Goal: Task Accomplishment & Management: Manage account settings

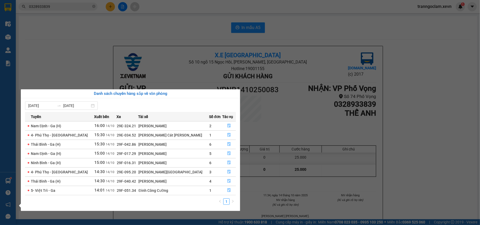
click at [109, 26] on section "Kết quả tìm kiếm ( 22 ) Bộ lọc Mã ĐH Trạng thái Món hàng Thu hộ Tổng cước Chưa …" at bounding box center [240, 112] width 480 height 225
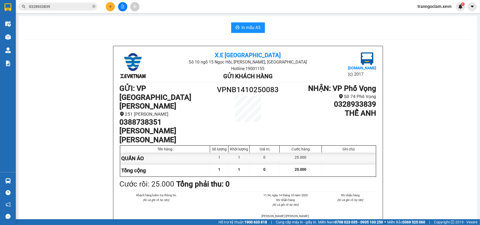
click at [110, 5] on icon "plus" at bounding box center [111, 7] width 4 height 4
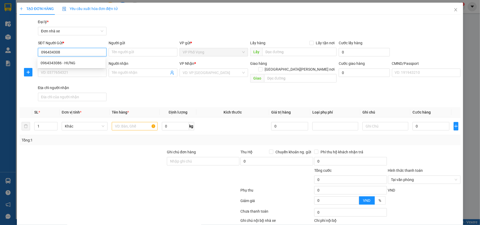
type input "096434308"
drag, startPoint x: 82, startPoint y: 51, endPoint x: 5, endPoint y: 29, distance: 80.1
click at [0, 29] on div "TẠO ĐƠN HÀNG Yêu cầu xuất hóa đơn điện tử Transit Pickup Surcharge Ids Transit …" at bounding box center [240, 112] width 480 height 225
click at [454, 9] on icon "close" at bounding box center [456, 10] width 4 height 4
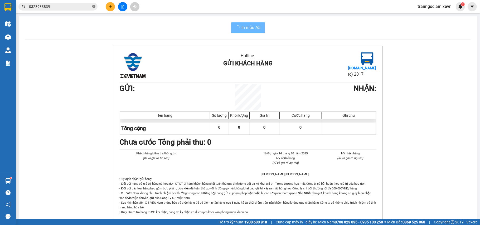
click at [94, 7] on icon "close-circle" at bounding box center [93, 6] width 3 height 3
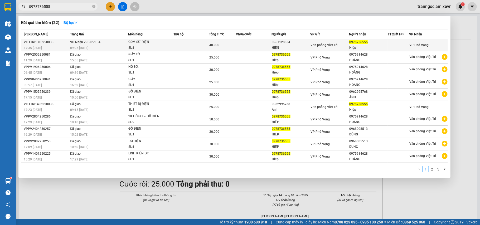
type input "0978736555"
click at [261, 42] on td at bounding box center [254, 45] width 36 height 12
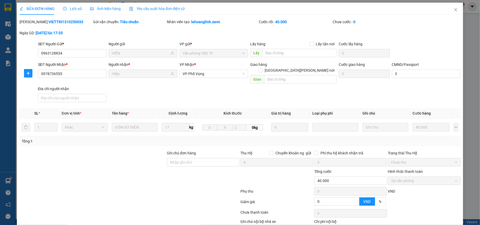
type input "0963128834"
type input "HIỀN"
type input "0978736555"
type input "Hiệp"
type input "3"
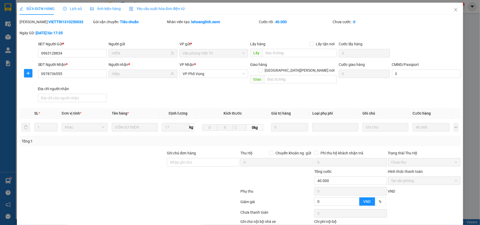
type input "0"
type input "40.000"
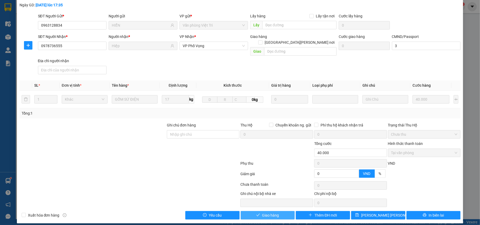
click at [283, 211] on button "Giao hàng" at bounding box center [268, 215] width 54 height 8
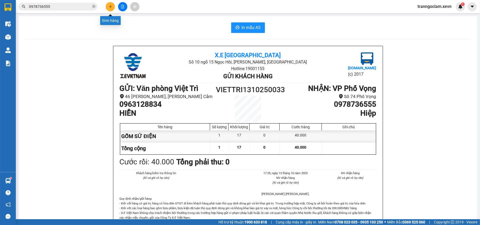
click at [110, 6] on icon "plus" at bounding box center [111, 7] width 4 height 4
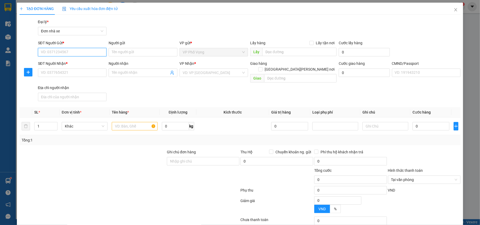
click at [68, 50] on input "SĐT Người Gửi *" at bounding box center [72, 52] width 69 height 8
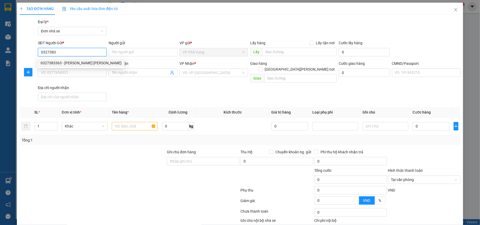
click at [84, 64] on div "0327383363 - ÁNH SÁNG HOÀNG LONG" at bounding box center [81, 63] width 81 height 6
type input "0327383363"
type input "ÁNH SÁNG [PERSON_NAME]"
type input "0342929996"
type input "VIỆT"
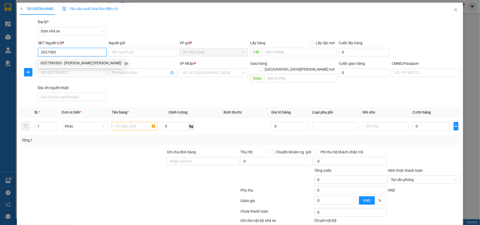
type input "038093007277 NGUYỄN TẤT VIỆT THÔN ĐẠI ĐỒNG 3 ĐỒNG THẮNG"
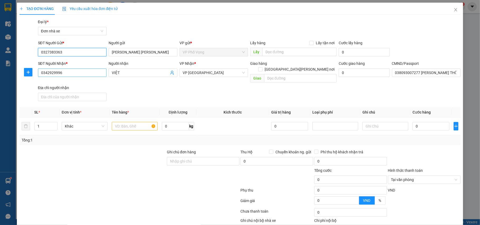
type input "0327383363"
drag, startPoint x: 72, startPoint y: 70, endPoint x: 0, endPoint y: 79, distance: 72.5
click at [0, 79] on div "TẠO ĐƠN HÀNG Yêu cầu xuất hóa đơn điện tử Transit Pickup Surcharge Ids Transit …" at bounding box center [240, 112] width 480 height 225
type input "0941500661"
drag, startPoint x: 129, startPoint y: 71, endPoint x: 104, endPoint y: 73, distance: 24.4
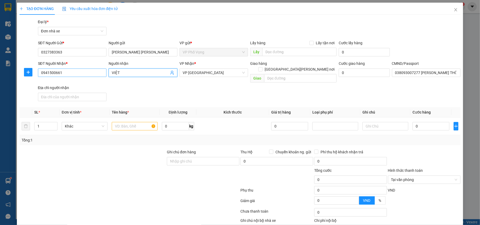
click at [104, 73] on div "SĐT Người Nhận * 0941500661 Người nhận VIỆT VIỆT VP Nhận * VP Nam Định Giao hàn…" at bounding box center [249, 82] width 425 height 43
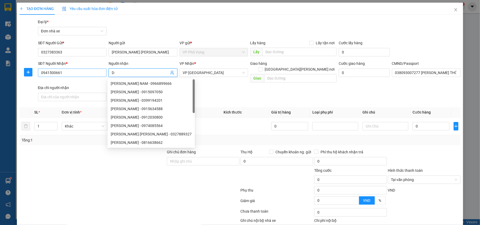
type input "D"
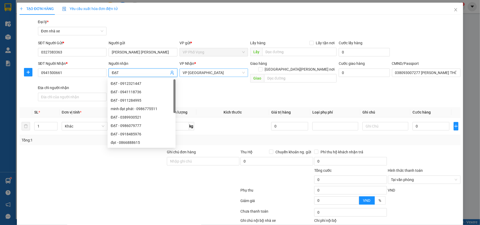
click at [206, 73] on span "VP [GEOGRAPHIC_DATA]" at bounding box center [214, 73] width 62 height 8
type input "ĐẠT"
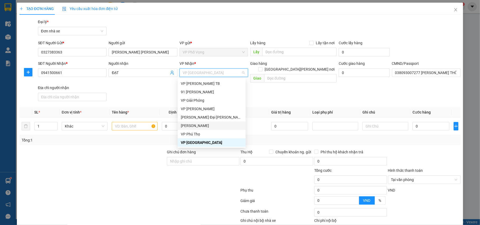
scroll to position [94, 0]
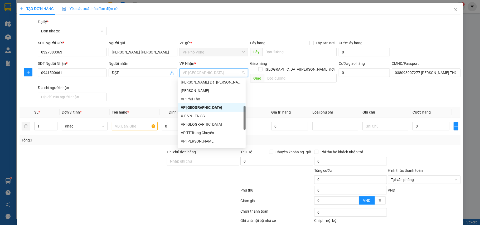
click at [210, 108] on div "VP [GEOGRAPHIC_DATA]" at bounding box center [212, 108] width 62 height 6
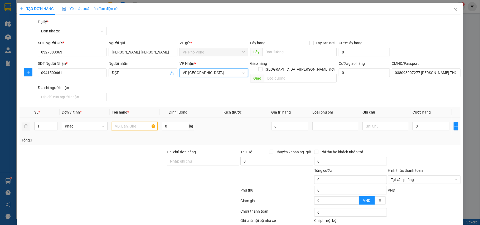
click at [134, 122] on input "text" at bounding box center [135, 126] width 46 height 8
type input "2"
click at [54, 124] on icon "up" at bounding box center [55, 125] width 2 height 2
click at [126, 122] on input "text" at bounding box center [135, 126] width 46 height 8
type input "2K MÁY"
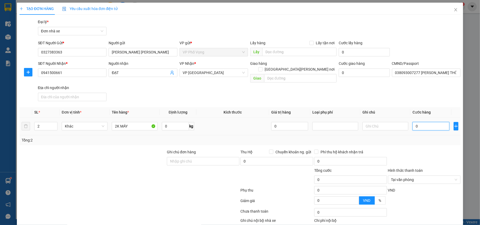
click at [423, 122] on input "0" at bounding box center [431, 126] width 37 height 8
type input "9"
type input "90"
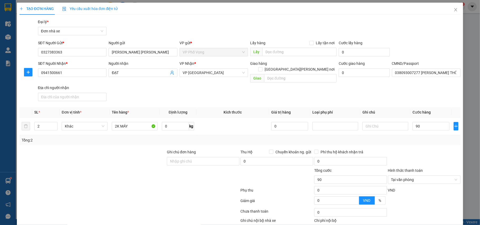
type input "90.000"
drag, startPoint x: 436, startPoint y: 136, endPoint x: 448, endPoint y: 160, distance: 27.7
click at [436, 137] on div "Tổng: 2" at bounding box center [240, 140] width 437 height 6
type input "90.000"
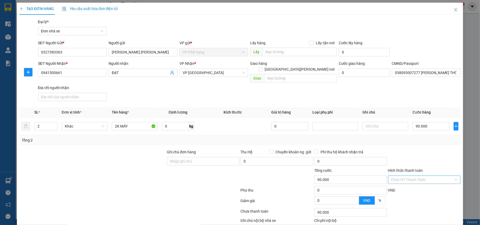
scroll to position [27, 0]
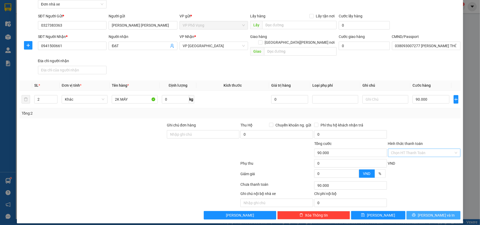
click at [431, 213] on span "[PERSON_NAME] và In" at bounding box center [436, 216] width 37 height 6
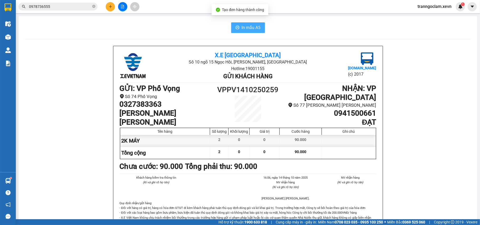
click at [242, 28] on span "In mẫu A5" at bounding box center [251, 27] width 19 height 7
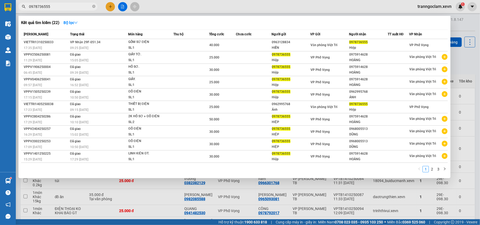
click at [94, 6] on icon "close-circle" at bounding box center [93, 6] width 3 height 3
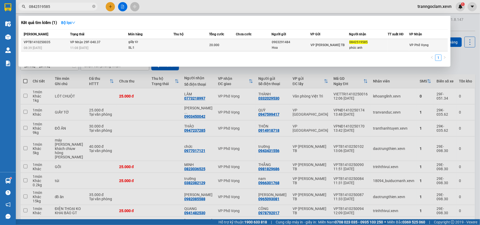
type input "0842519585"
drag, startPoint x: 224, startPoint y: 40, endPoint x: 226, endPoint y: 42, distance: 2.8
click at [226, 42] on td "20.000" at bounding box center [222, 45] width 27 height 12
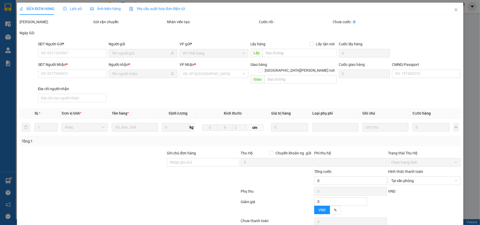
type input "0903291484"
type input "Hoa"
type input "0842519585"
type input "phúc anh"
type input "034204000016"
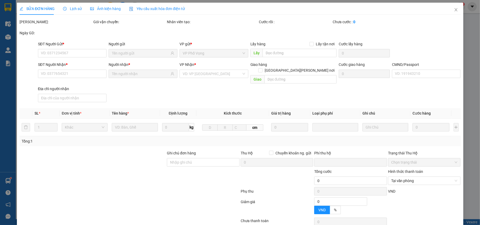
type input "0"
type input "20.000"
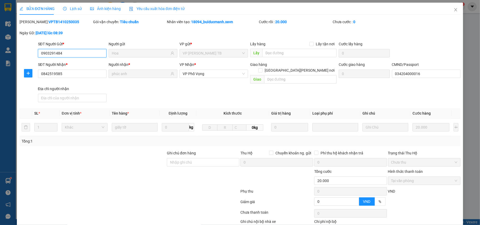
scroll to position [28, 0]
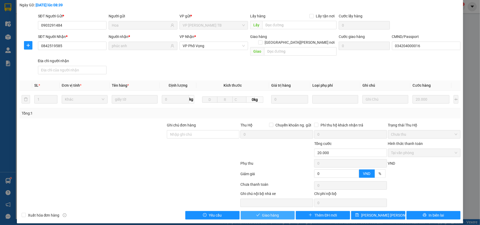
click at [282, 211] on button "Giao hàng" at bounding box center [268, 215] width 54 height 8
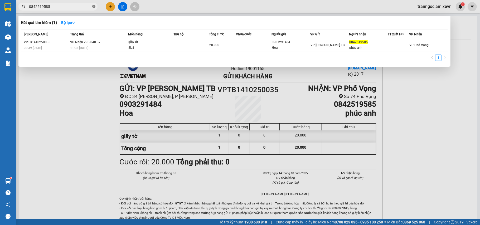
click at [93, 6] on icon "close-circle" at bounding box center [93, 6] width 3 height 3
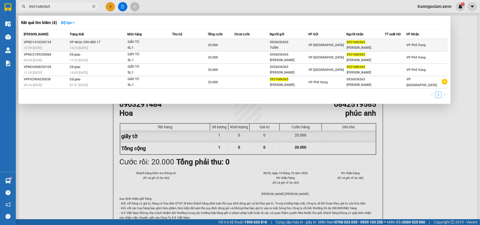
type input "0931686565"
click at [209, 45] on span "20.000" at bounding box center [213, 45] width 10 height 4
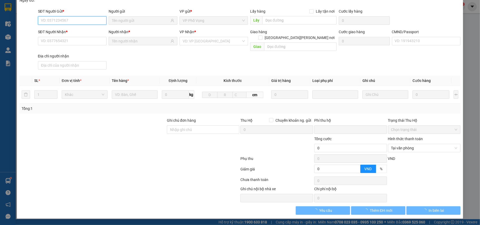
type input "0936656565"
type input "TUẤN"
type input "0931686565"
type input "ĐỖ MINH ANH"
type input "SMS"
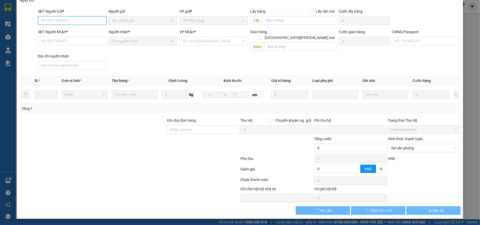
type input "0"
type input "20.000"
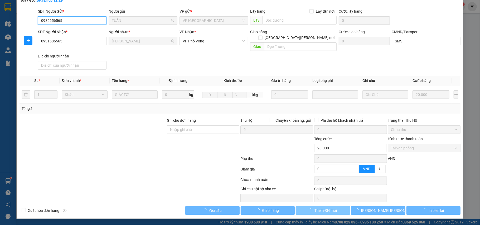
scroll to position [28, 0]
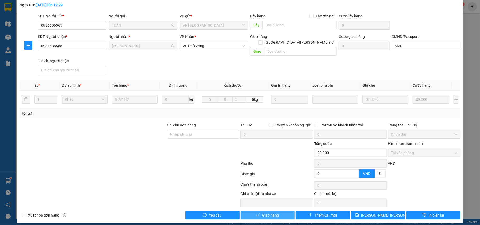
click at [276, 212] on button "Giao hàng" at bounding box center [268, 215] width 54 height 8
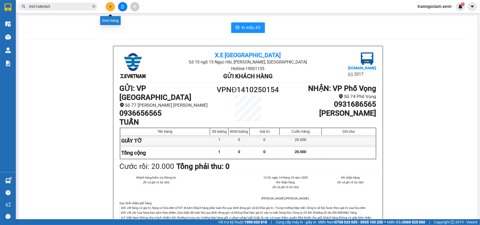
click at [111, 11] on button at bounding box center [110, 6] width 9 height 9
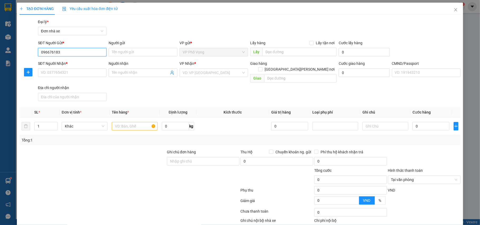
type input "0966761833"
click at [85, 60] on div "0966761833 - minh đức" at bounding box center [71, 63] width 68 height 8
type input "[PERSON_NAME]"
type input "0967966216"
type input "AN"
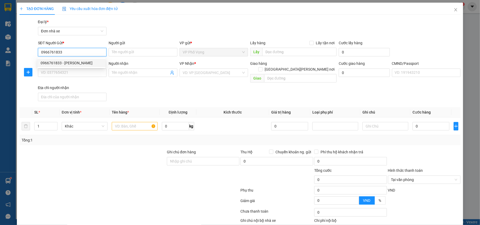
type input "."
type input "0966761833"
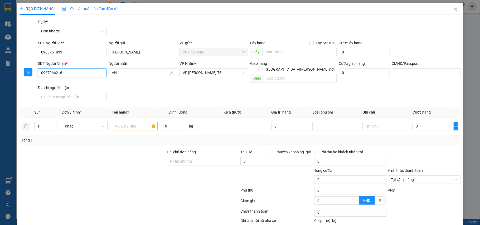
drag, startPoint x: 47, startPoint y: 69, endPoint x: 0, endPoint y: 60, distance: 47.8
click at [0, 60] on div "TẠO ĐƠN HÀNG Yêu cầu xuất hóa đơn điện tử Transit Pickup Surcharge Ids Transit …" at bounding box center [240, 112] width 480 height 225
type input "0943787793"
click at [75, 82] on div "0943787793 - VŨ LAN ANH" at bounding box center [99, 84] width 116 height 6
type input "[PERSON_NAME]"
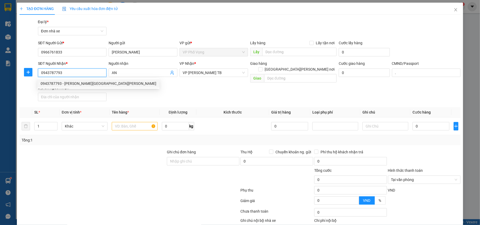
type input "036193003717 VŨ LAN ANH 22/124 TRẦN HUY LIỆU"
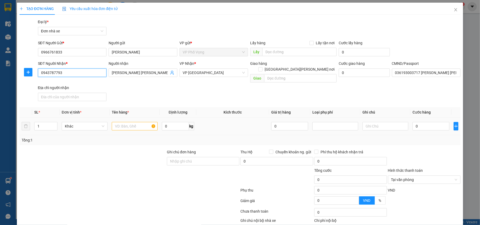
type input "0943787793"
click at [129, 123] on input "text" at bounding box center [135, 126] width 46 height 8
type input "QUẦN ÁO"
click at [419, 122] on input "0" at bounding box center [431, 126] width 37 height 8
type input "3"
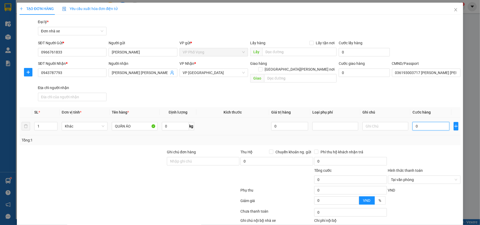
type input "3"
type input "30"
type input "30.000"
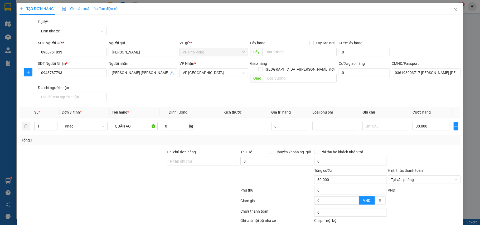
click at [431, 137] on div "Tổng: 1" at bounding box center [240, 140] width 437 height 6
type input "30.000"
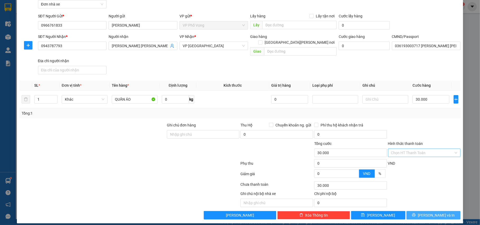
click at [434, 213] on span "[PERSON_NAME] và In" at bounding box center [436, 216] width 37 height 6
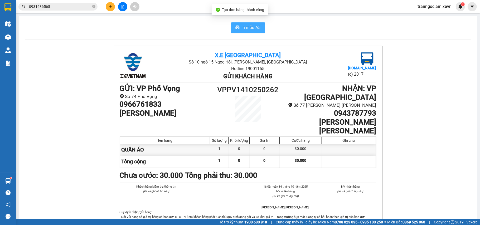
click at [255, 26] on span "In mẫu A5" at bounding box center [251, 27] width 19 height 7
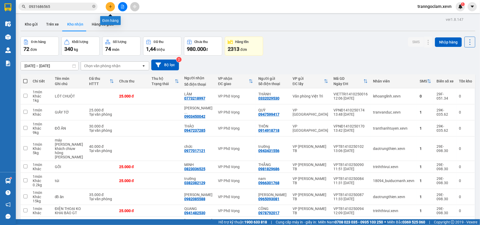
click at [109, 4] on button at bounding box center [110, 6] width 9 height 9
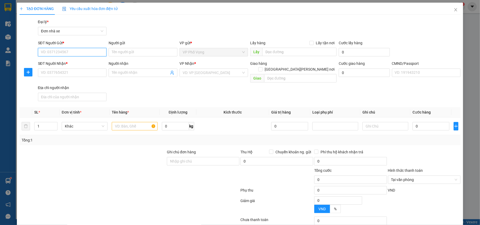
drag, startPoint x: 72, startPoint y: 51, endPoint x: 211, endPoint y: 34, distance: 140.5
click at [72, 51] on input "SĐT Người Gửi *" at bounding box center [72, 52] width 69 height 8
type input "0943094516"
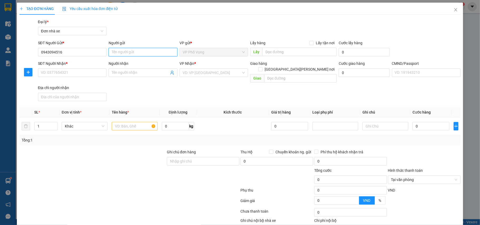
click at [133, 51] on input "Người gửi" at bounding box center [143, 52] width 69 height 8
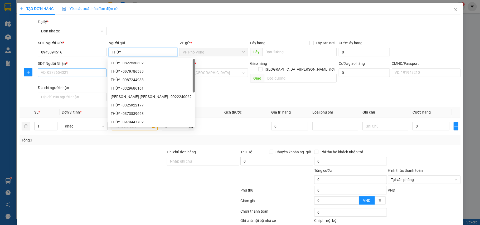
type input "THỦY"
click at [59, 71] on input "SĐT Người Nhận *" at bounding box center [72, 73] width 69 height 8
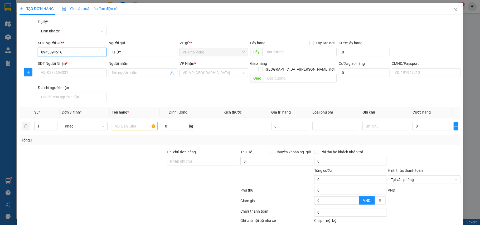
drag, startPoint x: 70, startPoint y: 52, endPoint x: 39, endPoint y: 46, distance: 31.8
click at [0, 41] on div "TẠO ĐƠN HÀNG Yêu cầu xuất hóa đơn điện tử Transit Pickup Surcharge Ids Transit …" at bounding box center [240, 112] width 480 height 225
click at [69, 74] on input "SĐT Người Nhận *" at bounding box center [72, 73] width 69 height 8
paste input "0943094516"
type input "0943094516"
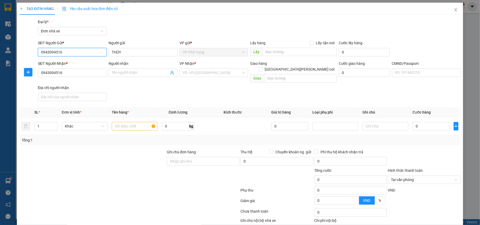
drag, startPoint x: 76, startPoint y: 52, endPoint x: 25, endPoint y: 51, distance: 51.4
click at [25, 51] on div "SĐT Người Gửi * 0943094516 0943094516 Người gửi THỦY VP gửi * VP Phố Vọng Lấy h…" at bounding box center [240, 49] width 442 height 18
type input "0902185454"
drag, startPoint x: 124, startPoint y: 51, endPoint x: 110, endPoint y: 51, distance: 14.8
click at [110, 51] on input "THỦY" at bounding box center [143, 52] width 69 height 8
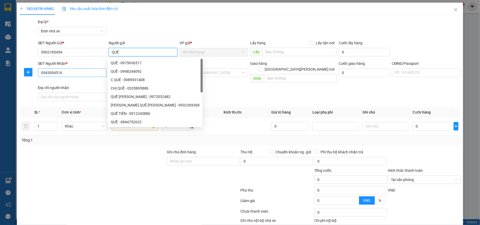
type input "QUẾ"
click at [71, 73] on input "0943094516" at bounding box center [72, 73] width 69 height 8
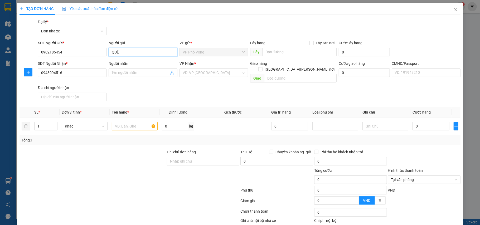
drag, startPoint x: 136, startPoint y: 52, endPoint x: 105, endPoint y: 55, distance: 30.8
click at [105, 55] on div "SĐT Người Gửi * 0902185454 Người gửi QUẾ QUẾ VP gửi * VP Phố Vọng Lấy hàng Lấy …" at bounding box center [249, 49] width 425 height 18
click at [112, 51] on input "QYÊN" at bounding box center [143, 52] width 69 height 8
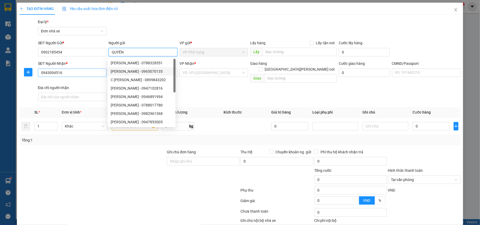
type input "QUYÊN"
click at [80, 73] on input "0943094516" at bounding box center [72, 73] width 69 height 8
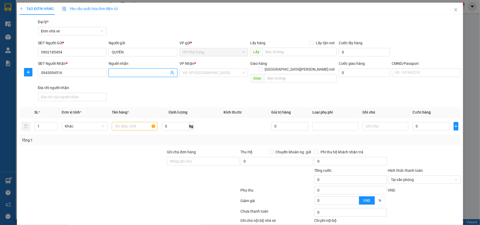
click at [134, 74] on input "Người nhận" at bounding box center [140, 73] width 57 height 6
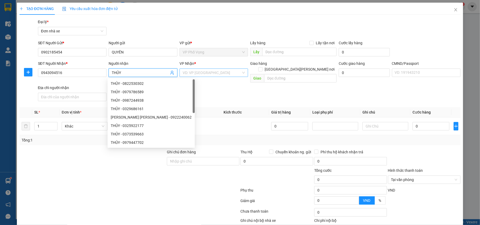
type input "THỦY"
click at [211, 75] on input "search" at bounding box center [212, 73] width 59 height 8
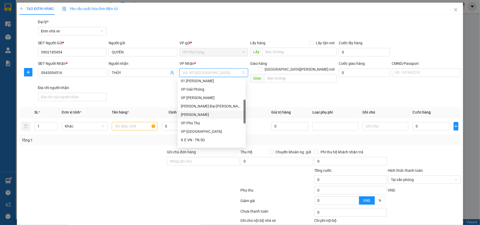
scroll to position [35, 0]
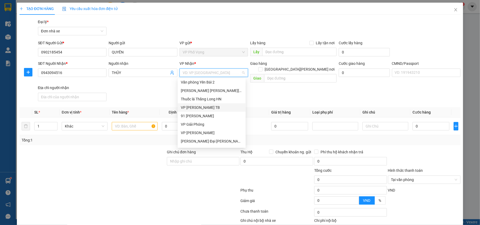
click at [213, 107] on div "VP [PERSON_NAME] TB" at bounding box center [212, 108] width 62 height 6
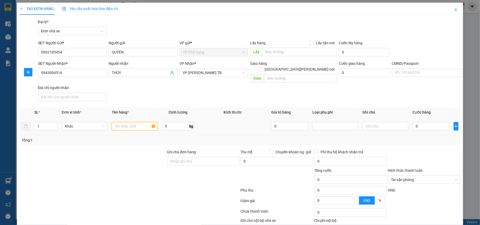
click at [132, 122] on input "text" at bounding box center [135, 126] width 46 height 8
click at [136, 122] on input "text" at bounding box center [135, 126] width 46 height 8
click at [143, 122] on input "text" at bounding box center [135, 126] width 46 height 8
type input "T"
type input "GIẤY TỜ"
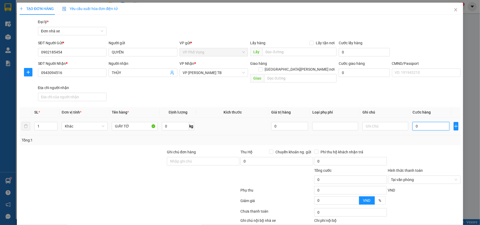
click at [420, 122] on input "0" at bounding box center [431, 126] width 37 height 8
type input "2"
type input "20"
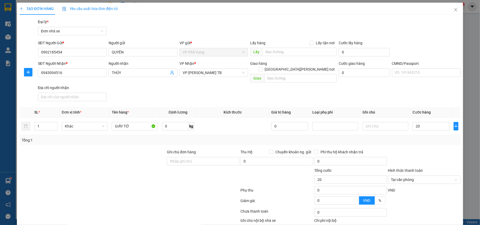
type input "20.000"
click at [428, 137] on div "Tổng: 1" at bounding box center [240, 140] width 437 height 6
type input "20.000"
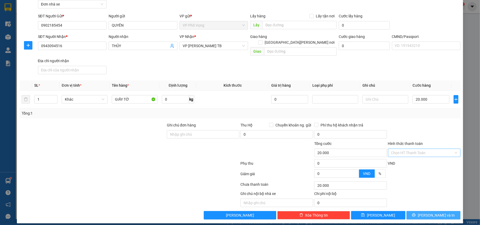
click at [430, 213] on span "[PERSON_NAME] và In" at bounding box center [436, 216] width 37 height 6
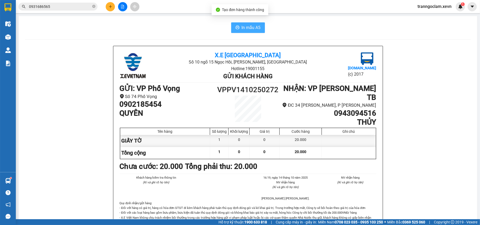
click at [246, 29] on span "In mẫu A5" at bounding box center [251, 27] width 19 height 7
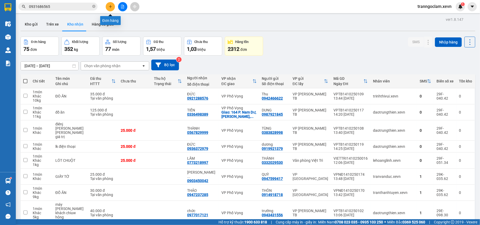
click at [108, 7] on button at bounding box center [110, 6] width 9 height 9
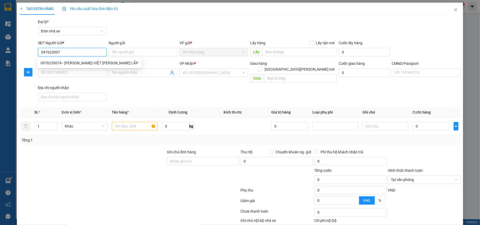
type input "0976230074"
click at [78, 61] on div "0976230074 - TRẦN THỊ DIỄM-VIỆT THÁO LẮP" at bounding box center [90, 63] width 98 height 6
type input "TRẦN THỊ DIỄM-VIỆT THÁO LẮP"
type input "0979347135"
type input "TRƯƠNG VĂN XUÂN"
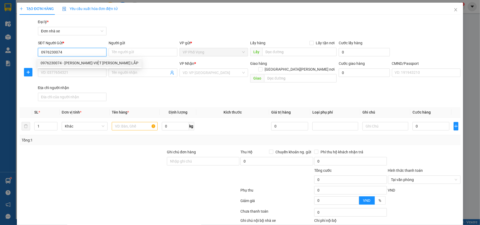
type input "036201008871 TRƯƠNG ĐỨC PHÁT"
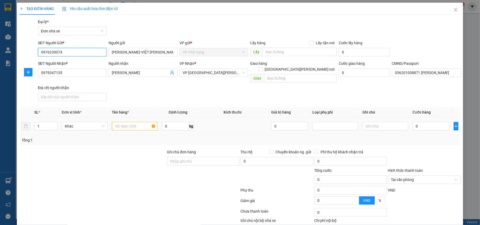
type input "0976230074"
click at [137, 123] on input "text" at bounding box center [135, 126] width 46 height 8
type input "RĂNG"
click at [425, 124] on input "0" at bounding box center [431, 126] width 37 height 8
type input "2"
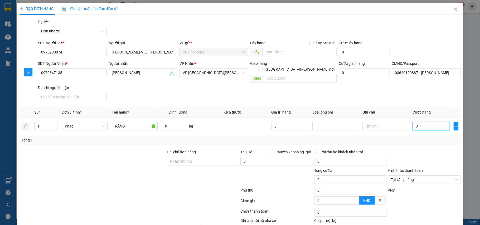
type input "2"
type input "25"
type input "25.000"
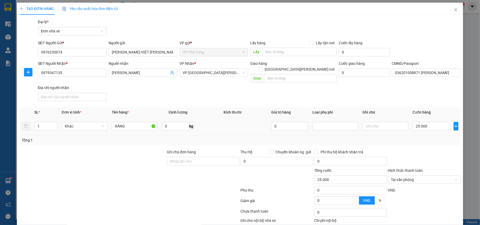
click at [434, 138] on div "Tổng: 1" at bounding box center [240, 140] width 441 height 10
type input "25.000"
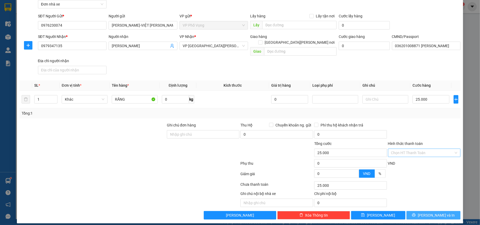
click at [435, 213] on span "[PERSON_NAME] và In" at bounding box center [436, 216] width 37 height 6
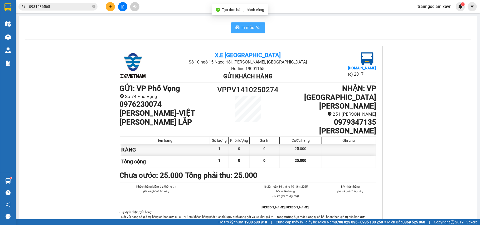
click at [246, 25] on span "In mẫu A5" at bounding box center [251, 27] width 19 height 7
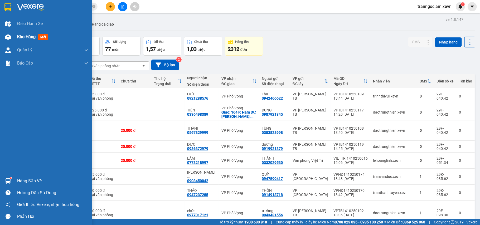
click at [26, 38] on span "Kho hàng" at bounding box center [26, 36] width 18 height 5
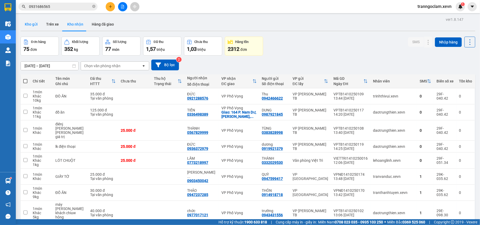
click at [35, 25] on button "Kho gửi" at bounding box center [31, 24] width 21 height 13
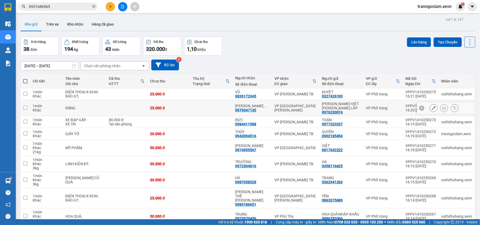
click at [442, 108] on icon at bounding box center [444, 108] width 4 height 4
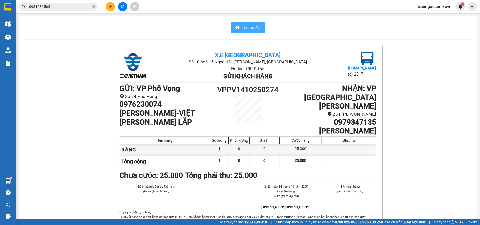
click at [249, 27] on span "In mẫu A5" at bounding box center [251, 27] width 19 height 7
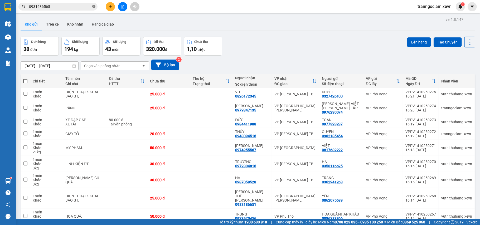
click at [93, 6] on icon "close-circle" at bounding box center [93, 6] width 3 height 3
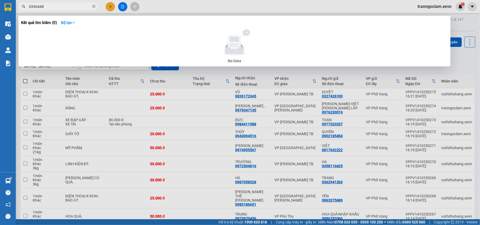
drag, startPoint x: 202, startPoint y: 109, endPoint x: 203, endPoint y: 104, distance: 5.4
click at [204, 105] on div at bounding box center [240, 112] width 480 height 225
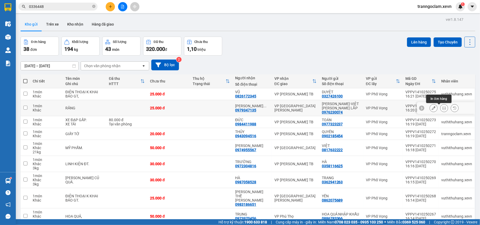
click at [442, 109] on icon at bounding box center [444, 108] width 4 height 4
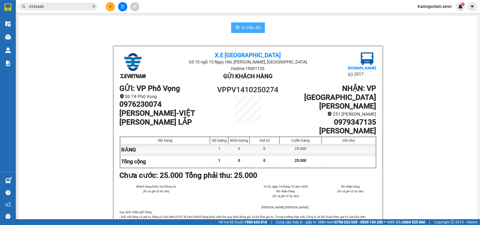
click at [249, 29] on span "In mẫu A5" at bounding box center [251, 27] width 19 height 7
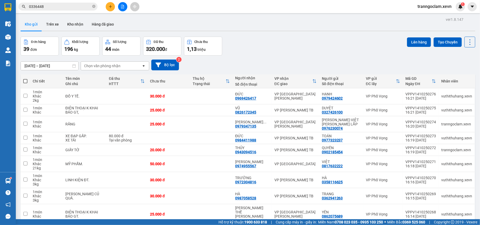
click at [53, 6] on input "0336448" at bounding box center [60, 7] width 62 height 6
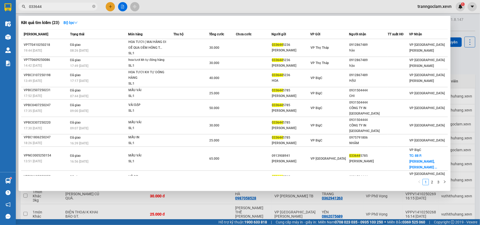
click at [47, 7] on input "033644" at bounding box center [60, 7] width 62 height 6
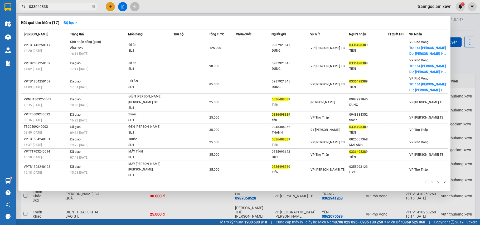
type input "0336498389"
click at [94, 7] on icon "close-circle" at bounding box center [93, 6] width 3 height 3
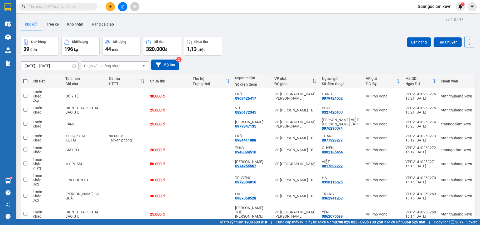
click at [111, 5] on icon "plus" at bounding box center [111, 7] width 4 height 4
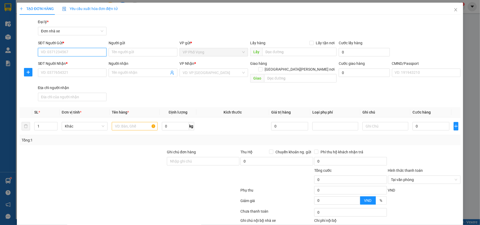
click at [69, 55] on input "SĐT Người Gửi *" at bounding box center [72, 52] width 69 height 8
click at [81, 61] on div "0396122999 - cty hoàng hà bc" at bounding box center [72, 63] width 62 height 6
type input "0396122999"
type input "cty hoàng hà bc"
type input "0859533333"
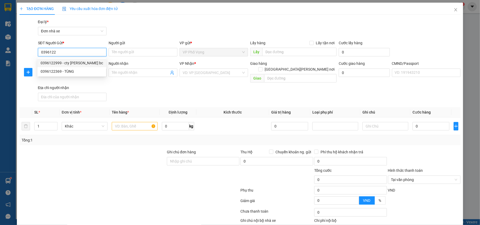
type input "THÀNH"
type input "037093005656 HÀ TUẤN THÀNH"
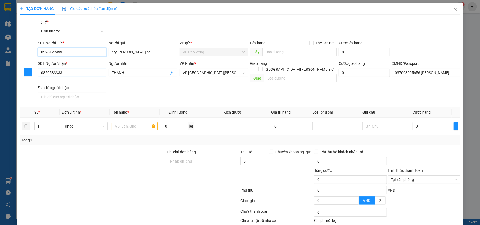
type input "0396122999"
drag, startPoint x: 69, startPoint y: 70, endPoint x: 10, endPoint y: 67, distance: 59.4
click at [4, 71] on div "TẠO ĐƠN HÀNG Yêu cầu xuất hóa đơn điện tử Transit Pickup Surcharge Ids Transit …" at bounding box center [240, 112] width 480 height 225
type input "0774963333"
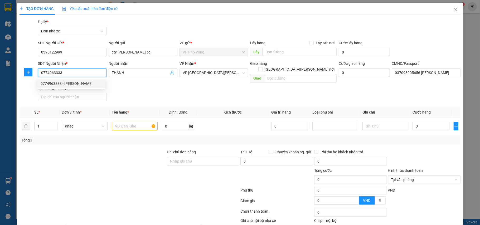
click at [80, 81] on div "0774963333 - trường" at bounding box center [72, 84] width 62 height 6
type input "trường"
type input "NGUYỄN NHƯ ĐẠT"
type input "0774963333"
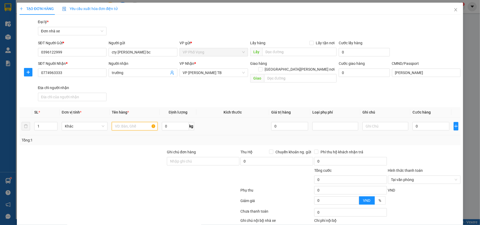
click at [129, 122] on input "text" at bounding box center [135, 126] width 46 height 8
type input "CÂY MT"
click at [390, 124] on input "text" at bounding box center [386, 126] width 46 height 8
type input "VỠ KHÁCH CHỊU"
click at [413, 122] on input "0" at bounding box center [431, 126] width 37 height 8
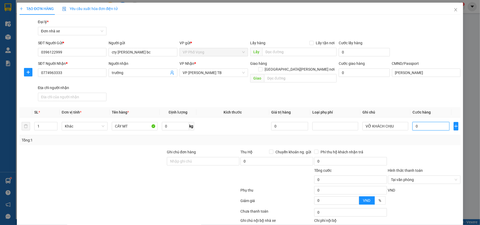
type input "5"
type input "50"
type input "50.000"
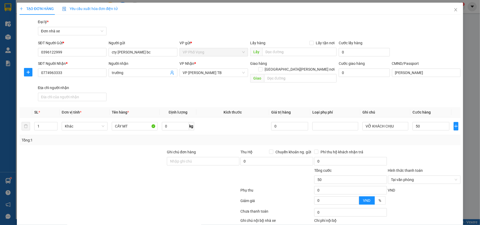
type input "50.000"
click at [415, 142] on div "Transit Pickup Surcharge Ids Transit Deliver Surcharge Ids Transit Deliver Surc…" at bounding box center [240, 133] width 441 height 228
type input "50.000"
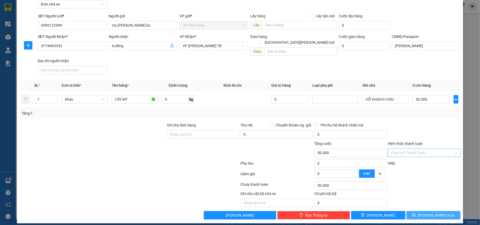
click at [429, 213] on span "[PERSON_NAME] và In" at bounding box center [436, 216] width 37 height 6
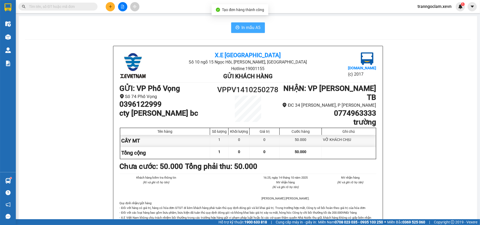
drag, startPoint x: 246, startPoint y: 26, endPoint x: 241, endPoint y: 27, distance: 5.5
click at [246, 27] on span "In mẫu A5" at bounding box center [251, 27] width 19 height 7
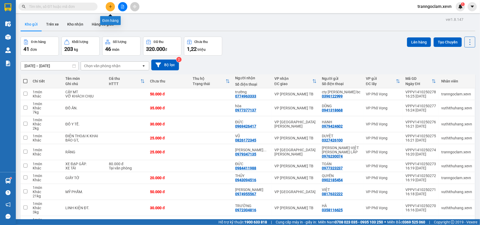
click at [110, 5] on icon "plus" at bounding box center [111, 7] width 4 height 4
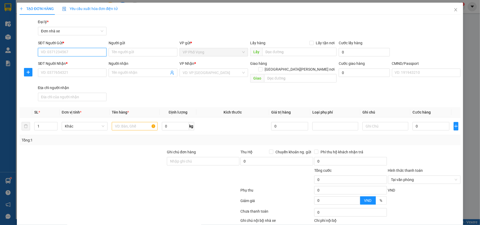
click at [68, 53] on input "SĐT Người Gửi *" at bounding box center [72, 52] width 69 height 8
type input "0987766314"
click at [130, 51] on input "Người gửi" at bounding box center [143, 52] width 69 height 8
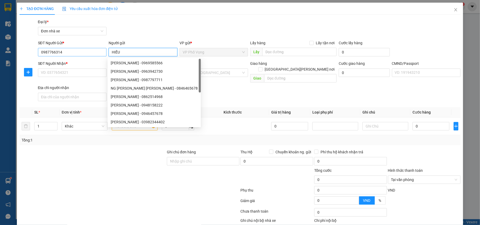
type input "HIẾU"
drag, startPoint x: 61, startPoint y: 52, endPoint x: 33, endPoint y: 56, distance: 28.3
click at [33, 56] on div "SĐT Người Gửi * 0987766314 0987766314 Người gửi HIẾU VP gửi * VP Phố Vọng Lấy h…" at bounding box center [240, 49] width 442 height 18
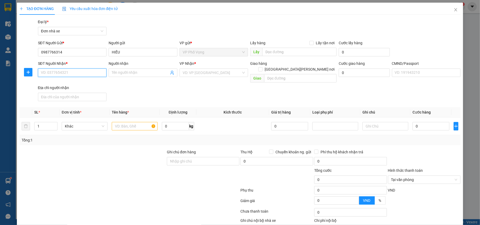
click at [68, 74] on input "SĐT Người Nhận *" at bounding box center [72, 73] width 69 height 8
paste input "0987766314"
type input "0987766314"
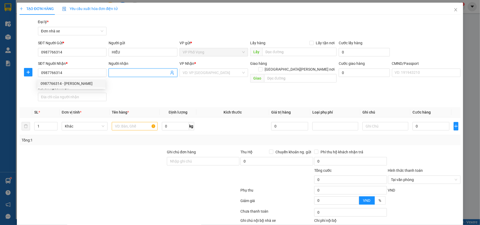
click at [123, 71] on input "Người nhận" at bounding box center [140, 73] width 57 height 6
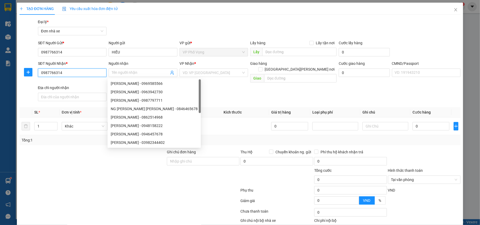
click at [80, 74] on input "0987766314" at bounding box center [72, 73] width 69 height 8
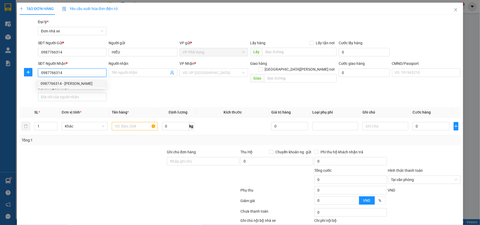
click at [80, 84] on div "0987766314 - HIẾU" at bounding box center [72, 84] width 62 height 6
type input "HIẾU"
type input "037202004711 HIẾU 2002"
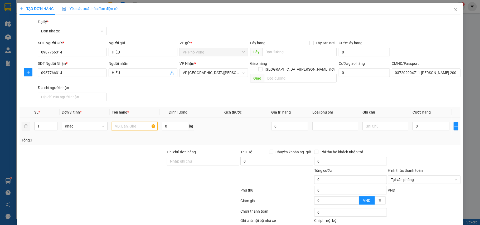
click at [138, 122] on input "text" at bounding box center [135, 126] width 46 height 8
type input "TAI NGHE KHÁCH ĐỂ QUÊN"
click at [429, 124] on input "0" at bounding box center [431, 126] width 37 height 8
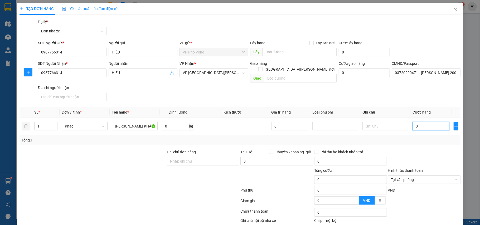
type input "2"
type input "25"
type input "25.000"
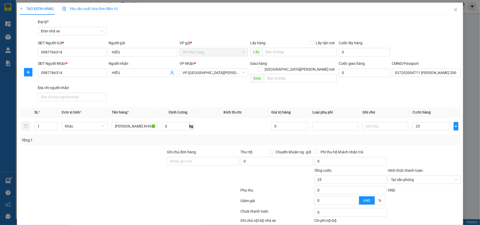
type input "25.000"
click at [431, 140] on div "Tổng: 1" at bounding box center [240, 140] width 441 height 10
type input "25.000"
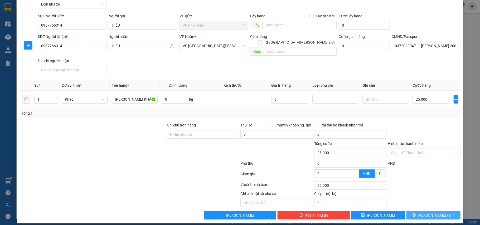
click at [434, 213] on span "[PERSON_NAME] và In" at bounding box center [436, 216] width 37 height 6
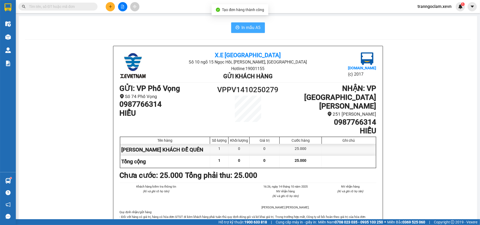
click at [250, 28] on span "In mẫu A5" at bounding box center [251, 27] width 19 height 7
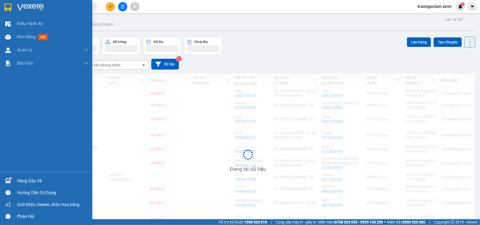
click at [17, 178] on div "Hàng sắp về" at bounding box center [52, 181] width 71 height 8
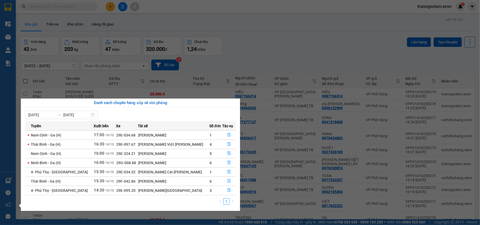
click at [236, 65] on section "Kết quả tìm kiếm ( 17 ) Bộ lọc Mã ĐH Trạng thái Món hàng Thu hộ Tổng cước Chưa …" at bounding box center [240, 112] width 480 height 225
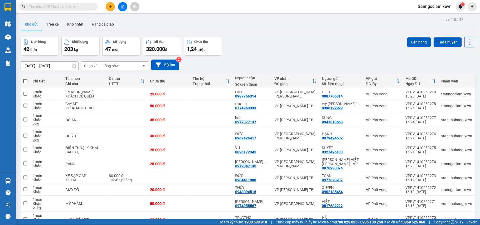
drag, startPoint x: 86, startPoint y: 8, endPoint x: 89, endPoint y: 7, distance: 3.4
click at [85, 8] on input "text" at bounding box center [60, 7] width 62 height 6
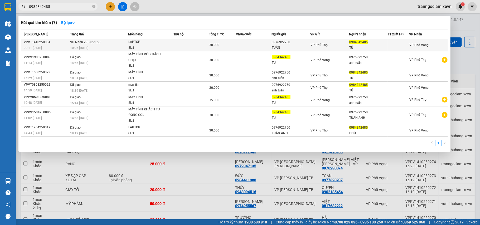
type input "0984342485"
click at [340, 46] on div "VP Phú Thọ" at bounding box center [330, 45] width 38 height 6
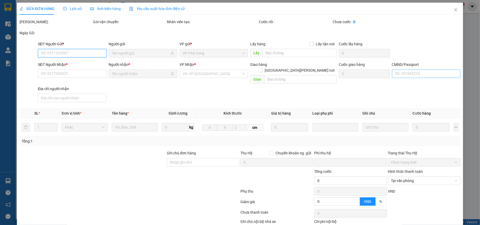
type input "0976922750"
type input "TUẤN"
type input "0984342485"
type input "TÚ"
type input "036200009244 [PERSON_NAME]"
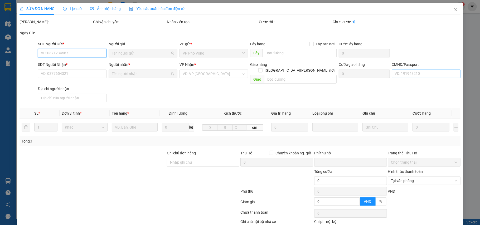
type input "0"
type input "30.000"
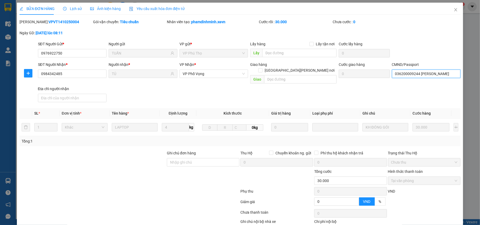
click at [417, 78] on input "036200009244 [PERSON_NAME]" at bounding box center [426, 74] width 69 height 8
click at [445, 76] on input "036200009244 [PERSON_NAME]" at bounding box center [426, 74] width 69 height 8
click at [423, 102] on div "Total Paid Fee 30.000 Total UnPaid Fee 0 Cash Collection Total Fee Mã ĐH: VPVT1…" at bounding box center [240, 133] width 441 height 229
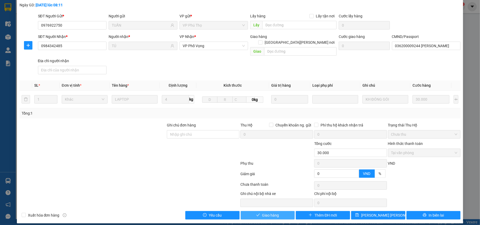
click at [277, 211] on button "Giao hàng" at bounding box center [268, 215] width 54 height 8
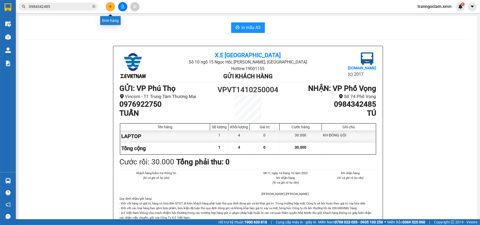
click at [111, 9] on button at bounding box center [110, 6] width 9 height 9
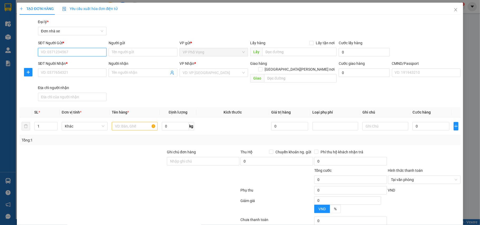
drag, startPoint x: 80, startPoint y: 54, endPoint x: 92, endPoint y: 52, distance: 11.7
click at [81, 54] on input "SĐT Người Gửi *" at bounding box center [72, 52] width 69 height 8
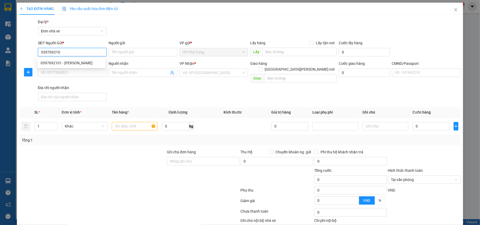
type input "0397692101"
click at [87, 62] on div "0397692101 - TRẦN HẬU" at bounding box center [72, 63] width 62 height 6
type input "TRẦN HẬU"
type input "0985176843"
type input "HOÀNG"
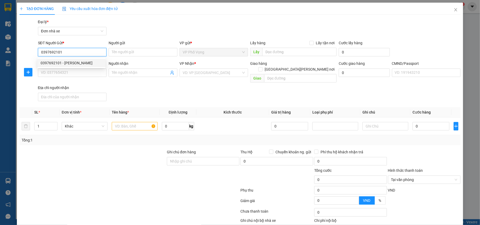
type input "NGÔ MINH HOÀNG 034098001745"
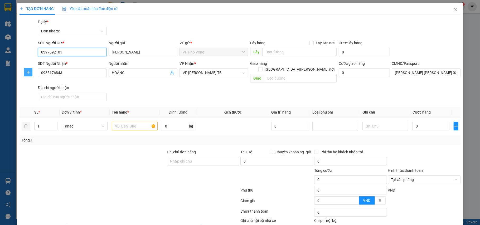
type input "0397692101"
drag, startPoint x: 26, startPoint y: 74, endPoint x: 52, endPoint y: 84, distance: 27.9
click at [0, 87] on div "TẠO ĐƠN HÀNG Yêu cầu xuất hóa đơn điện tử Transit Pickup Surcharge Ids Transit …" at bounding box center [240, 112] width 480 height 225
type input "0914923727"
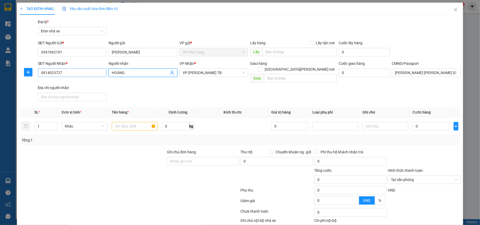
drag, startPoint x: 129, startPoint y: 71, endPoint x: 85, endPoint y: 73, distance: 43.8
click at [88, 72] on div "SĐT Người Nhận * 0914923727 Người nhận HOÀNG HOÀNG VP Nhận * VP Trần Phú TB Gia…" at bounding box center [249, 82] width 425 height 43
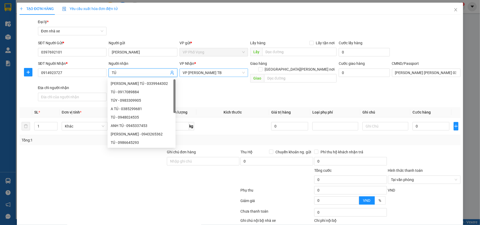
click at [224, 74] on span "VP [PERSON_NAME] TB" at bounding box center [214, 73] width 62 height 8
type input "TÚ"
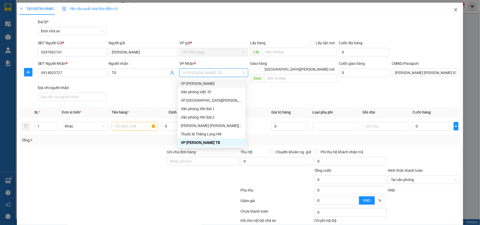
click at [454, 9] on icon "close" at bounding box center [456, 10] width 4 height 4
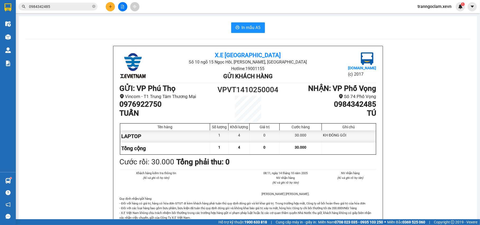
scroll to position [35, 0]
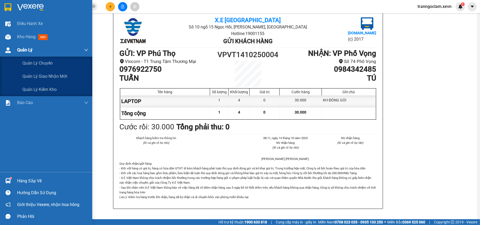
click at [26, 49] on span "Quản Lý" at bounding box center [24, 50] width 15 height 7
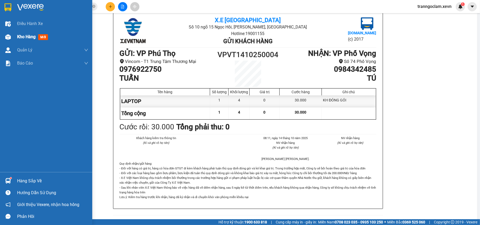
click at [28, 33] on div "Kho hàng mới" at bounding box center [52, 36] width 71 height 13
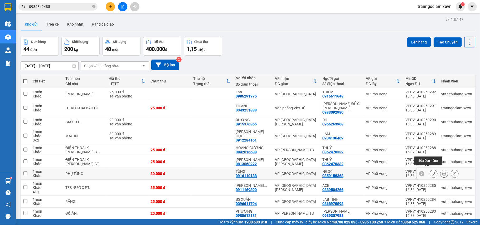
click at [431, 171] on button at bounding box center [433, 173] width 7 height 9
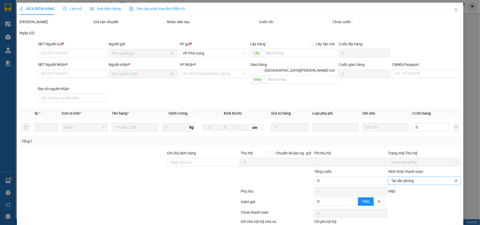
type input "0359158368"
type input "0916110188"
type input "036088006256 TRẦN THANH TÙNG 71/56 TRẦN BÍCH SAN"
type input "THỐNG NHẤT CHƯ NGỌC , KROONG PA GIA LAI"
type input "0"
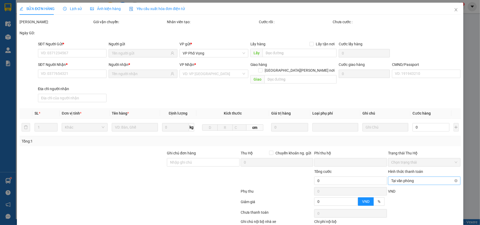
type input "30.000"
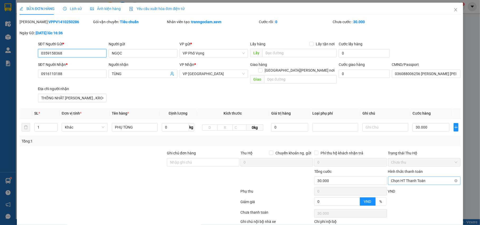
drag, startPoint x: 423, startPoint y: 173, endPoint x: 399, endPoint y: 172, distance: 24.0
click at [421, 177] on span "Chọn HT Thanh Toán" at bounding box center [424, 181] width 66 height 8
click at [408, 188] on div "Tại văn phòng" at bounding box center [420, 187] width 66 height 6
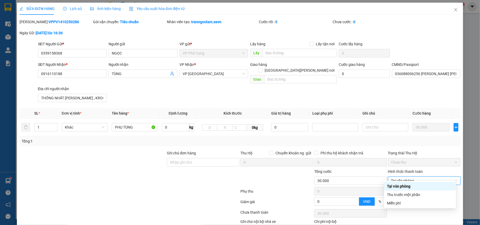
type input "0"
click at [411, 189] on div "VND" at bounding box center [425, 193] width 74 height 9
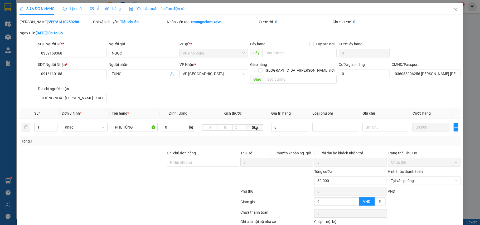
scroll to position [28, 0]
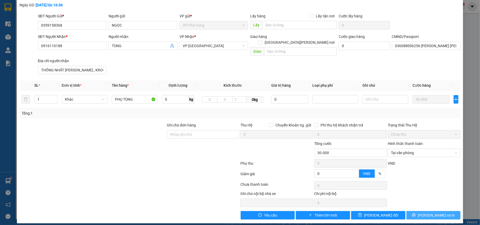
click at [428, 213] on span "[PERSON_NAME] và In" at bounding box center [436, 216] width 37 height 6
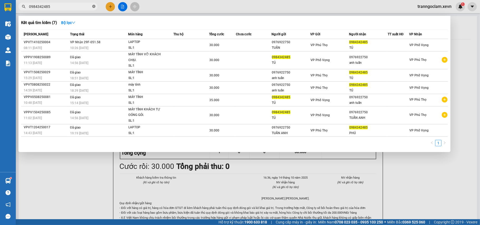
click at [94, 6] on icon "close-circle" at bounding box center [93, 6] width 3 height 3
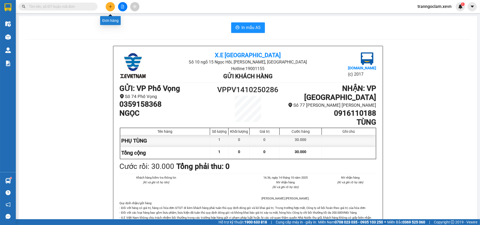
click at [109, 4] on button at bounding box center [110, 6] width 9 height 9
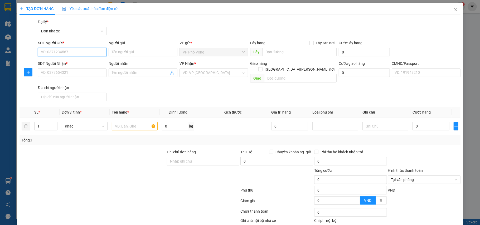
click at [75, 50] on input "SĐT Người Gửi *" at bounding box center [72, 52] width 69 height 8
type input "0976375281"
click at [86, 61] on div "0976375281 - TRƯỜNG" at bounding box center [72, 63] width 62 height 6
type input "TRƯỜNG"
type input "0944555155"
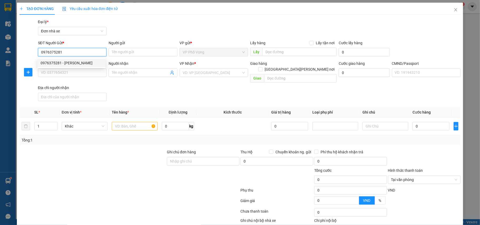
type input "GIANG"
type input "037203006663 ĐẶNG LONG VŨ"
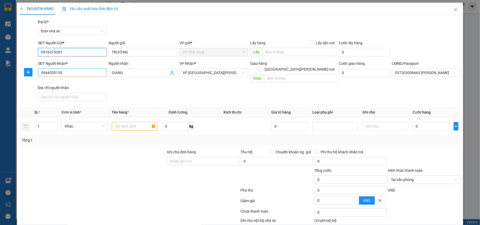
type input "0976375281"
click at [87, 71] on input "0944555155" at bounding box center [72, 73] width 69 height 8
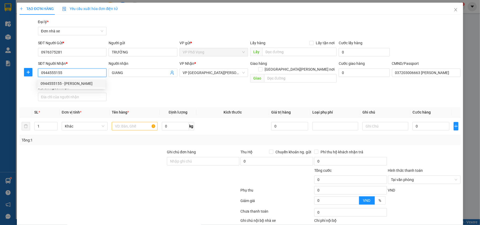
click at [94, 83] on div "0944555155 - GIANG" at bounding box center [72, 84] width 62 height 6
click at [130, 122] on input "text" at bounding box center [135, 126] width 46 height 8
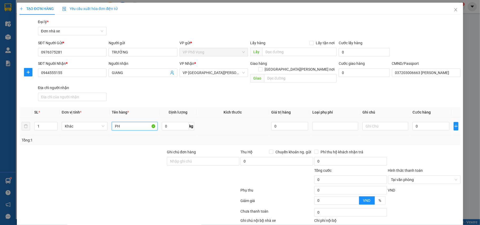
type input "P"
type input "2"
click at [55, 123] on span "up" at bounding box center [54, 124] width 3 height 3
click at [118, 123] on input "text" at bounding box center [135, 126] width 46 height 8
type input "2K PHỤ TÙNG"
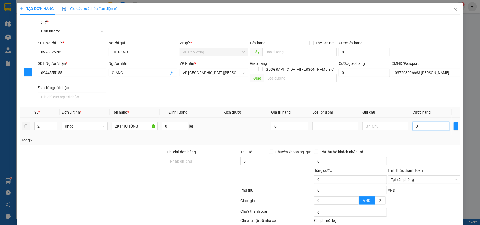
click at [426, 122] on input "0" at bounding box center [431, 126] width 37 height 8
type input "2"
type input "25"
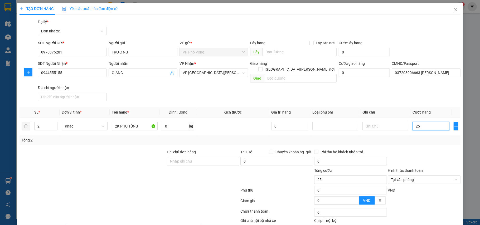
type input "250"
type input "250.000"
click at [423, 149] on div at bounding box center [425, 158] width 74 height 18
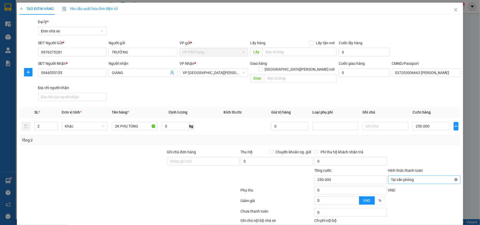
type input "250.000"
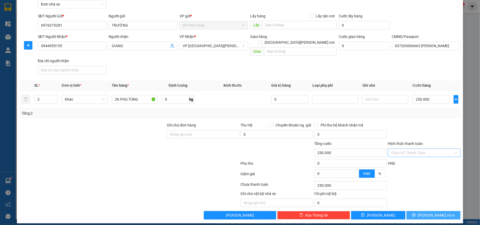
click at [435, 213] on span "[PERSON_NAME] và In" at bounding box center [436, 216] width 37 height 6
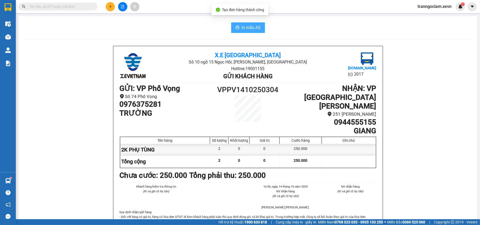
click at [245, 24] on button "In mẫu A5" at bounding box center [248, 27] width 34 height 11
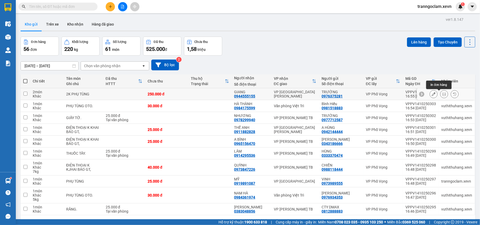
click at [441, 92] on button at bounding box center [444, 94] width 7 height 9
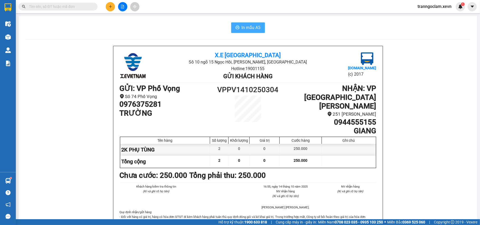
click at [255, 27] on span "In mẫu A5" at bounding box center [251, 27] width 19 height 7
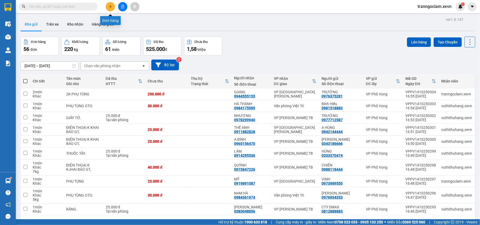
click at [110, 6] on icon "plus" at bounding box center [110, 6] width 0 height 3
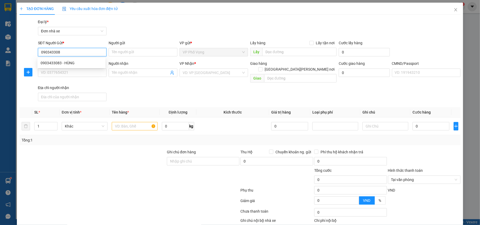
type input "0903433083"
click at [82, 62] on div "0903433083 - HÙNG" at bounding box center [72, 63] width 62 height 6
type input "HÙNG"
type input "0903481717"
type input "THANH"
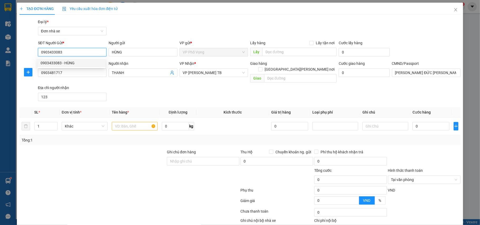
type input "LƯƠNG ĐỨC THẢO 034083013595"
type input "123"
type input "0903433083"
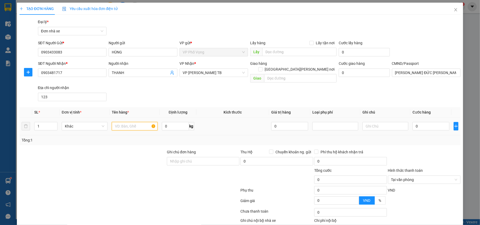
click at [129, 122] on input "text" at bounding box center [135, 126] width 46 height 8
type input "PHỤ TÙNG"
click at [418, 122] on input "0" at bounding box center [431, 126] width 37 height 8
type input "2"
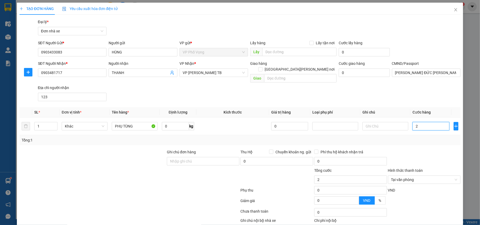
type input "25"
type input "25.000"
click at [397, 141] on div "Transit Pickup Surcharge Ids Transit Deliver Surcharge Ids Transit Deliver Surc…" at bounding box center [240, 133] width 441 height 228
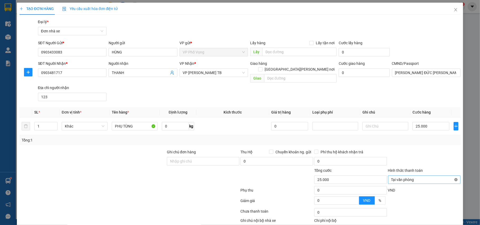
type input "25.000"
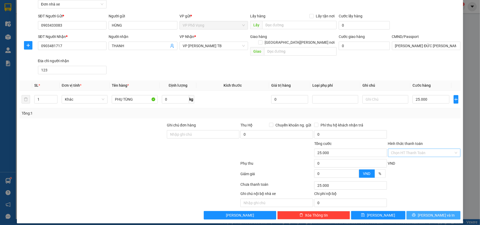
click at [416, 214] on icon "printer" at bounding box center [413, 215] width 3 height 3
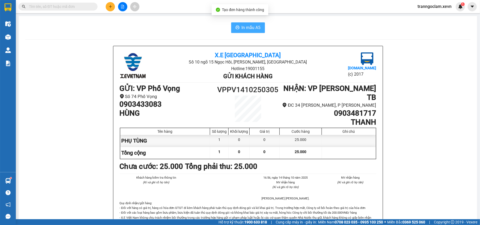
click at [248, 29] on span "In mẫu A5" at bounding box center [251, 27] width 19 height 7
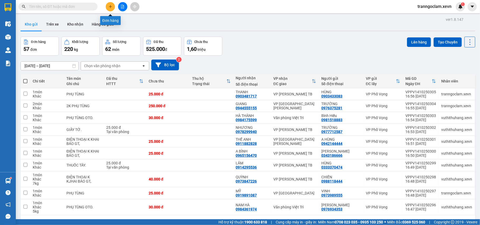
click at [109, 6] on icon "plus" at bounding box center [111, 7] width 4 height 4
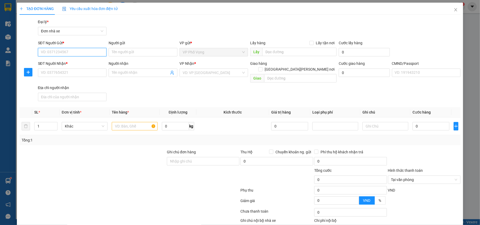
click at [69, 50] on input "SĐT Người Gửi *" at bounding box center [72, 52] width 69 height 8
type input "0842509898"
click at [59, 60] on div "0842509898 - THẮNG" at bounding box center [72, 63] width 62 height 6
type input "THẮNG"
type input "0984361974"
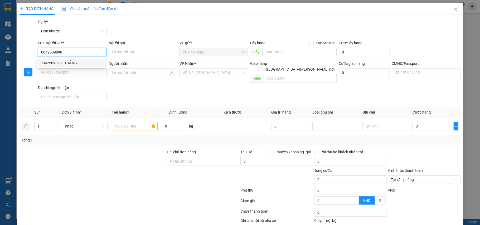
type input "NAM HÀ"
type input "bajo"
type input "0842509898"
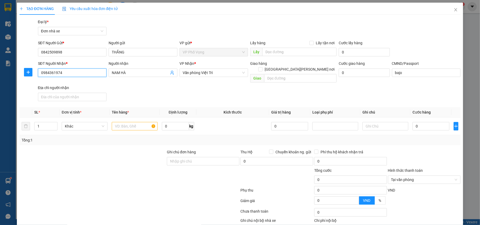
click at [71, 74] on input "0984361974" at bounding box center [72, 73] width 69 height 8
drag, startPoint x: 129, startPoint y: 90, endPoint x: 131, endPoint y: 96, distance: 6.7
click at [130, 90] on div "SĐT Người Nhận * 0984361974 Người nhận NAM HÀ VP Nhận * Văn phòng Việt Trì Giao…" at bounding box center [249, 82] width 425 height 43
click at [128, 122] on input "text" at bounding box center [135, 126] width 46 height 8
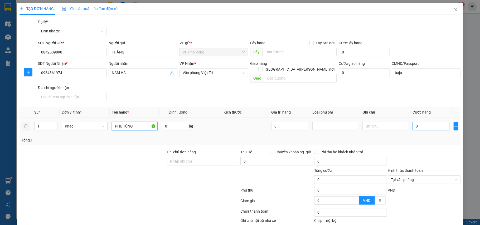
type input "PHỤ TÙNG"
click at [419, 122] on input "0" at bounding box center [431, 126] width 37 height 8
type input "2"
type input "25"
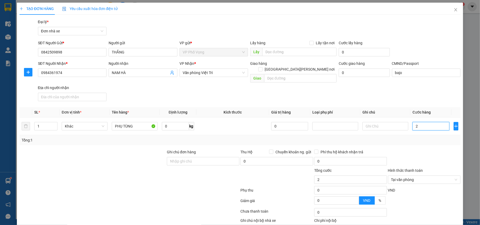
type input "25"
type input "25.000"
click at [414, 142] on div "Transit Pickup Surcharge Ids Transit Deliver Surcharge Ids Transit Deliver Surc…" at bounding box center [240, 133] width 441 height 228
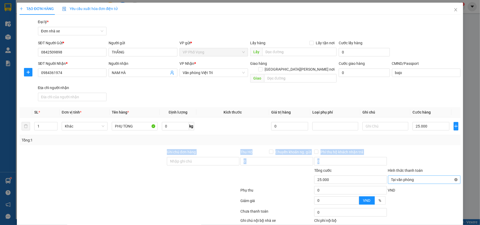
type input "25.000"
click at [439, 152] on div at bounding box center [425, 158] width 74 height 18
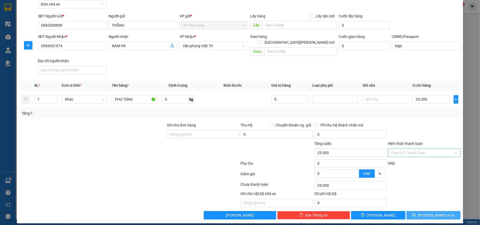
click at [425, 213] on span "[PERSON_NAME] và In" at bounding box center [436, 216] width 37 height 6
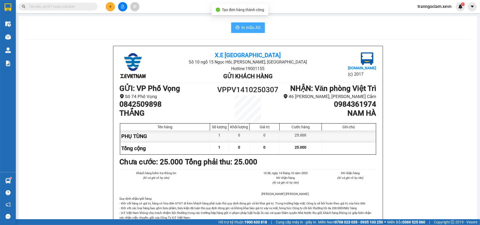
click at [257, 28] on span "In mẫu A5" at bounding box center [251, 27] width 19 height 7
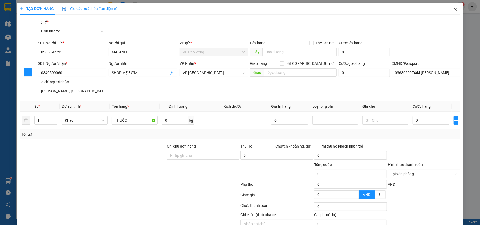
click at [454, 11] on icon "close" at bounding box center [456, 10] width 4 height 4
click at [450, 10] on span "tranngoclam.xevn" at bounding box center [434, 6] width 42 height 7
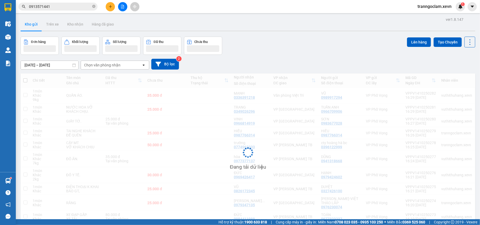
click at [94, 6] on icon "close-circle" at bounding box center [93, 6] width 3 height 3
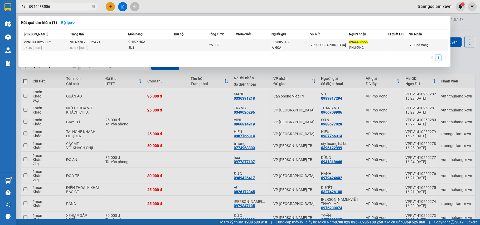
type input "0944488556"
click at [222, 50] on td "25.000" at bounding box center [222, 45] width 27 height 12
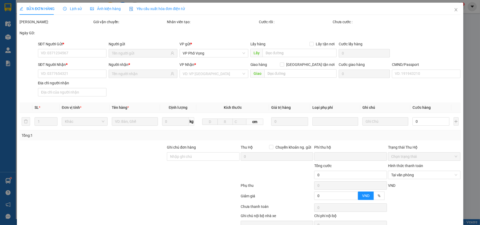
type input "0828851166"
type input "A HÒA"
type input "0944488556"
type input "PHƯƠNG"
type input "0"
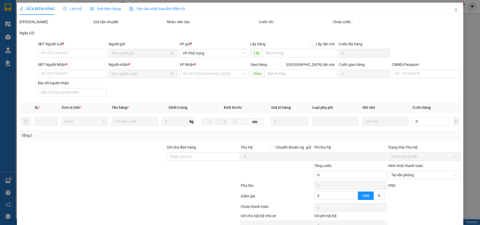
type input "25.000"
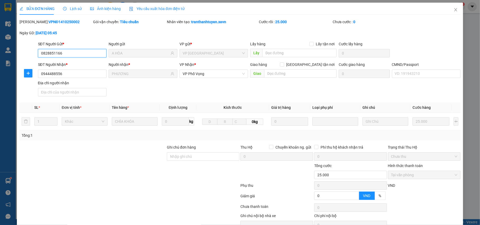
scroll to position [28, 0]
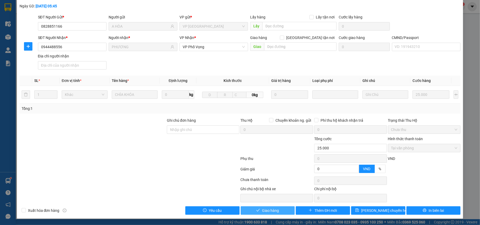
click at [273, 209] on span "Giao hàng" at bounding box center [270, 211] width 17 height 6
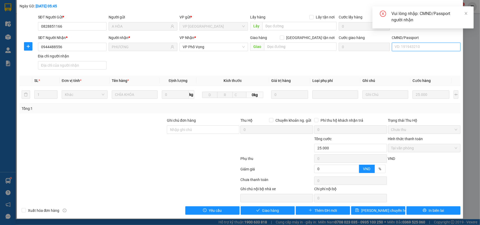
click at [424, 46] on input "CMND/Passport" at bounding box center [426, 47] width 69 height 8
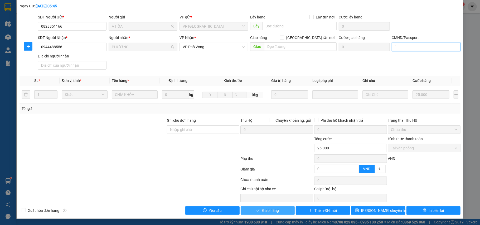
type input "1"
click at [265, 213] on span "Giao hàng" at bounding box center [270, 211] width 17 height 6
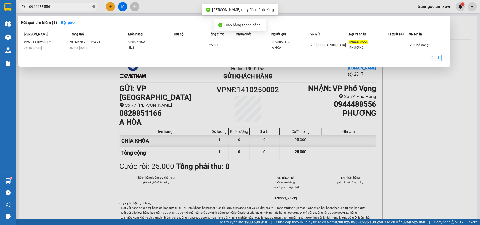
click at [94, 7] on icon "close-circle" at bounding box center [93, 6] width 3 height 3
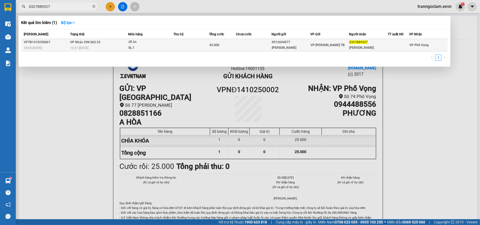
type input "0327889327"
click at [262, 40] on td at bounding box center [254, 45] width 36 height 12
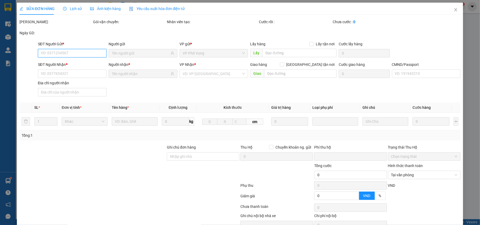
type input "0912694077"
type input "phạm như chung"
type input "0327889327"
type input "phạm như thành"
type input "0"
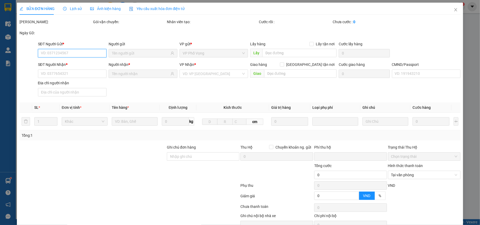
type input "45.000"
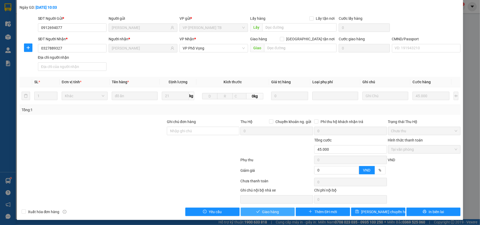
click at [281, 215] on button "Giao hàng" at bounding box center [268, 212] width 54 height 8
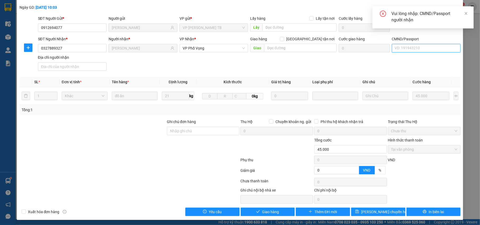
click at [415, 48] on input "CMND/Passport" at bounding box center [426, 48] width 69 height 8
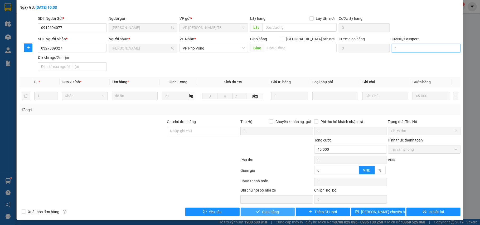
type input "1"
click at [280, 212] on button "Giao hàng" at bounding box center [268, 212] width 54 height 8
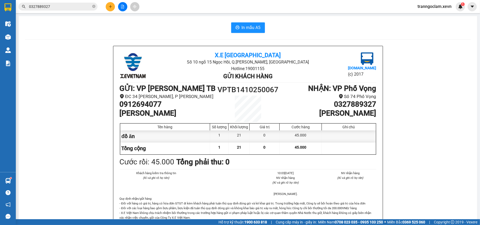
click at [93, 7] on icon "close-circle" at bounding box center [93, 6] width 3 height 3
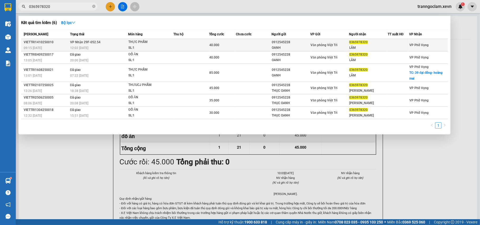
type input "0365978320"
click at [206, 42] on td at bounding box center [192, 45] width 36 height 12
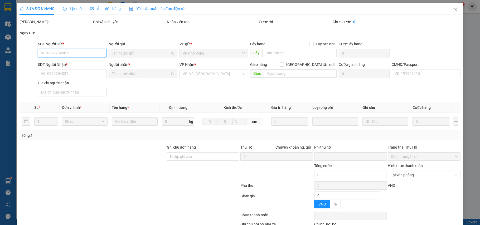
scroll to position [36, 0]
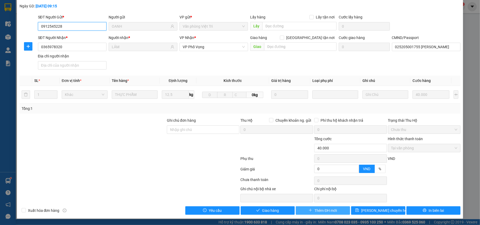
type input "0912545228"
type input "OANH"
type input "0365978320"
type input "LÂM"
type input "025205001755 NGUYỄN PHÚC LÂM"
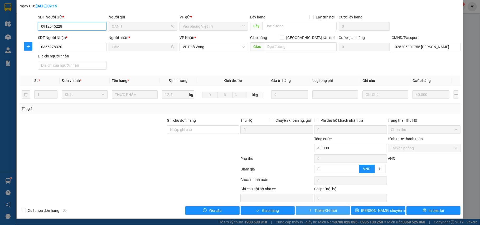
type input "0"
type input "40.000"
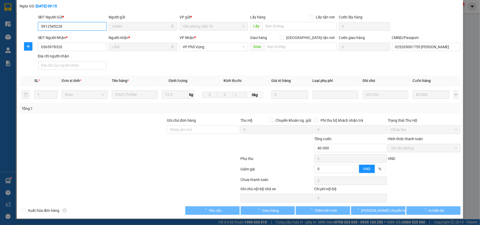
scroll to position [28, 0]
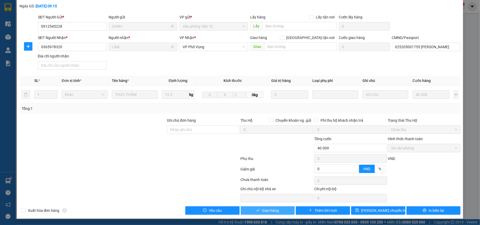
click at [274, 213] on span "Giao hàng" at bounding box center [270, 211] width 17 height 6
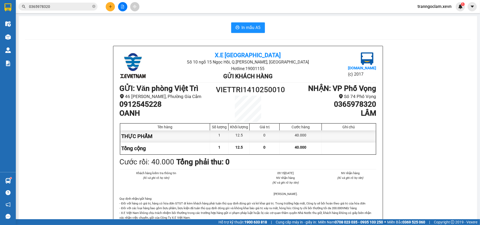
click at [114, 6] on button at bounding box center [110, 6] width 9 height 9
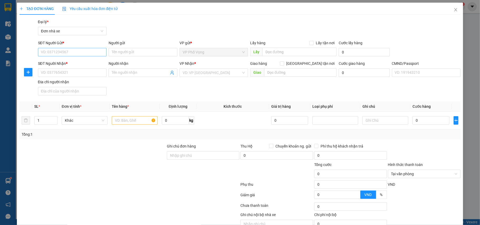
drag, startPoint x: 72, startPoint y: 59, endPoint x: 77, endPoint y: 56, distance: 5.7
click at [73, 58] on form "SĐT Người Gửi * VD: 0371234567 Người gửi Tên người gửi VP gửi * VP Phố Vọng Lấy…" at bounding box center [240, 68] width 441 height 57
click at [91, 50] on input "SĐT Người Gửi *" at bounding box center [72, 52] width 69 height 8
click at [75, 63] on div "0359158368 - NGỌC" at bounding box center [72, 63] width 62 height 6
type input "0359158368"
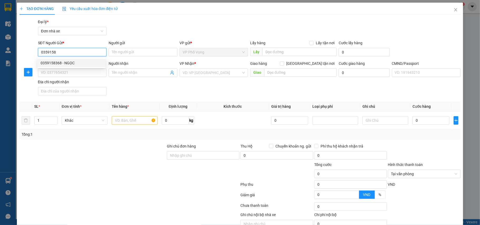
type input "NGỌC"
type input "0984361974"
type input "NAM HÀ"
type input "BAO"
type input "0359158368"
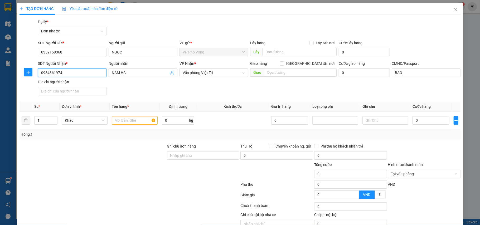
drag, startPoint x: 67, startPoint y: 73, endPoint x: 33, endPoint y: 70, distance: 34.2
click at [2, 76] on div "TẠO ĐƠN HÀNG Yêu cầu xuất hóa đơn điện tử Transit Pickup Surcharge Ids Transit …" at bounding box center [240, 112] width 480 height 225
type input "0916110188"
click at [70, 81] on div "0916110188 - TÙNG" at bounding box center [72, 84] width 62 height 6
type input "TÙNG"
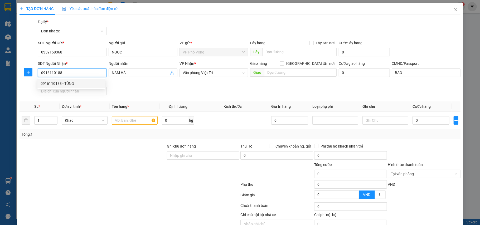
type input "036088006256 TRẦN THANH TÙNG 71/56 TRẦN BÍCH SAN"
type input "THỐNG NHẤT CHƯ NGỌC , KROONG PA GIA LAI"
type input "0916110188"
drag, startPoint x: 132, startPoint y: 122, endPoint x: 241, endPoint y: 119, distance: 108.9
click at [133, 122] on input "text" at bounding box center [135, 120] width 46 height 8
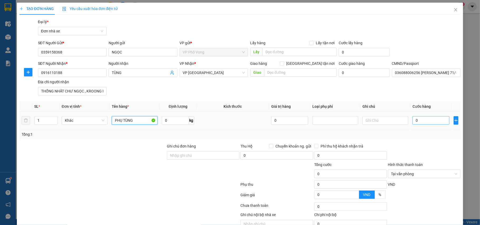
type input "PHỤ TÙNG"
drag, startPoint x: 427, startPoint y: 122, endPoint x: 427, endPoint y: 124, distance: 2.9
click at [427, 122] on input "0" at bounding box center [431, 120] width 37 height 8
type input "3"
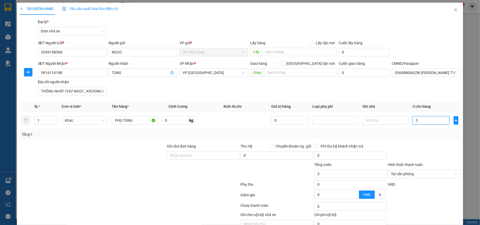
type input "30"
type input "30.000"
drag, startPoint x: 433, startPoint y: 150, endPoint x: 444, endPoint y: 157, distance: 13.0
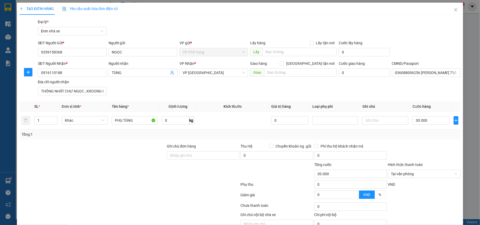
click at [433, 151] on div at bounding box center [425, 152] width 74 height 18
type input "30.000"
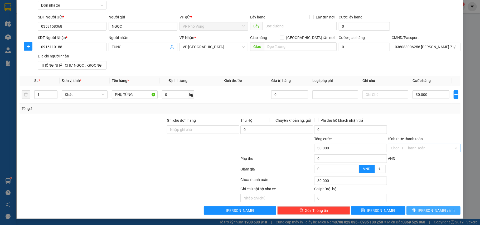
click at [437, 209] on span "[PERSON_NAME] và In" at bounding box center [436, 211] width 37 height 6
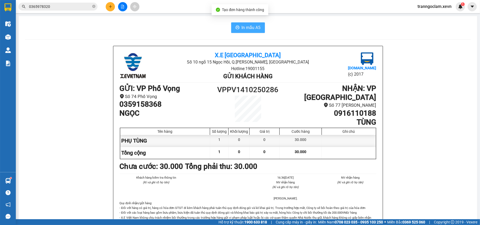
click at [235, 28] on icon "printer" at bounding box center [237, 27] width 4 height 4
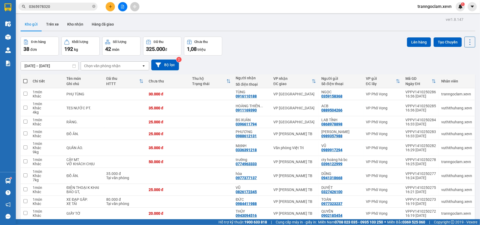
click at [108, 6] on button at bounding box center [110, 6] width 9 height 9
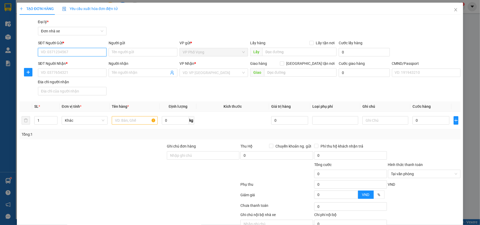
click at [60, 52] on input "SĐT Người Gửi *" at bounding box center [72, 52] width 69 height 8
type input "0904136469"
click at [87, 59] on div "0904136469 - LÂM" at bounding box center [71, 63] width 68 height 8
type input "LÂM"
type input "0912284161"
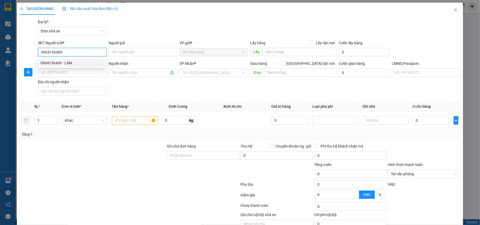
type input "VŨ VĂN HỌC"
type input "036069010452 VŨ VĂN HỌC, 11/215 TRẦN NHÂN TÔNG"
type input "0904136469"
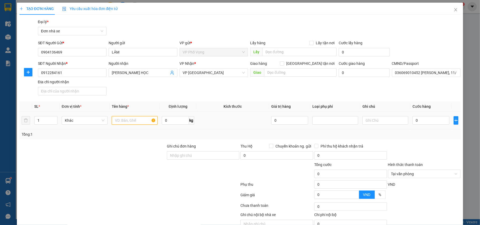
click at [122, 121] on input "text" at bounding box center [135, 120] width 46 height 8
type input "MÁC IN"
click at [175, 122] on input "0" at bounding box center [175, 120] width 27 height 8
type input "8"
drag, startPoint x: 419, startPoint y: 131, endPoint x: 424, endPoint y: 125, distance: 7.8
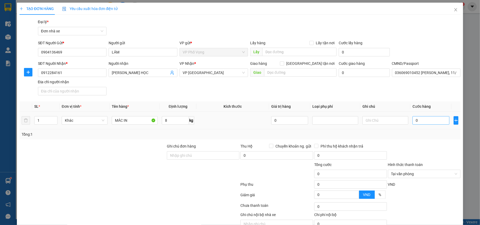
click at [419, 130] on div "Tổng: 1" at bounding box center [240, 134] width 441 height 10
type input "3"
type input "30"
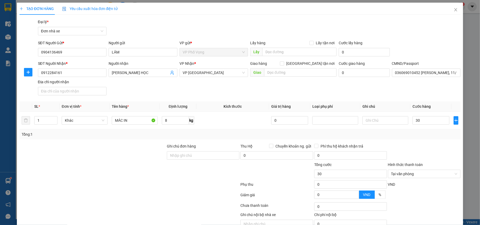
type input "30.000"
click at [445, 138] on div "Tổng: 1" at bounding box center [240, 134] width 441 height 10
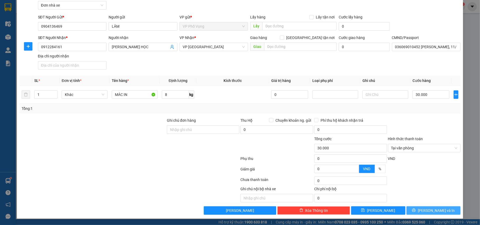
click at [424, 209] on button "[PERSON_NAME] và In" at bounding box center [434, 210] width 54 height 8
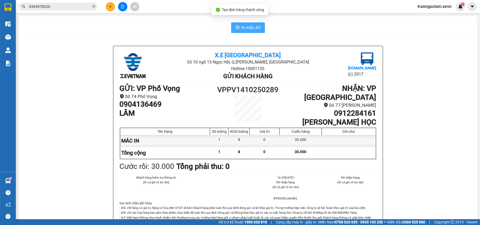
click at [254, 29] on span "In mẫu A5" at bounding box center [251, 27] width 19 height 7
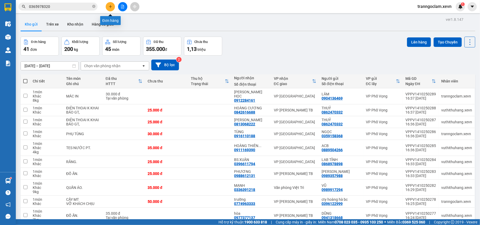
click at [109, 3] on button at bounding box center [110, 6] width 9 height 9
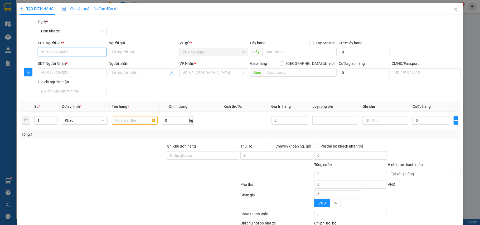
click at [65, 50] on input "SĐT Người Gửi *" at bounding box center [72, 52] width 69 height 8
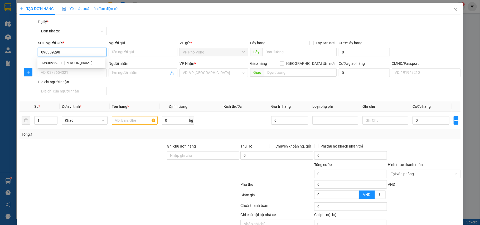
type input "0983092980"
click at [79, 64] on div "0983092980 - NGUYỄN ĐỨC DŨNG" at bounding box center [72, 63] width 62 height 6
type input "NGUYỄN ĐỨC DŨNG"
type input "0563681111"
type input "HUÂN"
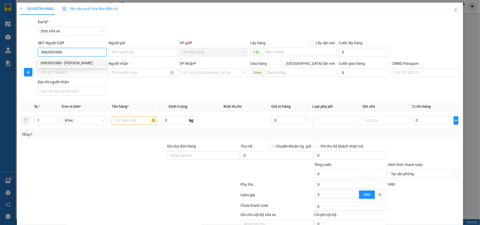
type input "huân 034088019538"
type input "0983092980"
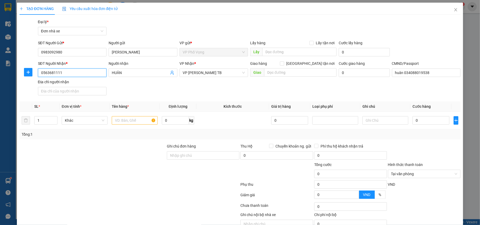
click at [0, 59] on div "TẠO ĐƠN HÀNG Yêu cầu xuất hóa đơn điện tử Transit Pickup Surcharge Ids Transit …" at bounding box center [240, 112] width 480 height 225
click at [80, 82] on div "0343251888 - TÚ ANH" at bounding box center [72, 84] width 62 height 6
type input "0343251888"
type input "TÚ ANH"
type input "PHAM THANH HUYEN"
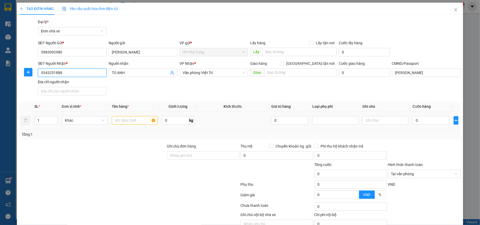
type input "0343251888"
click at [131, 121] on input "text" at bounding box center [135, 120] width 46 height 8
type input "D"
type input "ĐT KO KHAI BÁO GT"
click at [425, 121] on input "0" at bounding box center [431, 120] width 37 height 8
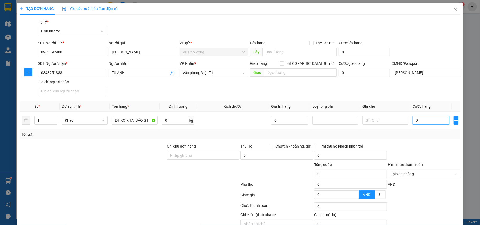
type input "2"
type input "25"
type input "25.000"
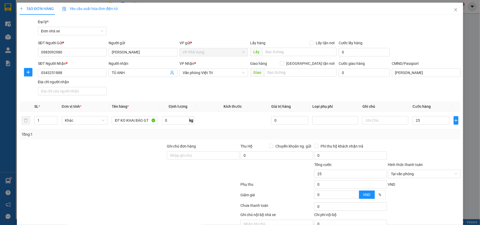
type input "25.000"
click at [425, 137] on div "Tổng: 1" at bounding box center [240, 135] width 437 height 6
type input "25.000"
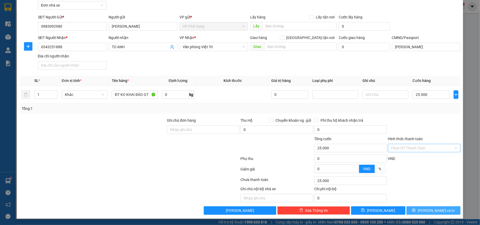
click at [428, 208] on span "[PERSON_NAME] và In" at bounding box center [436, 211] width 37 height 6
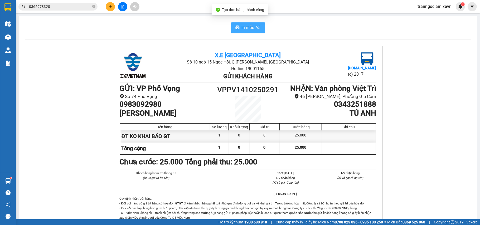
click at [245, 27] on span "In mẫu A5" at bounding box center [251, 27] width 19 height 7
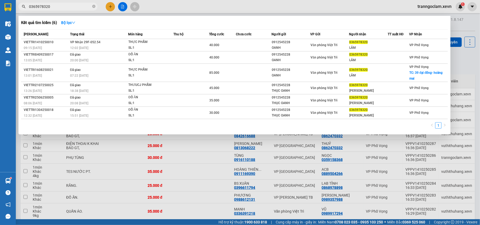
click at [91, 6] on span "0365978320" at bounding box center [57, 7] width 79 height 8
click at [93, 6] on icon "close-circle" at bounding box center [93, 6] width 3 height 3
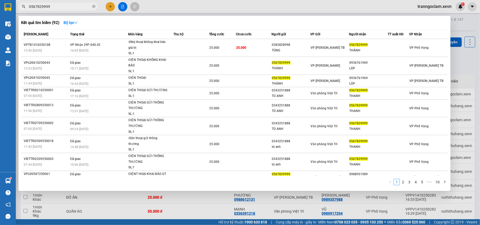
type input "0567829999"
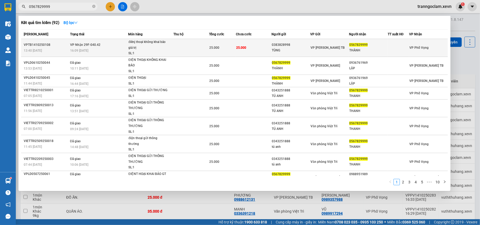
click at [233, 49] on div "25.000" at bounding box center [222, 48] width 26 height 6
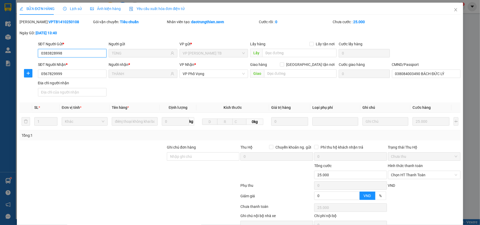
type input "0383828998"
type input "TÙNG"
type input "0567829999"
type input "THÀNH"
type input "038084003490 BÁCH ĐỨC LÝ"
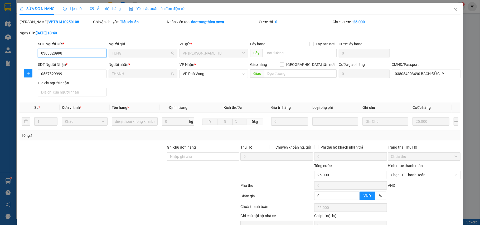
type input "0"
type input "25.000"
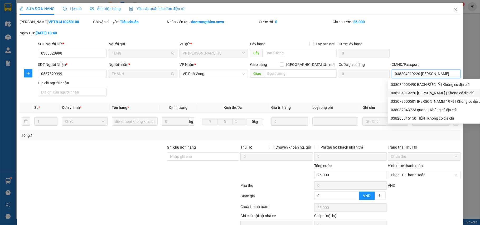
type input "038204019220 NGUYỄN VĂN DUY"
click at [427, 41] on div "SĐT Người Gửi * 0383828998 Người gửi TÙNG VP gửi * VP Trần Phú TB Lấy hàng Lấy …" at bounding box center [249, 50] width 425 height 18
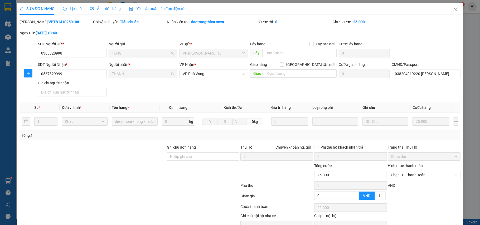
scroll to position [28, 0]
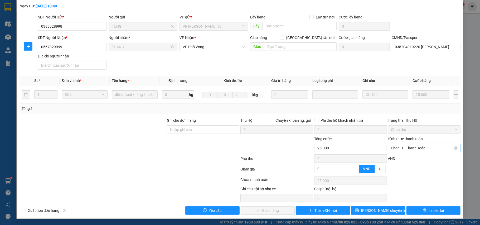
click at [412, 145] on span "Chọn HT Thanh Toán" at bounding box center [424, 148] width 66 height 8
click at [406, 158] on div "Tại văn phòng" at bounding box center [420, 160] width 66 height 6
type input "0"
click at [274, 211] on span "Giao hàng" at bounding box center [270, 211] width 17 height 6
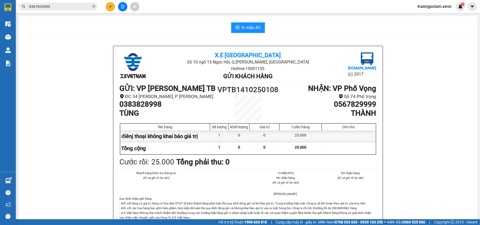
click at [93, 6] on icon "close-circle" at bounding box center [93, 6] width 3 height 3
click at [111, 7] on icon "plus" at bounding box center [111, 7] width 4 height 4
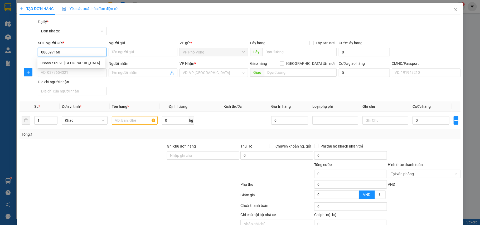
type input "0865971609"
drag, startPoint x: 87, startPoint y: 59, endPoint x: 88, endPoint y: 62, distance: 3.0
click at [87, 60] on div "0865971609 - VŨ TRƯỜNG GIANG" at bounding box center [71, 63] width 68 height 8
type input "VŨ TRƯỜNG GIANG"
type input "0984601602"
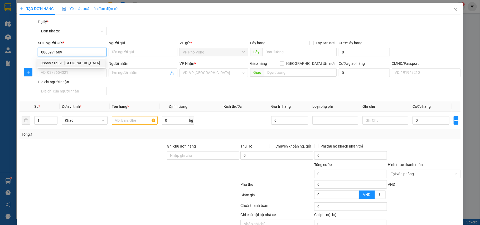
type input "Lê Minh Tuấn"
type input "037087001220 LÊ MINH TUẤN"
type input "0865971609"
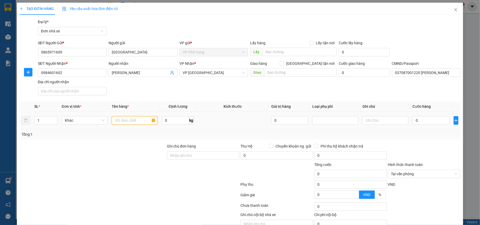
click at [127, 120] on input "text" at bounding box center [135, 120] width 46 height 8
type input "GIẤY TỜ"
click at [424, 120] on input "0" at bounding box center [431, 120] width 37 height 8
click at [297, 71] on input "text" at bounding box center [300, 72] width 73 height 8
click at [284, 62] on input "[GEOGRAPHIC_DATA] tận nơi" at bounding box center [282, 63] width 4 height 4
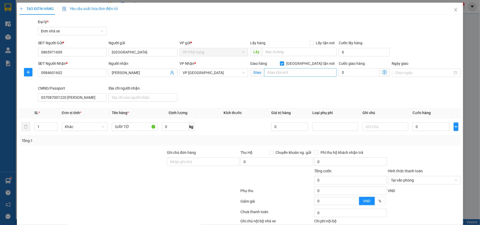
click at [280, 61] on input "[GEOGRAPHIC_DATA] tận nơi" at bounding box center [282, 63] width 4 height 4
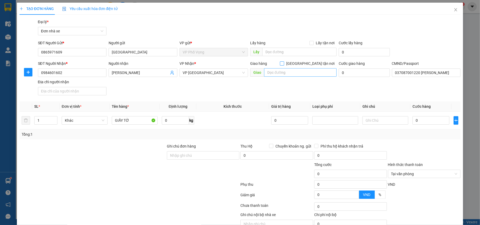
click at [280, 61] on input "[GEOGRAPHIC_DATA] tận nơi" at bounding box center [282, 63] width 4 height 4
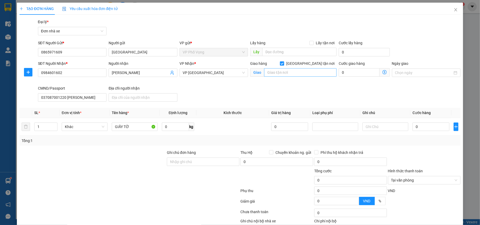
click at [280, 61] on input "[GEOGRAPHIC_DATA] tận nơi" at bounding box center [282, 63] width 4 height 4
checkbox input "false"
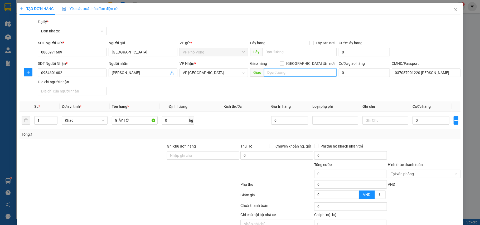
click at [283, 73] on input "text" at bounding box center [300, 72] width 73 height 8
drag, startPoint x: 264, startPoint y: 72, endPoint x: 315, endPoint y: 70, distance: 51.2
click at [315, 70] on input "CÔNG TY ĐIỆN LỰC NB" at bounding box center [300, 72] width 73 height 8
type input "CÔNG TY ĐIỆN LỰC NB"
click at [314, 73] on input "CÔNG TY ĐIỆN LỰC NB" at bounding box center [300, 72] width 73 height 8
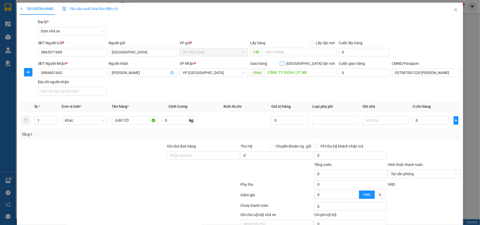
click at [284, 61] on input "[GEOGRAPHIC_DATA] tận nơi" at bounding box center [282, 63] width 4 height 4
checkbox input "true"
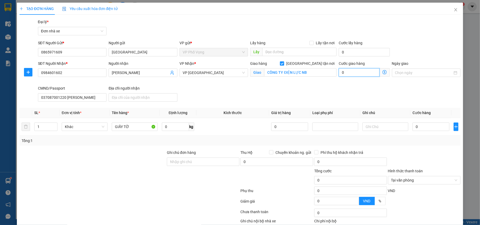
click at [347, 72] on input "0" at bounding box center [359, 72] width 41 height 8
type input "6"
type input "60"
type input "60.000"
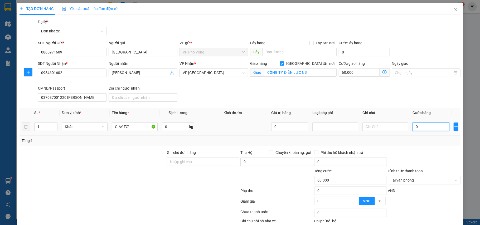
click at [421, 130] on input "0" at bounding box center [431, 127] width 37 height 8
type input "0"
click at [305, 71] on input "CÔNG TY ĐIỆN LỰC NB" at bounding box center [300, 72] width 73 height 8
click at [310, 72] on input "CÔNG TY ĐIỆN LỰC NB" at bounding box center [300, 72] width 73 height 8
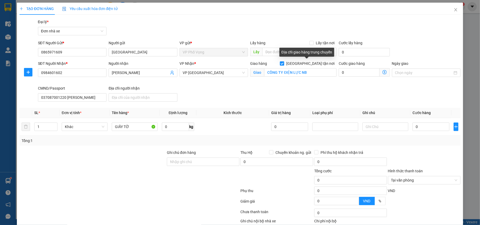
click at [284, 63] on input "[GEOGRAPHIC_DATA] tận nơi" at bounding box center [282, 63] width 4 height 4
checkbox input "false"
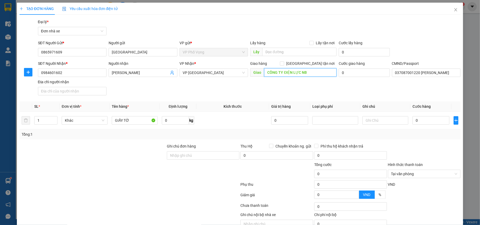
click at [312, 72] on input "CÔNG TY ĐIỆN LỰC NB" at bounding box center [300, 72] width 73 height 8
click at [425, 121] on input "0" at bounding box center [431, 120] width 37 height 8
type input "2"
type input "20"
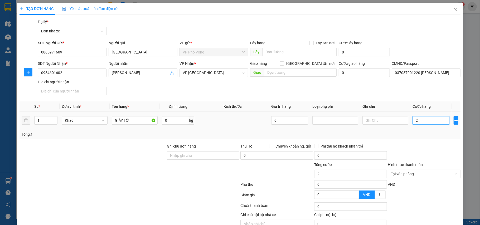
type input "20"
type input "20.000"
click at [431, 146] on div at bounding box center [425, 152] width 74 height 18
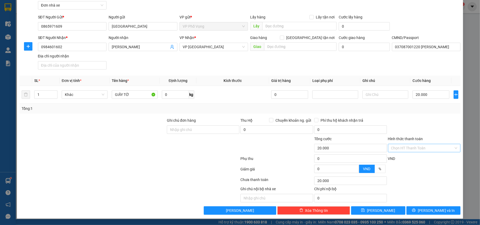
click at [426, 148] on input "Hình thức thanh toán" at bounding box center [422, 148] width 63 height 8
click at [421, 158] on div "Tại văn phòng" at bounding box center [420, 160] width 66 height 6
type input "0"
click at [436, 209] on span "[PERSON_NAME] và In" at bounding box center [436, 211] width 37 height 6
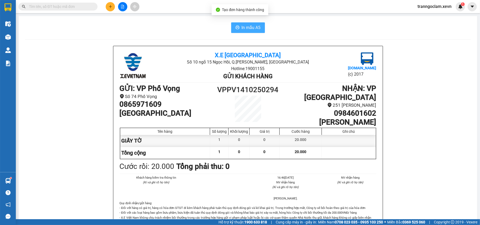
click at [254, 25] on span "In mẫu A5" at bounding box center [251, 27] width 19 height 7
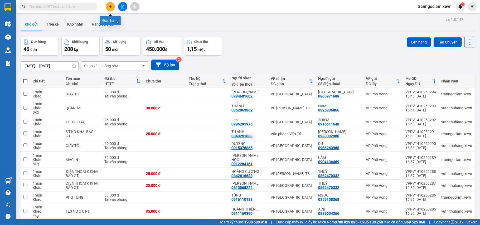
click at [113, 7] on button at bounding box center [110, 6] width 9 height 9
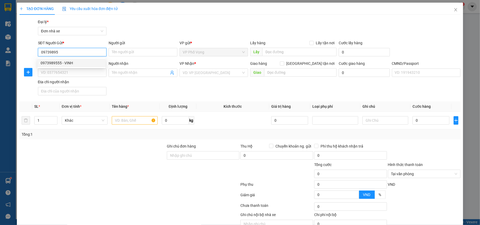
click at [66, 60] on div "0973989555 - VINH" at bounding box center [72, 63] width 62 height 6
type input "0973989555"
type input "VINH"
type input "0966237555"
type input "NGÂN NGỌC"
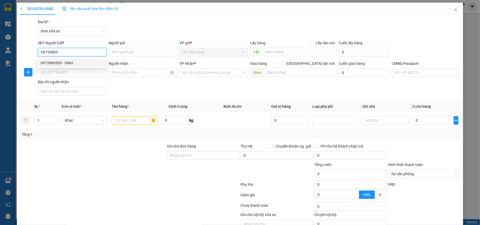
type input "040205004882 NG BÁ KHÁNH"
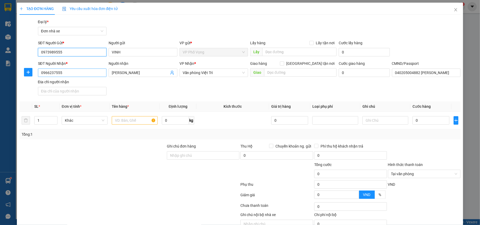
type input "0973989555"
drag, startPoint x: 54, startPoint y: 71, endPoint x: 127, endPoint y: 75, distance: 72.9
click at [2, 45] on div "TẠO ĐƠN HÀNG Yêu cầu xuất hóa đơn điện tử Transit Pickup Surcharge Ids Transit …" at bounding box center [240, 112] width 480 height 225
type input "0919891087"
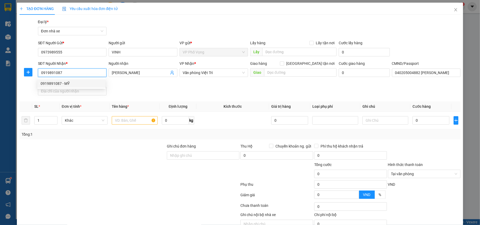
click at [84, 80] on div "0919891087 - MỸ" at bounding box center [71, 83] width 68 height 8
type input "MỸ"
type input "036074006029 TRẦN THANH PHONG, 3/111 THÀNH CHUNG"
type input "BÙI THỊ TUYẾT,TT KHÁNH YÊN, LÀO CAI"
type input "0919891087"
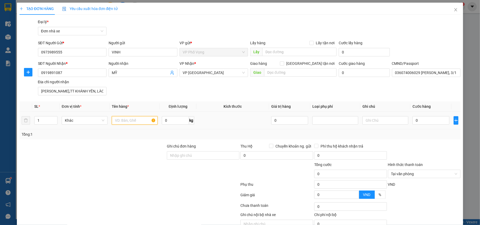
click at [133, 119] on input "text" at bounding box center [135, 120] width 46 height 8
type input "PHỤ TÙNG"
click at [430, 123] on input "0" at bounding box center [431, 120] width 37 height 8
type input "2"
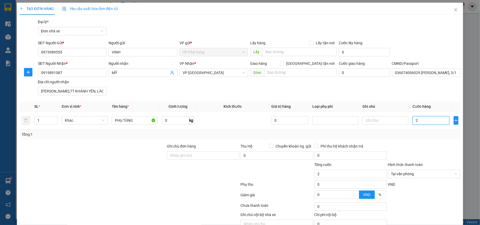
type input "25"
type input "25.000"
drag, startPoint x: 411, startPoint y: 151, endPoint x: 435, endPoint y: 177, distance: 35.6
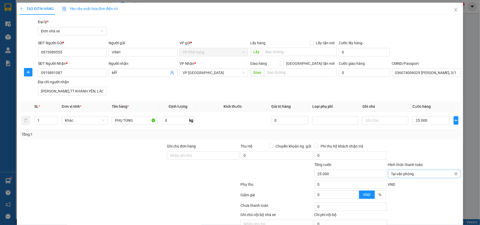
click at [411, 152] on div at bounding box center [425, 152] width 74 height 18
type input "25.000"
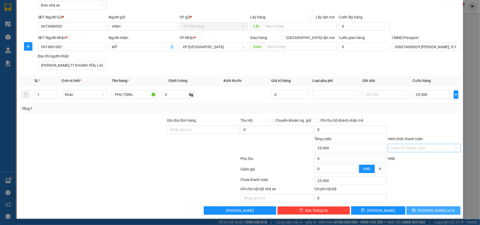
click at [430, 208] on span "[PERSON_NAME] và In" at bounding box center [436, 211] width 37 height 6
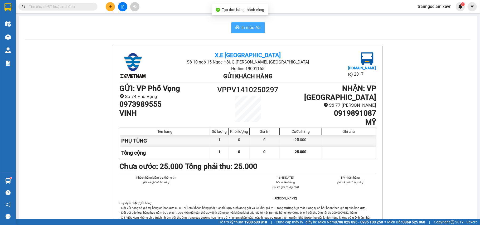
click at [252, 26] on span "In mẫu A5" at bounding box center [251, 27] width 19 height 7
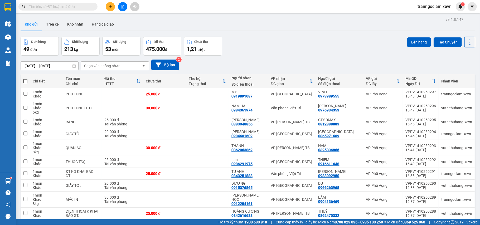
click at [62, 8] on input "text" at bounding box center [60, 7] width 62 height 6
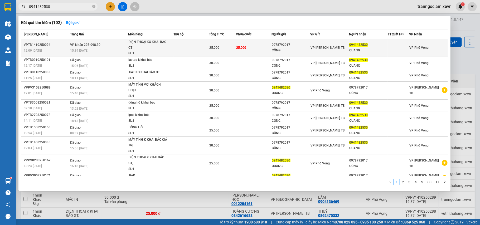
type input "0941482530"
click at [303, 52] on div "CÔNG" at bounding box center [291, 51] width 38 height 6
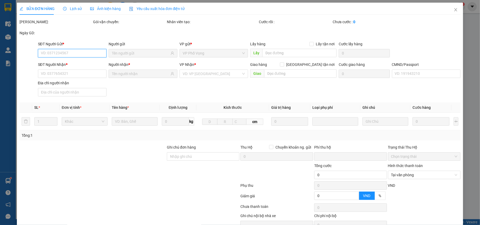
type input "0978792017"
type input "CÔNG"
type input "0941482530"
type input "QUANG"
type input "001090027356 HOÀNG ANH QUANG 1990"
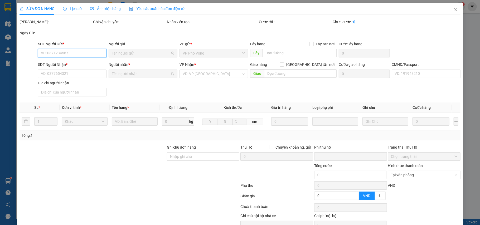
type input "0"
type input "25.000"
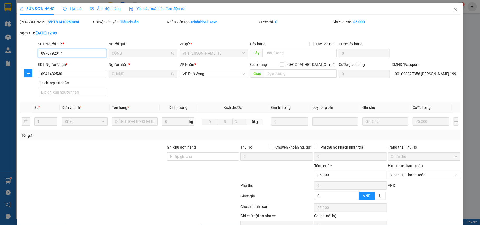
scroll to position [28, 0]
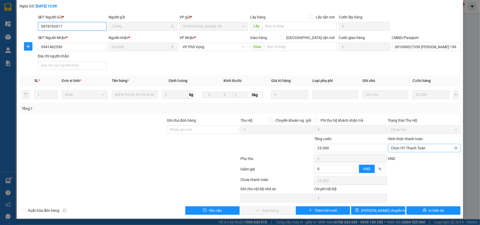
click at [400, 148] on span "Chọn HT Thanh Toán" at bounding box center [424, 148] width 66 height 8
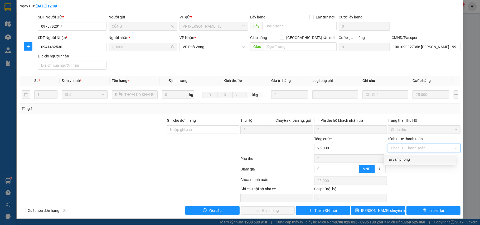
click at [402, 159] on div "Tại văn phòng" at bounding box center [420, 160] width 66 height 6
type input "0"
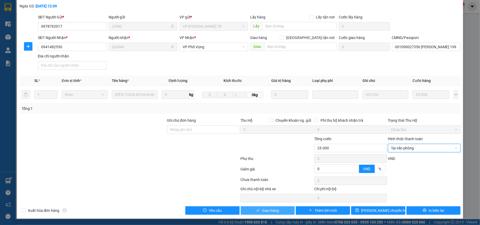
click at [269, 209] on span "Giao hàng" at bounding box center [270, 211] width 17 height 6
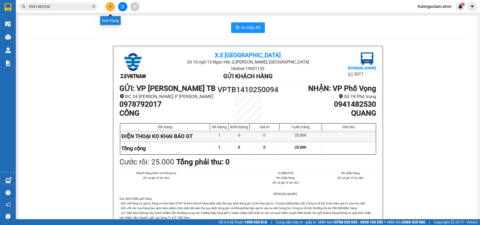
click at [109, 7] on icon "plus" at bounding box center [110, 6] width 3 height 0
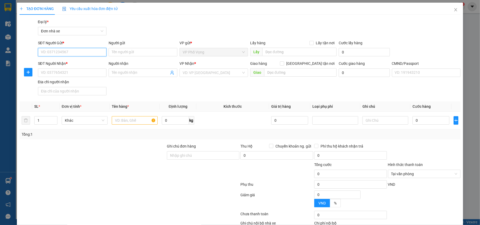
click at [78, 52] on input "SĐT Người Gửi *" at bounding box center [72, 52] width 69 height 8
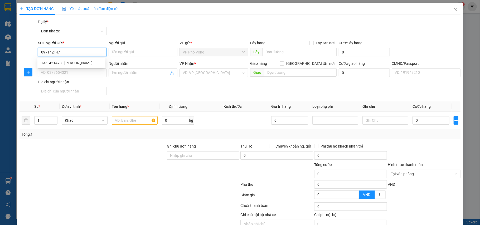
type input "0971421478"
click at [81, 62] on div "0971421478 - LINH LÊ PHƯƠNG" at bounding box center [72, 63] width 62 height 6
type input "LINH LÊ PHƯƠNG"
type input "0866778885"
type input "THẢO"
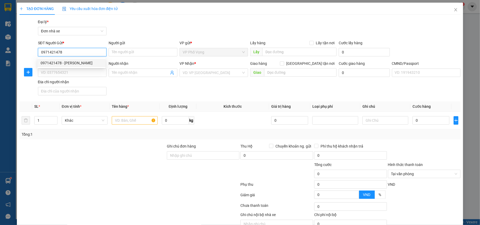
type input "037194001023 nguyễn thị phương thảo"
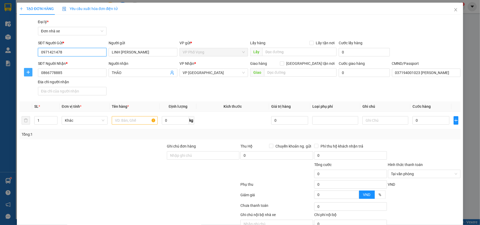
type input "0971421478"
drag, startPoint x: 31, startPoint y: 70, endPoint x: 1, endPoint y: 68, distance: 29.7
click at [0, 68] on div "TẠO ĐƠN HÀNG Yêu cầu xuất hóa đơn điện tử Transit Pickup Surcharge Ids Transit …" at bounding box center [240, 112] width 480 height 225
type input "0912443085"
drag, startPoint x: 97, startPoint y: 71, endPoint x: 88, endPoint y: 73, distance: 9.4
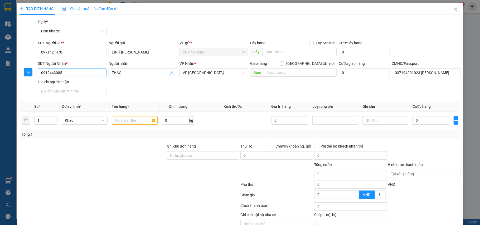
click at [88, 73] on div "SĐT Người Nhận * 0912443085 0912443085 Người nhận THẢO VP Nhận * VP Ninh Bình G…" at bounding box center [249, 79] width 425 height 37
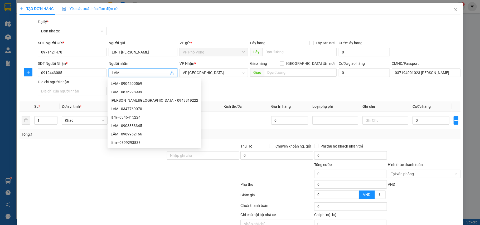
type input "LÂM"
click at [216, 93] on div "SĐT Người Nhận * 0912443085 Người nhận LÂM VP Nhận * VP Ninh Bình Giao hàng Gia…" at bounding box center [249, 79] width 425 height 37
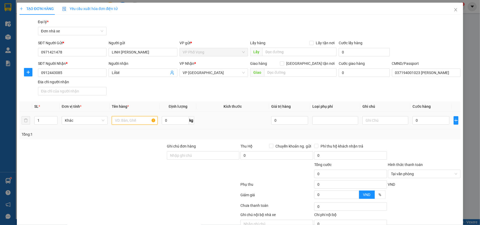
click at [127, 122] on input "text" at bounding box center [135, 120] width 46 height 8
type input "D"
type input "ĐỒ DA DỤNG"
click at [416, 121] on input "0" at bounding box center [431, 120] width 37 height 8
drag, startPoint x: 143, startPoint y: 120, endPoint x: 74, endPoint y: 134, distance: 70.1
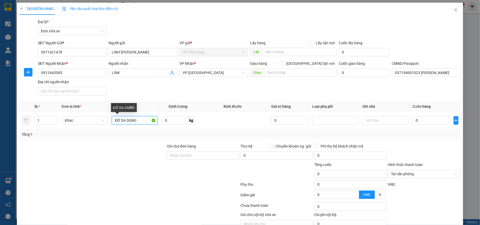
click at [74, 134] on div "SL * Đơn vị tính * Tên hàng * Định lượng Kích thước Giá trị hàng Loại phụ phí G…" at bounding box center [240, 121] width 441 height 38
type input "N"
type input "LÒ NƯỚNG"
drag, startPoint x: 383, startPoint y: 122, endPoint x: 378, endPoint y: 123, distance: 5.1
click at [383, 122] on input "text" at bounding box center [386, 120] width 46 height 8
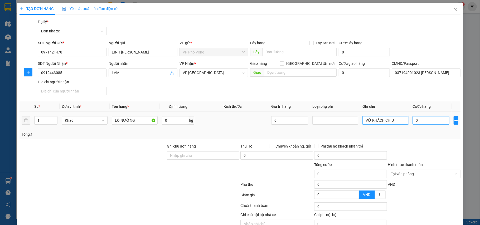
type input "VỠ KHÁCH CHỊU"
click at [423, 119] on input "0" at bounding box center [431, 120] width 37 height 8
type input "4"
type input "40"
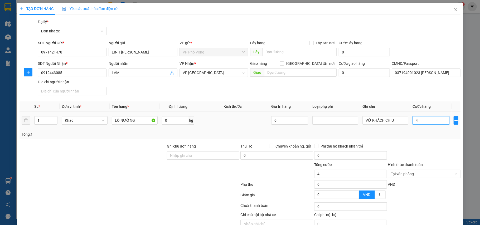
type input "40"
type input "40.000"
click at [422, 131] on div "Tổng: 1" at bounding box center [240, 134] width 441 height 10
click at [269, 146] on input "Chuyển khoản ng. gửi" at bounding box center [271, 146] width 4 height 4
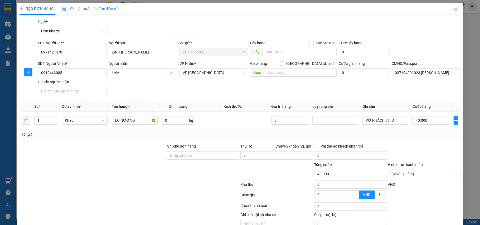
checkbox input "true"
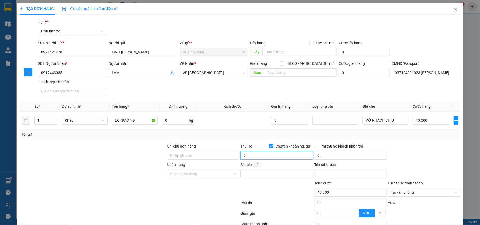
click at [252, 157] on input "0" at bounding box center [277, 155] width 73 height 8
type input "6.789.000"
click at [265, 174] on input "Số tài khoản" at bounding box center [277, 174] width 73 height 8
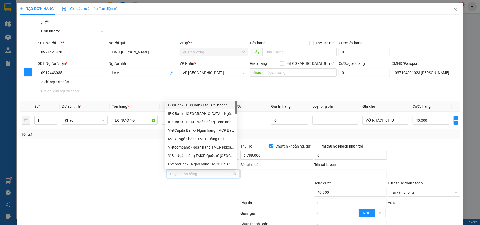
click at [209, 173] on input "Ngân hàng" at bounding box center [201, 174] width 63 height 8
click at [132, 177] on div at bounding box center [92, 171] width 147 height 18
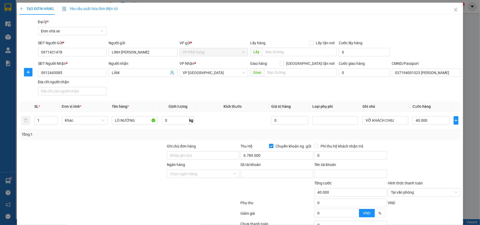
click at [270, 147] on span at bounding box center [271, 146] width 4 height 4
click at [270, 147] on input "Chuyển khoản ng. gửi" at bounding box center [271, 146] width 4 height 4
checkbox input "false"
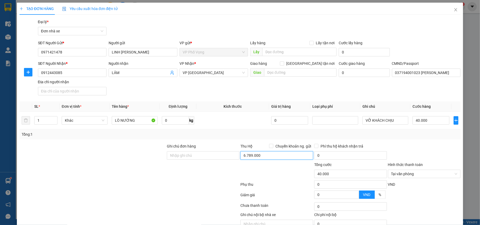
type input "0"
type input "6.789.000"
click at [421, 146] on div at bounding box center [425, 152] width 74 height 18
type input "40.000"
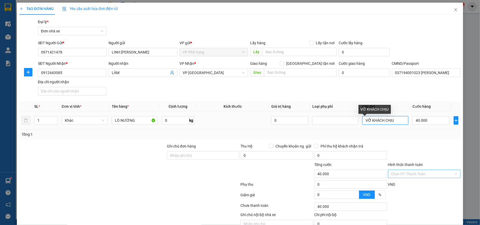
click at [394, 122] on input "VỠ KHÁCH CHỊU" at bounding box center [386, 120] width 46 height 8
click at [415, 143] on div "Transit Pickup Surcharge Ids Transit Deliver Surcharge Ids Transit Deliver Surc…" at bounding box center [240, 130] width 441 height 222
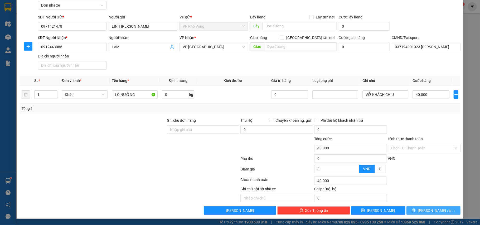
click at [435, 210] on span "[PERSON_NAME] và In" at bounding box center [436, 211] width 37 height 6
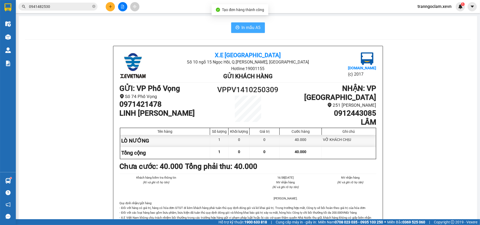
click at [251, 26] on span "In mẫu A5" at bounding box center [251, 27] width 19 height 7
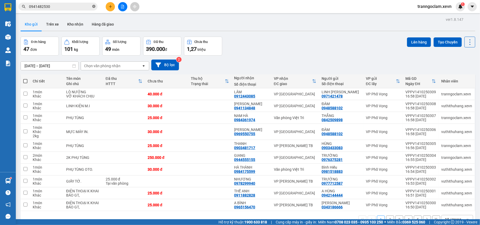
click at [93, 7] on icon "close-circle" at bounding box center [93, 6] width 3 height 3
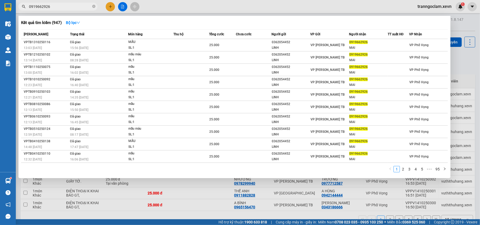
type input "0919662926"
click at [111, 5] on div at bounding box center [240, 112] width 480 height 225
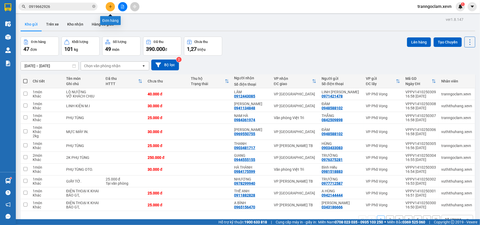
click at [109, 4] on button at bounding box center [110, 6] width 9 height 9
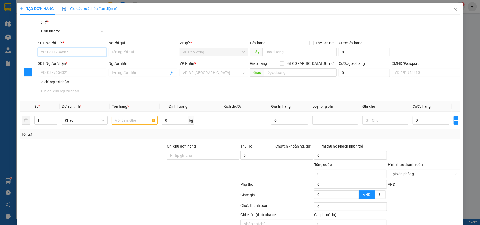
click at [69, 53] on input "SĐT Người Gửi *" at bounding box center [72, 52] width 69 height 8
click at [79, 61] on div "0928852888 - HƯƠNG" at bounding box center [72, 63] width 62 height 6
type input "0928852888"
type input "HƯƠNG"
type input "0961458468"
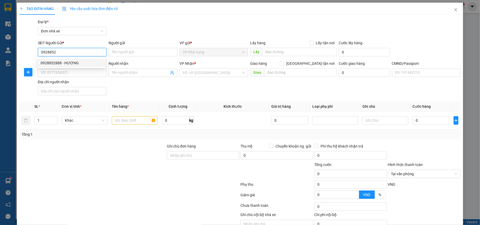
type input "NGUYỄN GIA"
type input "037090013768 PHẠM HẢI ĐĂNG"
type input "BÙI THỊ TUYẾT,TT KHÁNH YÊN, LÀO CAI"
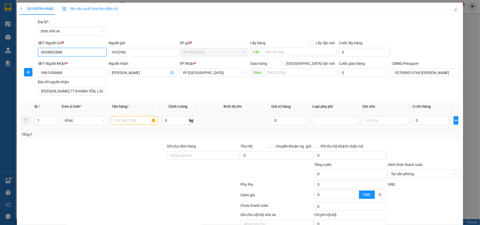
type input "0928852888"
click at [129, 123] on input "text" at bounding box center [135, 120] width 46 height 8
type input "LINH KIỆN"
click at [426, 119] on input "0" at bounding box center [431, 120] width 37 height 8
type input "2"
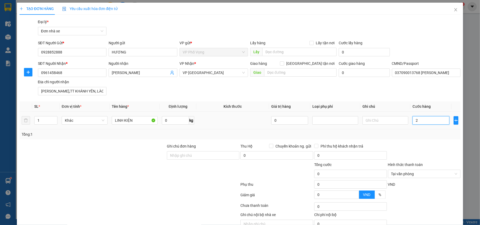
type input "2"
type input "25"
type input "25.000"
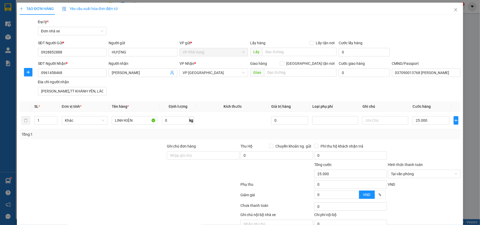
click at [427, 148] on div at bounding box center [425, 152] width 74 height 18
type input "25.000"
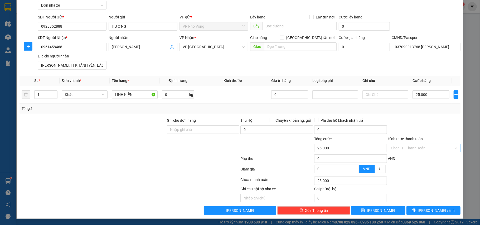
click at [437, 206] on div "Transit Pickup Surcharge Ids Transit Deliver Surcharge Ids Transit Deliver Surc…" at bounding box center [240, 104] width 441 height 222
click at [437, 207] on button "[PERSON_NAME] và In" at bounding box center [434, 210] width 54 height 8
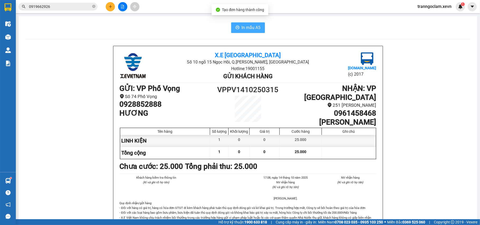
click at [252, 30] on span "In mẫu A5" at bounding box center [251, 27] width 19 height 7
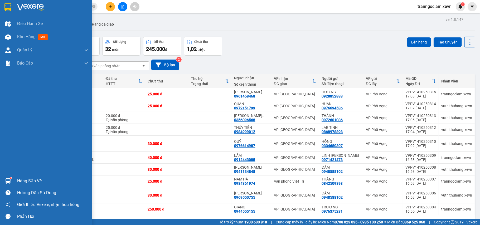
drag, startPoint x: 14, startPoint y: 181, endPoint x: 17, endPoint y: 182, distance: 3.1
click at [16, 182] on div "Hàng sắp về" at bounding box center [46, 181] width 92 height 12
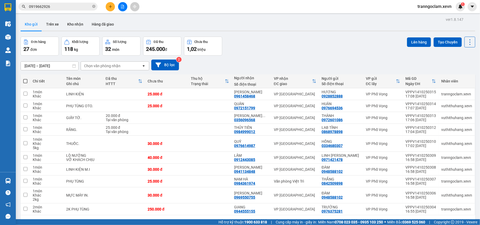
click at [119, 6] on section "Kết quả tìm kiếm ( 947 ) Bộ lọc Mã ĐH Trạng thái Món hàng Thu hộ Tổng cước Chưa…" at bounding box center [240, 112] width 480 height 225
click at [111, 7] on icon "plus" at bounding box center [111, 7] width 4 height 4
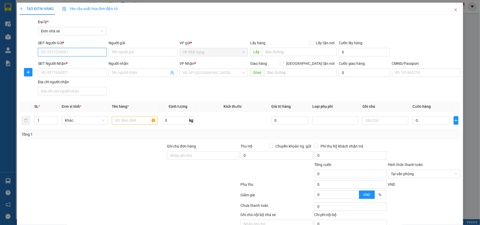
click at [84, 53] on input "SĐT Người Gửi *" at bounding box center [72, 52] width 69 height 8
type input "0328558964"
click at [74, 60] on div "0328558964 - NAM HẢI" at bounding box center [71, 63] width 68 height 8
type input "NAM HẢI"
type input "0978747343"
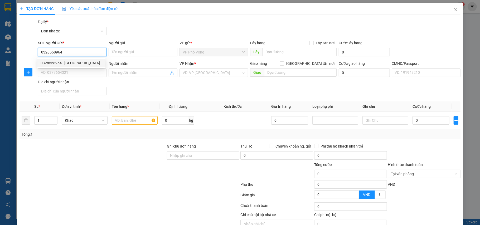
type input "ĐẠT"
type input "036302015370 NG T HOÀI"
type input "22B Ô 18 HẠ LONG"
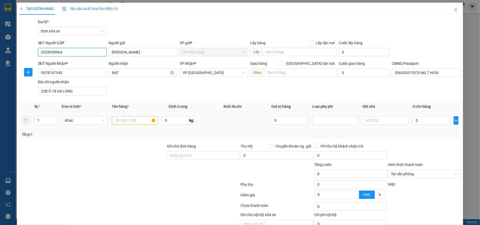
type input "0328558964"
click at [133, 117] on input "text" at bounding box center [135, 120] width 46 height 8
type input "KÍNH"
click at [422, 119] on input "0" at bounding box center [431, 120] width 37 height 8
type input "2"
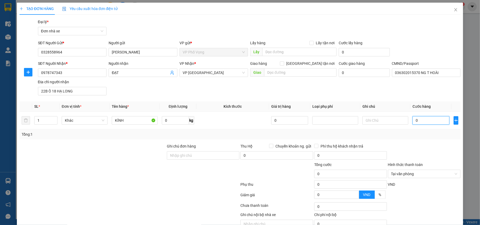
type input "2"
type input "25"
type input "25.000"
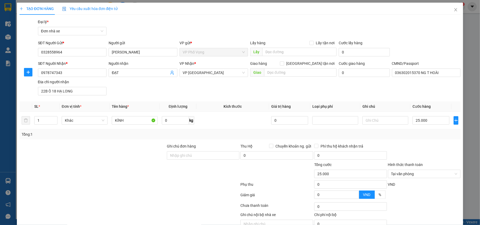
drag, startPoint x: 416, startPoint y: 143, endPoint x: 446, endPoint y: 163, distance: 35.9
click at [417, 143] on div "Transit Pickup Surcharge Ids Transit Deliver Surcharge Ids Transit Deliver Surc…" at bounding box center [240, 130] width 441 height 222
type input "25.000"
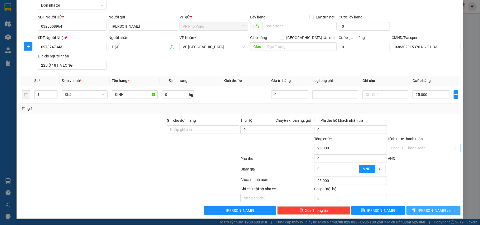
click at [427, 214] on button "[PERSON_NAME] và In" at bounding box center [434, 210] width 54 height 8
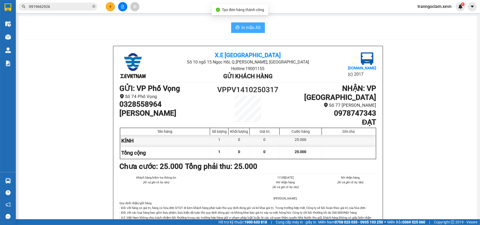
click at [250, 27] on span "In mẫu A5" at bounding box center [251, 27] width 19 height 7
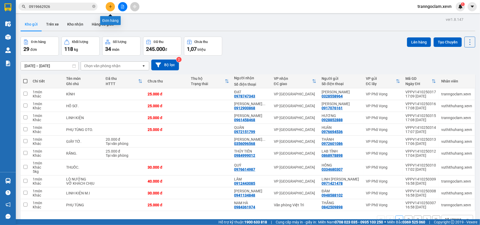
click at [112, 8] on icon "plus" at bounding box center [111, 7] width 4 height 4
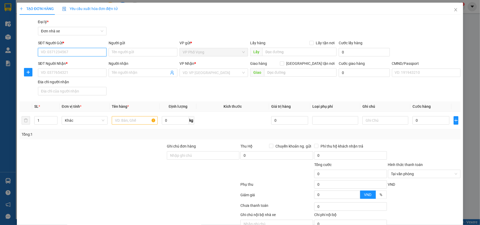
click at [87, 54] on input "SĐT Người Gửi *" at bounding box center [72, 52] width 69 height 8
click at [74, 61] on div "0977729059 - QUANG MINH" at bounding box center [72, 63] width 62 height 6
type input "0977729059"
type input "QUANG MINH"
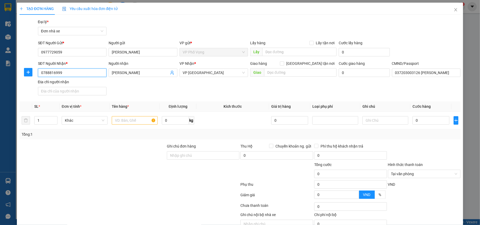
drag, startPoint x: 68, startPoint y: 72, endPoint x: 0, endPoint y: 72, distance: 67.8
click at [0, 72] on div "TẠO ĐƠN HÀNG Yêu cầu xuất hóa đơn điện tử Transit Pickup Surcharge Ids Transit …" at bounding box center [240, 112] width 480 height 225
click at [83, 83] on div "0902028519 - THÁI" at bounding box center [72, 84] width 62 height 6
drag, startPoint x: 136, startPoint y: 121, endPoint x: 167, endPoint y: 119, distance: 30.9
click at [136, 121] on input "text" at bounding box center [135, 120] width 46 height 8
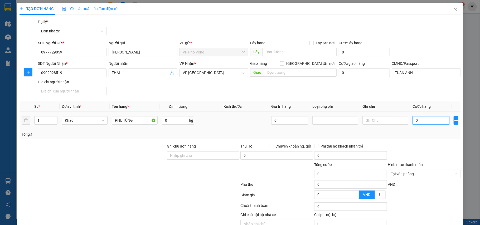
click at [416, 119] on input "0" at bounding box center [431, 120] width 37 height 8
click at [430, 141] on div "Transit Pickup Surcharge Ids Transit Deliver Surcharge Ids Transit Deliver Surc…" at bounding box center [240, 130] width 441 height 222
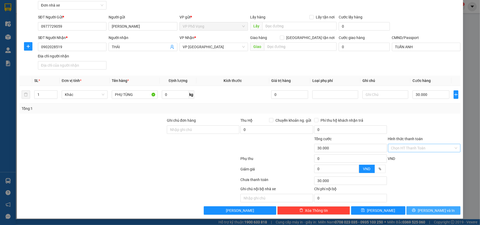
click at [441, 207] on button "[PERSON_NAME] và In" at bounding box center [434, 210] width 54 height 8
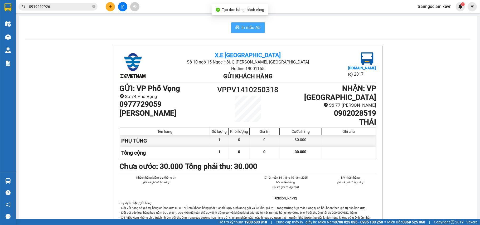
click at [253, 27] on span "In mẫu A5" at bounding box center [251, 27] width 19 height 7
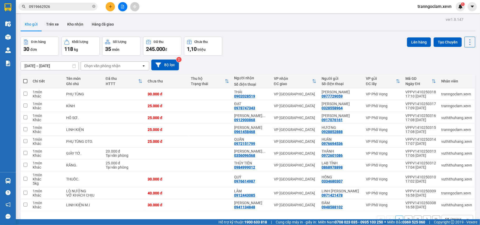
click at [112, 3] on button at bounding box center [110, 6] width 9 height 9
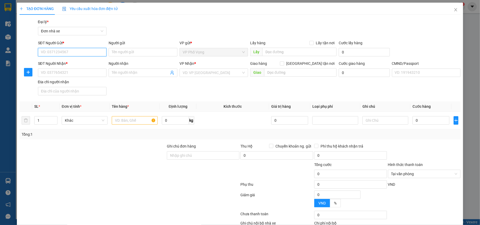
drag, startPoint x: 80, startPoint y: 53, endPoint x: 148, endPoint y: 40, distance: 69.7
click at [83, 52] on input "SĐT Người Gửi *" at bounding box center [72, 52] width 69 height 8
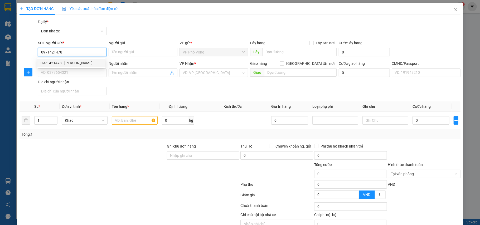
click at [83, 60] on div "0971421478 - LINH LÊ PHƯƠNG" at bounding box center [72, 63] width 62 height 6
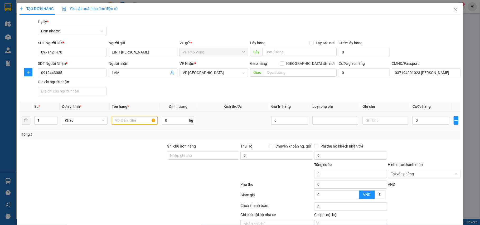
click at [134, 121] on input "text" at bounding box center [135, 120] width 46 height 8
click at [425, 121] on input "0" at bounding box center [431, 120] width 37 height 8
click at [412, 146] on div at bounding box center [425, 152] width 74 height 18
click at [273, 146] on span "Chuyển khoản ng. gửi" at bounding box center [293, 146] width 40 height 6
click at [271, 146] on input "Chuyển khoản ng. gửi" at bounding box center [271, 146] width 4 height 4
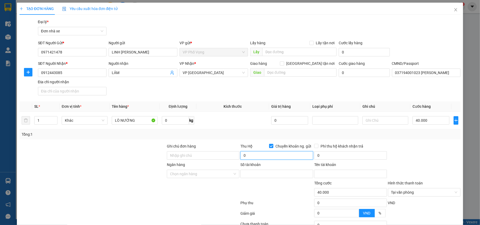
click at [259, 156] on input "0" at bounding box center [277, 155] width 73 height 8
click at [264, 176] on input "Số tài khoản" at bounding box center [277, 174] width 73 height 8
click at [201, 177] on input "Ngân hàng" at bounding box center [201, 174] width 63 height 8
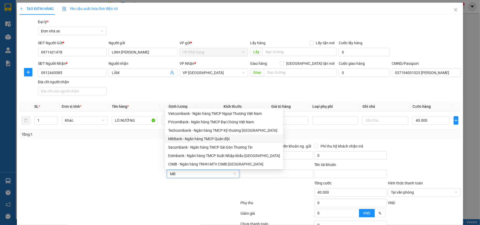
click at [199, 139] on div "MBBank - Ngân hàng TMCP Quân đội" at bounding box center [224, 139] width 112 height 6
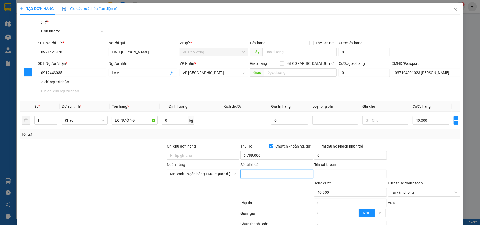
click at [255, 174] on input "Số tài khoản" at bounding box center [277, 174] width 73 height 8
click at [325, 175] on input "Tên tài khoản" at bounding box center [350, 174] width 73 height 8
click at [349, 155] on input "0" at bounding box center [350, 155] width 73 height 8
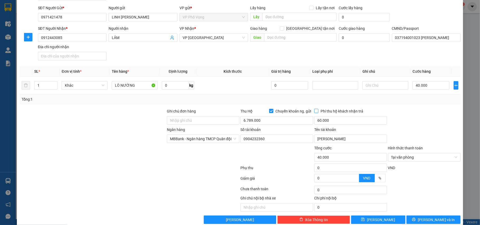
click at [314, 110] on input "Phí thu hộ khách nhận trả" at bounding box center [316, 111] width 4 height 4
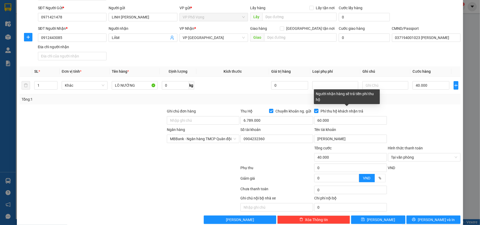
click at [314, 111] on input "Phí thu hộ khách nhận trả" at bounding box center [316, 111] width 4 height 4
click at [314, 112] on input "Phí thu hộ khách nhận trả" at bounding box center [316, 111] width 4 height 4
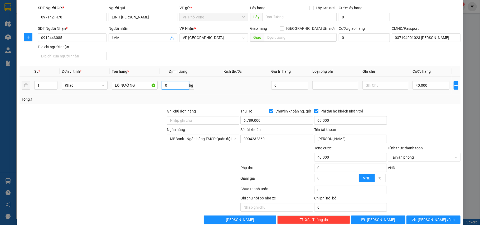
click at [168, 86] on input "0" at bounding box center [175, 85] width 27 height 8
click at [415, 111] on div at bounding box center [425, 117] width 74 height 18
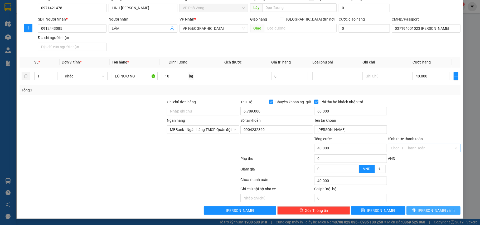
click at [433, 211] on span "Lưu và In" at bounding box center [436, 211] width 37 height 6
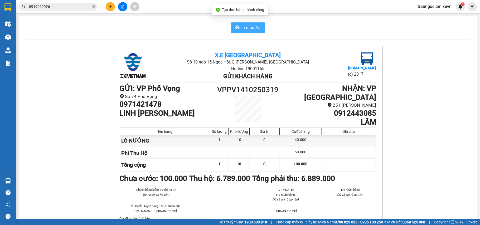
click at [253, 28] on span "In mẫu A5" at bounding box center [251, 27] width 19 height 7
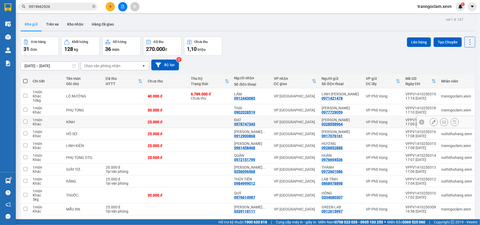
scroll to position [24, 0]
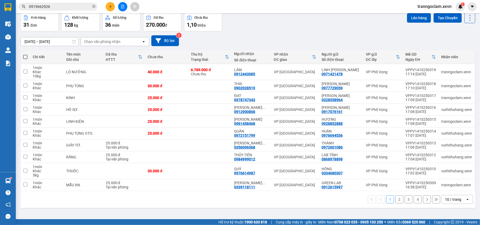
click at [104, 41] on div "Chọn văn phòng nhận" at bounding box center [102, 41] width 36 height 5
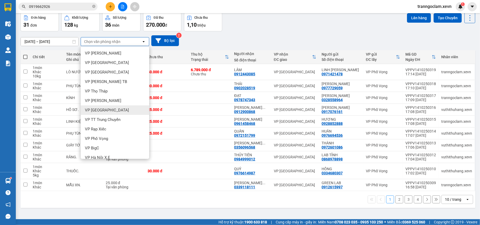
scroll to position [0, 0]
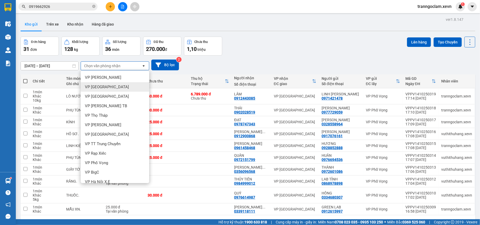
click at [112, 86] on div "VP [GEOGRAPHIC_DATA]" at bounding box center [115, 86] width 69 height 9
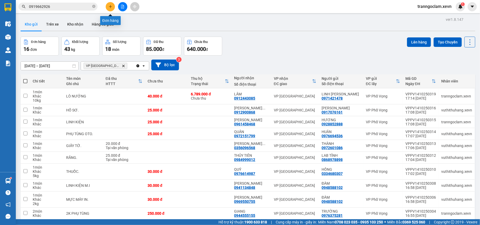
click at [112, 7] on button at bounding box center [110, 6] width 9 height 9
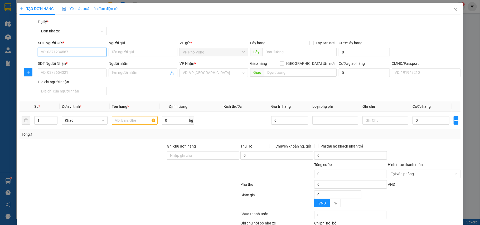
drag, startPoint x: 84, startPoint y: 48, endPoint x: 159, endPoint y: 43, distance: 75.3
click at [88, 48] on input "SĐT Người Gửi *" at bounding box center [72, 52] width 69 height 8
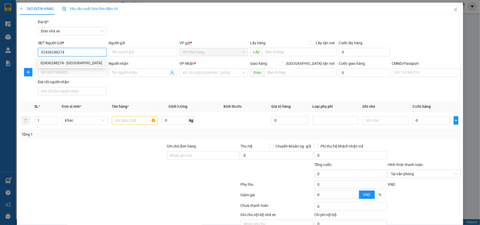
click at [76, 62] on div "02436248274 - VIỆT MỸ" at bounding box center [72, 63] width 62 height 6
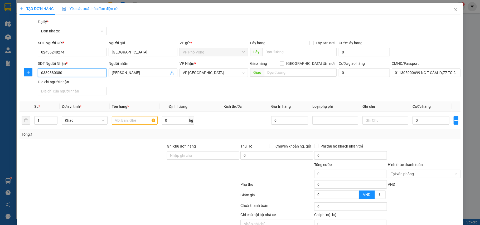
click at [69, 72] on input "0339380380" at bounding box center [72, 73] width 69 height 8
click at [74, 81] on div "0339380380 - TRẦN LINH" at bounding box center [72, 84] width 62 height 6
click at [121, 122] on input "text" at bounding box center [135, 120] width 46 height 8
click at [416, 121] on input "0" at bounding box center [431, 120] width 37 height 8
click at [439, 136] on div "Tổng: 1" at bounding box center [240, 135] width 437 height 6
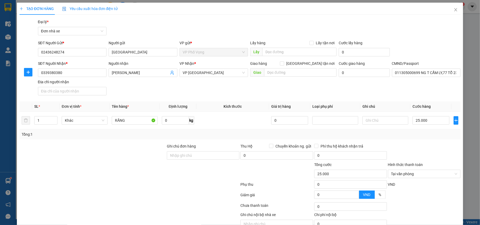
scroll to position [27, 0]
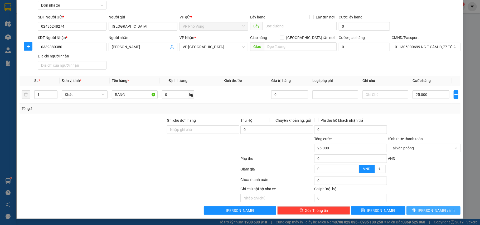
click at [428, 211] on span "Lưu và In" at bounding box center [436, 211] width 37 height 6
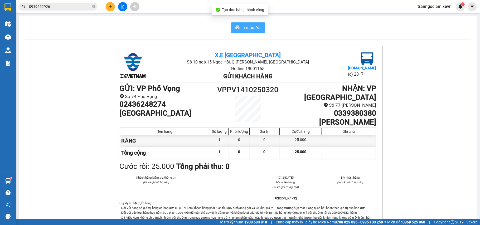
click at [252, 27] on span "In mẫu A5" at bounding box center [251, 27] width 19 height 7
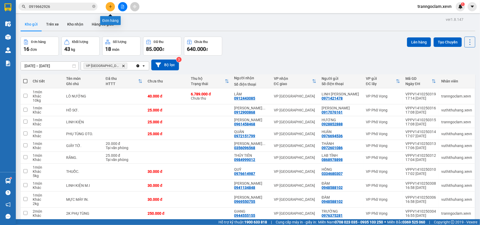
click at [109, 4] on button at bounding box center [110, 6] width 9 height 9
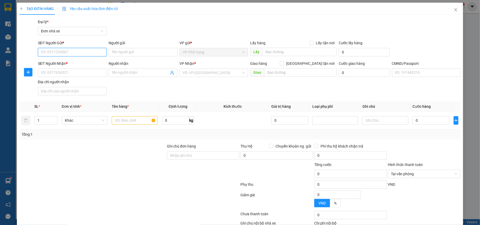
click at [82, 52] on input "SĐT Người Gửi *" at bounding box center [72, 52] width 69 height 8
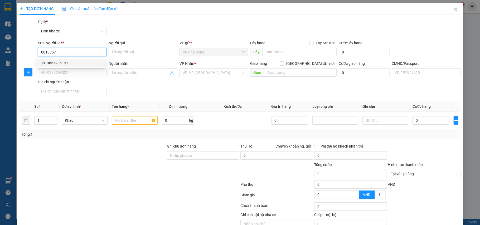
click at [83, 61] on div "0813857286 - KT" at bounding box center [72, 63] width 62 height 6
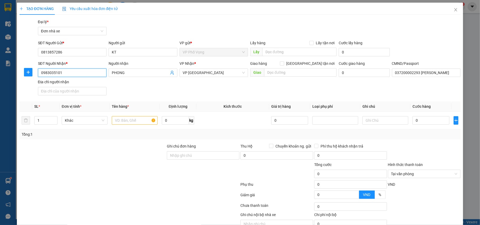
drag, startPoint x: 0, startPoint y: 74, endPoint x: 171, endPoint y: 45, distance: 173.9
click at [0, 72] on div "TẠO ĐƠN HÀNG Yêu cầu xuất hóa đơn điện tử Transit Pickup Surcharge Ids Transit …" at bounding box center [240, 112] width 480 height 225
click at [82, 83] on div "0965796501 - THẮM" at bounding box center [72, 84] width 62 height 6
click at [133, 119] on input "text" at bounding box center [135, 120] width 46 height 8
click at [432, 122] on input "0" at bounding box center [431, 120] width 37 height 8
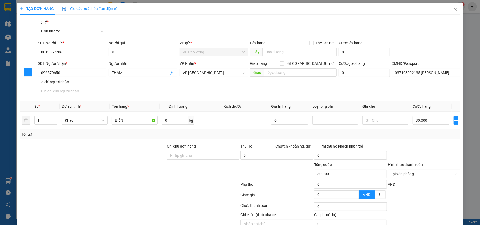
click at [445, 157] on div at bounding box center [425, 152] width 74 height 18
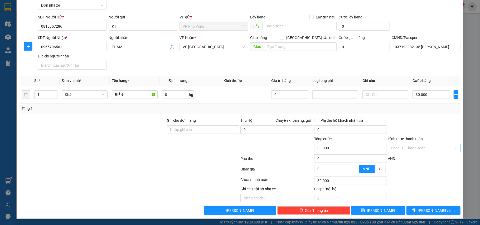
click at [438, 149] on input "Hình thức thanh toán" at bounding box center [422, 148] width 63 height 8
click at [426, 155] on div "Tại văn phòng" at bounding box center [420, 159] width 72 height 8
click at [424, 206] on div "Transit Pickup Surcharge Ids Transit Deliver Surcharge Ids Transit Deliver Surc…" at bounding box center [240, 104] width 441 height 222
click at [427, 209] on span "Lưu và In" at bounding box center [436, 211] width 37 height 6
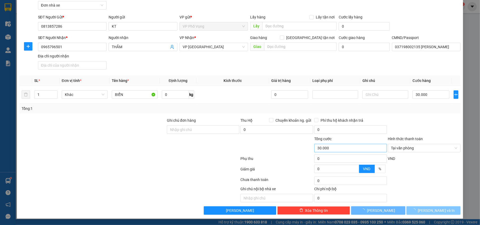
scroll to position [0, 0]
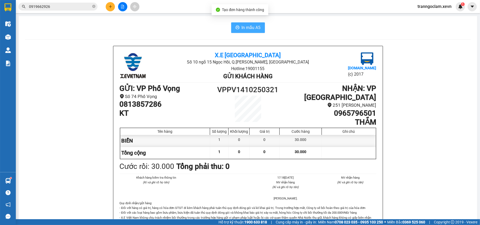
click at [248, 30] on span "In mẫu A5" at bounding box center [251, 27] width 19 height 7
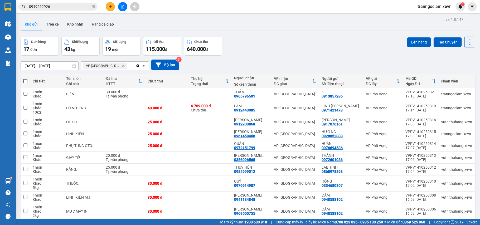
click at [109, 3] on button at bounding box center [110, 6] width 9 height 9
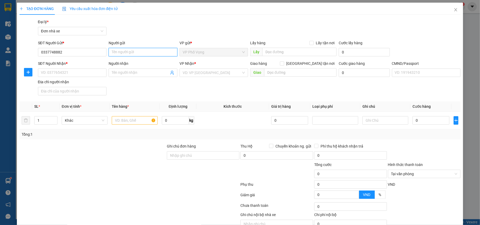
click at [124, 50] on input "Người gửi" at bounding box center [143, 52] width 69 height 8
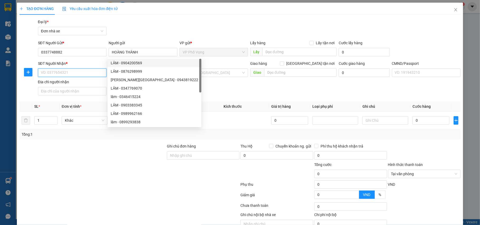
click at [76, 74] on input "SĐT Người Nhận *" at bounding box center [72, 73] width 69 height 8
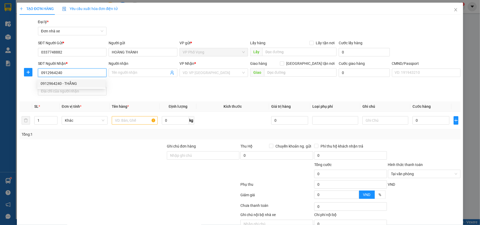
click at [94, 81] on div "0912964240 - THẮNG" at bounding box center [72, 84] width 62 height 6
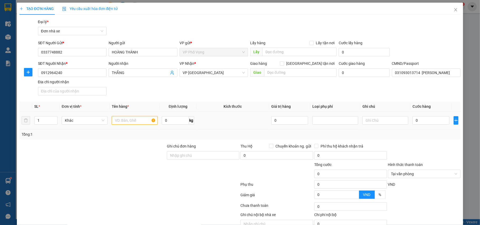
click at [139, 120] on input "text" at bounding box center [135, 120] width 46 height 8
click at [429, 121] on input "0" at bounding box center [431, 120] width 37 height 8
click at [404, 154] on div at bounding box center [425, 152] width 74 height 18
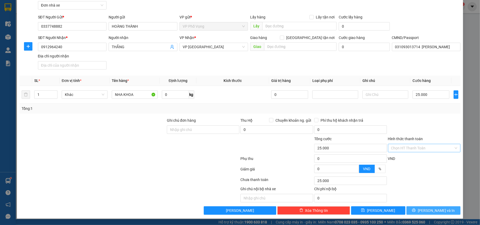
click at [437, 210] on span "Lưu và In" at bounding box center [436, 211] width 37 height 6
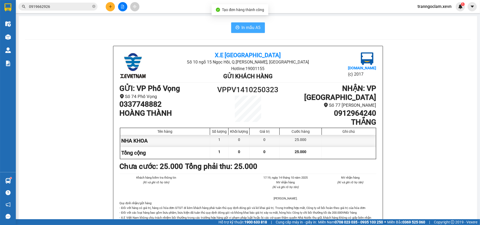
click at [242, 25] on span "In mẫu A5" at bounding box center [251, 27] width 19 height 7
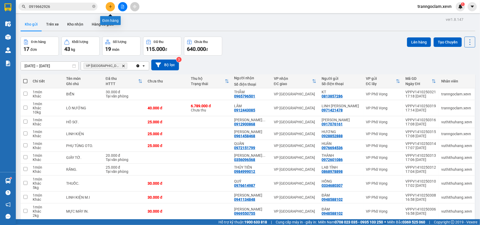
click at [111, 6] on icon "plus" at bounding box center [111, 7] width 4 height 4
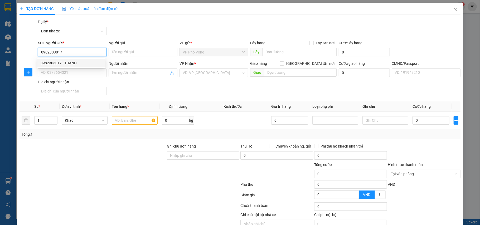
click at [79, 60] on div "0982303017 - THANH" at bounding box center [72, 63] width 62 height 6
drag, startPoint x: 64, startPoint y: 48, endPoint x: 24, endPoint y: 50, distance: 40.1
click at [24, 50] on div "SĐT Người Gửi * 0982303017 0982303017 Người gửi THANH VP gửi * VP Phố Vọng Lấy …" at bounding box center [240, 49] width 442 height 18
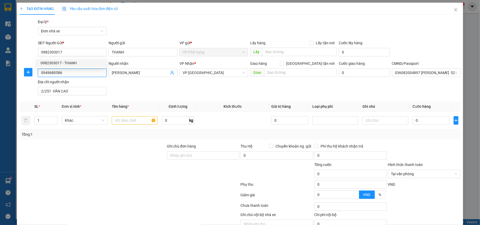
click at [72, 72] on input "0949680586" at bounding box center [72, 73] width 69 height 8
click at [0, 80] on div "TẠO ĐƠN HÀNG Yêu cầu xuất hóa đơn điện tử Transit Pickup Surcharge Ids Transit …" at bounding box center [240, 112] width 480 height 225
drag, startPoint x: 114, startPoint y: 73, endPoint x: 60, endPoint y: 71, distance: 54.6
click at [55, 71] on div "SĐT Người Nhận * 0888283322 Người nhận TRẦN TRỌNG LỘC TRẦN TRỌNG LỘC VP Nhận * …" at bounding box center [249, 79] width 425 height 37
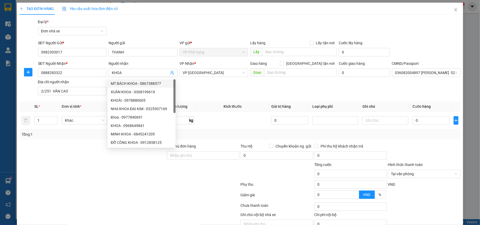
click at [203, 89] on div "SĐT Người Nhận * 0888283322 Người nhận KHOA VP Nhận * VP Nam Định Giao hàng Gia…" at bounding box center [249, 79] width 425 height 37
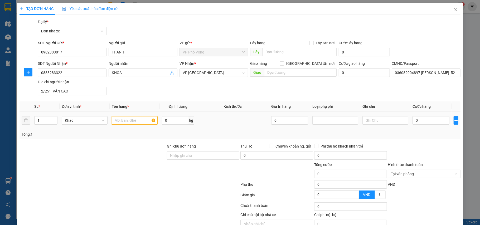
click at [129, 123] on input "text" at bounding box center [135, 120] width 46 height 8
click at [131, 122] on input "text" at bounding box center [135, 120] width 46 height 8
click at [418, 123] on input "0" at bounding box center [431, 120] width 37 height 8
click at [421, 142] on div "Transit Pickup Surcharge Ids Transit Deliver Surcharge Ids Transit Deliver Surc…" at bounding box center [240, 130] width 441 height 222
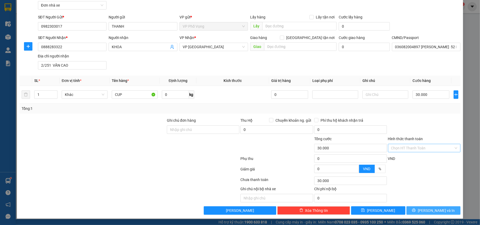
click at [430, 208] on span "Lưu và In" at bounding box center [436, 211] width 37 height 6
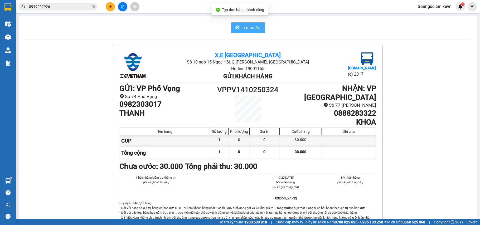
drag, startPoint x: 251, startPoint y: 28, endPoint x: 254, endPoint y: 27, distance: 3.3
click at [253, 27] on span "In mẫu A5" at bounding box center [251, 27] width 19 height 7
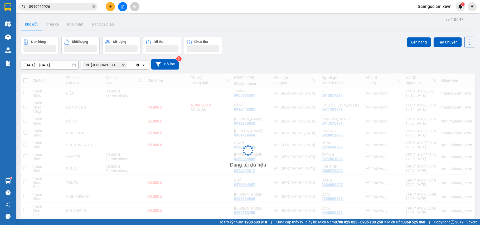
click at [111, 6] on icon "plus" at bounding box center [111, 7] width 4 height 4
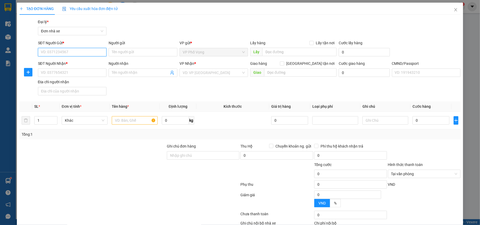
paste input "0982303017"
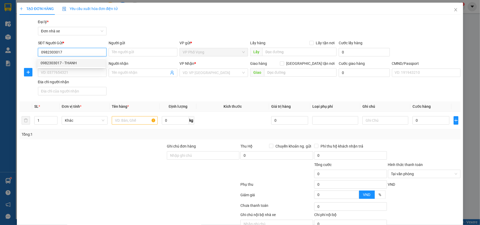
click at [80, 52] on input "0982303017" at bounding box center [72, 52] width 69 height 8
click at [73, 61] on div "0982303017 - THANH" at bounding box center [72, 63] width 62 height 6
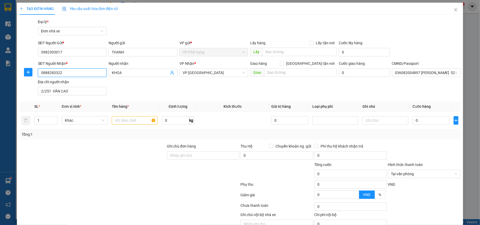
drag, startPoint x: 61, startPoint y: 73, endPoint x: 0, endPoint y: 51, distance: 65.3
click at [0, 51] on div "TẠO ĐƠN HÀNG Yêu cầu xuất hóa đơn điện tử Transit Pickup Surcharge Ids Transit …" at bounding box center [240, 112] width 480 height 225
click at [82, 83] on div "0984781111 - MẠNH" at bounding box center [72, 84] width 62 height 6
click at [127, 119] on input "text" at bounding box center [135, 120] width 46 height 8
click at [207, 73] on span "Văn phòng Việt Trì" at bounding box center [214, 73] width 62 height 8
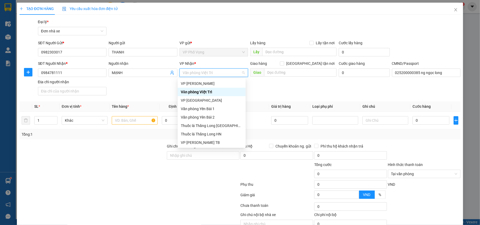
click at [266, 85] on div "SĐT Người Nhận * 0984781111 Người nhận MẠNH VP Nhận * Văn phòng Việt Trì Giao h…" at bounding box center [249, 79] width 425 height 37
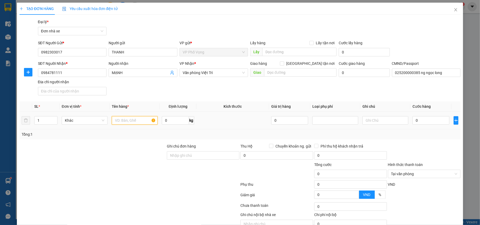
click at [140, 121] on input "text" at bounding box center [135, 120] width 46 height 8
click at [417, 121] on input "0" at bounding box center [431, 120] width 37 height 8
click at [433, 140] on div "Transit Pickup Surcharge Ids Transit Deliver Surcharge Ids Transit Deliver Surc…" at bounding box center [240, 130] width 441 height 222
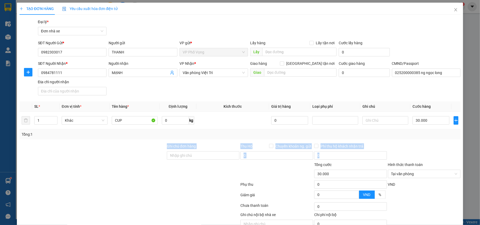
click at [444, 158] on div at bounding box center [425, 152] width 74 height 18
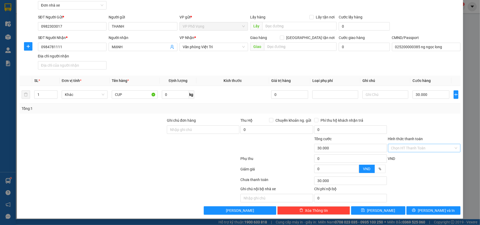
click at [422, 125] on div at bounding box center [425, 127] width 74 height 18
click at [431, 208] on span "Lưu và In" at bounding box center [436, 211] width 37 height 6
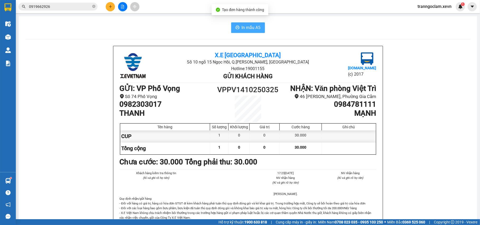
click at [254, 30] on span "In mẫu A5" at bounding box center [251, 27] width 19 height 7
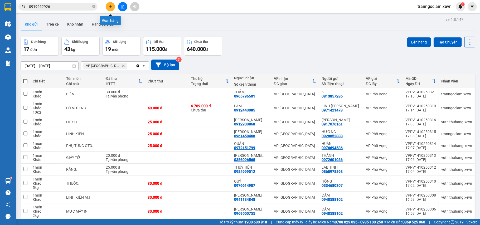
click at [111, 7] on icon "plus" at bounding box center [111, 7] width 4 height 4
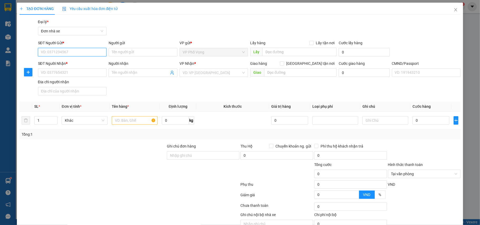
click at [69, 51] on input "SĐT Người Gửi *" at bounding box center [72, 52] width 69 height 8
click at [73, 61] on div "0983252347 - LÂM" at bounding box center [72, 63] width 62 height 6
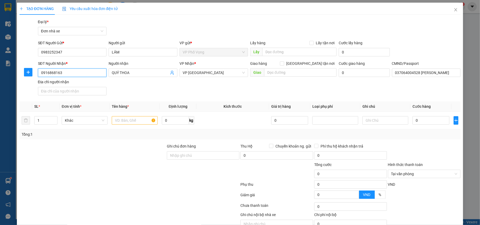
drag, startPoint x: 63, startPoint y: 74, endPoint x: 2, endPoint y: 75, distance: 61.7
click at [2, 75] on div "TẠO ĐƠN HÀNG Yêu cầu xuất hóa đơn điện tử Transit Pickup Surcharge Ids Transit …" at bounding box center [240, 112] width 480 height 225
click at [64, 84] on div "0914334555 - QUYẾT" at bounding box center [72, 84] width 62 height 6
drag, startPoint x: 129, startPoint y: 119, endPoint x: 143, endPoint y: 116, distance: 14.4
click at [130, 119] on input "text" at bounding box center [135, 120] width 46 height 8
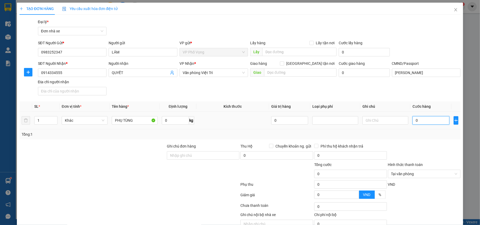
click at [425, 124] on input "0" at bounding box center [431, 120] width 37 height 8
click at [431, 152] on div at bounding box center [425, 152] width 74 height 18
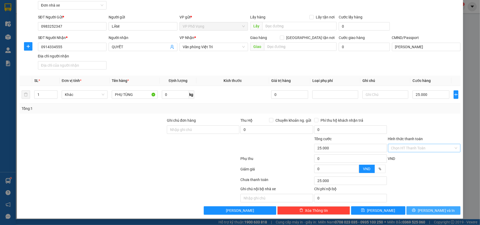
click at [434, 213] on span "Lưu và In" at bounding box center [436, 211] width 37 height 6
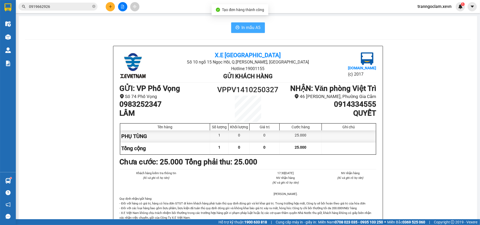
drag, startPoint x: 253, startPoint y: 30, endPoint x: 257, endPoint y: 29, distance: 3.6
click at [257, 29] on span "In mẫu A5" at bounding box center [251, 27] width 19 height 7
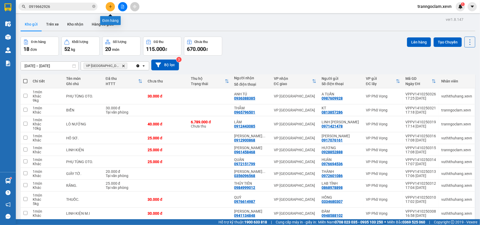
click at [109, 8] on icon "plus" at bounding box center [111, 7] width 4 height 4
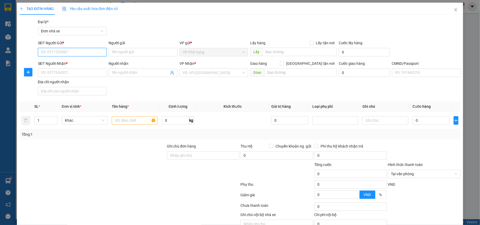
click at [86, 51] on input "SĐT Người Gửi *" at bounding box center [72, 52] width 69 height 8
click at [76, 60] on div "0962873729 - Vân Anh" at bounding box center [71, 63] width 68 height 8
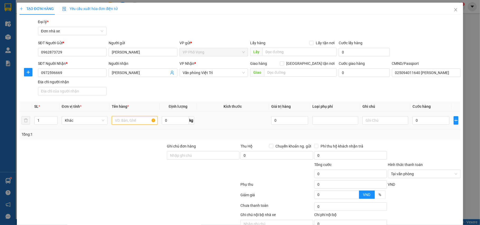
click at [132, 124] on input "text" at bounding box center [135, 120] width 46 height 8
click at [180, 121] on input "0" at bounding box center [175, 120] width 27 height 8
click at [426, 121] on input "0" at bounding box center [431, 120] width 37 height 8
click at [436, 150] on div at bounding box center [425, 152] width 74 height 18
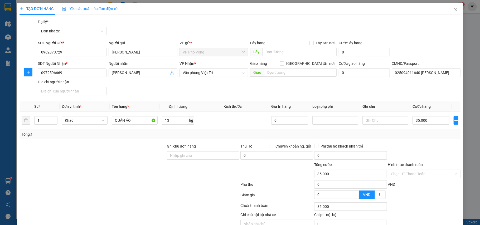
scroll to position [27, 0]
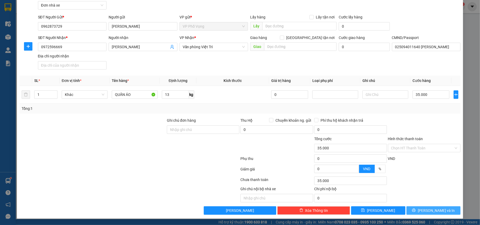
click at [435, 208] on button "Lưu và In" at bounding box center [434, 210] width 54 height 8
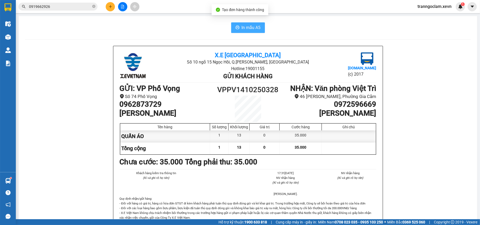
click at [245, 27] on span "In mẫu A5" at bounding box center [251, 27] width 19 height 7
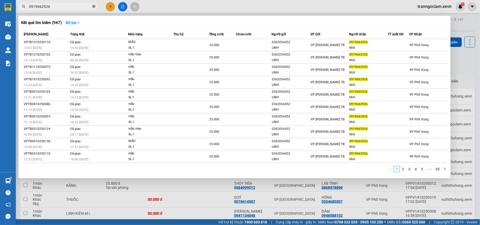
click at [95, 6] on icon "close-circle" at bounding box center [93, 6] width 3 height 3
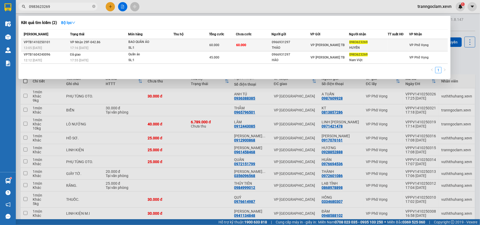
click at [199, 46] on td at bounding box center [192, 45] width 36 height 12
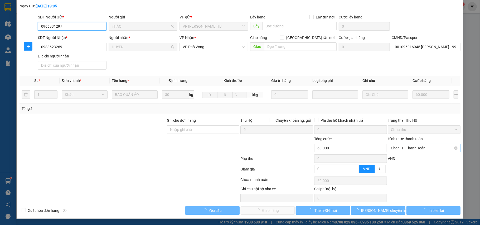
scroll to position [28, 0]
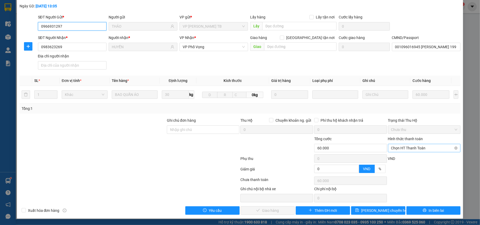
drag, startPoint x: 407, startPoint y: 148, endPoint x: 403, endPoint y: 148, distance: 3.7
click at [407, 148] on span "Chọn HT Thanh Toán" at bounding box center [424, 148] width 66 height 8
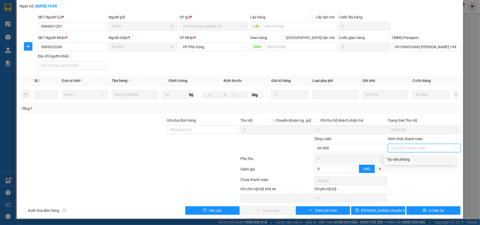
click at [399, 159] on div "Tại văn phòng" at bounding box center [420, 160] width 66 height 6
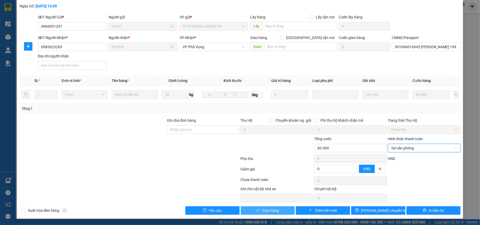
click at [274, 209] on span "Giao hàng" at bounding box center [270, 211] width 17 height 6
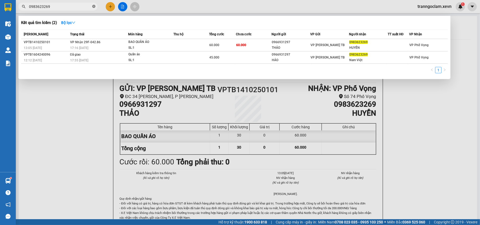
click at [94, 7] on icon "close-circle" at bounding box center [93, 6] width 3 height 3
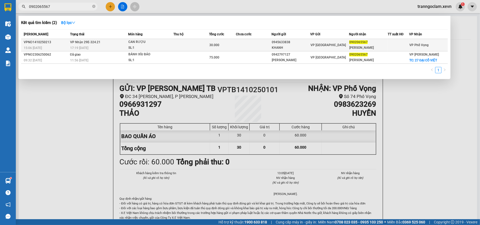
type input "0902065567"
click at [271, 46] on td at bounding box center [254, 45] width 36 height 12
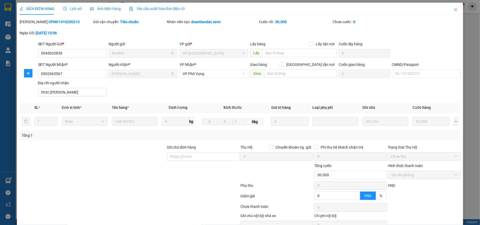
type input "0945633838"
type input "KHANH"
type input "0902065567"
type input "NGUYỄN PHÚ CƯỜNG"
type input "hh3c linh đàm- HN"
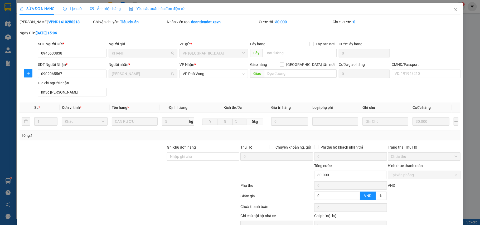
type input "0"
type input "30.000"
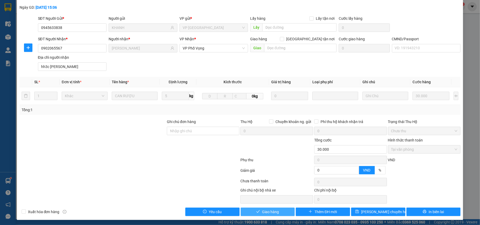
click at [271, 215] on span "Giao hàng" at bounding box center [270, 212] width 17 height 6
click at [401, 50] on input "CMND/Passport" at bounding box center [426, 48] width 69 height 8
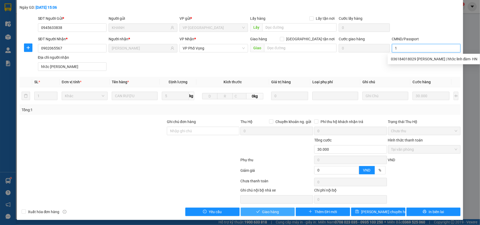
type input "1"
click at [275, 213] on button "Giao hàng" at bounding box center [268, 212] width 54 height 8
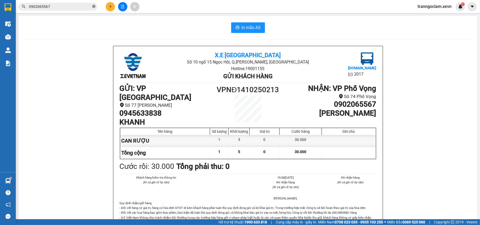
click at [94, 8] on icon "close-circle" at bounding box center [93, 6] width 3 height 3
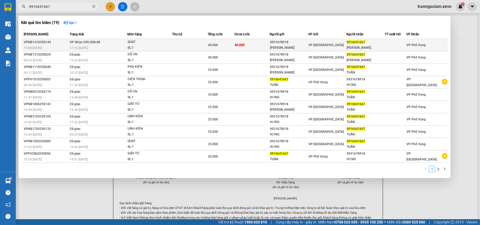
type input "0916641667"
click at [246, 43] on td "40.000" at bounding box center [251, 45] width 35 height 12
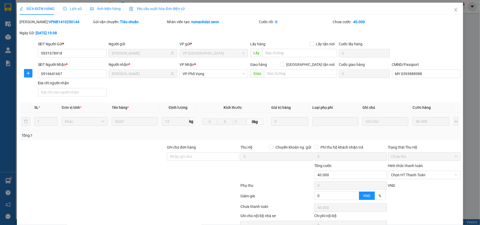
type input "0931678918"
type input "HÀ QUANG HƯNG"
type input "0916641667"
type input "PHẠM VIẾT TUẤN"
type input "MY 0393888988"
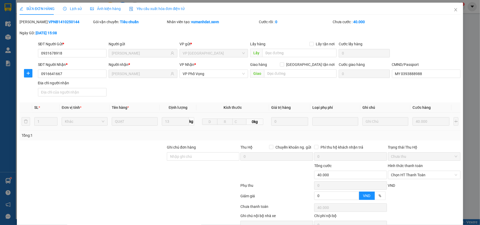
type input "0"
type input "40.000"
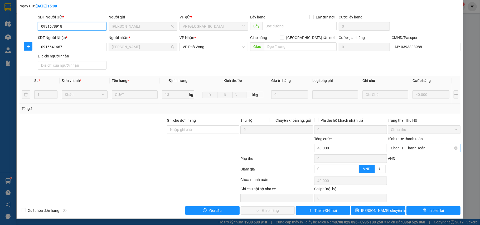
click at [431, 147] on span "Chọn HT Thanh Toán" at bounding box center [424, 148] width 66 height 8
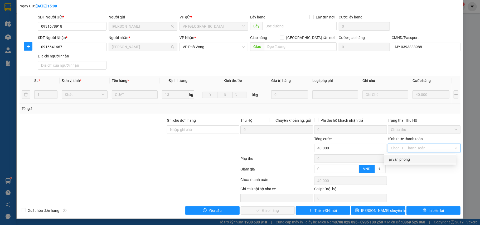
drag, startPoint x: 414, startPoint y: 155, endPoint x: 408, endPoint y: 158, distance: 7.1
click at [414, 157] on div "Tại văn phòng" at bounding box center [420, 160] width 66 height 6
type input "0"
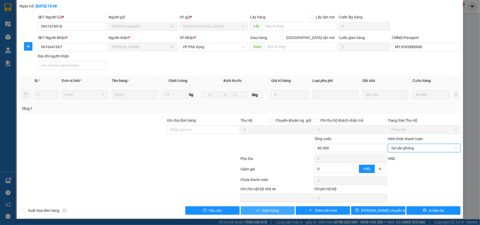
click at [275, 209] on span "Giao hàng" at bounding box center [270, 211] width 17 height 6
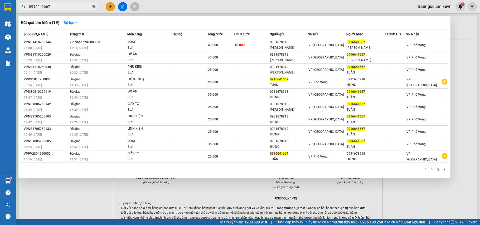
click at [94, 7] on icon "close-circle" at bounding box center [93, 6] width 3 height 3
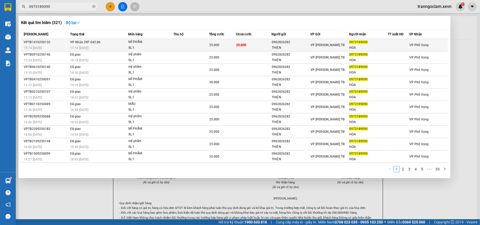
type input "0973189090"
click at [236, 46] on span "25.000" at bounding box center [241, 45] width 10 height 4
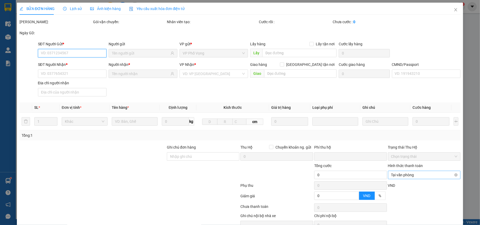
scroll to position [28, 0]
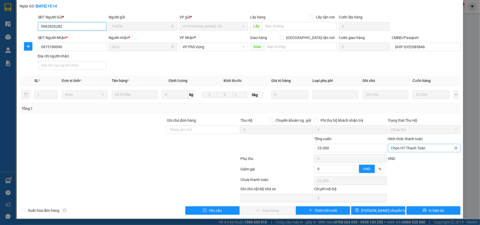
type input "0962826282"
type input "THIỆN"
type input "0973189090"
type input "HOA"
type input "SHIP 0352085846"
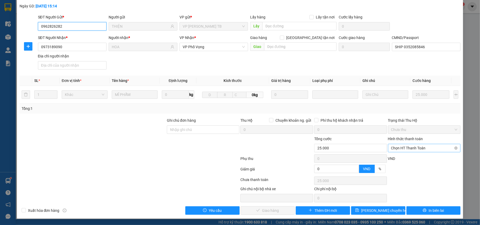
type input "0"
type input "25.000"
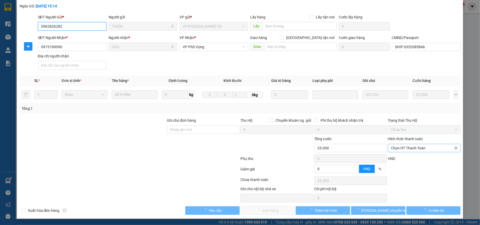
click at [409, 146] on span "Chọn HT Thanh Toán" at bounding box center [424, 148] width 66 height 8
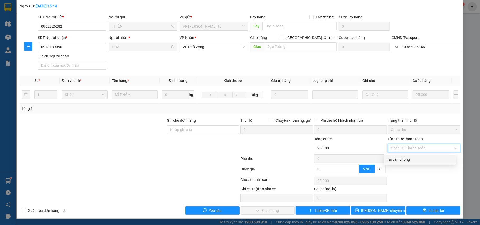
click at [403, 157] on div "Tại văn phòng" at bounding box center [420, 160] width 66 height 6
type input "0"
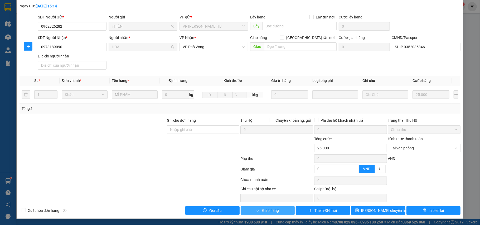
click at [262, 209] on span "Giao hàng" at bounding box center [270, 211] width 17 height 6
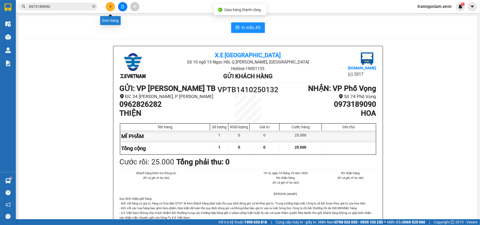
click at [109, 8] on button at bounding box center [110, 6] width 9 height 9
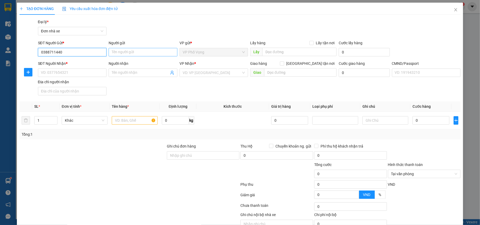
type input "0388711440"
drag, startPoint x: 129, startPoint y: 52, endPoint x: 131, endPoint y: 49, distance: 4.4
click at [130, 52] on input "Người gửi" at bounding box center [143, 52] width 69 height 8
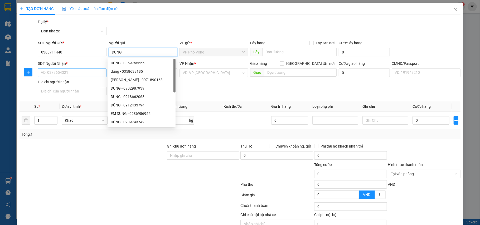
type input "DUNG"
click at [84, 75] on input "SĐT Người Nhận *" at bounding box center [72, 73] width 69 height 8
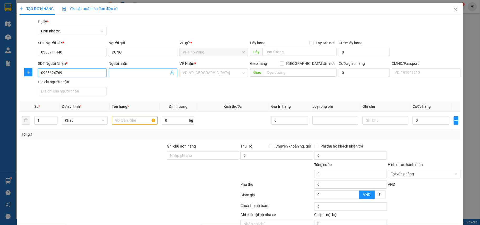
type input "0963624769"
click at [140, 73] on input "Người nhận" at bounding box center [140, 73] width 57 height 6
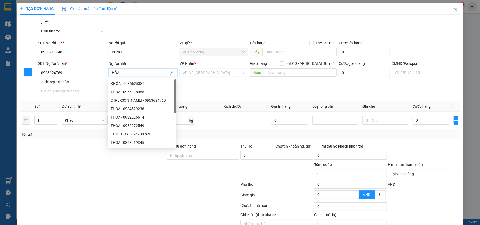
click at [205, 75] on input "search" at bounding box center [212, 73] width 59 height 8
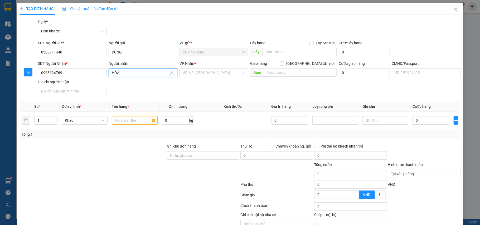
drag, startPoint x: 143, startPoint y: 76, endPoint x: 106, endPoint y: 76, distance: 37.2
click at [106, 76] on div "SĐT Người Nhận * 0963624769 Người nhận HỎA HỎA VP Nhận * VD: VP Sài Gòn Giao hà…" at bounding box center [249, 79] width 425 height 37
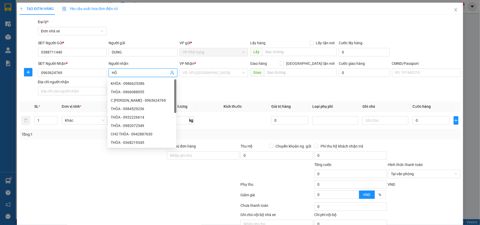
type input "H"
type input "THỎA"
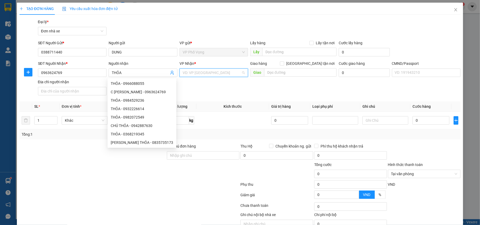
click at [203, 74] on input "search" at bounding box center [212, 73] width 59 height 8
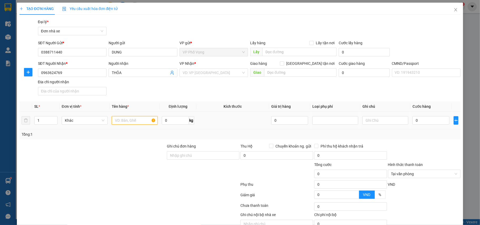
click at [139, 123] on input "text" at bounding box center [135, 120] width 46 height 8
click at [219, 73] on input "search" at bounding box center [212, 73] width 59 height 8
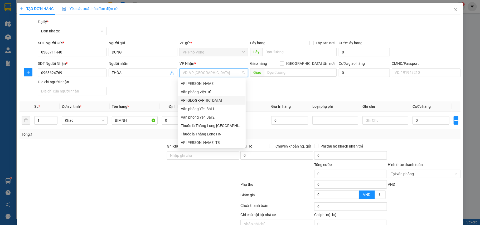
click at [217, 100] on div "VP [GEOGRAPHIC_DATA]" at bounding box center [212, 101] width 62 height 6
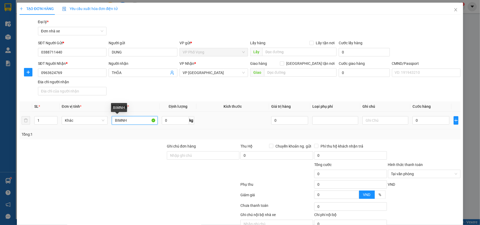
click at [132, 122] on input "BIMNH" at bounding box center [135, 120] width 46 height 8
type input "BÌNH DỮ NHIỆT"
click at [417, 121] on input "0" at bounding box center [431, 120] width 37 height 8
type input "2"
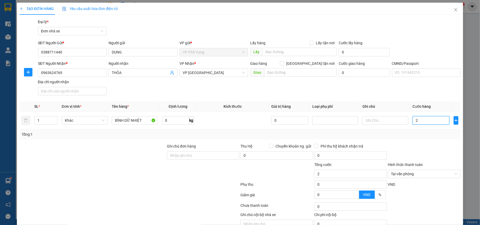
type input "0"
type input "03"
type input "3"
type input "030"
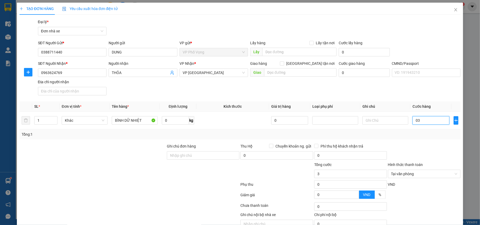
type input "30"
click at [428, 143] on div "Transit Pickup Surcharge Ids Transit Deliver Surcharge Ids Transit Deliver Surc…" at bounding box center [240, 130] width 441 height 222
type input "30.000"
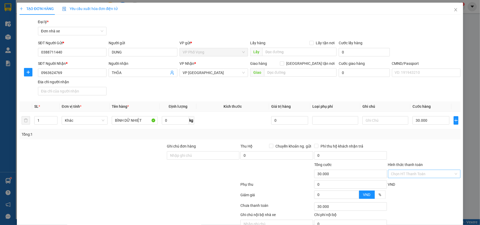
scroll to position [27, 0]
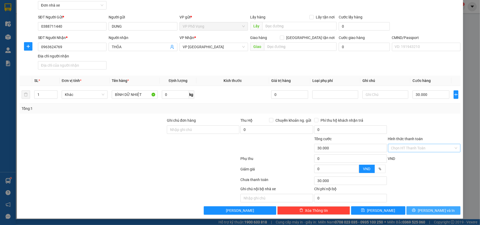
click at [436, 211] on span "[PERSON_NAME] và In" at bounding box center [436, 211] width 37 height 6
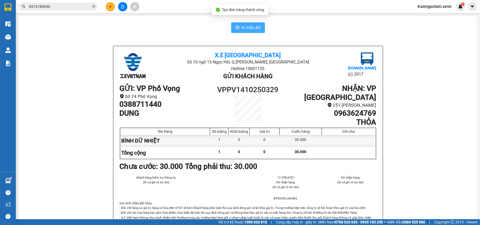
click at [245, 27] on span "In mẫu A5" at bounding box center [251, 27] width 19 height 7
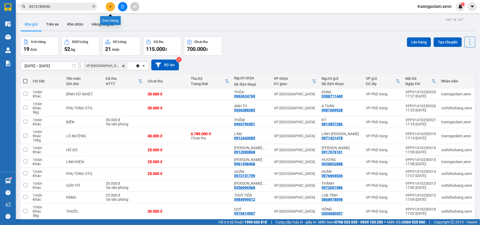
click at [109, 3] on button at bounding box center [110, 6] width 9 height 9
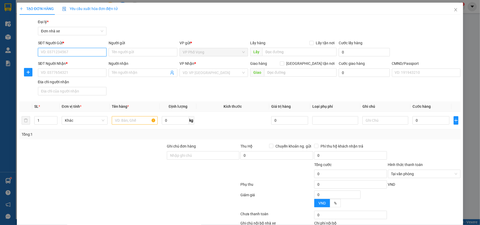
click at [84, 52] on input "SĐT Người Gửi *" at bounding box center [72, 52] width 69 height 8
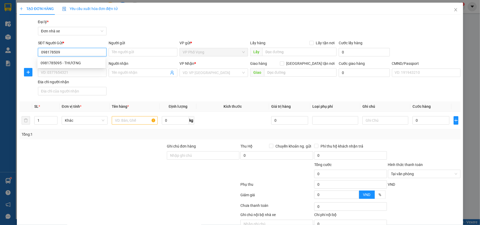
type input "0981785095"
click at [84, 63] on div "0981785095 - THƯƠNG" at bounding box center [72, 63] width 62 height 6
type input "THƯƠNG"
type input "0393990239"
type input "HƯƠNG NĐ"
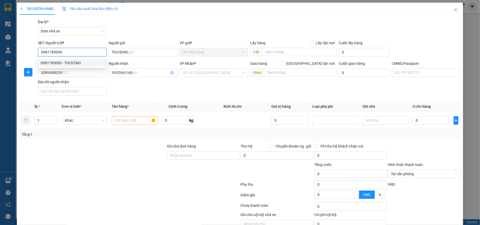
type input "036171018304 KHÚC THỊ THANH HƯƠNG"
type input "0981785095"
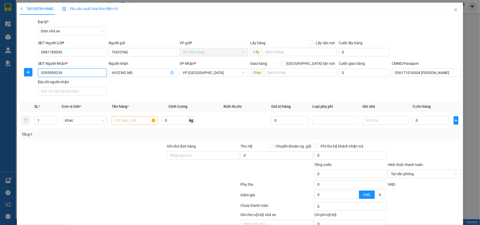
drag, startPoint x: 76, startPoint y: 72, endPoint x: 20, endPoint y: 69, distance: 56.0
click at [5, 72] on div "TẠO ĐƠN HÀNG Yêu cầu xuất hóa đơn điện tử Transit Pickup Surcharge Ids Transit …" at bounding box center [240, 112] width 480 height 225
click at [64, 90] on div "0912725835 - [PERSON_NAME]" at bounding box center [72, 92] width 62 height 6
type input "0912725835"
type input "HƯƠNG"
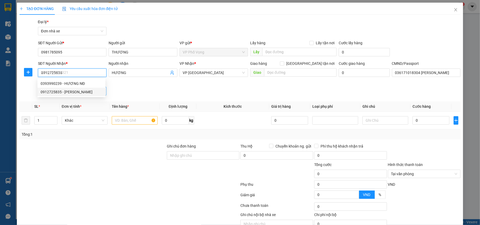
type input "036171018304 KHÚC T T HƯƠNG 34 CẦU ĐÔNG"
type input "0912725835"
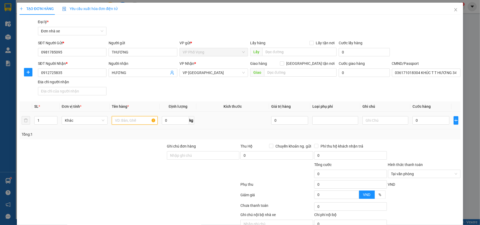
drag, startPoint x: 121, startPoint y: 121, endPoint x: 123, endPoint y: 122, distance: 2.8
click at [121, 121] on input "text" at bounding box center [135, 120] width 46 height 8
type input "CHÌA KHÓA"
click at [426, 119] on input "0" at bounding box center [431, 120] width 37 height 8
type input "2"
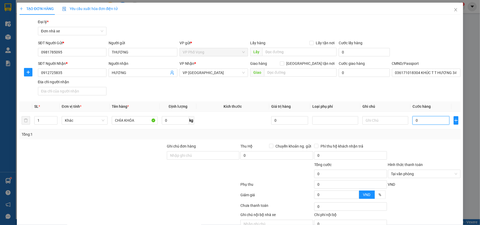
type input "2"
type input "25"
type input "25.000"
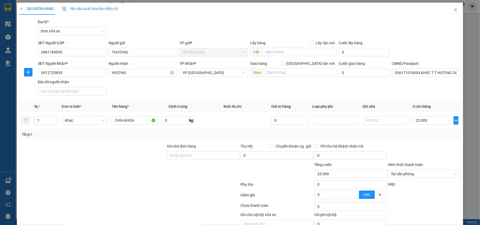
drag, startPoint x: 415, startPoint y: 159, endPoint x: 437, endPoint y: 163, distance: 22.7
click at [415, 159] on div at bounding box center [425, 152] width 74 height 18
type input "25.000"
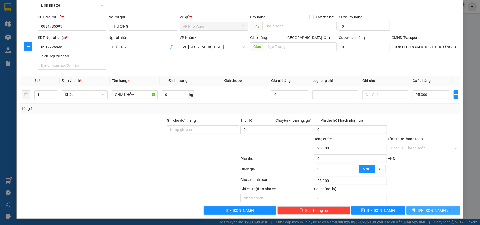
click at [435, 207] on button "[PERSON_NAME] và In" at bounding box center [434, 210] width 54 height 8
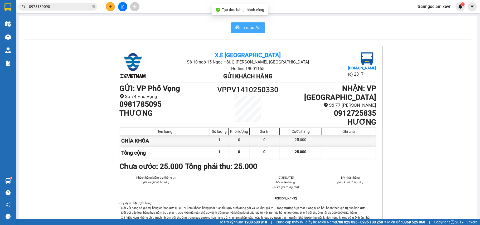
click at [242, 26] on span "In mẫu A5" at bounding box center [251, 27] width 19 height 7
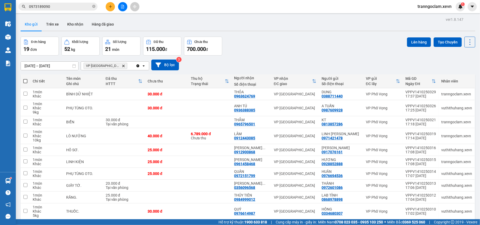
click at [111, 7] on icon "plus" at bounding box center [111, 7] width 4 height 4
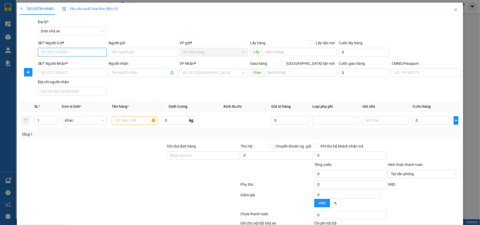
drag, startPoint x: 80, startPoint y: 51, endPoint x: 85, endPoint y: 51, distance: 5.0
click at [80, 52] on input "SĐT Người Gửi *" at bounding box center [72, 52] width 69 height 8
click at [454, 8] on icon "close" at bounding box center [456, 10] width 4 height 4
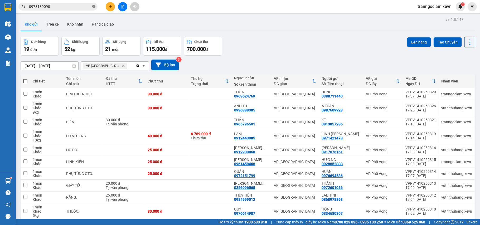
click at [94, 5] on icon "close-circle" at bounding box center [93, 6] width 3 height 3
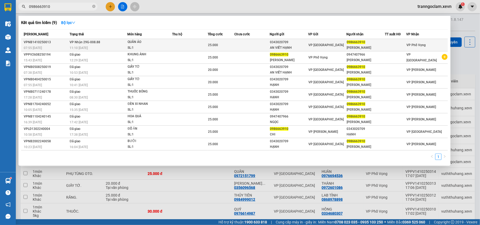
type input "0986663910"
click at [263, 44] on td at bounding box center [251, 45] width 35 height 12
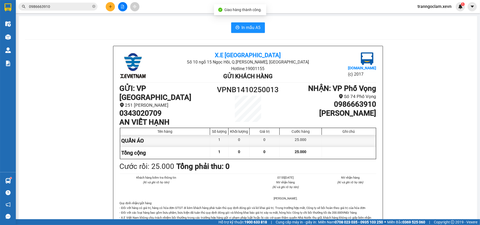
click at [111, 7] on icon "plus" at bounding box center [111, 7] width 4 height 4
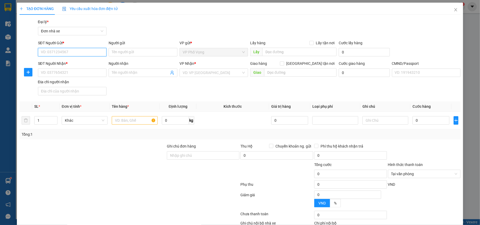
type input "0"
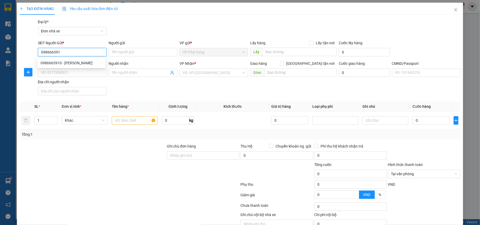
type input "0986663910"
click at [84, 63] on div "0986663910 - ĐẶNG QUỲNH CHI" at bounding box center [72, 63] width 62 height 6
type input "ĐẶNG QUỲNH CHI"
type input "0947407966"
type input "BẢO NGỌC"
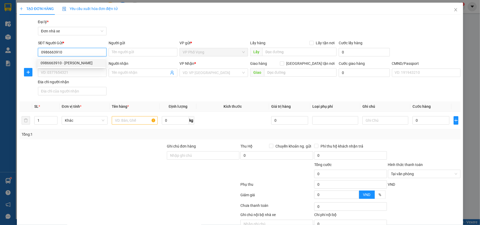
type input "037202003943 TRẦN BẢO NGỌC"
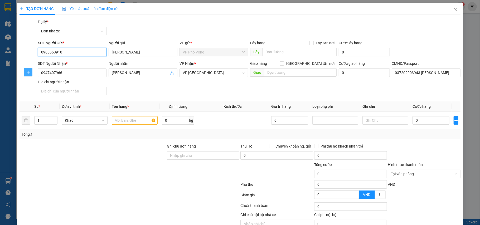
type input "0986663910"
drag, startPoint x: 28, startPoint y: 69, endPoint x: 0, endPoint y: 67, distance: 28.0
click at [0, 67] on div "TẠO ĐƠN HÀNG Yêu cầu xuất hóa đơn điện tử Transit Pickup Surcharge Ids Transit …" at bounding box center [240, 112] width 480 height 225
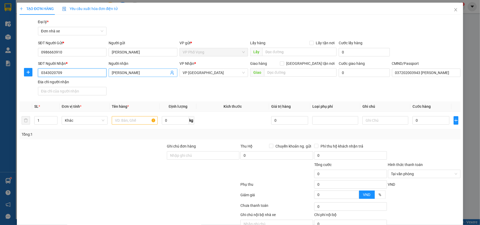
type input "0343020709"
drag, startPoint x: 118, startPoint y: 75, endPoint x: 53, endPoint y: 86, distance: 66.3
click at [56, 82] on div "SĐT Người Nhận * 0343020709 0343020709 Người nhận BẢO NGỌC VP Nhận * VP Ninh Bì…" at bounding box center [249, 79] width 425 height 37
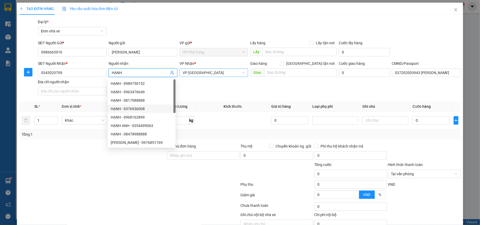
click at [217, 73] on span "VP [GEOGRAPHIC_DATA]" at bounding box center [214, 73] width 62 height 8
type input "HẠNH"
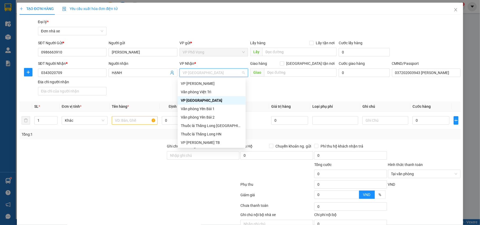
click at [152, 95] on div "SĐT Người Nhận * 0343020709 Người nhận HẠNH VP Nhận * VP Ninh Bình Giao hàng Gi…" at bounding box center [249, 79] width 425 height 37
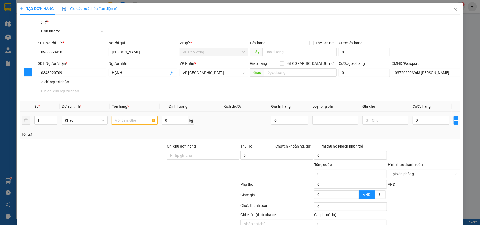
click at [133, 122] on input "text" at bounding box center [135, 120] width 46 height 8
type input "GIẤY TỜ"
click at [421, 123] on input "0" at bounding box center [431, 120] width 37 height 8
type input "2"
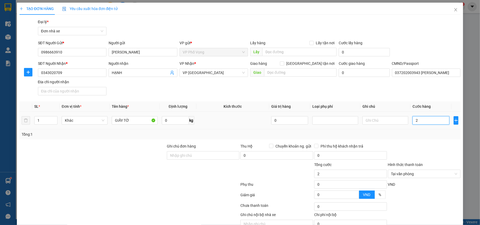
type input "20"
type input "20.000"
click at [429, 142] on div "Transit Pickup Surcharge Ids Transit Deliver Surcharge Ids Transit Deliver Surc…" at bounding box center [240, 130] width 441 height 222
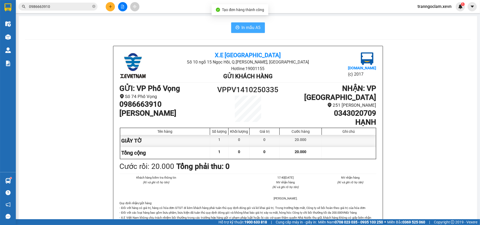
click at [246, 30] on span "In mẫu A5" at bounding box center [251, 27] width 19 height 7
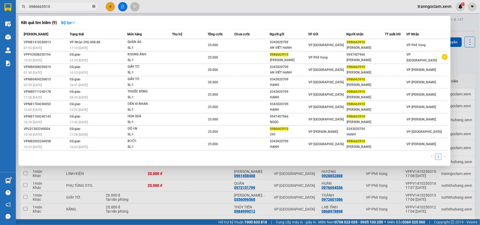
click at [94, 6] on icon "close-circle" at bounding box center [93, 6] width 3 height 3
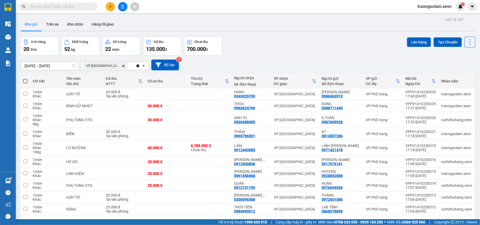
click at [77, 6] on input "text" at bounding box center [60, 7] width 62 height 6
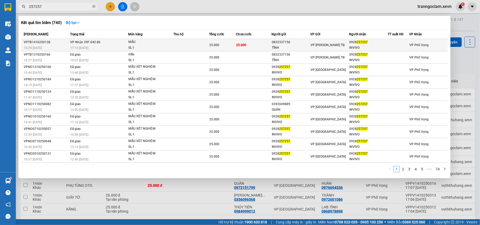
type input "257257"
click at [258, 47] on td "25.000" at bounding box center [254, 45] width 36 height 12
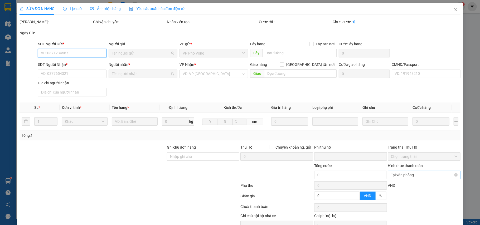
type input "0832337156"
type input "TĨNH"
type input "0928257257"
type input "INVIVO"
type input "1"
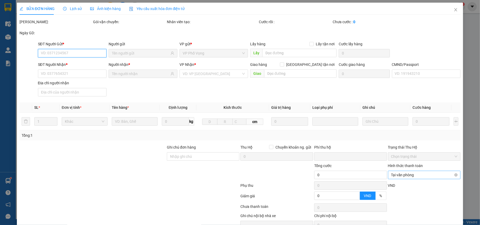
type input "0"
type input "25.000"
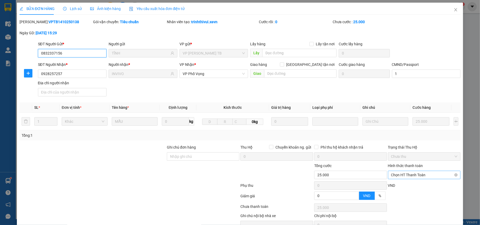
click at [411, 175] on span "Chọn HT Thanh Toán" at bounding box center [424, 175] width 66 height 8
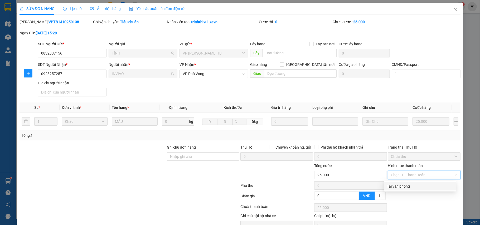
click at [410, 184] on div "Tại văn phòng" at bounding box center [420, 187] width 66 height 6
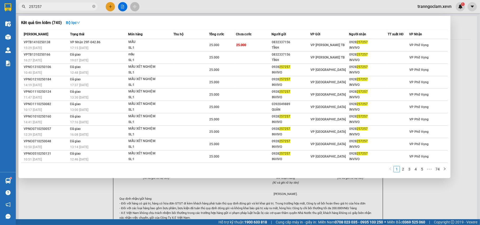
click at [94, 6] on icon "close-circle" at bounding box center [93, 6] width 3 height 3
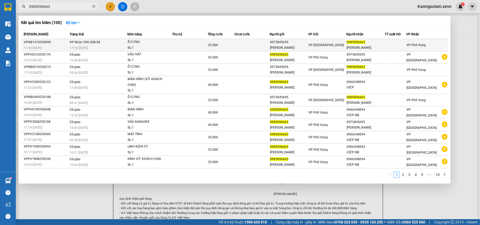
type input "0985096663"
drag, startPoint x: 209, startPoint y: 43, endPoint x: 209, endPoint y: 46, distance: 3.7
click at [209, 46] on td "25.000" at bounding box center [221, 45] width 27 height 12
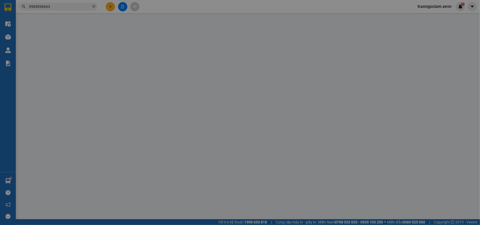
click at [209, 47] on div "VP gửi *" at bounding box center [214, 44] width 69 height 6
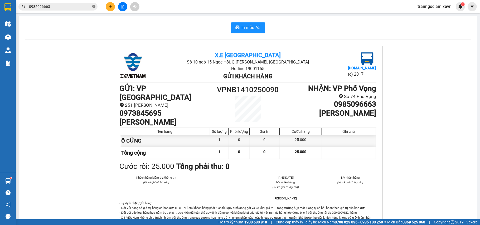
click at [92, 5] on icon "close-circle" at bounding box center [93, 6] width 3 height 3
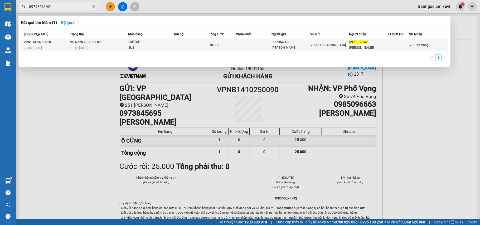
type input "0979856142"
click at [341, 40] on td "VP [GEOGRAPHIC_DATA]" at bounding box center [329, 45] width 39 height 12
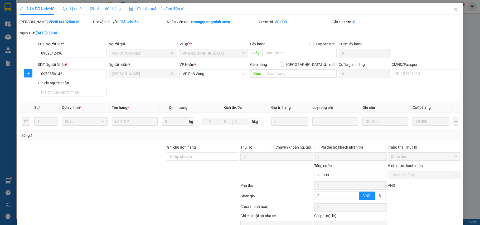
type input "0982842436"
type input "TRẦN NAM TRUNG"
type input "0979856142"
type input "TRẦN NAM PHƯƠNG"
type input "0"
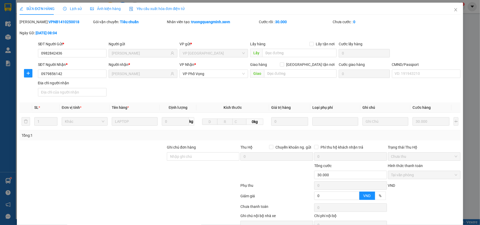
type input "30.000"
click at [417, 76] on input "CMND/Passport" at bounding box center [426, 74] width 69 height 8
type input "036307016006 TRẦN NAM PHƯƠNG"
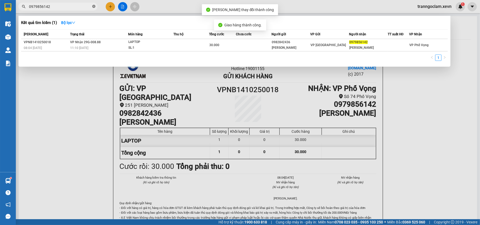
click at [94, 7] on icon "close-circle" at bounding box center [93, 6] width 3 height 3
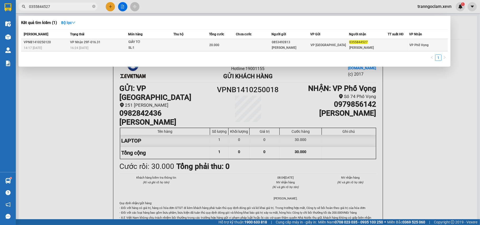
type input "0355844527"
click at [296, 41] on div "0853492813" at bounding box center [291, 43] width 38 height 6
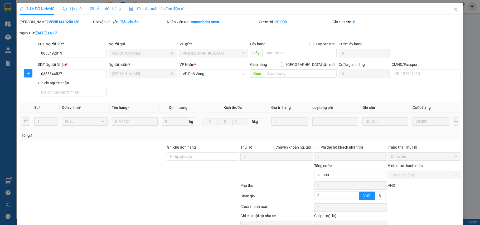
type input "0853492813"
type input "NG THỊ NGỌC ANH"
type input "0355844527"
type input "HOÀNG MINH QUANG"
type input "0"
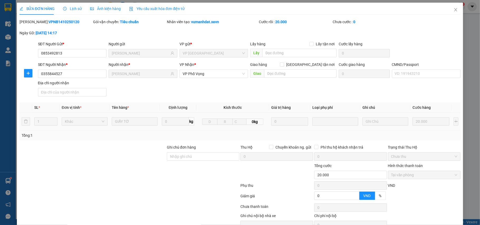
type input "20.000"
click at [402, 70] on input "CMND/Passport" at bounding box center [426, 74] width 69 height 8
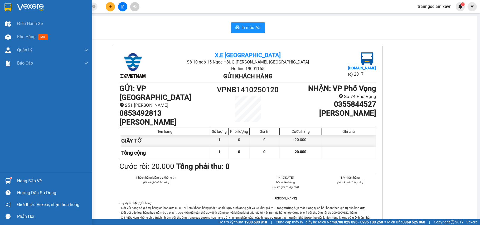
click at [7, 177] on div at bounding box center [7, 180] width 9 height 9
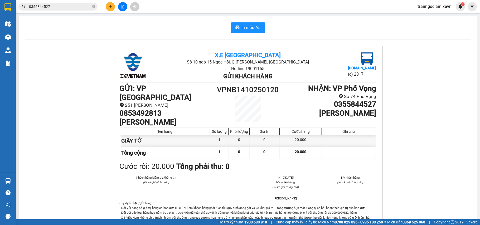
click at [102, 27] on section "Kết quả tìm kiếm ( 1 ) Bộ lọc Mã ĐH Trạng thái Món hàng Thu hộ Tổng cước Chưa c…" at bounding box center [240, 112] width 480 height 225
click at [93, 7] on icon "close-circle" at bounding box center [93, 6] width 3 height 3
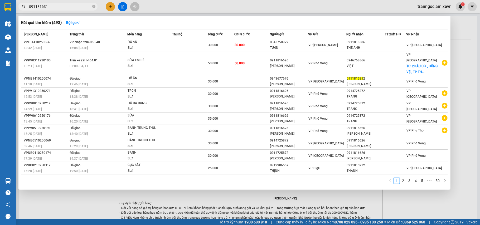
type input "0911816312"
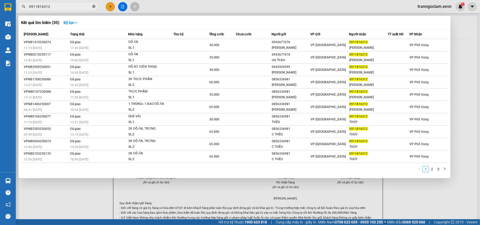
click at [93, 6] on icon "close-circle" at bounding box center [93, 6] width 3 height 3
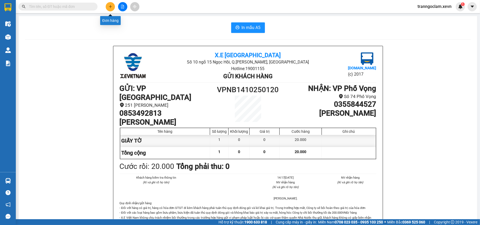
click at [108, 7] on button at bounding box center [110, 6] width 9 height 9
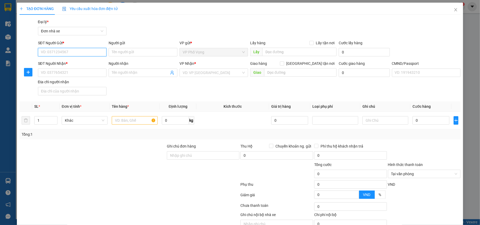
type input "9"
type input "0988737883"
click at [82, 62] on div "0988737883 - PHÚC HƯNG" at bounding box center [72, 63] width 62 height 6
type input "PHÚC HƯNG"
type input "0916959667"
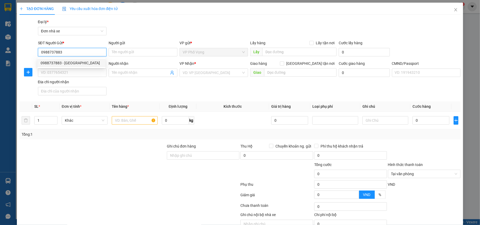
type input "GARA LONG HẢI"
type input "036073019145 ĐỖ KHẮC KHIỂN NGHĨA AN NAM TRỰC"
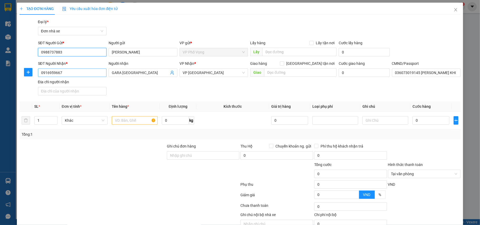
type input "0988737883"
drag, startPoint x: 74, startPoint y: 74, endPoint x: 41, endPoint y: 74, distance: 33.8
click at [22, 77] on div "SĐT Người Nhận * 0916959667 0916959667 Người nhận GARA LONG HẢI VP Nhận * VP Na…" at bounding box center [240, 79] width 442 height 37
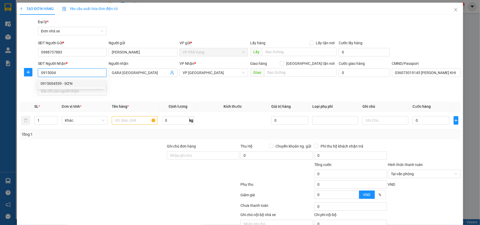
click at [80, 83] on div "0915004559 - SƠN" at bounding box center [72, 84] width 62 height 6
type input "0915004559"
type input "SƠN"
type input "036067001186 NGUYỄN KHẮC HỒI 98/314 TRƯỜNG CHINH"
type input "0915004559"
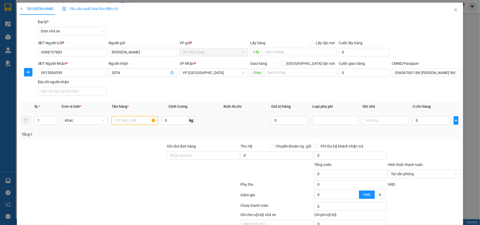
click at [132, 120] on input "text" at bounding box center [135, 120] width 46 height 8
type input "LINH KIỆN"
drag, startPoint x: 60, startPoint y: 50, endPoint x: 7, endPoint y: 55, distance: 54.1
click at [6, 55] on div "TẠO ĐƠN HÀNG Yêu cầu xuất hóa đơn điện tử Transit Pickup Surcharge Ids Transit …" at bounding box center [240, 112] width 480 height 225
click at [425, 123] on input "0" at bounding box center [431, 120] width 37 height 8
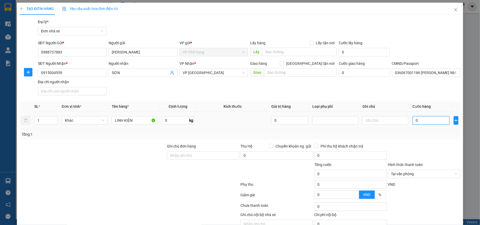
type input "2"
drag, startPoint x: 416, startPoint y: 142, endPoint x: 431, endPoint y: 157, distance: 21.5
click at [416, 142] on div "Transit Pickup Surcharge Ids Transit Deliver Surcharge Ids Transit Deliver Surc…" at bounding box center [240, 130] width 441 height 222
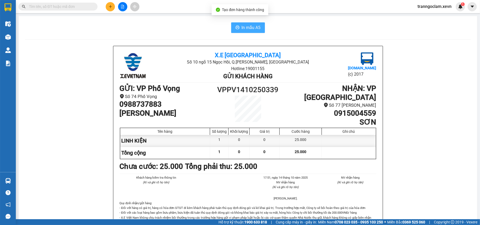
click at [251, 30] on span "In mẫu A5" at bounding box center [251, 27] width 19 height 7
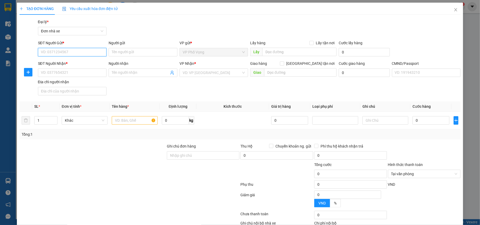
paste input "0988737883"
type input "0988737883"
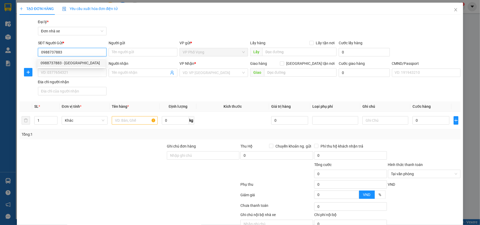
click at [72, 60] on div "0988737883 - PHÚC HƯNG" at bounding box center [72, 63] width 62 height 6
type input "PHÚC HƯNG"
type input "0915004559"
type input "SƠN"
type input "036067001186 NGUYỄN KHẮC HỒI 98/314 TRƯỜNG CHINH"
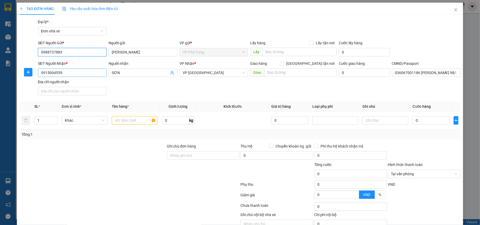
type input "0988737883"
drag, startPoint x: 64, startPoint y: 74, endPoint x: 0, endPoint y: 71, distance: 64.4
click at [0, 71] on div "TẠO ĐƠN HÀNG Yêu cầu xuất hóa đơn điện tử Transit Pickup Surcharge Ids Transit …" at bounding box center [240, 112] width 480 height 225
type input "0843536777"
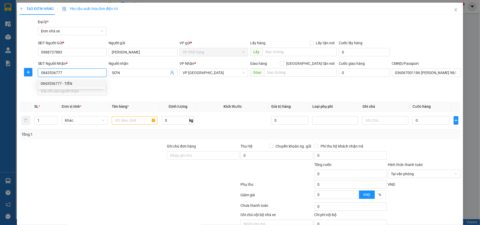
click at [62, 83] on div "0843536777 - TIẾN" at bounding box center [72, 84] width 62 height 6
type input "TIẾN"
type input "MINH"
type input "0843536777"
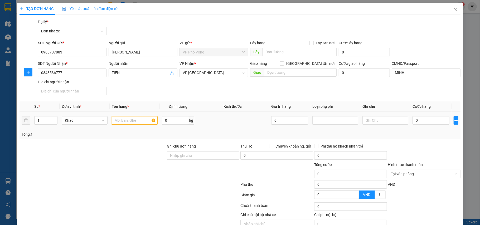
click at [128, 123] on input "text" at bounding box center [135, 120] width 46 height 8
type input "L"
type input "PHỤ TÙNG"
click at [428, 121] on input "0" at bounding box center [431, 120] width 37 height 8
type input "3"
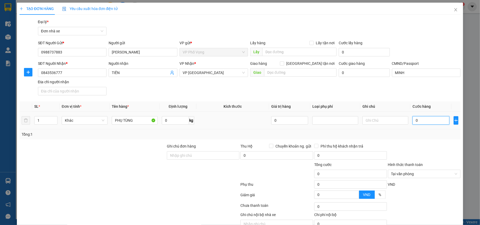
type input "3"
drag, startPoint x: 438, startPoint y: 143, endPoint x: 452, endPoint y: 173, distance: 32.7
click at [438, 144] on div "Transit Pickup Surcharge Ids Transit Deliver Surcharge Ids Transit Deliver Surc…" at bounding box center [240, 130] width 441 height 222
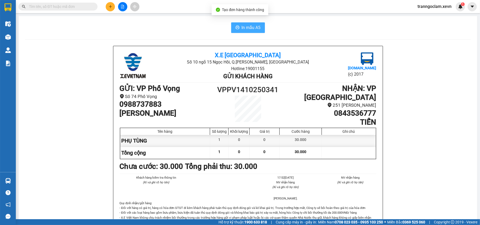
click at [245, 27] on span "In mẫu A5" at bounding box center [251, 27] width 19 height 7
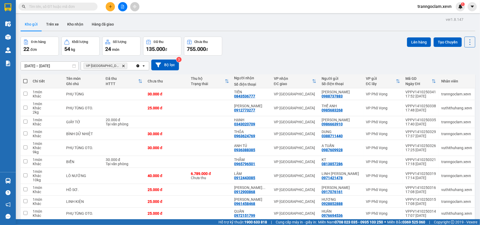
click at [108, 3] on button at bounding box center [110, 6] width 9 height 9
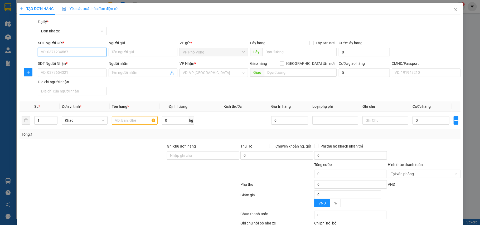
drag, startPoint x: 79, startPoint y: 51, endPoint x: 84, endPoint y: 49, distance: 4.8
click at [80, 51] on input "SĐT Người Gửi *" at bounding box center [72, 52] width 69 height 8
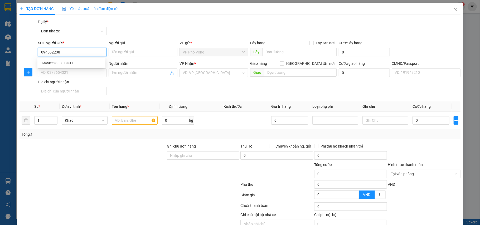
type input "0945622388"
click at [77, 62] on div "0945622388 - BÍCH" at bounding box center [72, 63] width 62 height 6
type input "BÍCH"
type input "0984361974"
type input "NAM HÀ"
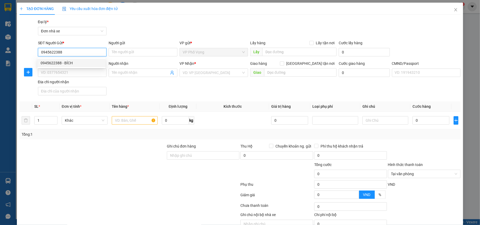
type input "BARO"
type input "0945622388"
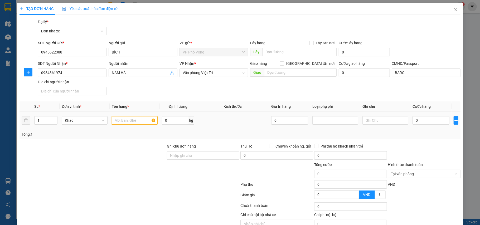
click at [142, 121] on input "text" at bounding box center [135, 120] width 46 height 8
type input "2"
click at [54, 118] on span "up" at bounding box center [54, 119] width 3 height 3
type input "2"
click at [132, 119] on input "2" at bounding box center [135, 120] width 46 height 8
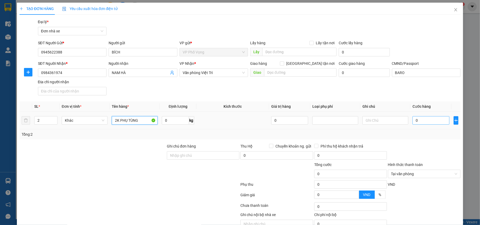
type input "2K PHỤ TÙNG"
click at [426, 123] on input "0" at bounding box center [431, 120] width 37 height 8
type input "9"
type input "90"
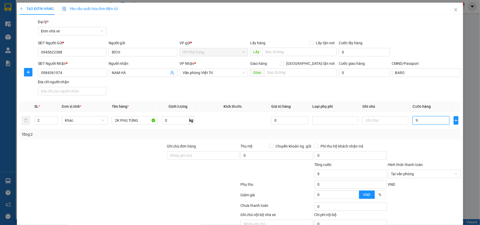
type input "90"
type input "90.000"
click at [419, 152] on div at bounding box center [425, 152] width 74 height 18
click at [376, 118] on input "text" at bounding box center [386, 120] width 46 height 8
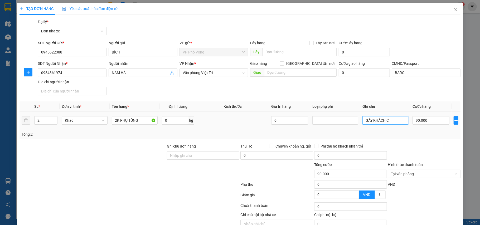
type input "GÃY KHÁCH CH"
click at [404, 136] on div "Tổng: 2" at bounding box center [240, 135] width 437 height 6
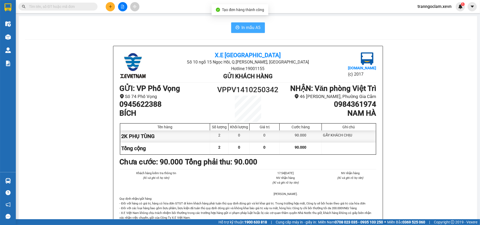
click at [243, 27] on span "In mẫu A5" at bounding box center [251, 27] width 19 height 7
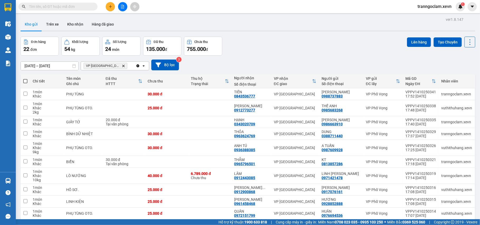
click at [122, 66] on icon "VP Ninh Bình, close by backspace" at bounding box center [123, 66] width 2 height 2
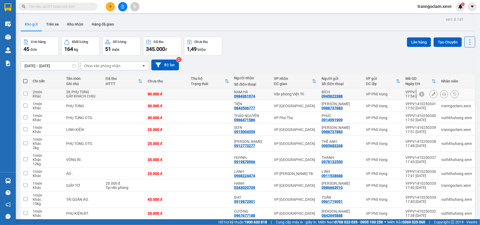
click at [442, 94] on icon at bounding box center [444, 94] width 4 height 4
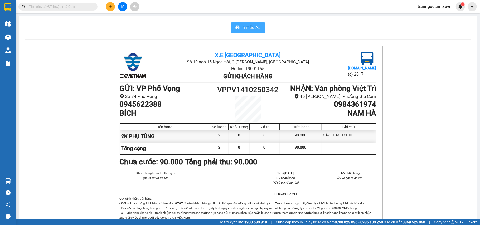
click at [251, 29] on span "In mẫu A5" at bounding box center [251, 27] width 19 height 7
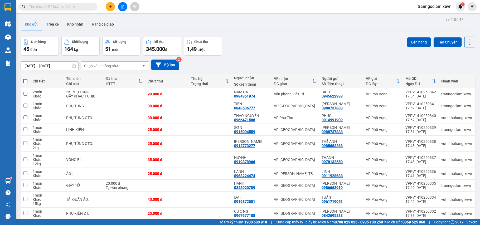
click at [111, 67] on div "Chọn văn phòng nhận" at bounding box center [102, 65] width 36 height 5
type input "ND"
click at [110, 76] on div "VP [GEOGRAPHIC_DATA]" at bounding box center [115, 77] width 69 height 9
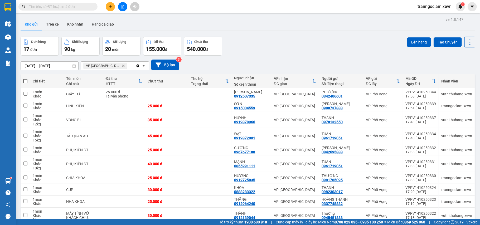
click at [454, 218] on div "100 / trang" at bounding box center [452, 222] width 32 height 9
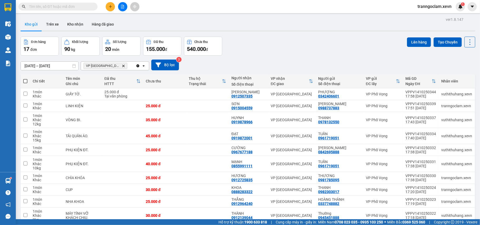
click at [25, 79] on span at bounding box center [25, 81] width 4 height 4
click at [25, 79] on input "checkbox" at bounding box center [25, 79] width 0 height 0
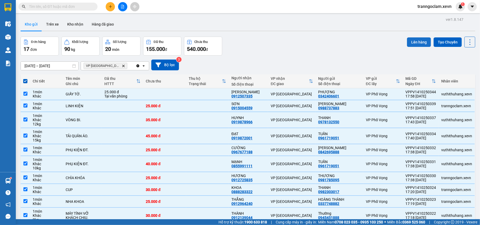
click at [411, 37] on button "Lên hàng" at bounding box center [419, 41] width 24 height 9
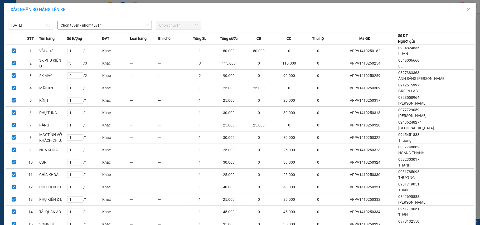
click at [90, 25] on span "Chọn tuyến - nhóm tuyến" at bounding box center [105, 25] width 88 height 8
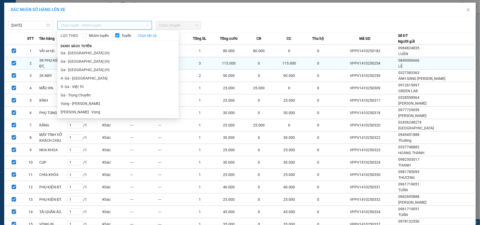
drag, startPoint x: 83, startPoint y: 61, endPoint x: 88, endPoint y: 60, distance: 5.2
click at [83, 61] on li "Ga - Nam Định (H)" at bounding box center [117, 61] width 121 height 8
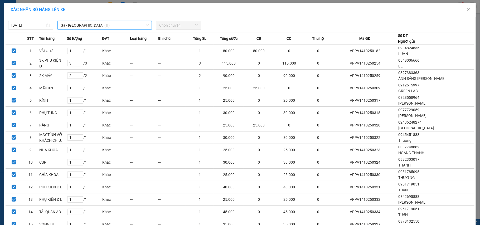
click at [187, 26] on span "Chọn chuyến" at bounding box center [178, 25] width 39 height 8
click at [175, 25] on span "Chọn chuyến" at bounding box center [178, 25] width 39 height 8
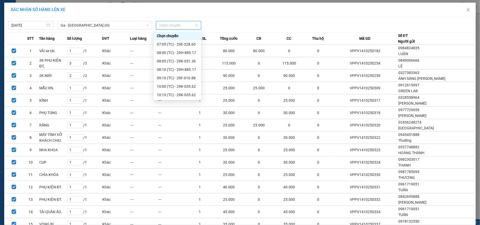
drag, startPoint x: 236, startPoint y: 13, endPoint x: 233, endPoint y: 16, distance: 4.3
click at [236, 14] on div "XÁC NHẬN SỐ HÀNG LÊN XE" at bounding box center [240, 10] width 472 height 15
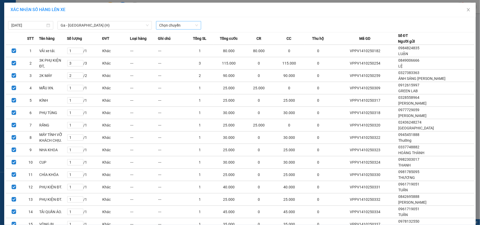
click at [191, 25] on span "Chọn chuyến" at bounding box center [178, 25] width 39 height 8
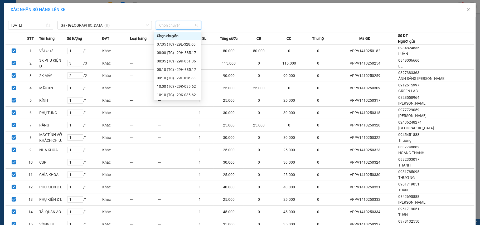
click at [437, 9] on div "XÁC NHẬN SỐ HÀNG LÊN XE" at bounding box center [240, 10] width 459 height 6
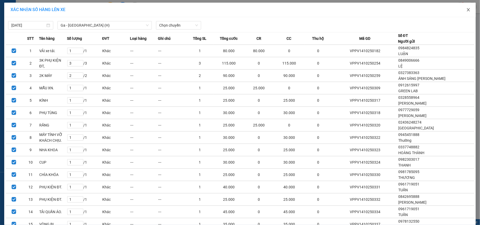
click at [466, 9] on icon "close" at bounding box center [468, 10] width 4 height 4
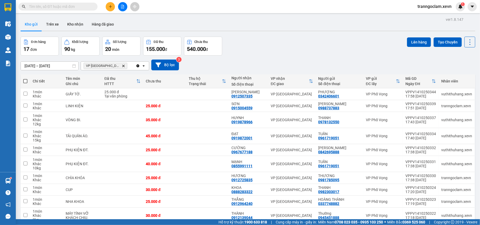
click at [26, 81] on span at bounding box center [25, 81] width 4 height 4
click at [25, 79] on input "checkbox" at bounding box center [25, 79] width 0 height 0
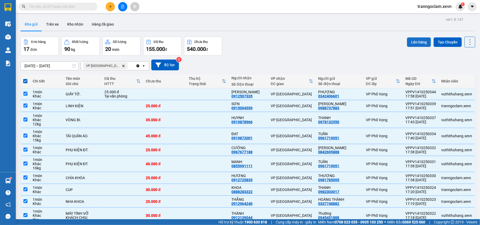
click at [412, 43] on button "Lên hàng" at bounding box center [419, 41] width 24 height 9
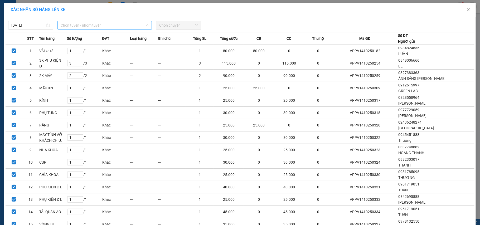
click at [92, 23] on span "Chọn tuyến - nhóm tuyến" at bounding box center [105, 25] width 88 height 8
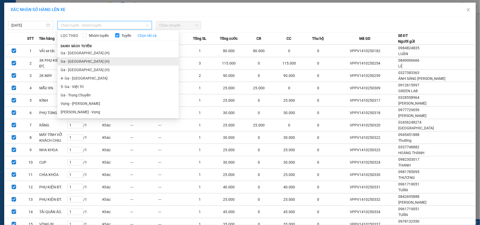
click at [85, 62] on li "Ga - Nam Định (H)" at bounding box center [117, 61] width 121 height 8
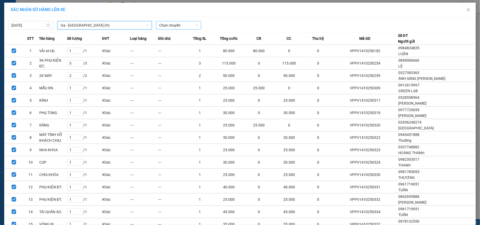
click at [169, 26] on span "Chọn chuyến" at bounding box center [178, 25] width 39 height 8
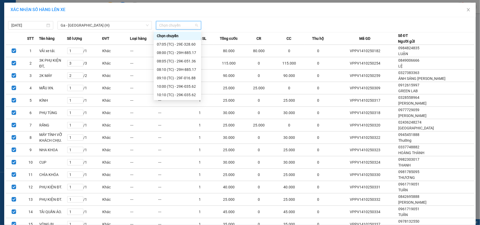
click at [179, 219] on div "18:06 (TC) - 29K-035.62" at bounding box center [177, 222] width 41 height 6
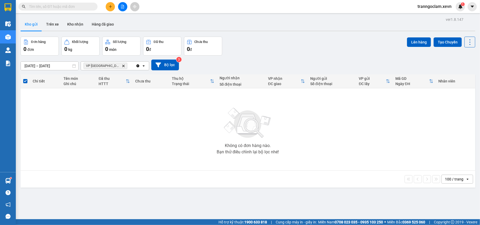
click at [109, 7] on icon "plus" at bounding box center [111, 7] width 4 height 4
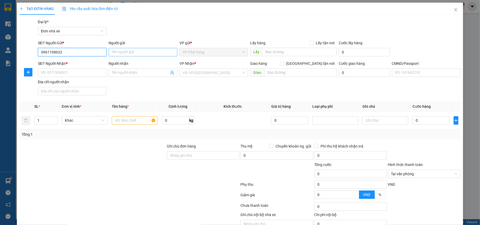
type input "0961108632"
click at [129, 50] on input "Người gửi" at bounding box center [143, 52] width 69 height 8
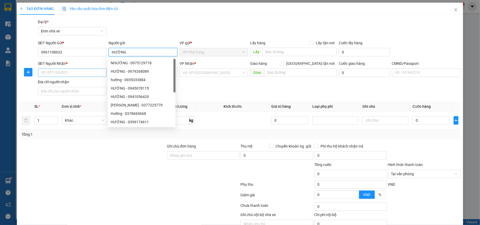
type input "HƯỜNG"
drag, startPoint x: 84, startPoint y: 73, endPoint x: 91, endPoint y: 72, distance: 6.9
click at [86, 73] on input "SĐT Người Nhận *" at bounding box center [72, 73] width 69 height 8
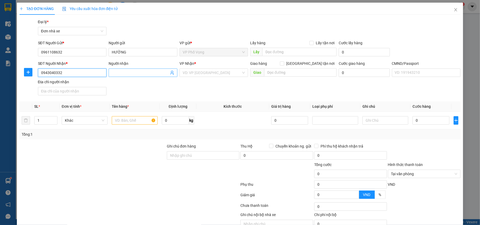
type input "0943040332"
click at [144, 73] on input "Người nhận" at bounding box center [140, 73] width 57 height 6
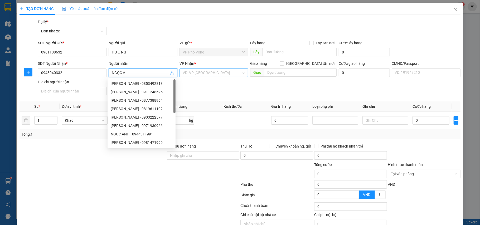
type input "NGỌC A"
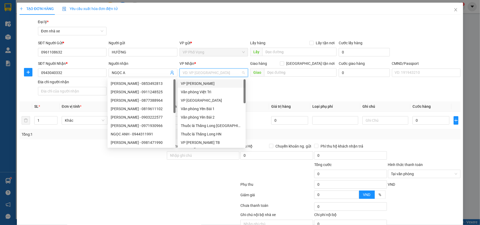
click at [202, 70] on input "search" at bounding box center [212, 73] width 59 height 8
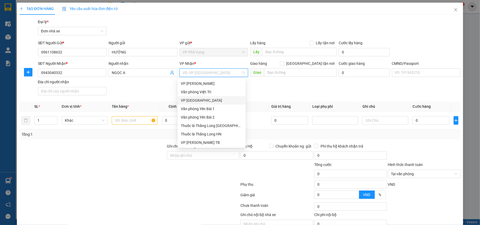
click at [210, 103] on div "VP [GEOGRAPHIC_DATA]" at bounding box center [212, 101] width 62 height 6
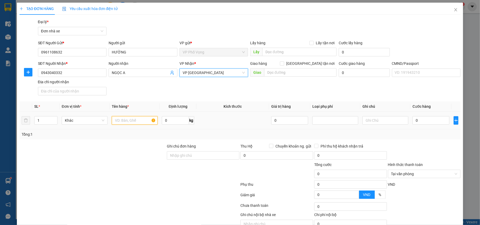
click at [128, 121] on input "text" at bounding box center [135, 120] width 46 height 8
type input "MỸ PHẨM"
click at [432, 121] on input "0" at bounding box center [431, 120] width 37 height 8
type input "2"
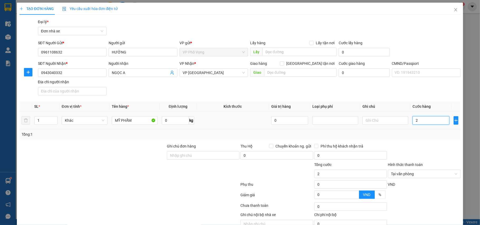
type input "25"
click at [441, 156] on div at bounding box center [425, 152] width 74 height 18
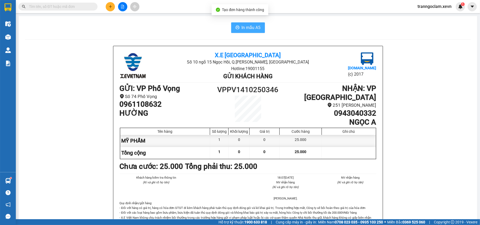
drag, startPoint x: 248, startPoint y: 26, endPoint x: 246, endPoint y: 34, distance: 8.4
click at [249, 26] on span "In mẫu A5" at bounding box center [251, 27] width 19 height 7
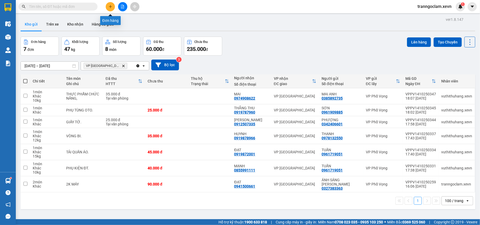
click at [109, 6] on icon "plus" at bounding box center [111, 7] width 4 height 4
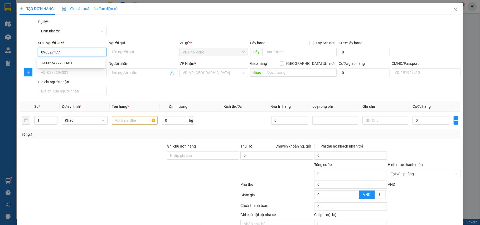
type input "0903274777"
click at [89, 61] on div "0903274777 - HẢO" at bounding box center [72, 63] width 62 height 6
type input "HẢO"
type input "0364686563"
type input "A BÌNH"
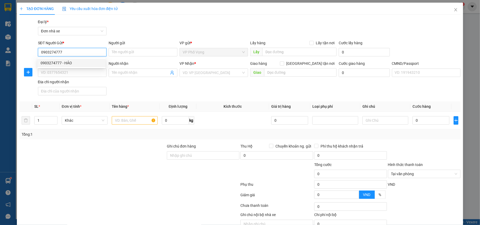
type input "NGUYỄN XUÂN THẮNG 0846000186"
type input "0903274777"
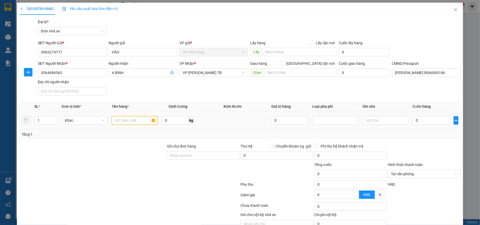
click at [141, 125] on input "text" at bounding box center [135, 120] width 46 height 8
type input "TÀI LIỆU"
click at [420, 119] on input "0" at bounding box center [431, 120] width 37 height 8
type input "2"
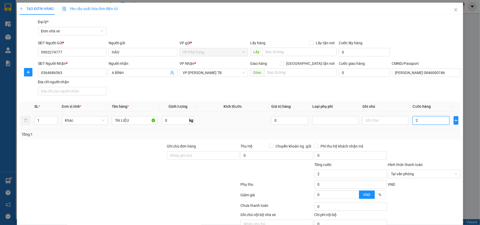
type input "25"
click at [424, 135] on div "Tổng: 1" at bounding box center [240, 135] width 437 height 6
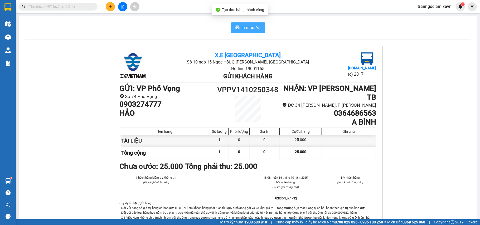
drag, startPoint x: 249, startPoint y: 28, endPoint x: 253, endPoint y: 28, distance: 3.7
click at [251, 28] on span "In mẫu A5" at bounding box center [251, 27] width 19 height 7
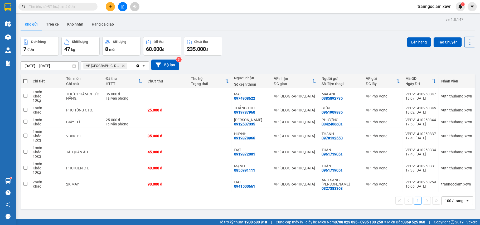
click at [23, 82] on span at bounding box center [25, 81] width 4 height 4
click at [25, 79] on input "checkbox" at bounding box center [25, 79] width 0 height 0
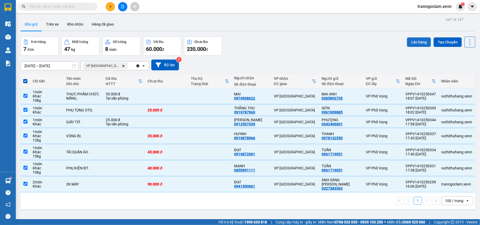
click at [407, 45] on button "Lên hàng" at bounding box center [419, 41] width 24 height 9
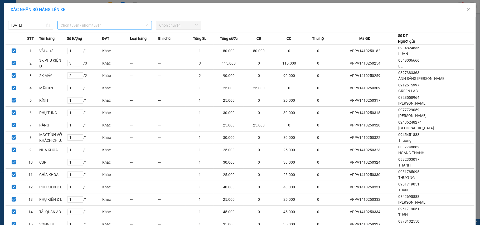
click at [98, 28] on span "Chọn tuyến - nhóm tuyến" at bounding box center [105, 25] width 88 height 8
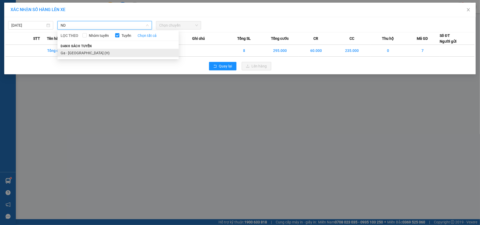
type input "ND"
click at [97, 53] on li "Ga - Nam Định (H)" at bounding box center [117, 53] width 121 height 8
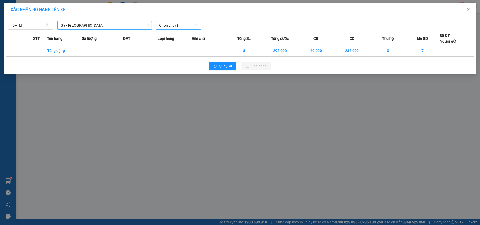
click at [186, 26] on span "Chọn chuyến" at bounding box center [178, 25] width 39 height 8
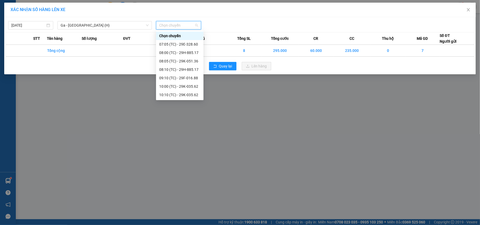
click at [188, 210] on div "18:05 (TC) - 29h-885.95" at bounding box center [179, 213] width 41 height 6
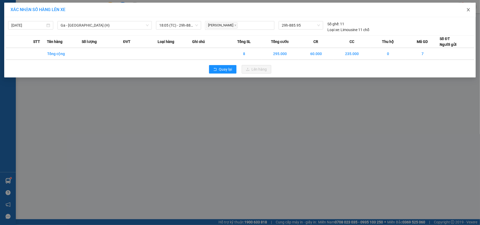
click at [468, 10] on icon "close" at bounding box center [468, 10] width 4 height 4
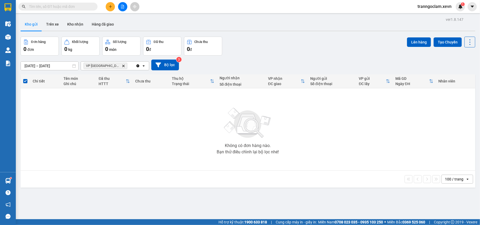
click at [122, 67] on icon "VP Nam Định, close by backspace" at bounding box center [123, 66] width 2 height 2
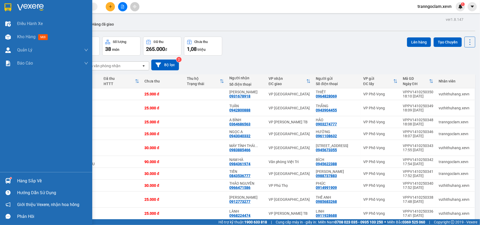
click at [32, 178] on div "Hàng sắp về" at bounding box center [52, 181] width 71 height 8
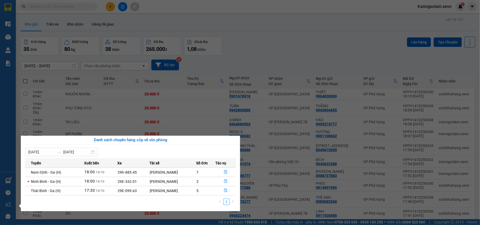
click at [99, 13] on section "Kết quả tìm kiếm ( 30 ) Bộ lọc Mã ĐH Trạng thái Món hàng Thu hộ Tổng cước Chưa …" at bounding box center [240, 112] width 480 height 225
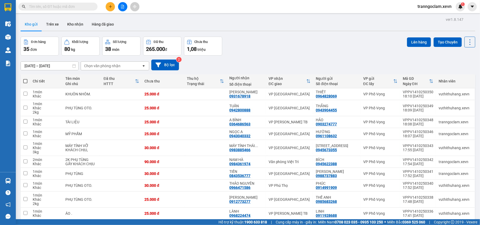
click at [91, 6] on input "text" at bounding box center [60, 7] width 62 height 6
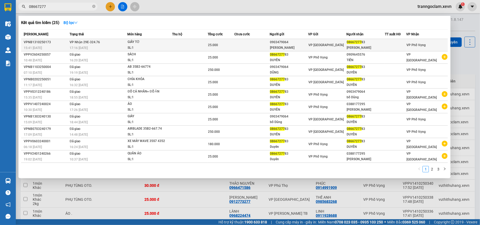
type input "08667277"
click at [231, 48] on div "25.000" at bounding box center [221, 45] width 26 height 6
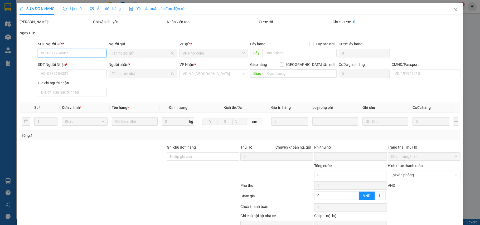
click at [407, 171] on span "Tại văn phòng" at bounding box center [424, 175] width 66 height 8
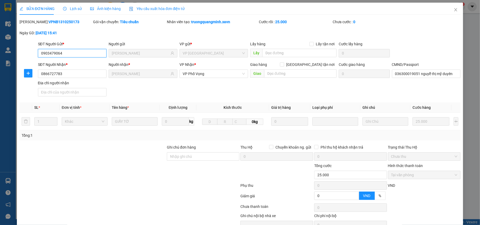
type input "0903479064"
type input "NGUYỄN TRUNG DŨNG"
type input "0866727783"
type input "NGUYỄN THỊ MỸ DUYÊN"
type input "036300019051 nguyễ thị mỹ duyên"
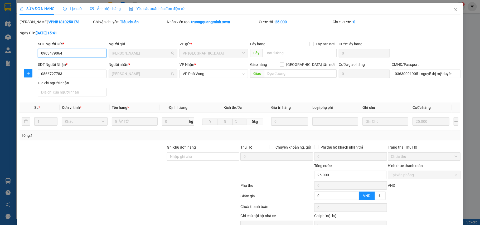
type input "0"
type input "25.000"
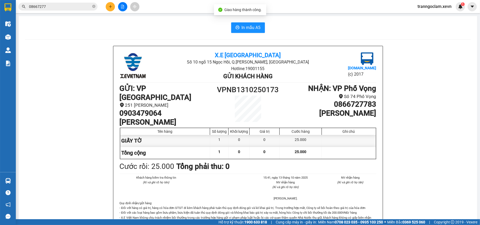
click at [94, 7] on icon "close-circle" at bounding box center [93, 6] width 3 height 3
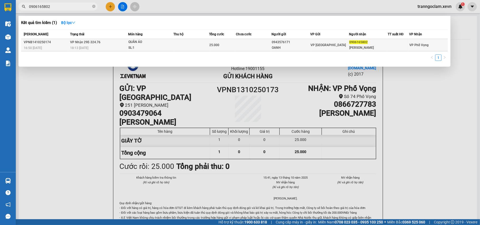
type input "0906165802"
click at [252, 50] on td at bounding box center [254, 45] width 36 height 12
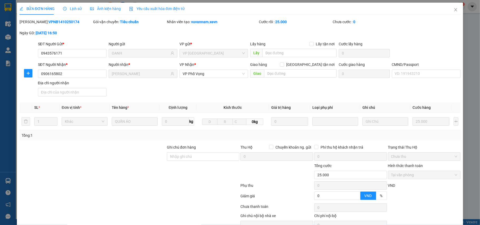
type input "0943576171"
type input "OANH"
type input "0906165802"
type input "THÙY DƯƠNG"
type input "0"
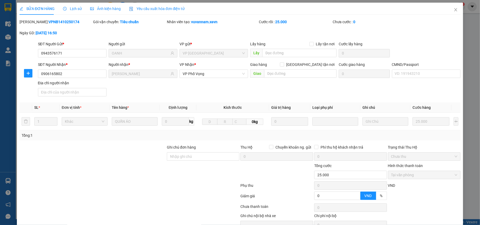
type input "25.000"
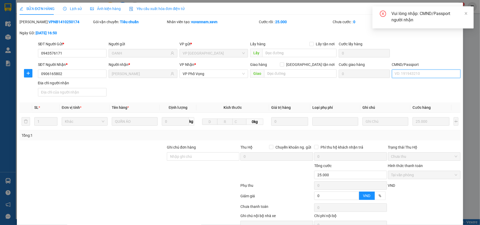
click at [430, 70] on input "CMND/Passport" at bounding box center [426, 74] width 69 height 8
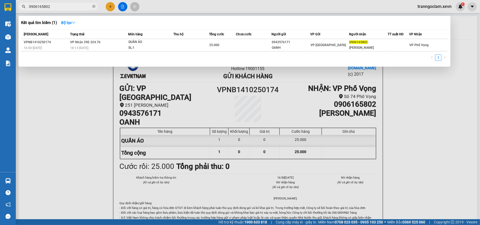
click at [93, 5] on span at bounding box center [93, 6] width 3 height 5
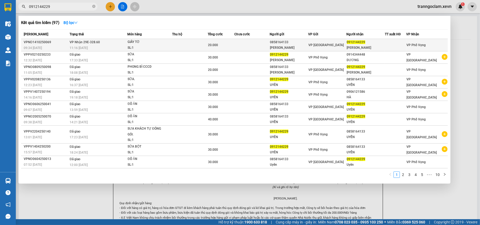
type input "0912144229"
click at [257, 49] on td at bounding box center [251, 45] width 35 height 12
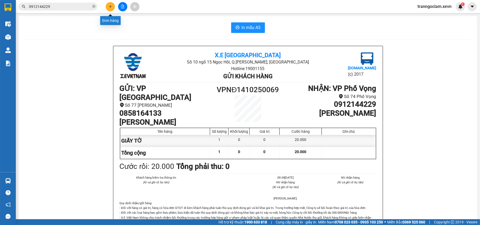
click at [109, 6] on icon "plus" at bounding box center [111, 7] width 4 height 4
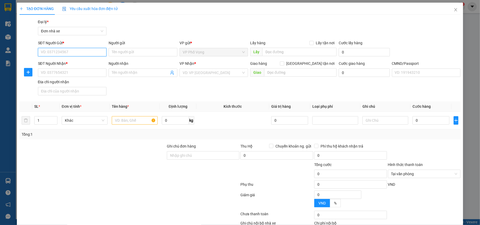
click at [79, 53] on input "SĐT Người Gửi *" at bounding box center [72, 52] width 69 height 8
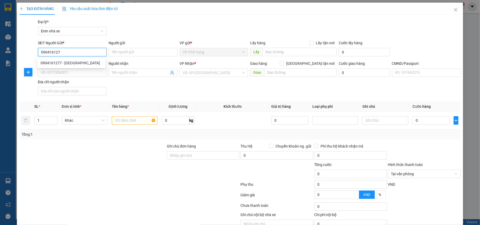
type input "0904161277"
click at [69, 60] on div "0904161277 - ĐỨC LONG" at bounding box center [72, 63] width 62 height 6
type input "ĐỨC LONG"
type input "0983320788"
type input "KHIÊM"
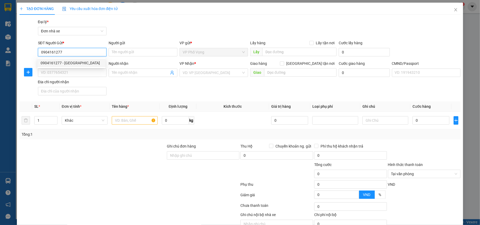
type input "LUẬT"
type input "0904161277"
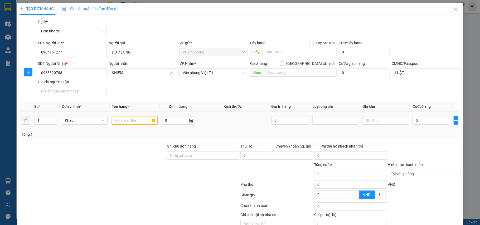
click at [138, 121] on input "text" at bounding box center [135, 120] width 46 height 8
type input "phụ tùng"
drag, startPoint x: 418, startPoint y: 122, endPoint x: 421, endPoint y: 122, distance: 2.7
click at [419, 122] on input "0" at bounding box center [431, 120] width 37 height 8
drag, startPoint x: 439, startPoint y: 147, endPoint x: 442, endPoint y: 146, distance: 3.4
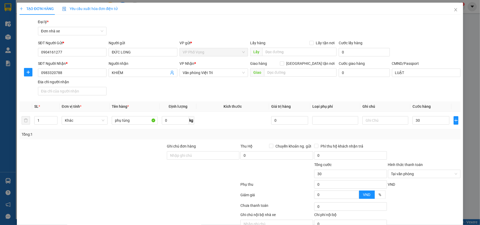
click at [439, 146] on div at bounding box center [425, 152] width 74 height 18
click at [451, 172] on span "Tại văn phòng" at bounding box center [424, 174] width 66 height 8
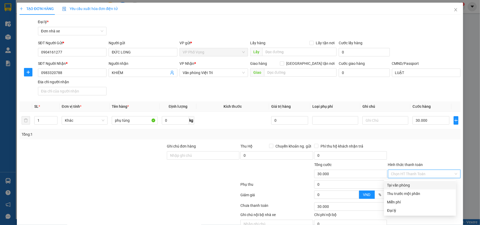
click at [443, 142] on div "Transit Pickup Surcharge Ids Transit Deliver Surcharge Ids Transit Deliver Surc…" at bounding box center [240, 130] width 441 height 222
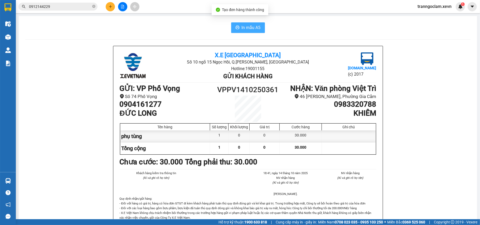
drag, startPoint x: 249, startPoint y: 28, endPoint x: 356, endPoint y: 4, distance: 109.1
click at [250, 28] on span "In mẫu A5" at bounding box center [251, 27] width 19 height 7
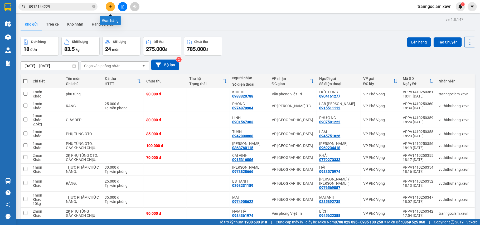
click at [108, 5] on button at bounding box center [110, 6] width 9 height 9
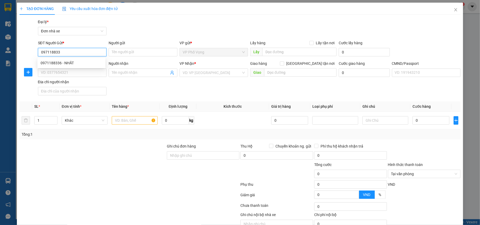
type input "0971188336"
click at [91, 62] on div "0971188336 - NHẤT" at bounding box center [72, 63] width 62 height 6
type input "NHẤT"
type input "0989898095"
type input "ĐẠI"
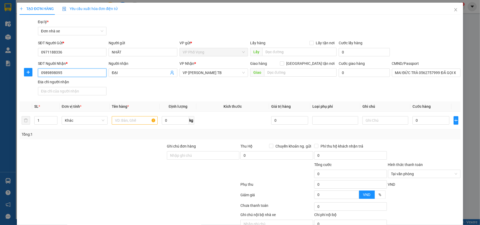
drag, startPoint x: 70, startPoint y: 73, endPoint x: 0, endPoint y: 86, distance: 70.8
click at [0, 86] on div "TẠO ĐƠN HÀNG Yêu cầu xuất hóa đơn điện tử Transit Pickup Surcharge Ids Transit …" at bounding box center [240, 112] width 480 height 225
click at [69, 83] on div "0826095666 - TÚ" at bounding box center [72, 84] width 62 height 6
click at [126, 123] on input "text" at bounding box center [135, 120] width 46 height 8
click at [130, 121] on input "text" at bounding box center [135, 120] width 46 height 8
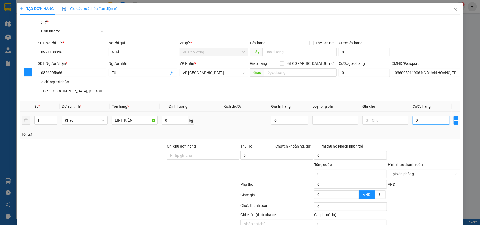
click at [416, 121] on input "0" at bounding box center [431, 120] width 37 height 8
click at [434, 134] on div "Tổng: 1" at bounding box center [240, 135] width 437 height 6
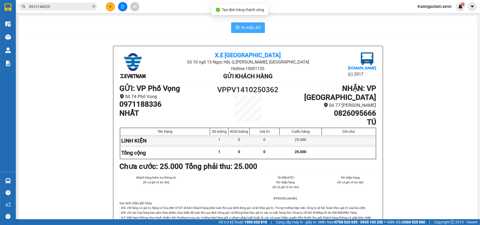
click at [242, 27] on span "In mẫu A5" at bounding box center [251, 27] width 19 height 7
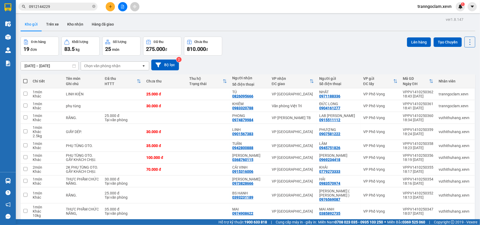
click at [95, 6] on icon "close-circle" at bounding box center [93, 6] width 3 height 3
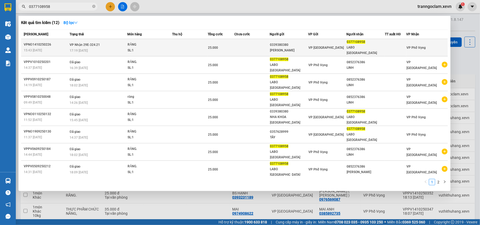
click at [200, 47] on td at bounding box center [189, 47] width 35 height 17
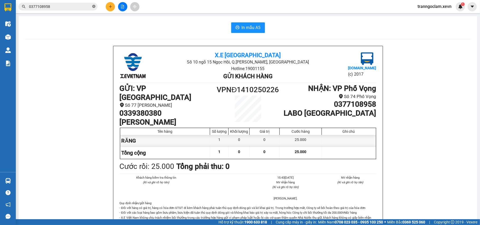
click at [94, 6] on icon "close-circle" at bounding box center [93, 6] width 3 height 3
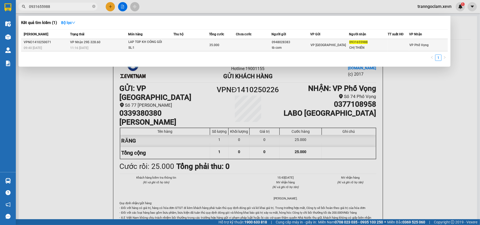
click at [236, 47] on td at bounding box center [254, 45] width 36 height 12
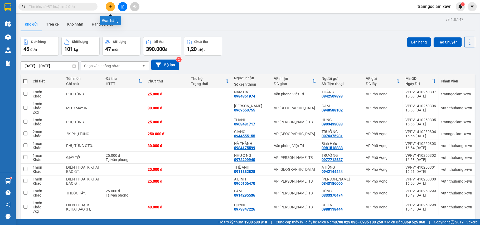
click at [113, 7] on button at bounding box center [110, 6] width 9 height 9
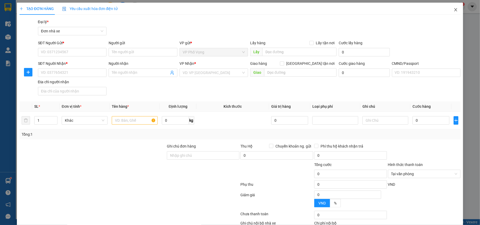
click at [454, 11] on icon "close" at bounding box center [456, 10] width 4 height 4
click at [451, 10] on span "tranngoclam.xevn" at bounding box center [434, 6] width 42 height 7
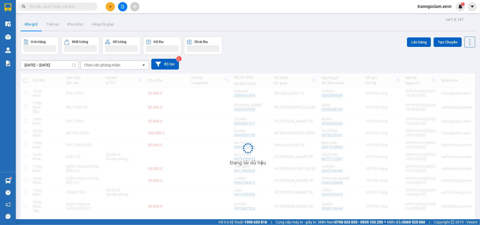
click at [451, 10] on body "Kết quả tìm kiếm ( 7 ) Bộ lọc Mã ĐH Trạng thái Món hàng Thu hộ Tổng cước Chưa c…" at bounding box center [240, 112] width 480 height 225
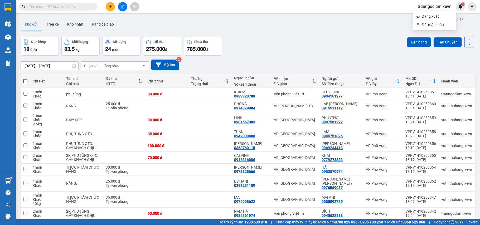
click at [87, 6] on input "text" at bounding box center [60, 7] width 62 height 6
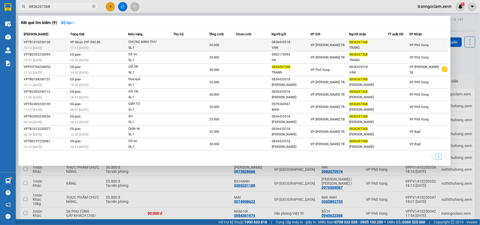
type input "0836267368"
click at [290, 44] on div "0836435518" at bounding box center [291, 43] width 38 height 6
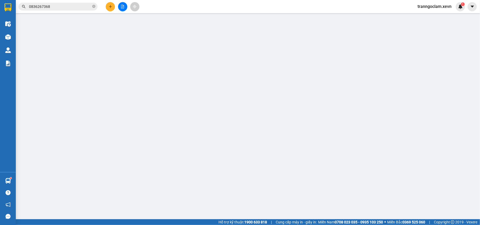
click at [319, 45] on span "Lấy tận nơi" at bounding box center [325, 44] width 23 height 6
click at [313, 45] on input "Lấy tận nơi" at bounding box center [312, 44] width 4 height 4
checkbox input "true"
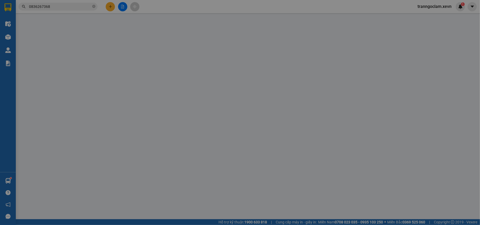
type input "0"
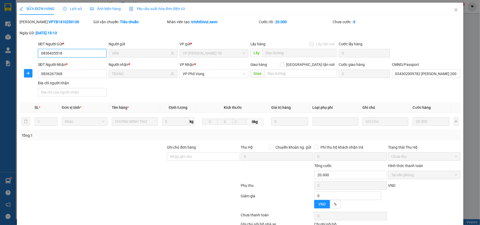
type input "0836435518"
type input "VÂN"
checkbox input "false"
type input "0836267368"
type input "TRANG"
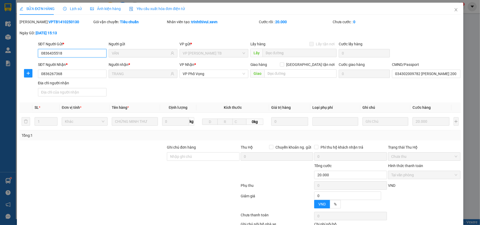
type input "034302009782 [PERSON_NAME] 2002"
type input "20.000"
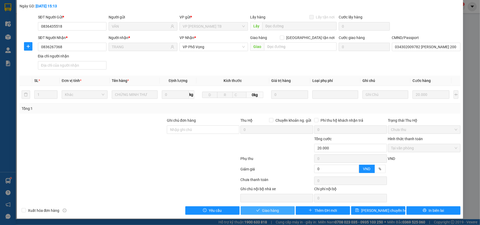
click at [270, 213] on span "Giao hàng" at bounding box center [270, 211] width 17 height 6
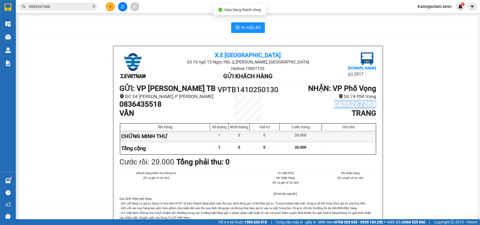
drag, startPoint x: 372, startPoint y: 105, endPoint x: 327, endPoint y: 107, distance: 45.4
click at [310, 104] on h1 "0836267368" at bounding box center [328, 104] width 96 height 9
copy h1 "0836267368"
click at [317, 114] on h1 "TRANG" at bounding box center [328, 113] width 96 height 9
click at [92, 7] on icon "close-circle" at bounding box center [93, 6] width 3 height 3
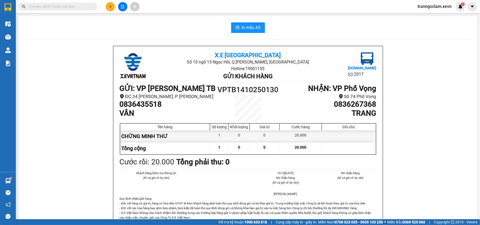
click at [84, 7] on input "text" at bounding box center [60, 7] width 62 height 6
paste input "VPNĐ1410250151"
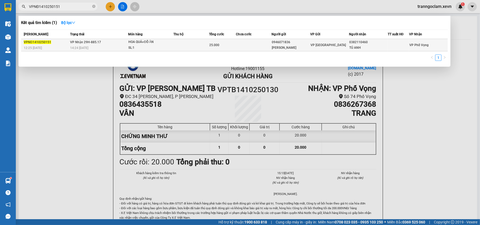
type input "VPNĐ1410250151"
click at [186, 47] on td at bounding box center [192, 45] width 36 height 12
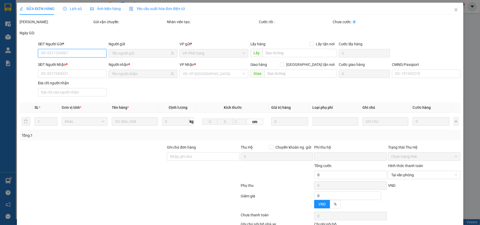
type input "0946071836"
type input "[PERSON_NAME]"
type input "0382110460"
type input "TÚ ANH"
type input "1"
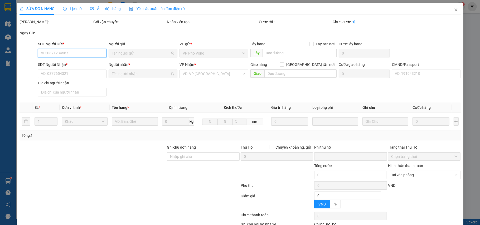
type input "0"
type input "25.000"
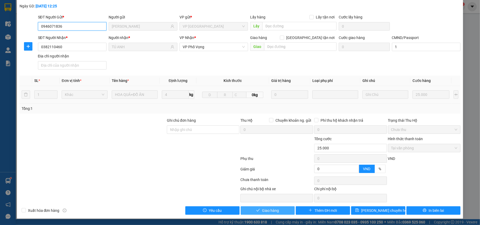
scroll to position [28, 0]
click at [277, 210] on button "Giao hàng" at bounding box center [268, 210] width 54 height 8
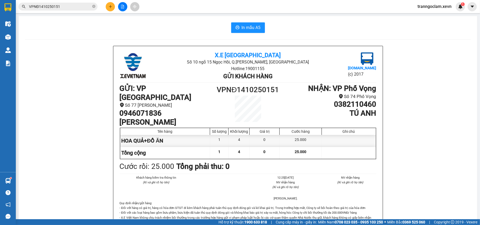
click at [94, 7] on icon "close-circle" at bounding box center [93, 6] width 3 height 3
click at [85, 7] on input "text" at bounding box center [60, 7] width 62 height 6
paste input "VPNĐ1410250203"
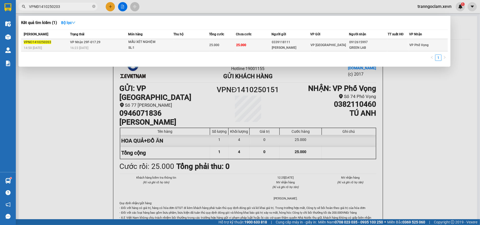
type input "VPNĐ1410250203"
click at [215, 45] on span "25.000" at bounding box center [214, 45] width 10 height 4
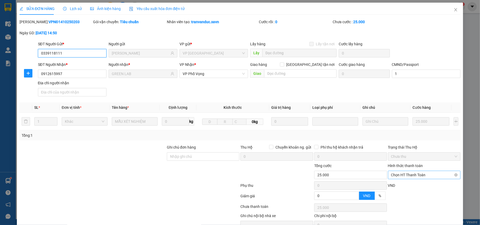
type input "0339118111"
type input "[PERSON_NAME]"
checkbox input "false"
type input "0912615997"
type input "GREEN LAB"
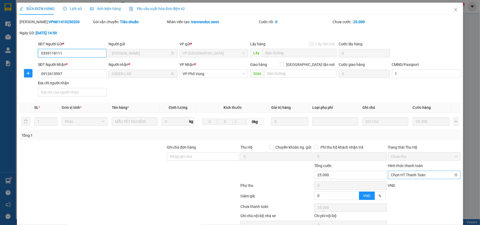
type input "1"
type input "25.000"
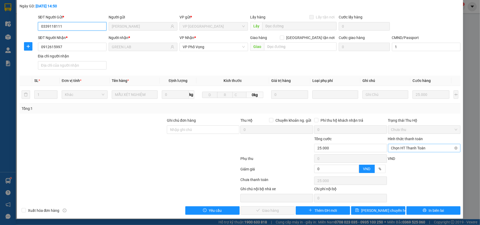
click at [416, 149] on span "Chọn HT Thanh Toán" at bounding box center [424, 148] width 66 height 8
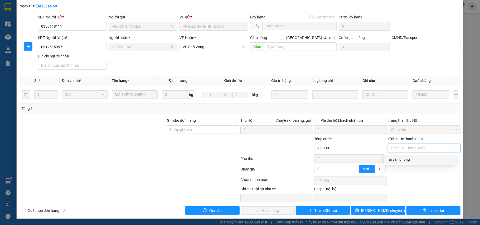
click at [406, 159] on div "Tại văn phòng" at bounding box center [420, 160] width 66 height 6
type input "0"
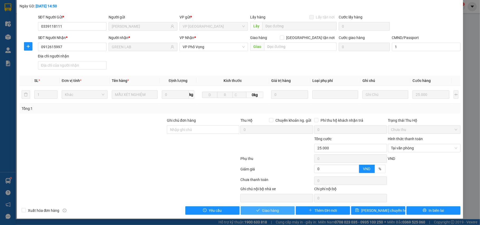
click at [272, 211] on span "Giao hàng" at bounding box center [270, 211] width 17 height 6
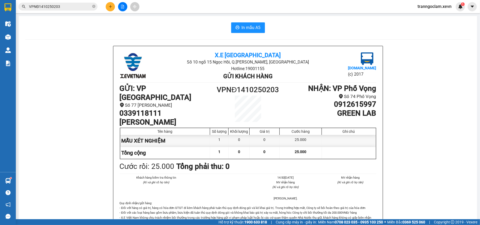
click at [93, 7] on icon "close-circle" at bounding box center [93, 6] width 3 height 3
click at [79, 8] on input "text" at bounding box center [60, 7] width 62 height 6
paste input "VPNĐ1410250203"
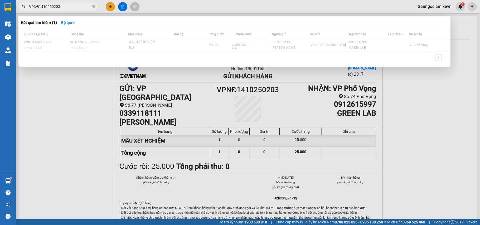
type input "VPNĐ1410250203"
drag, startPoint x: 86, startPoint y: 39, endPoint x: 87, endPoint y: 41, distance: 2.7
click at [87, 41] on div at bounding box center [234, 47] width 427 height 35
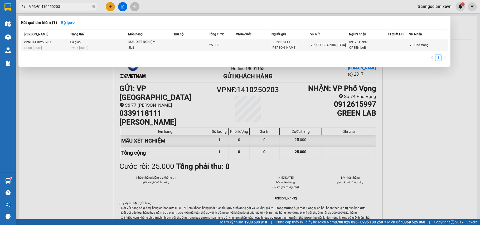
click at [132, 44] on div "MẪU XÉT NGHIỆM" at bounding box center [148, 42] width 40 height 6
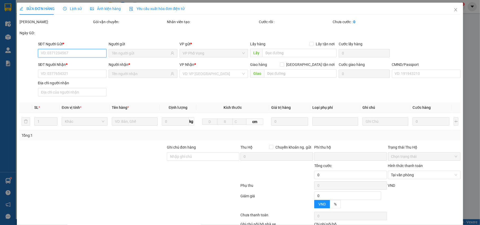
type input "0339118111"
type input "[PERSON_NAME]"
type input "0912615997"
type input "GREEN LAB"
type input "1"
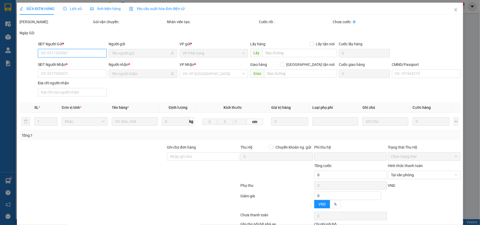
type input "0"
type input "25.000"
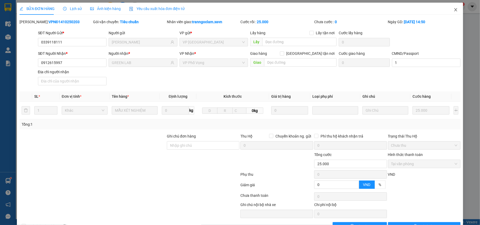
click at [455, 11] on icon "close" at bounding box center [456, 9] width 3 height 3
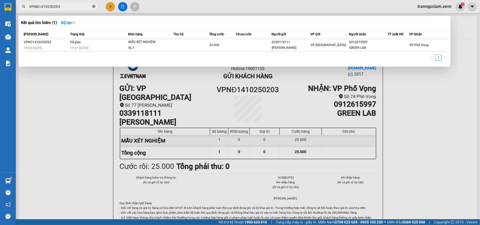
click at [93, 7] on icon "close-circle" at bounding box center [93, 6] width 3 height 3
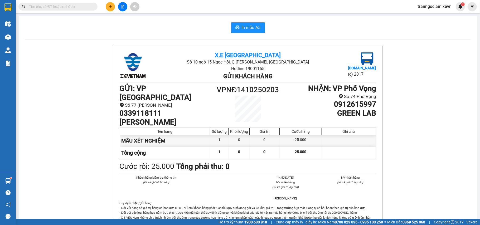
click at [81, 7] on input "text" at bounding box center [60, 7] width 62 height 6
paste input "VPNĐ1410250151"
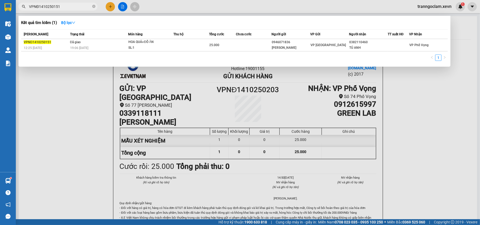
type input "VPNĐ1410250151"
click at [93, 6] on icon "close-circle" at bounding box center [93, 6] width 3 height 3
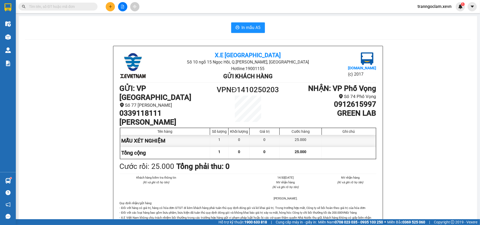
click at [80, 6] on input "text" at bounding box center [60, 7] width 62 height 6
drag, startPoint x: 81, startPoint y: 6, endPoint x: 65, endPoint y: 7, distance: 15.3
paste input "VPNB1410250047"
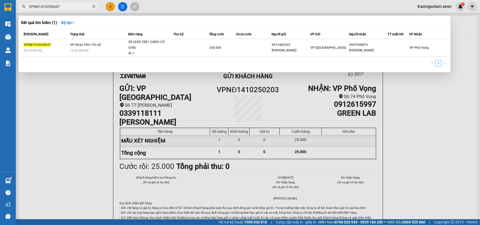
type input "VPNB1410250047"
click at [95, 6] on icon "close-circle" at bounding box center [93, 6] width 3 height 3
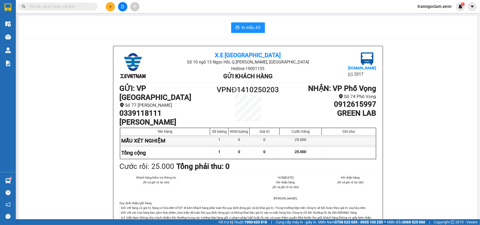
paste input "VPTB1310250190"
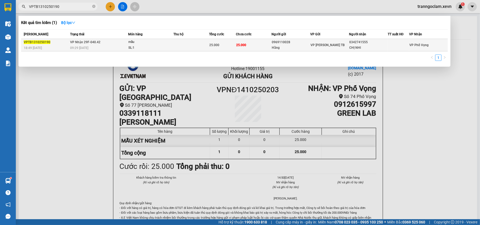
type input "VPTB1310250190"
click at [153, 45] on div "SL: 1" at bounding box center [148, 48] width 40 height 6
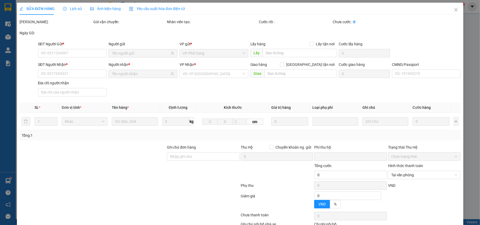
type input "0969110028"
type input "Hằng"
type input "0342741555"
type input "CHỊ NHI"
type input "ANH ĐẮC"
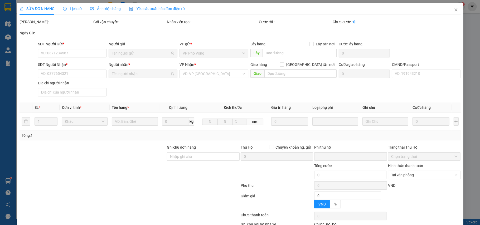
type input "0"
type input "25.000"
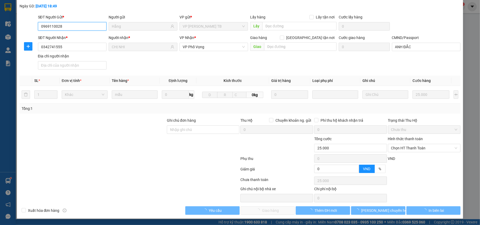
scroll to position [28, 0]
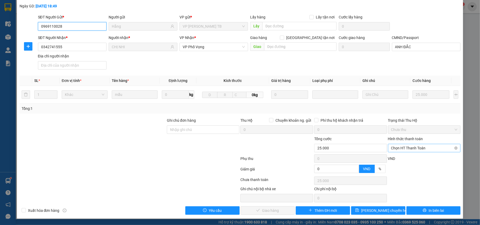
click at [404, 145] on span "Chọn HT Thanh Toán" at bounding box center [424, 148] width 66 height 8
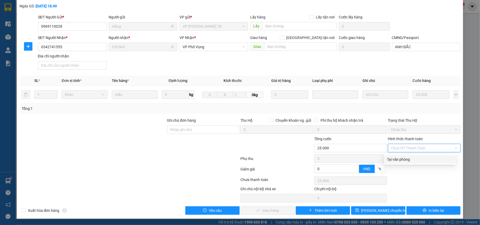
click at [398, 157] on div "Tại văn phòng" at bounding box center [420, 160] width 66 height 6
type input "0"
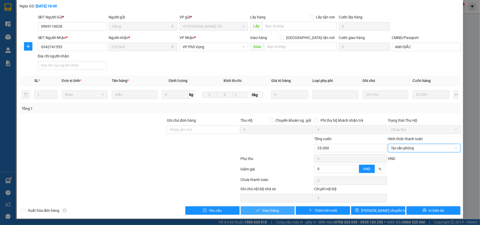
click at [275, 211] on span "Giao hàng" at bounding box center [270, 211] width 17 height 6
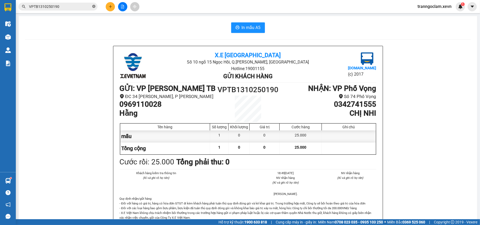
click at [94, 8] on icon "close-circle" at bounding box center [93, 6] width 3 height 3
paste input "VPNB1310250202"
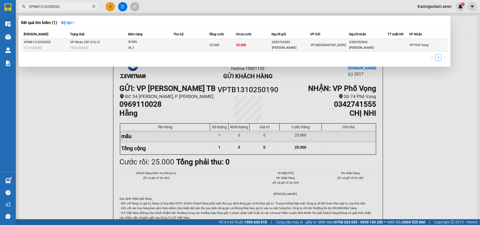
type input "VPNB1310250202"
click at [119, 44] on td "VP Nhận 29F-016.31 19:32 [DATE]" at bounding box center [99, 45] width 60 height 12
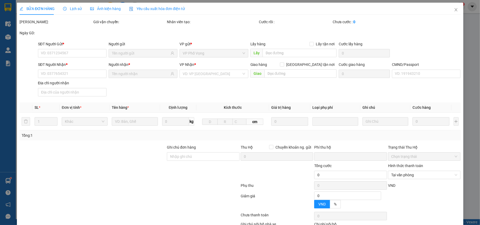
type input "0385702002"
type input "[PERSON_NAME]"
type input "0385702002"
type input "[PERSON_NAME]"
type input "0"
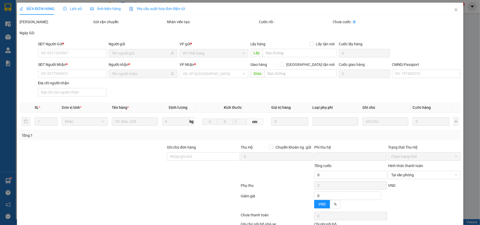
type input "25.000"
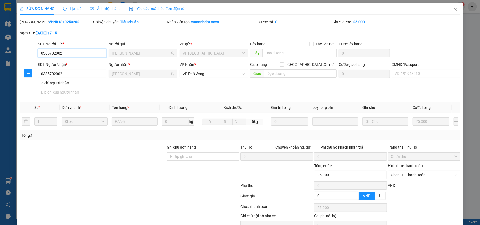
scroll to position [28, 0]
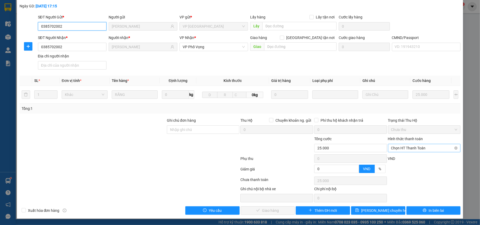
click at [405, 148] on span "Chọn HT Thanh Toán" at bounding box center [424, 148] width 66 height 8
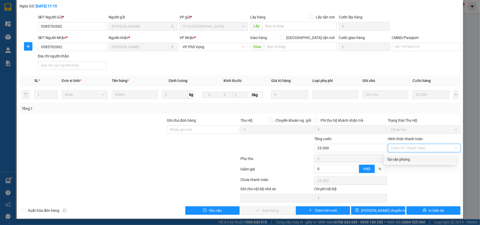
click at [399, 157] on div "Tại văn phòng" at bounding box center [420, 160] width 66 height 6
type input "0"
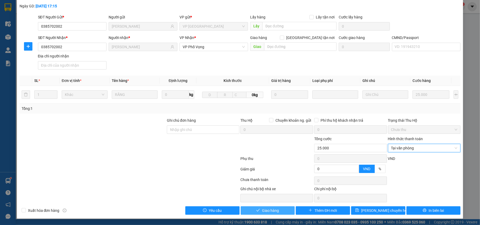
click at [272, 208] on span "Giao hàng" at bounding box center [270, 211] width 17 height 6
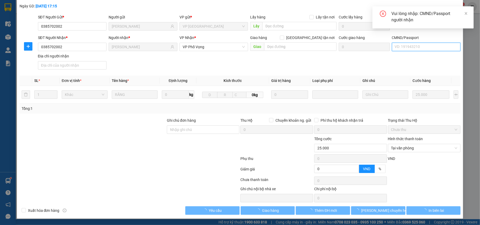
click at [433, 49] on input "CMND/Passport" at bounding box center [426, 47] width 69 height 8
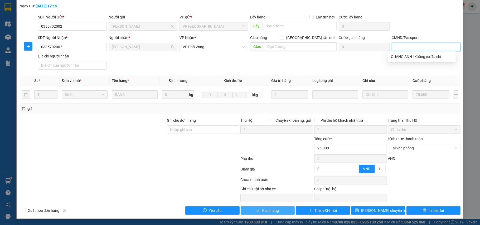
type input "1"
click at [281, 207] on button "Giao hàng" at bounding box center [268, 210] width 54 height 8
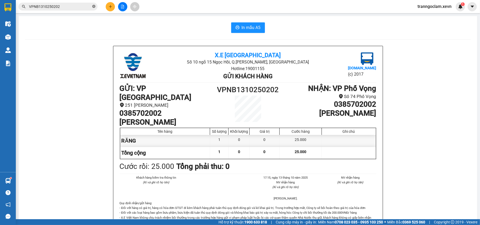
click at [94, 6] on icon "close-circle" at bounding box center [93, 6] width 3 height 3
click at [79, 6] on input "text" at bounding box center [60, 7] width 62 height 6
paste input "VPNB1310250138"
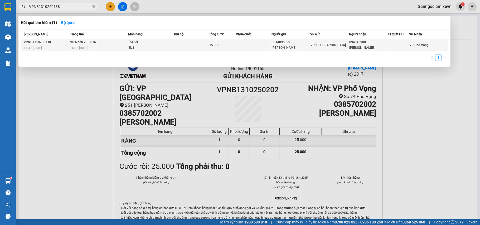
type input "VPNB1310250138"
click at [128, 43] on div "ĐỒ ĂN" at bounding box center [148, 42] width 40 height 6
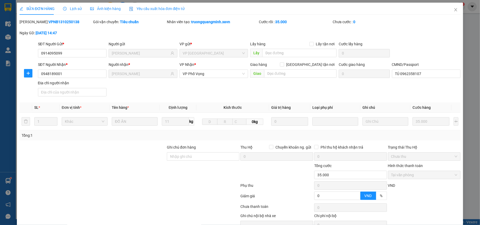
type input "0914095099"
type input "[PERSON_NAME]"
type input "0948189001"
type input "[PERSON_NAME]"
type input "TÚ 0962358107"
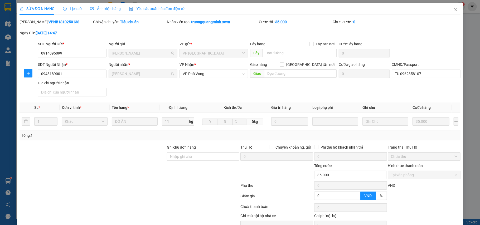
type input "0"
type input "35.000"
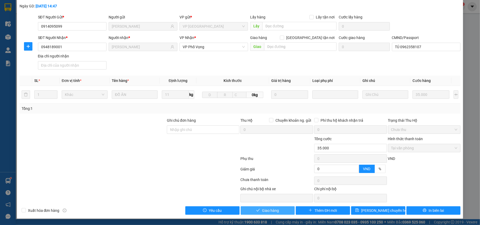
click at [276, 209] on span "Giao hàng" at bounding box center [270, 211] width 17 height 6
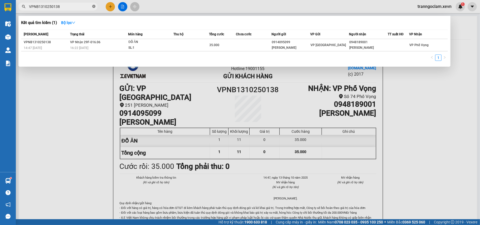
click at [94, 6] on icon "close-circle" at bounding box center [93, 6] width 3 height 3
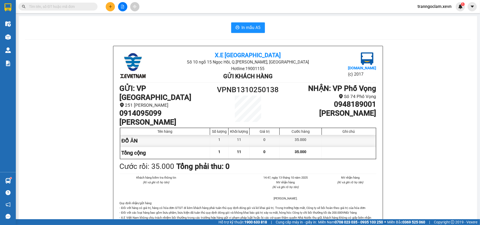
paste input "VPNĐ1310250177"
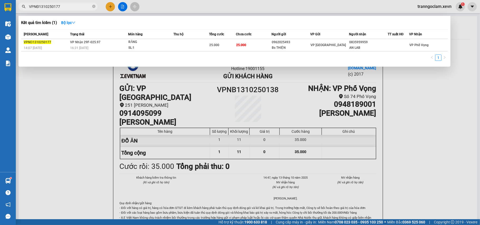
type input "VPNĐ1310250177"
click at [137, 44] on div "RĂNG" at bounding box center [148, 42] width 40 height 6
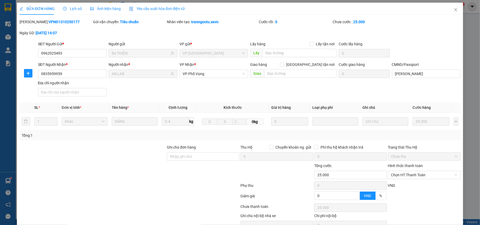
type input "0962025493"
type input "Bs THIỆN"
type input "0835959959"
type input "AN LAB"
type input "[PERSON_NAME]"
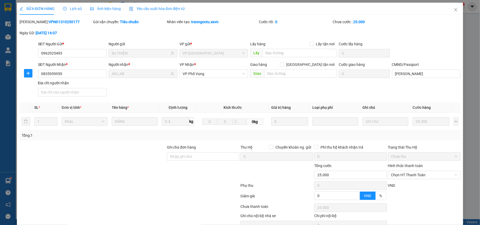
type input "0"
type input "25.000"
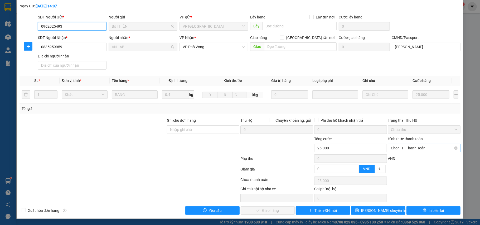
click at [421, 146] on span "Chọn HT Thanh Toán" at bounding box center [424, 148] width 66 height 8
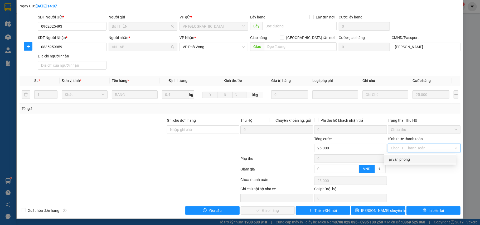
click at [412, 157] on div "Tại văn phòng" at bounding box center [420, 160] width 66 height 6
type input "0"
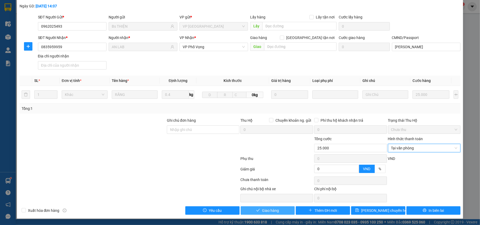
click at [282, 210] on button "Giao hàng" at bounding box center [268, 210] width 54 height 8
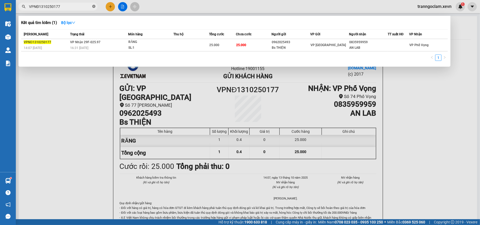
click at [93, 7] on icon "close-circle" at bounding box center [93, 6] width 3 height 3
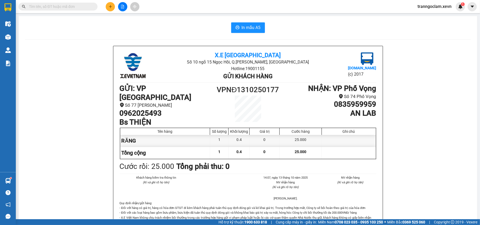
paste input "VIETTRI1310250001"
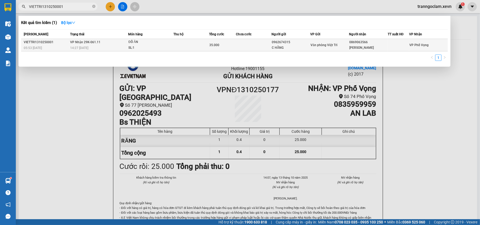
type input "VIETTRI1310250001"
click at [155, 46] on div "SL: 1" at bounding box center [148, 48] width 40 height 6
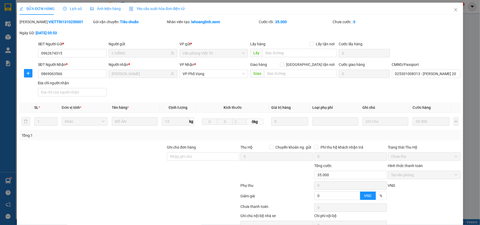
type input "0962674315"
type input "C HẰNG"
type input "0869063566"
type input "[PERSON_NAME]"
type input "025301008313 - [PERSON_NAME] 2001"
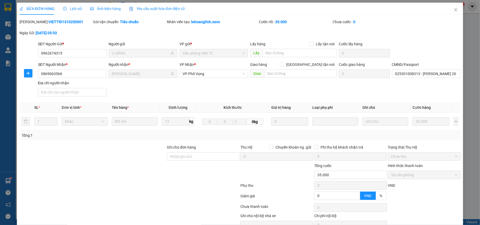
type input "0"
type input "35.000"
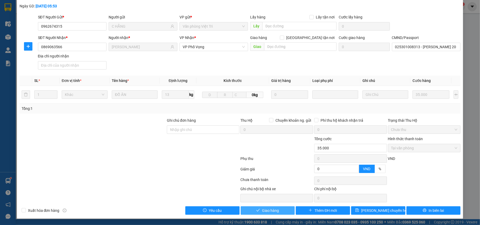
click at [283, 212] on button "Giao hàng" at bounding box center [268, 210] width 54 height 8
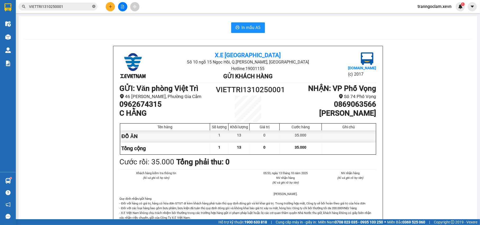
click at [94, 6] on icon "close-circle" at bounding box center [93, 6] width 3 height 3
click at [78, 7] on input "text" at bounding box center [60, 7] width 62 height 6
paste input "VPNĐ1210250190"
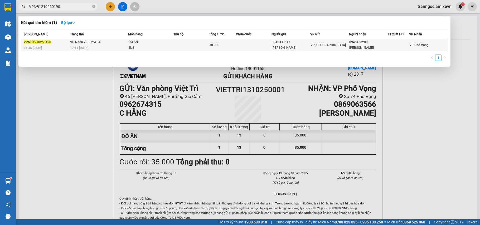
type input "VPNĐ1210250190"
click at [149, 44] on div "ĐỒ ĂN" at bounding box center [148, 42] width 40 height 6
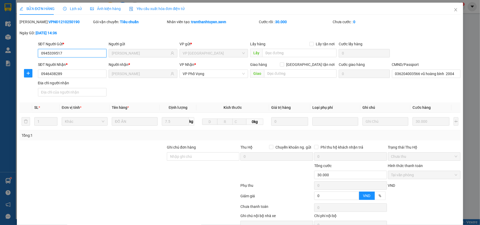
type input "0945339517"
type input "[PERSON_NAME]"
type input "0946438289"
type input "[PERSON_NAME]"
type input "036204003566 vũ hoàng bình 2004"
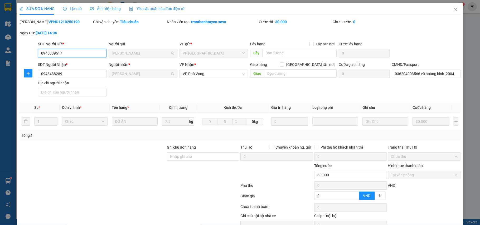
type input "0"
type input "30.000"
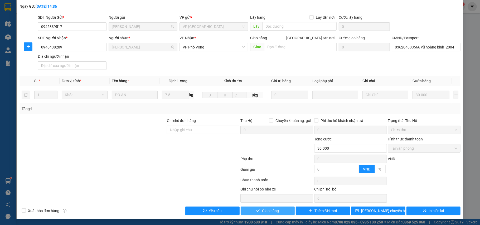
click at [269, 213] on span "Giao hàng" at bounding box center [270, 211] width 17 height 6
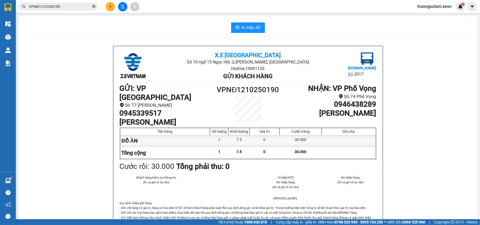
click at [94, 8] on icon "close-circle" at bounding box center [93, 6] width 3 height 3
paste input "VPNB1210250052"
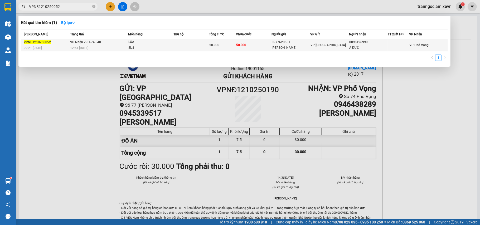
type input "VPNB1210250052"
click at [123, 45] on div "12:54 [DATE]" at bounding box center [99, 48] width 58 height 6
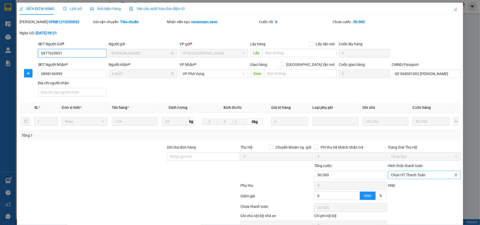
type input "0977620651"
type input "[PERSON_NAME]"
type input "0898196999"
type input "A ĐỨC"
type input "00`068001002 [PERSON_NAME]"
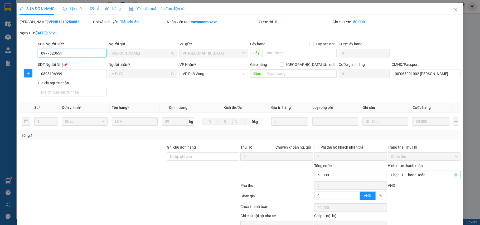
type input "0"
type input "50.000"
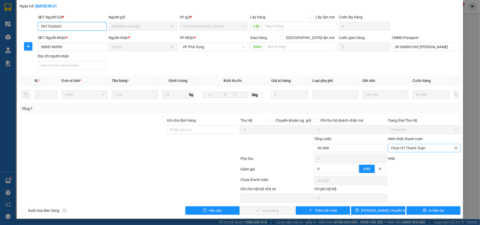
scroll to position [28, 0]
click at [403, 146] on span "Chọn HT Thanh Toán" at bounding box center [424, 148] width 66 height 8
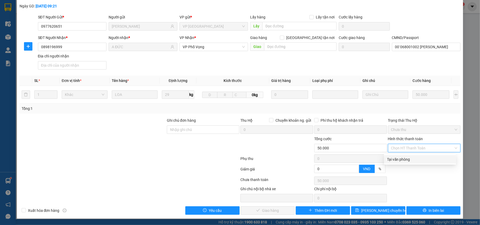
click at [400, 157] on div "Tại văn phòng" at bounding box center [420, 160] width 66 height 6
type input "0"
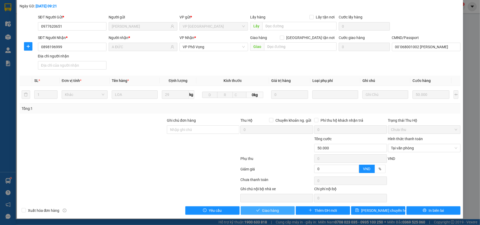
click at [269, 211] on span "Giao hàng" at bounding box center [270, 211] width 17 height 6
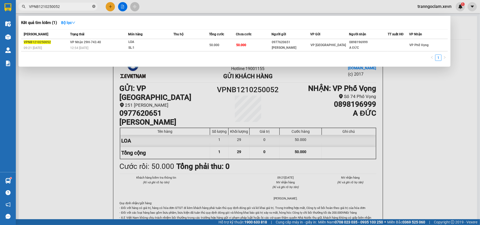
click at [94, 8] on icon "close-circle" at bounding box center [93, 6] width 3 height 3
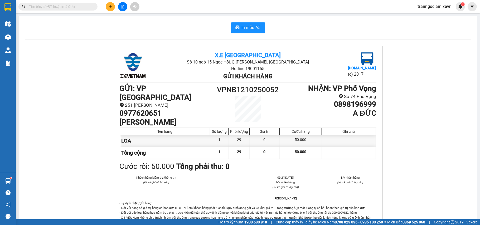
paste input "VPNĐ1110250193"
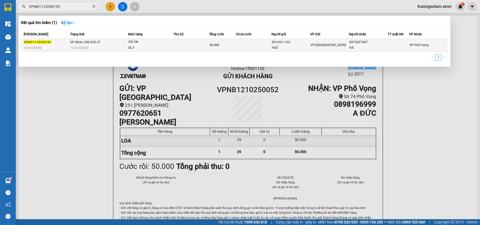
type input "VPNĐ1110250193"
click at [121, 44] on td "VP Nhận 29K-035.37 17:32 [DATE]" at bounding box center [99, 45] width 60 height 12
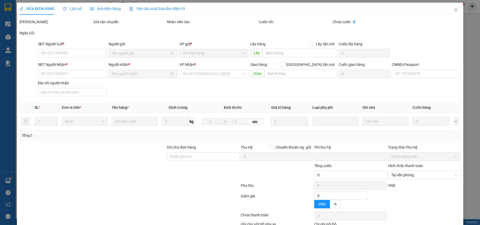
type input "0916511152"
type input "HUỆ"
type input "0972027607"
type input "HÀ"
type input "036191010990 - [PERSON_NAME] 1991"
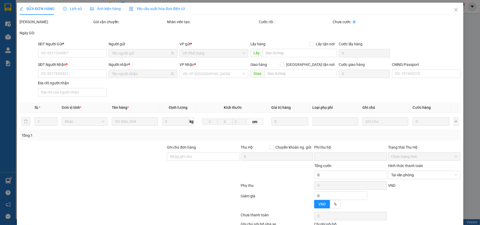
type input "0"
type input "30.000"
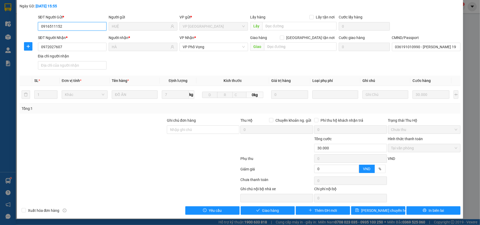
scroll to position [28, 0]
click at [274, 208] on span "Giao hàng" at bounding box center [270, 211] width 17 height 6
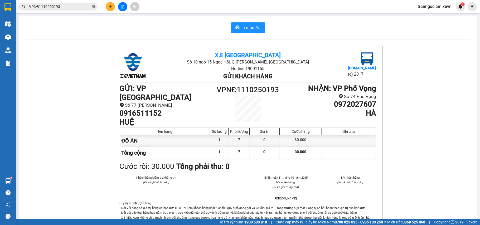
click at [93, 7] on icon "close-circle" at bounding box center [93, 6] width 3 height 3
paste input "VPNĐ1010250195"
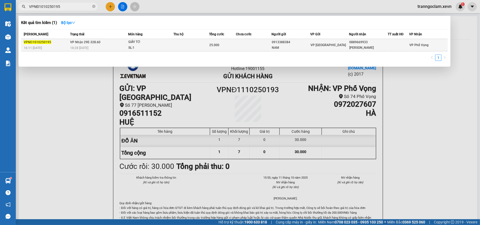
type input "VPNĐ1010250195"
click at [122, 45] on td "VP Nhận 29E-328.60 18:28 [DATE]" at bounding box center [99, 45] width 60 height 12
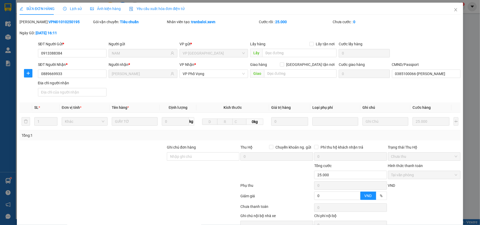
type input "0913388384"
type input "NAM"
type input "0889669933"
type input "[PERSON_NAME]"
type input "0385100066-[PERSON_NAME]"
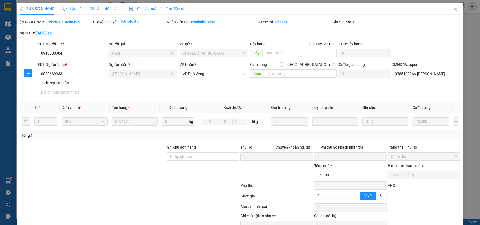
type input "0"
type input "25.000"
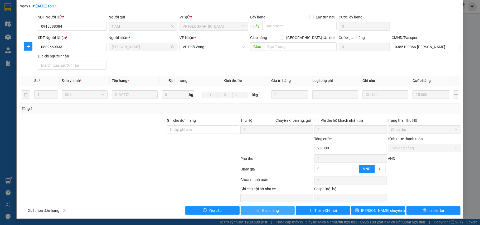
click at [274, 208] on span "Giao hàng" at bounding box center [270, 211] width 17 height 6
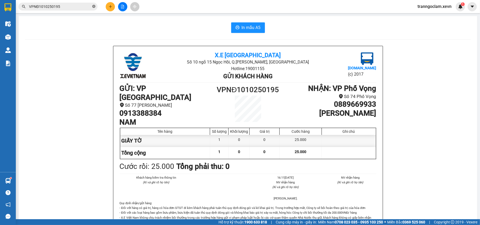
click at [93, 6] on icon "close-circle" at bounding box center [93, 6] width 3 height 3
paste input "VPNB1010250062"
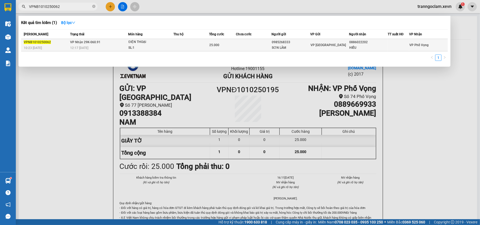
type input "VPNB1010250062"
click at [109, 41] on td "VP Nhận 29K-060.91 12:17 [DATE]" at bounding box center [99, 45] width 60 height 12
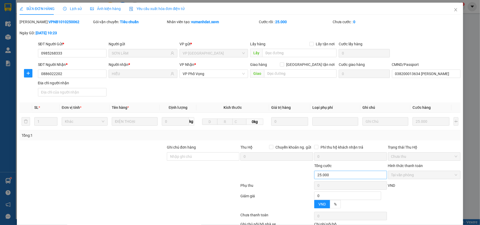
type input "0985268333"
type input "SƠN LÂM"
type input "0886022202"
type input "HIẾU"
type input "038200013634 [PERSON_NAME]"
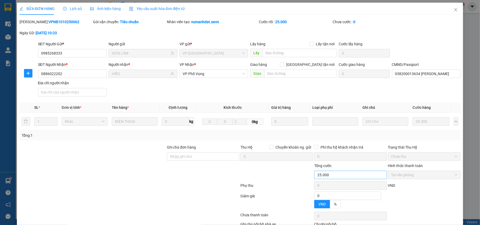
type input "0"
type input "25.000"
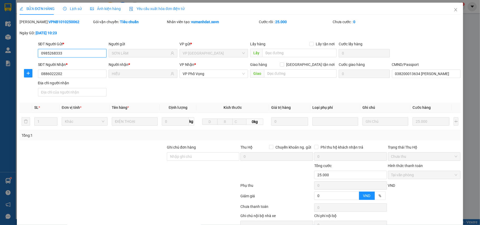
scroll to position [28, 0]
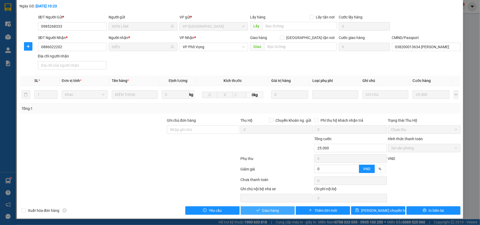
click at [273, 211] on span "Giao hàng" at bounding box center [270, 211] width 17 height 6
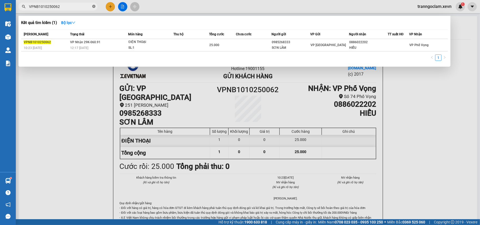
click at [93, 7] on icon "close-circle" at bounding box center [93, 6] width 3 height 3
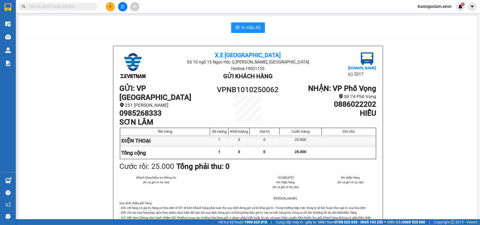
paste input "VPNB0810250073"
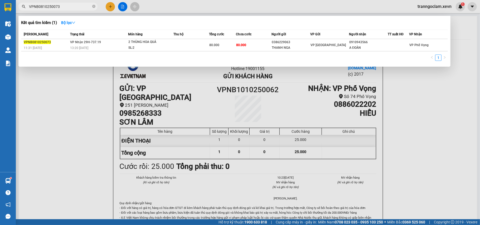
type input "VPNB0810250073"
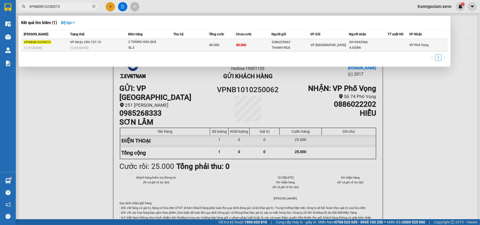
click at [134, 44] on div "2 THÙNG HOA QUẢ" at bounding box center [148, 42] width 40 height 6
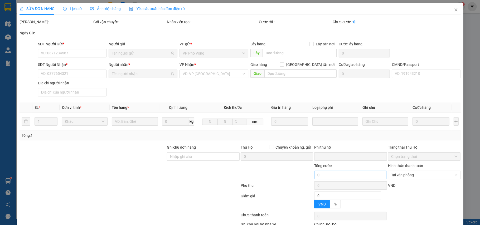
type input "0386229063"
type input "THANH NGA"
type input "0910943566"
type input "A ĐOÀN"
type input "0"
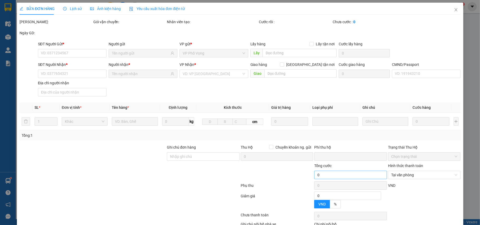
type input "80.000"
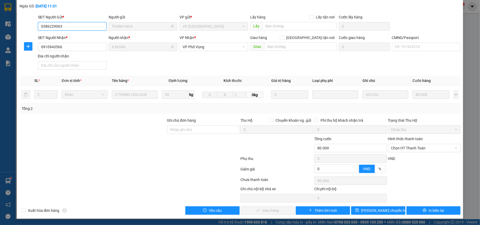
scroll to position [28, 0]
click at [408, 145] on span "Chọn HT Thanh Toán" at bounding box center [424, 148] width 66 height 8
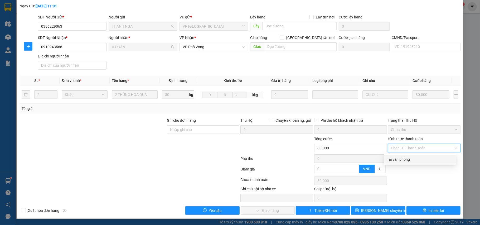
drag, startPoint x: 403, startPoint y: 156, endPoint x: 397, endPoint y: 161, distance: 8.4
click at [403, 157] on div "Tại văn phòng" at bounding box center [420, 160] width 66 height 6
type input "0"
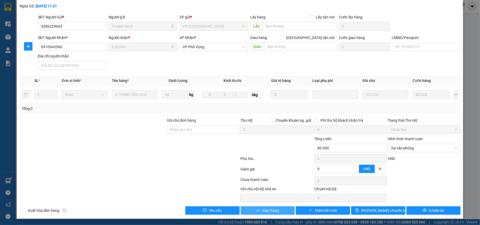
click at [277, 212] on button "Giao hàng" at bounding box center [268, 210] width 54 height 8
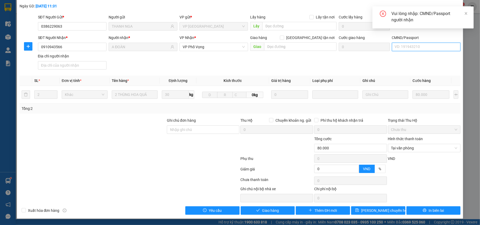
click at [410, 48] on input "CMND/Passport" at bounding box center [426, 47] width 69 height 8
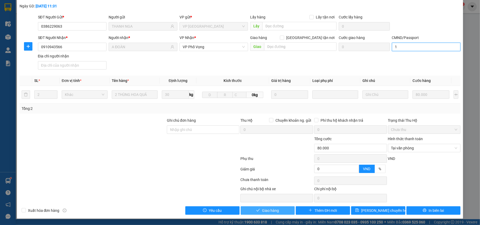
type input "1"
click at [274, 210] on span "Giao hàng" at bounding box center [270, 211] width 17 height 6
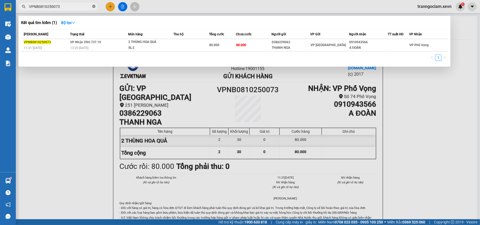
click at [93, 7] on icon "close-circle" at bounding box center [93, 6] width 3 height 3
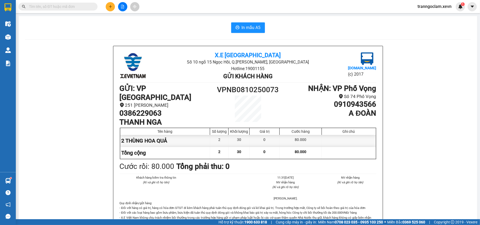
paste input "VPNĐ3009250132"
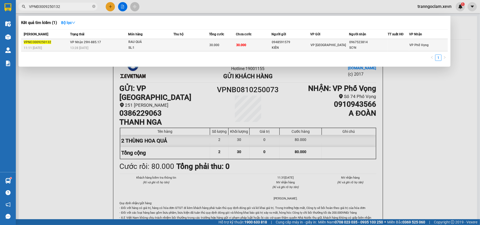
type input "VPNĐ3009250132"
click at [140, 43] on div "RAU QUẢ" at bounding box center [148, 42] width 40 height 6
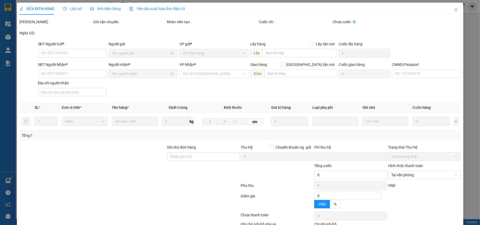
type input "0948591579"
type input "KIÊN"
type input "0967523814"
type input "SƠN"
type input "034099006437 ĐỖ VĂN SƠN"
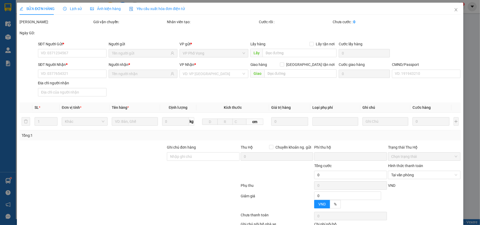
type input "0"
type input "30.000"
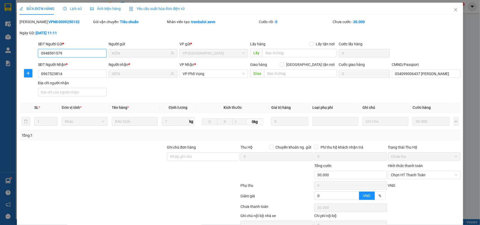
scroll to position [28, 0]
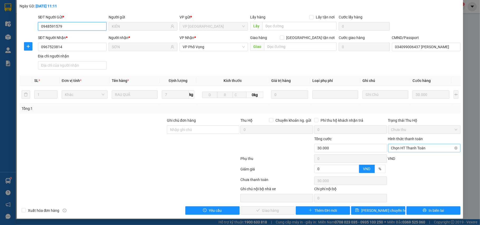
click at [407, 147] on span "Chọn HT Thanh Toán" at bounding box center [424, 148] width 66 height 8
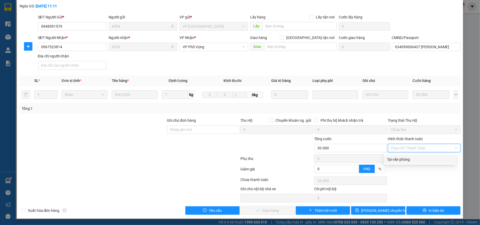
drag, startPoint x: 403, startPoint y: 158, endPoint x: 333, endPoint y: 188, distance: 76.6
click at [403, 158] on div "Tại văn phòng" at bounding box center [420, 160] width 66 height 6
type input "0"
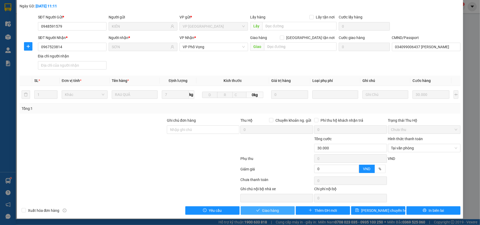
click at [278, 210] on button "Giao hàng" at bounding box center [268, 210] width 54 height 8
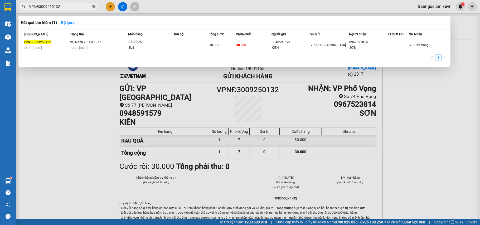
click at [94, 6] on icon "close-circle" at bounding box center [93, 6] width 3 height 3
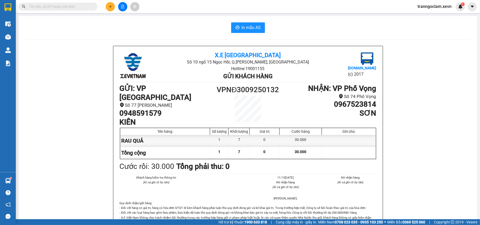
click at [85, 7] on input "text" at bounding box center [60, 7] width 62 height 6
paste input "VPNB0509250022"
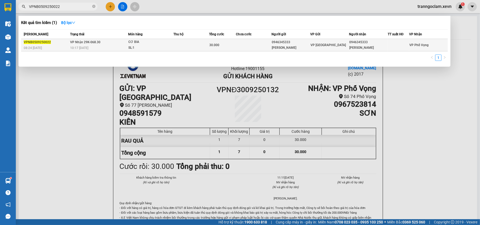
type input "VPNB0509250022"
click at [140, 44] on div "CƠ BIA" at bounding box center [148, 42] width 40 height 6
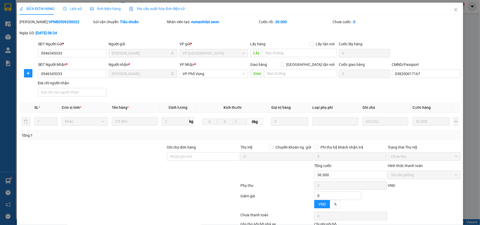
type input "0946345333"
type input "[PERSON_NAME]"
type input "0946345333"
type input "[PERSON_NAME]"
type input "038200017167"
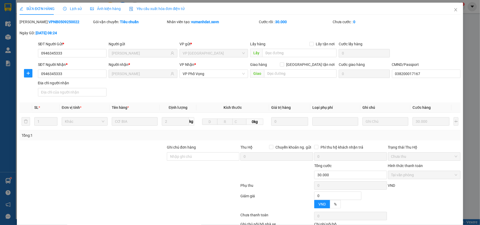
type input "0"
type input "30.000"
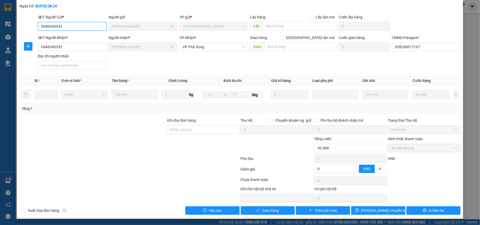
scroll to position [28, 0]
click at [264, 210] on span "Giao hàng" at bounding box center [270, 211] width 17 height 6
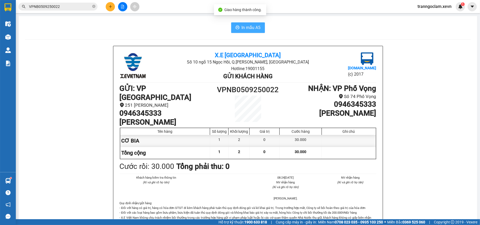
click at [252, 29] on span "In mẫu A5" at bounding box center [251, 27] width 19 height 7
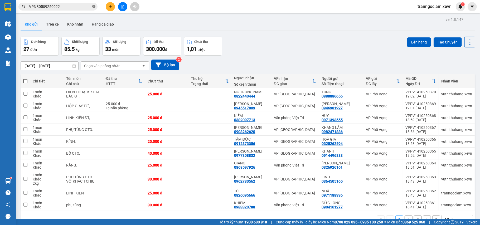
click at [94, 5] on icon "close-circle" at bounding box center [93, 6] width 3 height 3
click at [79, 6] on input "text" at bounding box center [60, 7] width 62 height 6
paste input "VPNB0608250104"
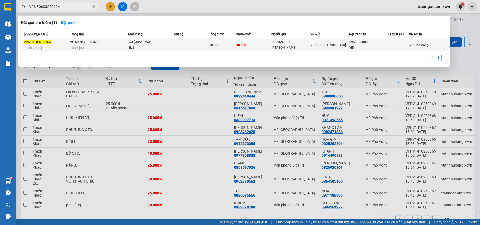
type input "VPNB0608250104"
click at [125, 44] on td "VP Nhận 29F-016.06 16:16 - 06/08" at bounding box center [99, 45] width 60 height 12
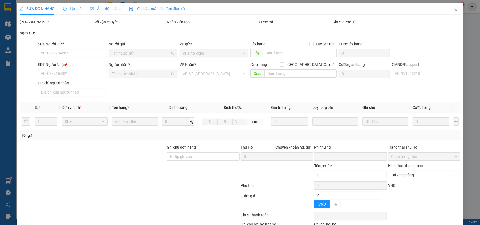
type input "0359697683"
type input "[PERSON_NAME]"
type input "0963356086"
type input "YẾN"
type input "0"
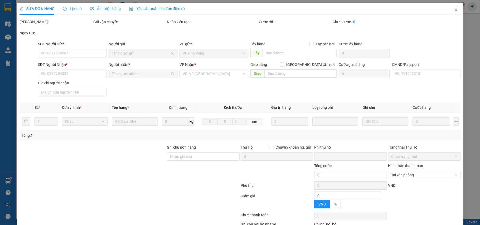
type input "30.000"
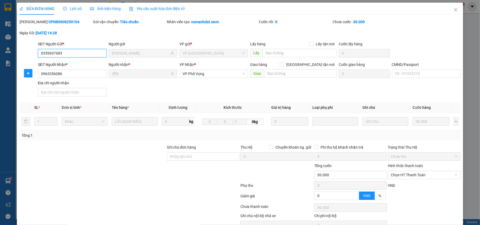
scroll to position [28, 0]
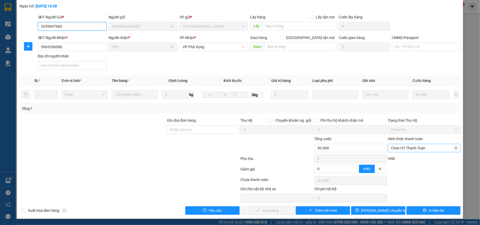
click at [423, 148] on span "Chọn HT Thanh Toán" at bounding box center [424, 148] width 66 height 8
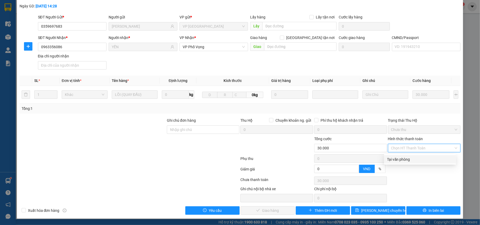
click at [418, 158] on div "Tại văn phòng" at bounding box center [420, 160] width 66 height 6
type input "0"
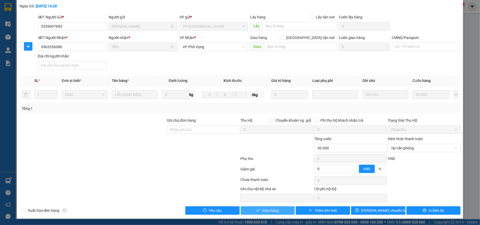
click at [281, 211] on button "Giao hàng" at bounding box center [268, 210] width 54 height 8
click at [275, 211] on span "Giao hàng" at bounding box center [270, 211] width 17 height 6
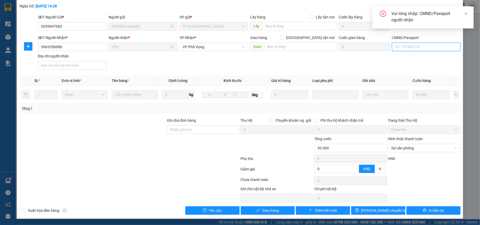
click at [410, 45] on input "CMND/Passport" at bounding box center [426, 47] width 69 height 8
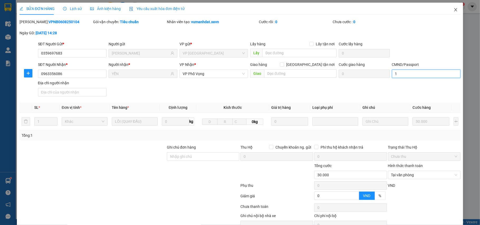
type input "1"
click at [454, 9] on icon "close" at bounding box center [456, 10] width 4 height 4
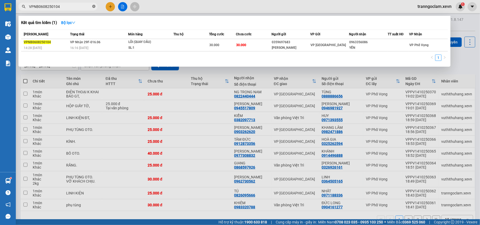
click at [93, 6] on icon "close-circle" at bounding box center [93, 6] width 3 height 3
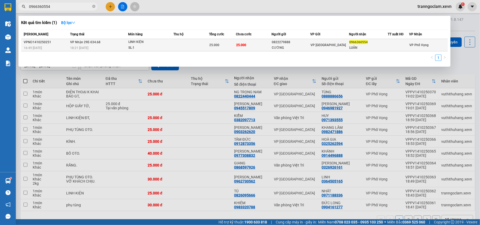
type input "0966360554"
click at [177, 42] on td at bounding box center [192, 45] width 36 height 12
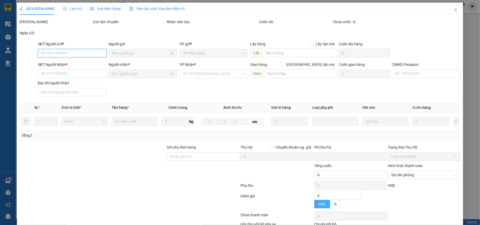
type input "0822279888"
type input "CƯỜNG"
type input "0966360554"
type input "LUÂN"
type input "0"
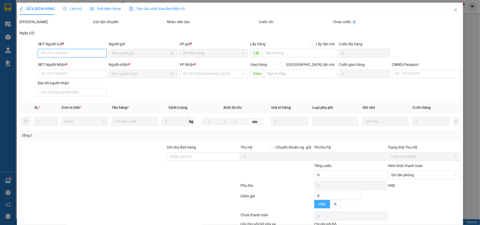
type input "25.000"
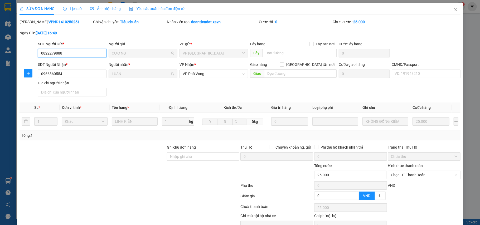
scroll to position [28, 0]
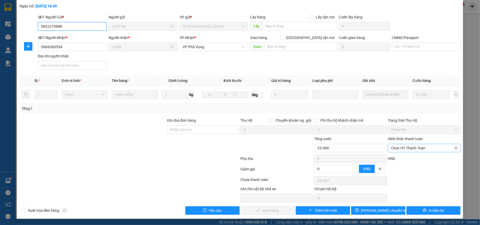
click at [421, 150] on span "Chọn HT Thanh Toán" at bounding box center [424, 148] width 66 height 8
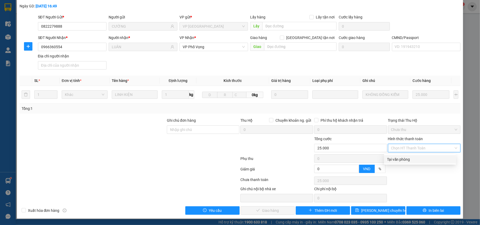
click at [410, 161] on div "Tại văn phòng" at bounding box center [420, 159] width 72 height 8
type input "0"
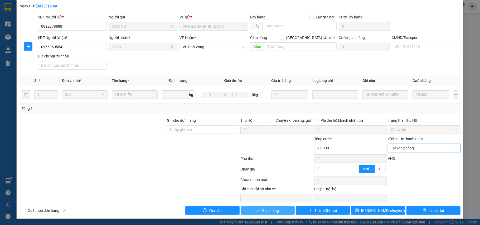
click at [264, 210] on span "Giao hàng" at bounding box center [270, 211] width 17 height 6
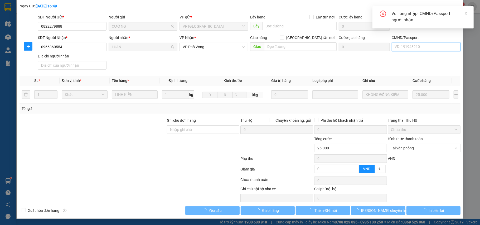
click at [412, 49] on input "CMND/Passport" at bounding box center [426, 47] width 69 height 8
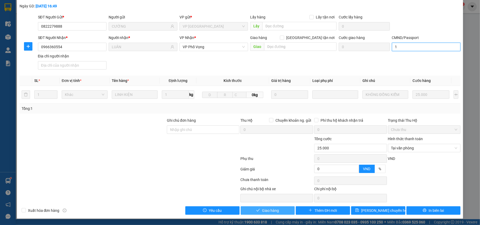
type input "1"
click at [282, 209] on button "Giao hàng" at bounding box center [268, 210] width 54 height 8
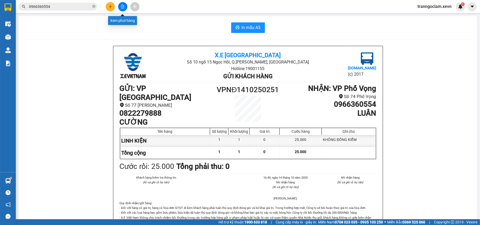
click at [112, 6] on button at bounding box center [110, 6] width 9 height 9
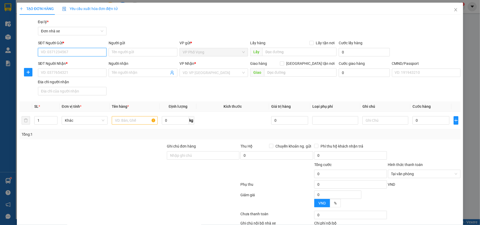
click at [86, 51] on input "SĐT Người Gửi *" at bounding box center [72, 52] width 69 height 8
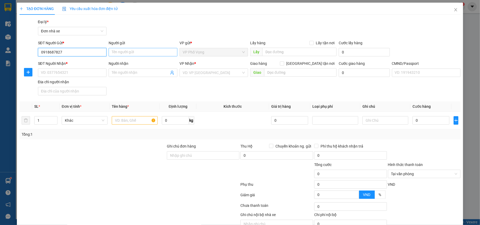
type input "0918687827"
click at [135, 50] on input "Người gửi" at bounding box center [143, 52] width 69 height 8
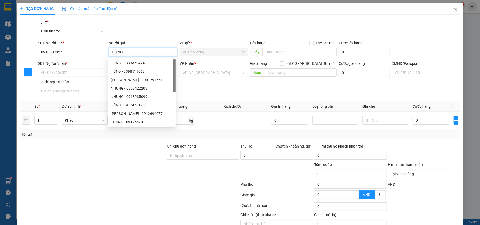
type input "HƯNG"
click at [84, 73] on input "SĐT Người Nhận *" at bounding box center [72, 73] width 69 height 8
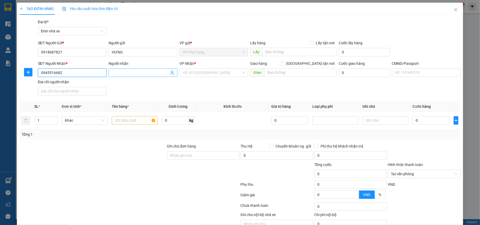
type input "0945516682"
click at [137, 73] on input "Người nhận" at bounding box center [140, 73] width 57 height 6
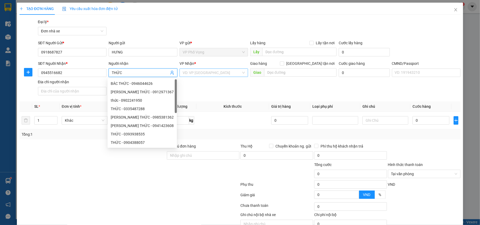
type input "THỨC"
click at [206, 73] on input "search" at bounding box center [212, 73] width 59 height 8
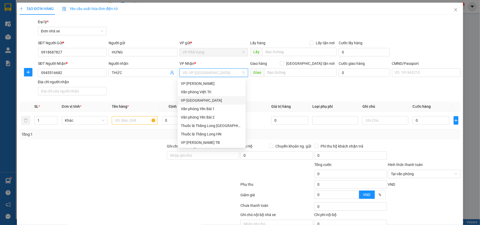
click at [213, 98] on div "VP [GEOGRAPHIC_DATA]" at bounding box center [212, 101] width 62 height 6
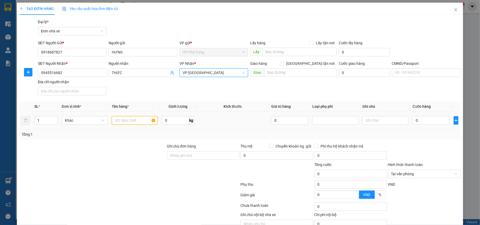
click at [138, 124] on input "text" at bounding box center [135, 120] width 46 height 8
type input "GIẤY TỜ"
click at [430, 122] on input "0" at bounding box center [431, 120] width 37 height 8
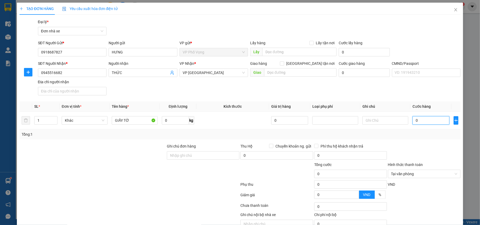
type input "2"
type input "20"
click at [431, 146] on div at bounding box center [425, 152] width 74 height 18
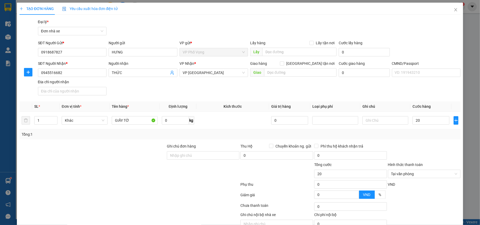
type input "20.000"
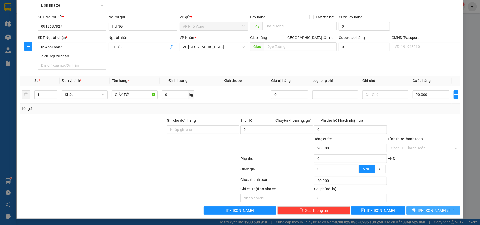
click at [434, 209] on span "Lưu và In" at bounding box center [436, 211] width 37 height 6
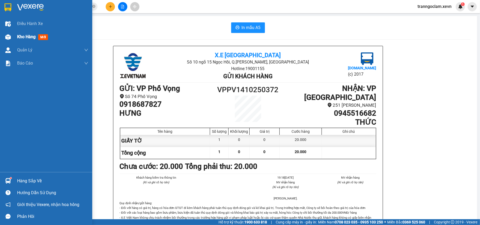
drag, startPoint x: 19, startPoint y: 35, endPoint x: 32, endPoint y: 38, distance: 13.4
click at [19, 35] on span "Kho hàng" at bounding box center [26, 36] width 18 height 5
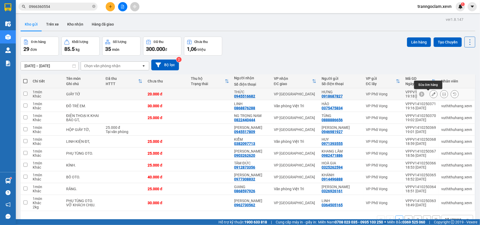
click at [432, 93] on icon at bounding box center [434, 94] width 4 height 4
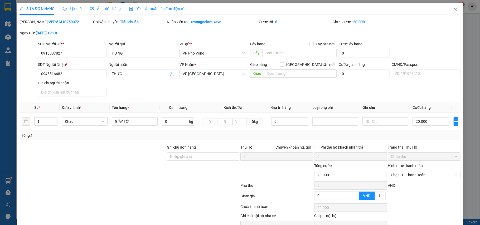
type input "0918687827"
type input "0945516682"
type input "0"
type input "20.000"
click at [419, 176] on span "Chọn HT Thanh Toán" at bounding box center [424, 175] width 66 height 8
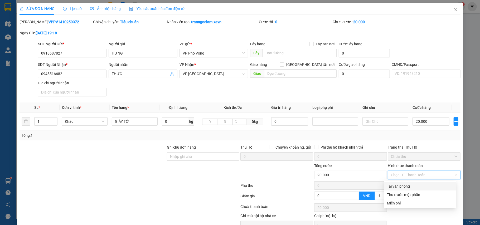
click at [416, 185] on div "Tại văn phòng" at bounding box center [420, 187] width 66 height 6
type input "0"
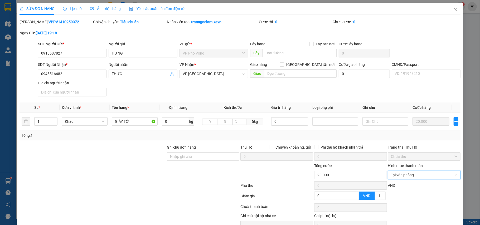
scroll to position [28, 0]
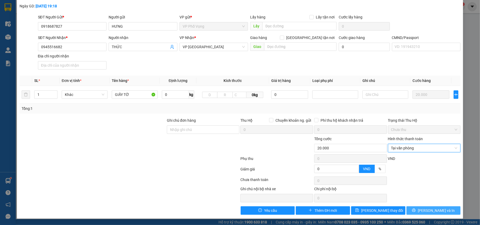
click at [424, 209] on button "Lưu và In" at bounding box center [434, 210] width 54 height 8
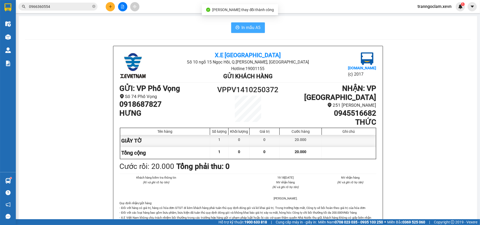
click at [252, 31] on span "In mẫu A5" at bounding box center [251, 27] width 19 height 7
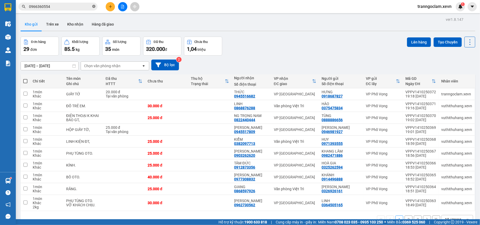
click at [94, 6] on icon "close-circle" at bounding box center [93, 6] width 3 height 3
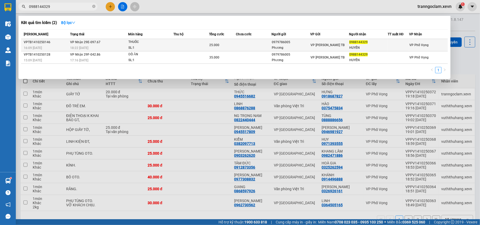
type input "0988144329"
click at [257, 49] on td at bounding box center [254, 45] width 36 height 12
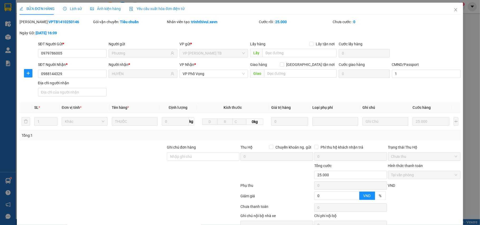
type input "0979786005"
type input "Phương"
type input "0988144329"
type input "HUYỀN"
type input "1"
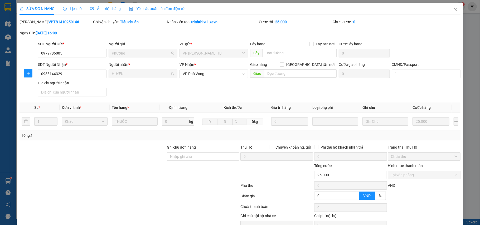
type input "0"
type input "25.000"
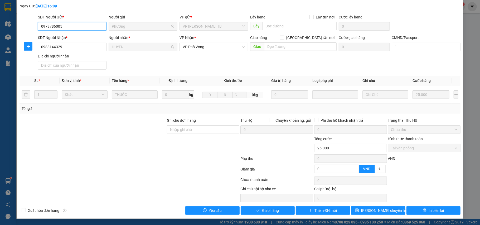
scroll to position [28, 0]
click at [272, 209] on span "Giao hàng" at bounding box center [270, 211] width 17 height 6
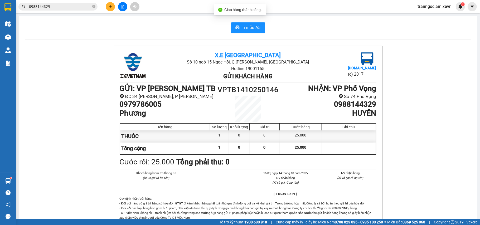
click at [66, 8] on input "0988144329" at bounding box center [60, 7] width 62 height 6
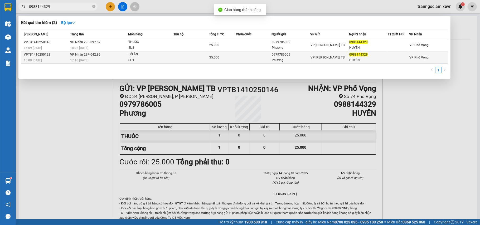
click at [138, 53] on div "ĐÒ ĂN" at bounding box center [148, 55] width 40 height 6
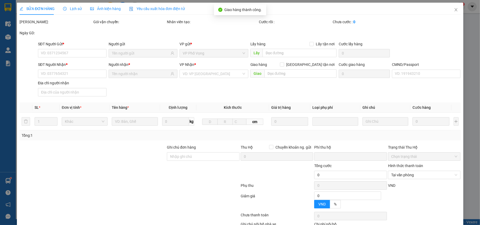
type input "0979786005"
type input "Phương"
type input "0988144329"
type input "HUYỀN"
type input "1"
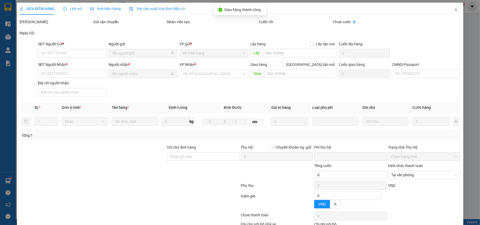
type input "0"
type input "35.000"
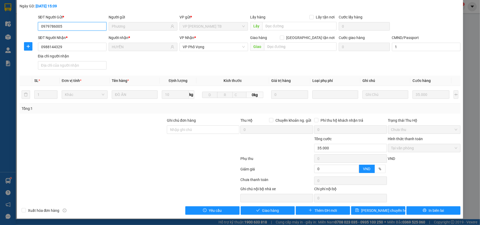
scroll to position [28, 0]
click at [276, 208] on span "Giao hàng" at bounding box center [270, 211] width 17 height 6
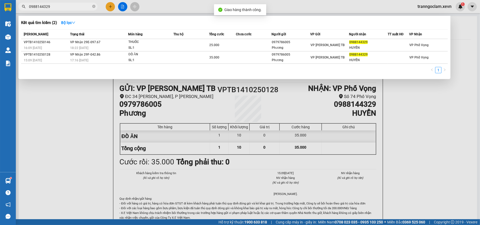
click at [81, 4] on input "0988144329" at bounding box center [60, 7] width 62 height 6
click at [100, 179] on div at bounding box center [240, 112] width 480 height 225
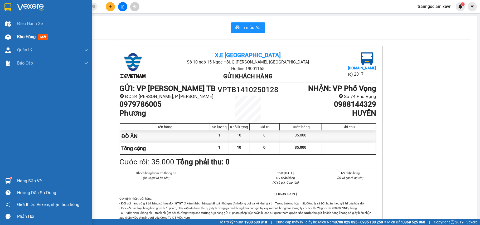
click at [34, 32] on div "Kho hàng mới" at bounding box center [52, 36] width 71 height 13
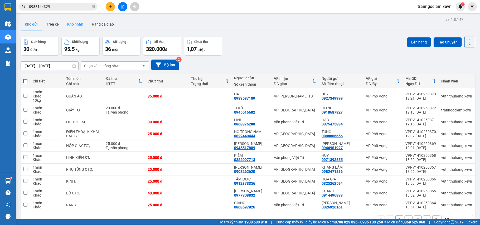
click at [73, 22] on button "Kho nhận" at bounding box center [75, 24] width 25 height 13
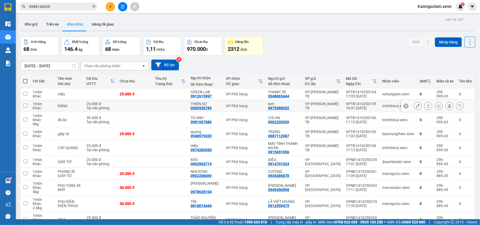
scroll to position [32, 0]
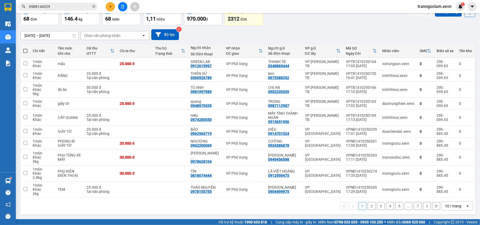
click at [28, 50] on th at bounding box center [25, 51] width 9 height 14
click at [25, 50] on span at bounding box center [25, 51] width 4 height 4
click at [25, 48] on input "checkbox" at bounding box center [25, 48] width 0 height 0
checkbox input "true"
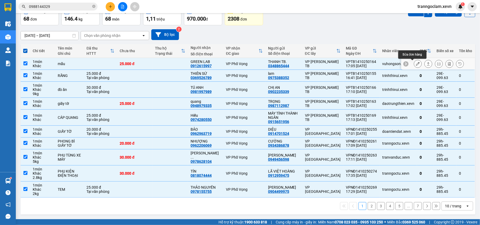
scroll to position [0, 0]
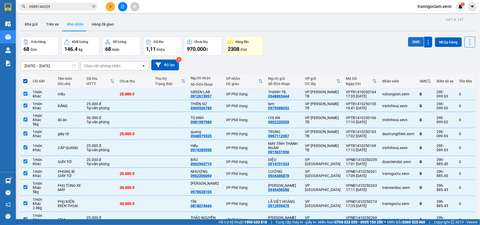
click at [409, 41] on button "SMS" at bounding box center [416, 41] width 16 height 9
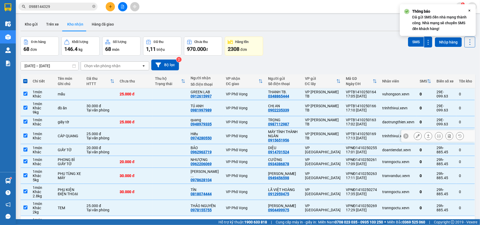
scroll to position [35, 0]
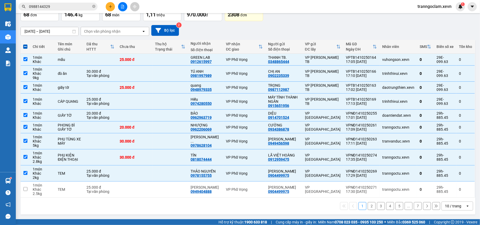
click at [368, 207] on button "2" at bounding box center [372, 206] width 8 height 8
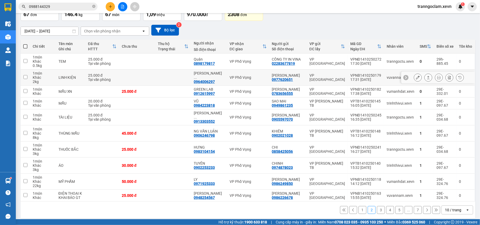
click at [350, 75] on div "VPNB1410250179" at bounding box center [365, 75] width 31 height 4
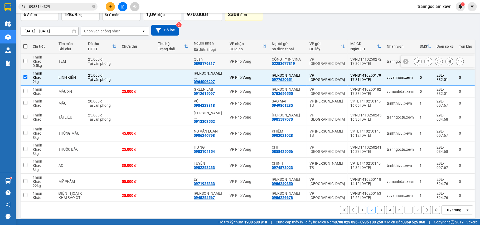
click at [353, 59] on div "VPNĐ1410250272" at bounding box center [365, 59] width 31 height 4
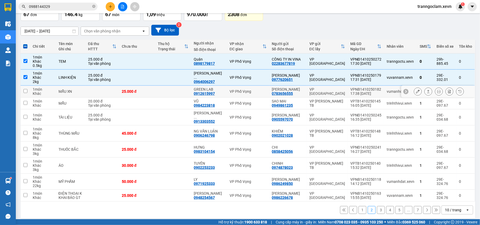
click at [359, 91] on div "VPNB1410250182" at bounding box center [365, 89] width 31 height 4
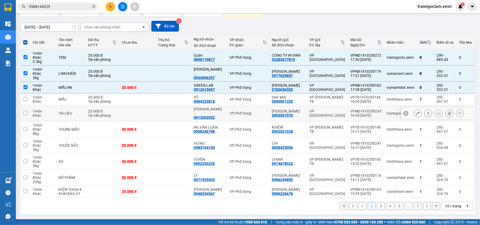
scroll to position [0, 0]
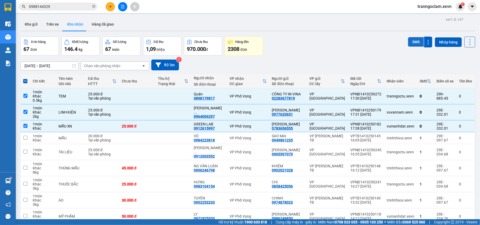
click at [413, 44] on button "SMS" at bounding box center [416, 41] width 16 height 9
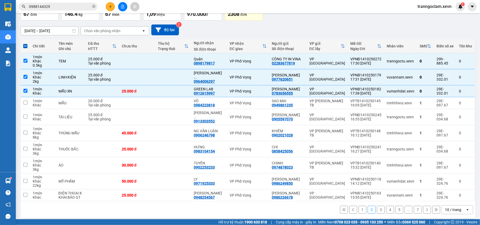
click at [359, 212] on button "1" at bounding box center [363, 210] width 8 height 8
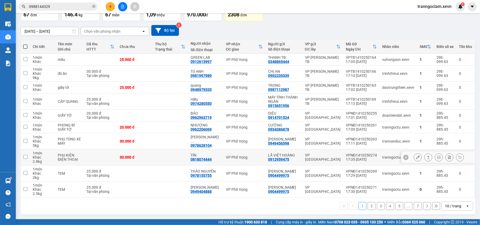
scroll to position [36, 0]
click at [158, 193] on td at bounding box center [170, 190] width 35 height 16
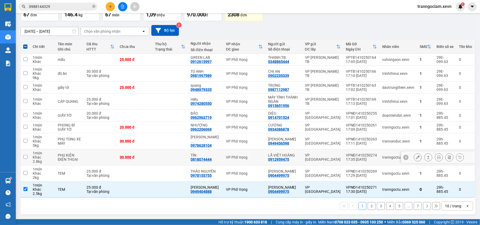
scroll to position [0, 0]
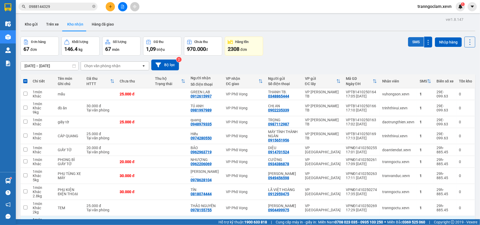
click at [411, 42] on button "SMS" at bounding box center [416, 41] width 16 height 9
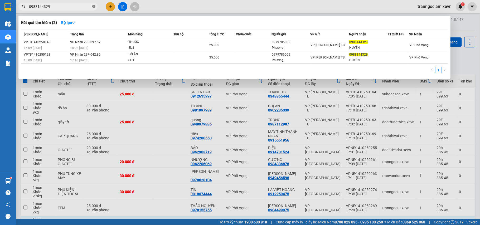
click at [93, 4] on span at bounding box center [93, 6] width 3 height 5
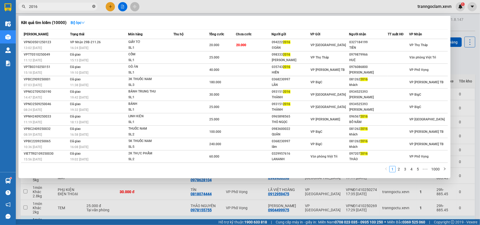
click at [95, 7] on icon "close-circle" at bounding box center [93, 6] width 3 height 3
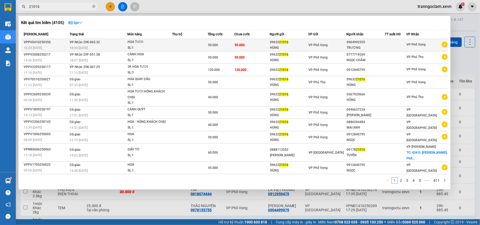
click at [194, 45] on td at bounding box center [189, 45] width 35 height 12
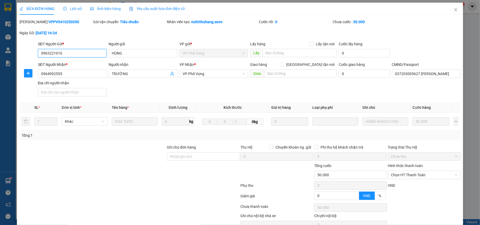
scroll to position [28, 0]
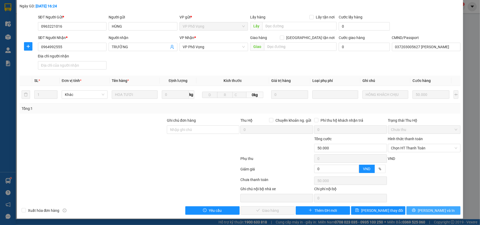
click at [431, 211] on span "Lưu và In" at bounding box center [436, 211] width 37 height 6
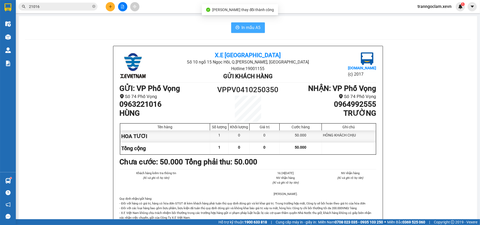
click at [244, 22] on button "In mẫu A5" at bounding box center [248, 27] width 34 height 11
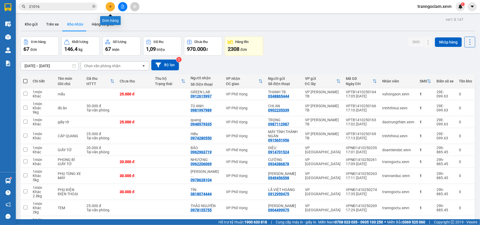
click at [108, 5] on button at bounding box center [110, 6] width 9 height 9
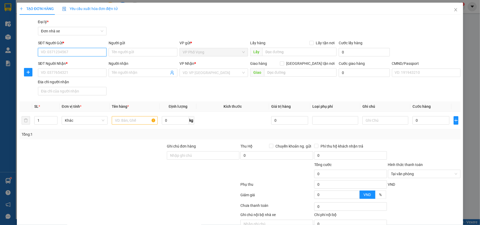
drag, startPoint x: 65, startPoint y: 51, endPoint x: 231, endPoint y: 8, distance: 171.8
click at [66, 51] on input "SĐT Người Gửi *" at bounding box center [72, 52] width 69 height 8
click at [70, 63] on div "0968380222 - Thùy Linh" at bounding box center [72, 63] width 62 height 6
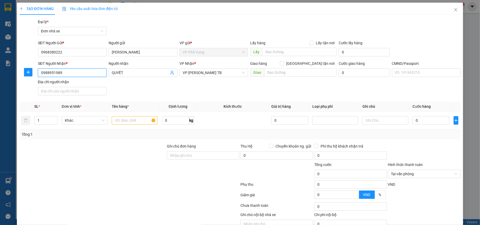
drag, startPoint x: 69, startPoint y: 74, endPoint x: 12, endPoint y: 77, distance: 56.8
click at [2, 80] on div "TẠO ĐƠN HÀNG Yêu cầu xuất hóa đơn điện tử Transit Pickup Surcharge Ids Transit …" at bounding box center [240, 112] width 480 height 225
click at [75, 83] on div "0915301000 - NHẤT THÀNH" at bounding box center [72, 84] width 62 height 6
click at [136, 123] on input "text" at bounding box center [135, 120] width 46 height 8
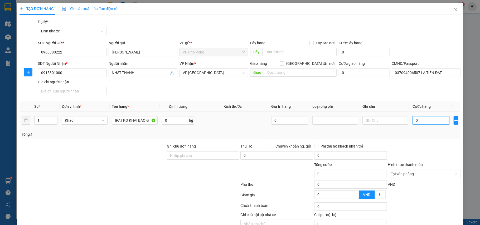
click at [432, 122] on input "0" at bounding box center [431, 120] width 37 height 8
drag, startPoint x: 408, startPoint y: 153, endPoint x: 439, endPoint y: 162, distance: 32.7
click at [408, 153] on div at bounding box center [425, 152] width 74 height 18
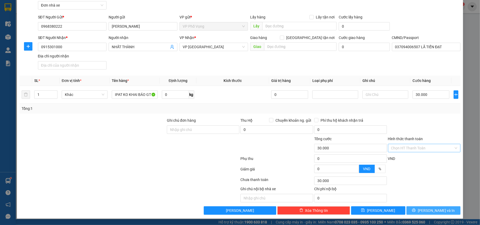
click at [432, 207] on button "Lưu và In" at bounding box center [434, 210] width 54 height 8
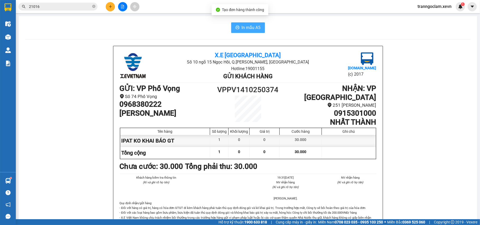
click at [242, 25] on span "In mẫu A5" at bounding box center [251, 27] width 19 height 7
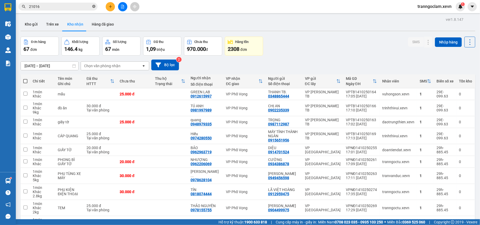
click at [93, 6] on icon "close-circle" at bounding box center [93, 6] width 3 height 3
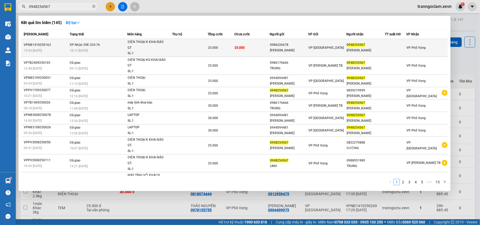
click at [226, 41] on td "25.000" at bounding box center [221, 48] width 27 height 18
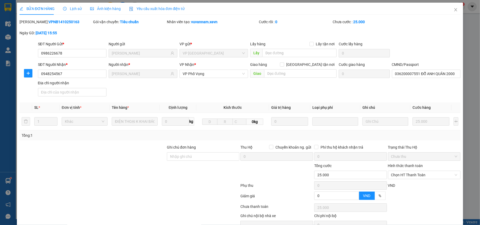
click at [421, 78] on div "CMND/Passport 036200007551 ĐỖ ANH QUÂN 2000" at bounding box center [426, 71] width 69 height 18
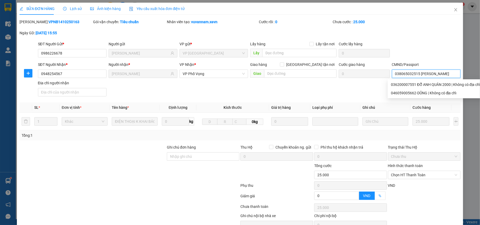
scroll to position [28, 0]
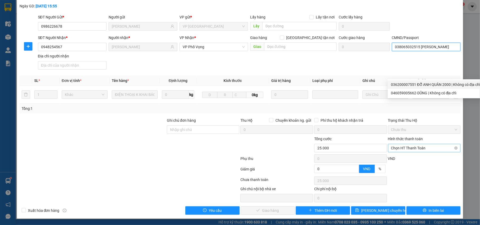
click at [421, 147] on span "Chọn HT Thanh Toán" at bounding box center [424, 148] width 66 height 8
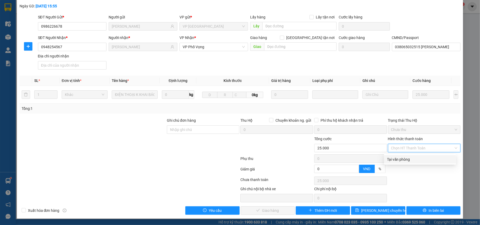
drag, startPoint x: 415, startPoint y: 158, endPoint x: 378, endPoint y: 169, distance: 38.4
click at [414, 158] on div "Tại văn phòng" at bounding box center [420, 160] width 66 height 6
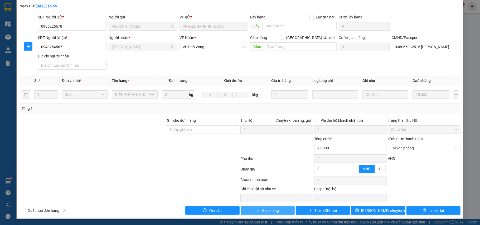
click at [272, 211] on span "Giao hàng" at bounding box center [270, 211] width 17 height 6
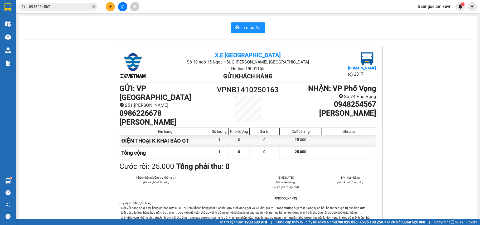
click at [107, 4] on button at bounding box center [110, 6] width 9 height 9
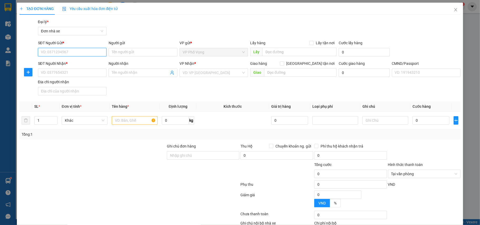
click at [78, 51] on input "SĐT Người Gửi *" at bounding box center [72, 52] width 69 height 8
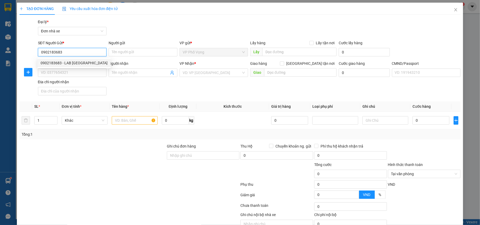
click at [89, 62] on div "0902183683 - LAB VIỆT VƯƠNG" at bounding box center [74, 63] width 67 height 6
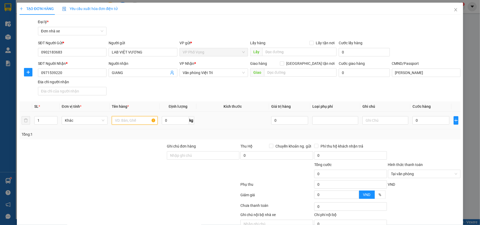
click at [129, 122] on input "text" at bounding box center [135, 120] width 46 height 8
click at [430, 119] on input "0" at bounding box center [431, 120] width 37 height 8
click at [437, 150] on div at bounding box center [425, 152] width 74 height 18
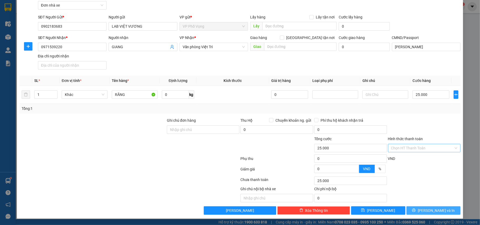
click at [437, 209] on span "Lưu và In" at bounding box center [436, 211] width 37 height 6
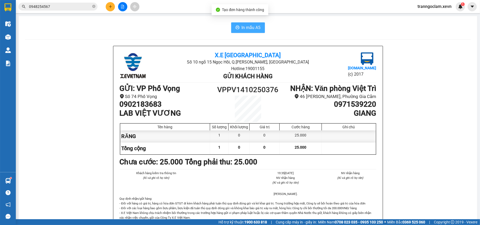
click at [260, 27] on button "In mẫu A5" at bounding box center [248, 27] width 34 height 11
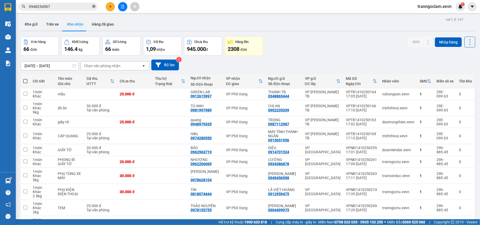
click at [95, 7] on icon "close-circle" at bounding box center [93, 6] width 3 height 3
click at [87, 7] on input "text" at bounding box center [60, 7] width 62 height 6
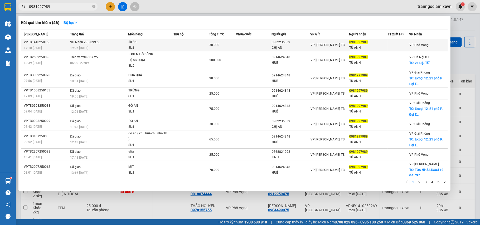
click at [183, 49] on td at bounding box center [192, 45] width 36 height 12
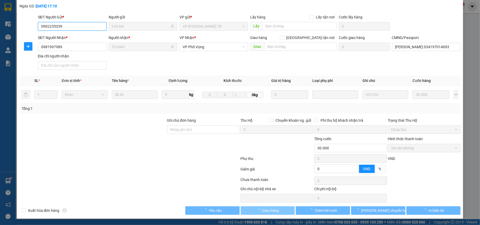
scroll to position [28, 0]
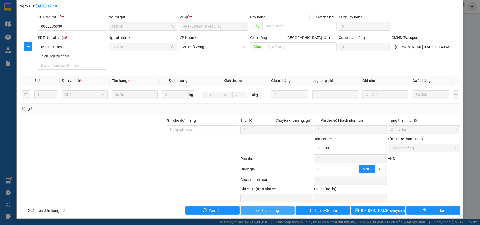
click at [273, 208] on span "Giao hàng" at bounding box center [270, 211] width 17 height 6
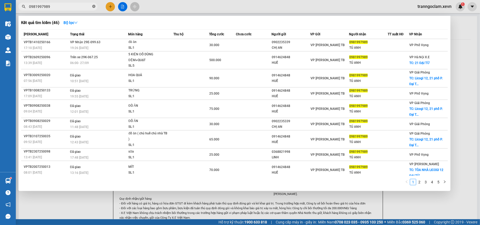
click at [94, 7] on icon "close-circle" at bounding box center [93, 6] width 3 height 3
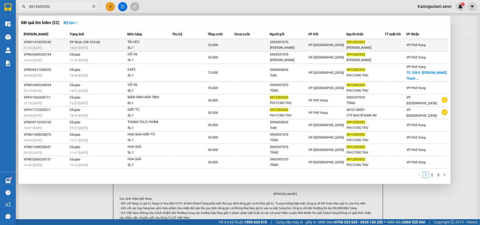
click at [184, 46] on td at bounding box center [189, 45] width 35 height 12
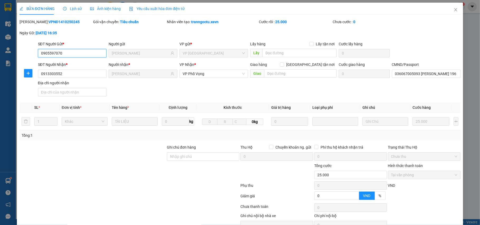
scroll to position [26, 0]
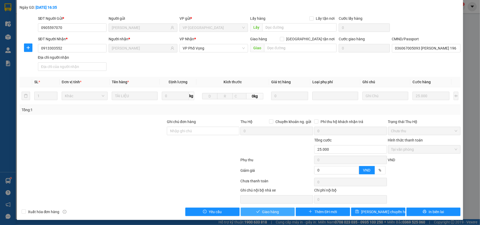
click at [265, 215] on span "Giao hàng" at bounding box center [270, 212] width 17 height 6
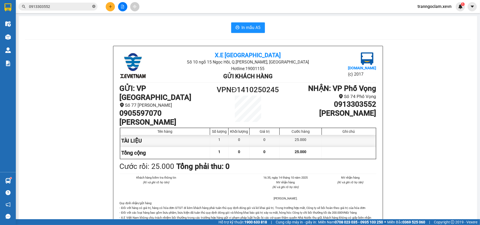
click at [95, 7] on icon "close-circle" at bounding box center [93, 6] width 3 height 3
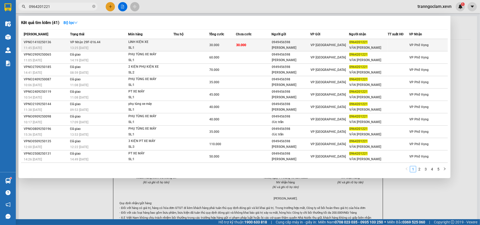
click at [261, 41] on td "30.000" at bounding box center [254, 45] width 36 height 12
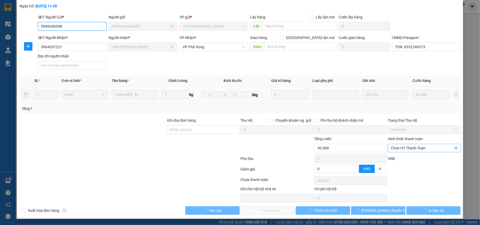
scroll to position [28, 0]
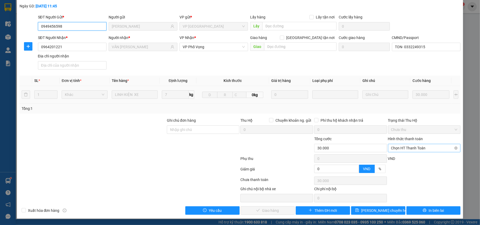
click at [420, 147] on span "Chọn HT Thanh Toán" at bounding box center [424, 148] width 66 height 8
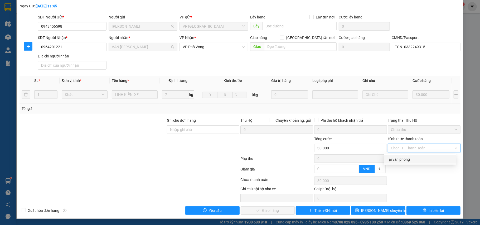
click at [411, 158] on div "Tại văn phòng" at bounding box center [420, 160] width 66 height 6
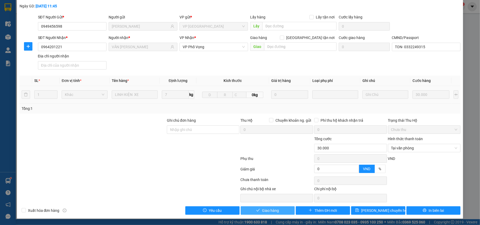
click at [273, 212] on span "Giao hàng" at bounding box center [270, 211] width 17 height 6
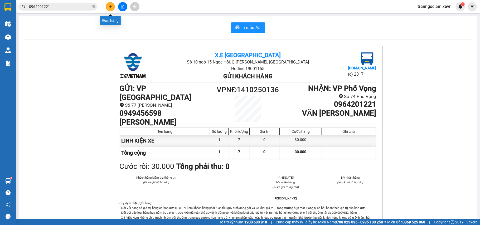
click at [110, 6] on icon "plus" at bounding box center [111, 7] width 4 height 4
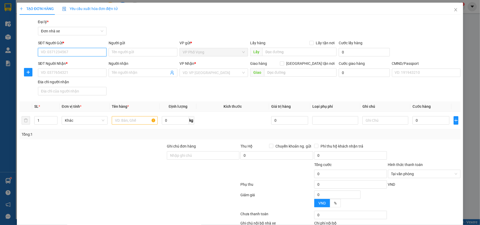
click at [67, 54] on input "SĐT Người Gửi *" at bounding box center [72, 52] width 69 height 8
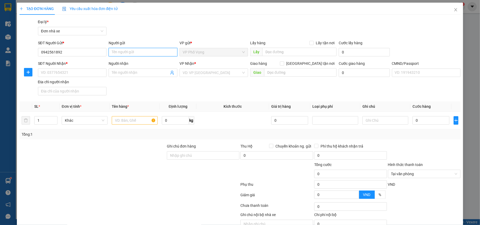
click at [126, 51] on input "Người gửi" at bounding box center [143, 52] width 69 height 8
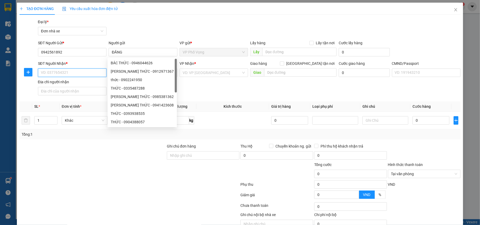
click at [64, 74] on input "SĐT Người Nhận *" at bounding box center [72, 73] width 69 height 8
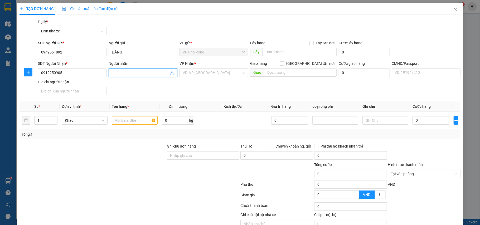
click at [134, 76] on span at bounding box center [143, 73] width 69 height 8
click at [138, 73] on input "QYỀN" at bounding box center [140, 73] width 57 height 6
click at [223, 74] on input "search" at bounding box center [212, 73] width 59 height 8
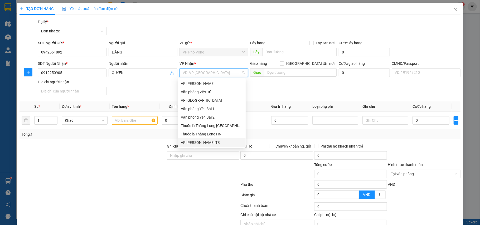
click at [206, 143] on div "VP [PERSON_NAME] TB" at bounding box center [212, 143] width 62 height 6
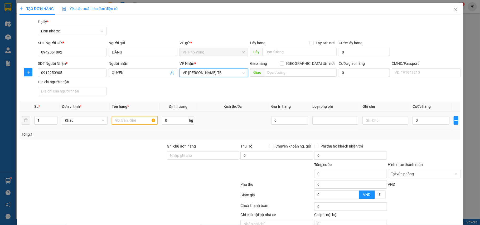
click at [130, 122] on input "text" at bounding box center [135, 120] width 46 height 8
click at [417, 121] on input "0" at bounding box center [431, 120] width 37 height 8
click at [444, 147] on div at bounding box center [425, 152] width 74 height 18
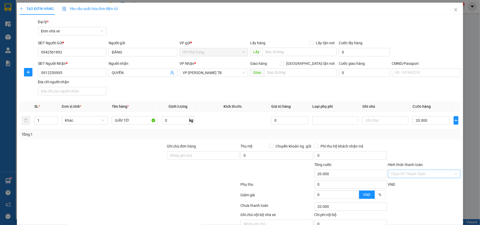
scroll to position [27, 0]
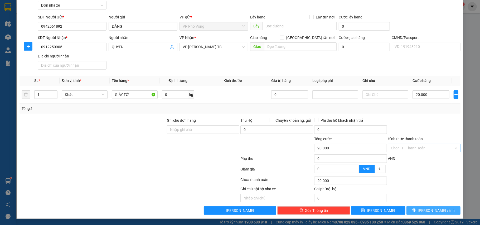
click at [429, 210] on span "Lưu và In" at bounding box center [436, 211] width 37 height 6
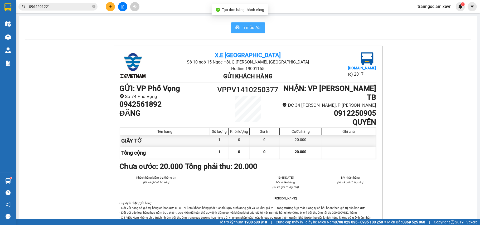
click at [255, 25] on span "In mẫu A5" at bounding box center [251, 27] width 19 height 7
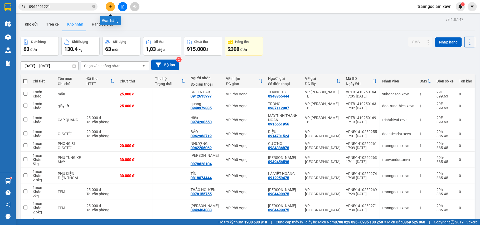
click at [108, 4] on button at bounding box center [110, 6] width 9 height 9
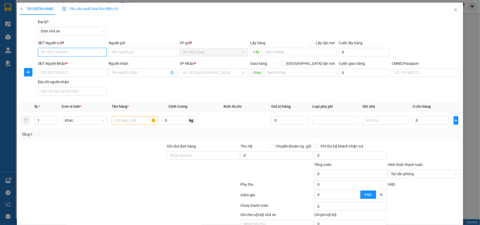
click at [78, 52] on input "SĐT Người Gửi *" at bounding box center [72, 52] width 69 height 8
click at [78, 60] on div "0912615997 - GREEN LAB" at bounding box center [72, 63] width 62 height 6
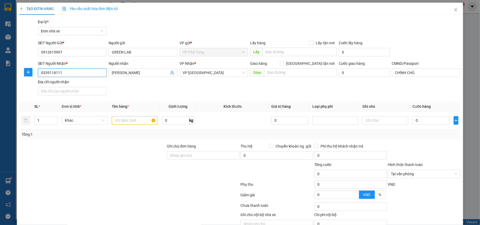
drag, startPoint x: 23, startPoint y: 73, endPoint x: 15, endPoint y: 74, distance: 8.2
click at [15, 74] on div "TẠO ĐƠN HÀNG Yêu cầu xuất hóa đơn điện tử Transit Pickup Surcharge Ids Transit …" at bounding box center [240, 112] width 480 height 225
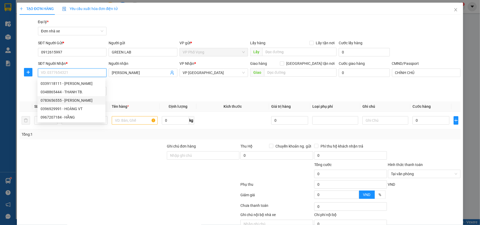
click at [94, 99] on div "0783656555 - ĐINH THỊ THÙY LINH" at bounding box center [72, 101] width 62 height 6
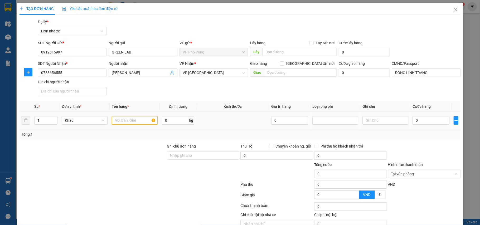
click at [132, 121] on input "text" at bounding box center [135, 120] width 46 height 8
click at [425, 123] on input "0" at bounding box center [431, 120] width 37 height 8
click at [434, 146] on div at bounding box center [425, 152] width 74 height 18
click at [432, 171] on input "Hình thức thanh toán" at bounding box center [422, 174] width 63 height 8
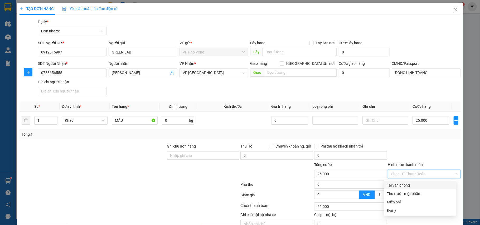
click at [422, 181] on div "Tại văn phòng" at bounding box center [420, 185] width 72 height 8
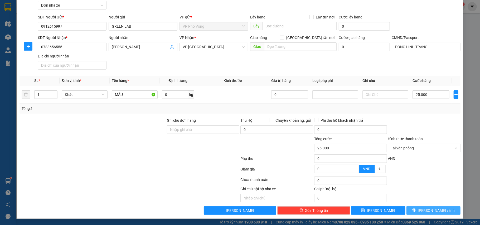
click at [429, 212] on span "Lưu và In" at bounding box center [436, 211] width 37 height 6
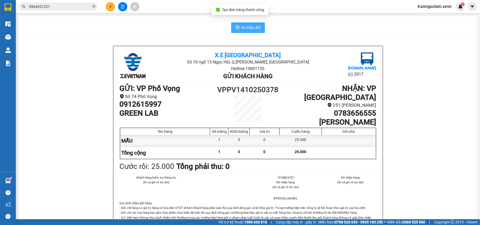
click at [259, 26] on button "In mẫu A5" at bounding box center [248, 27] width 34 height 11
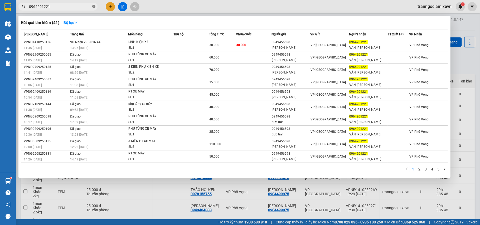
click at [94, 6] on icon "close-circle" at bounding box center [93, 6] width 3 height 3
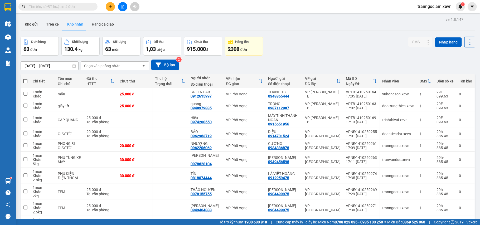
click at [69, 4] on input "text" at bounding box center [60, 7] width 62 height 6
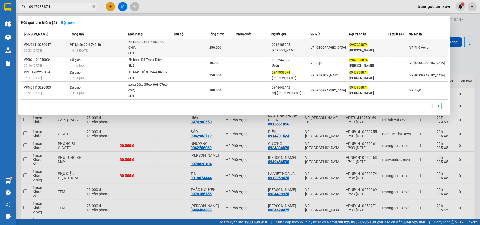
click at [193, 45] on td at bounding box center [192, 48] width 36 height 18
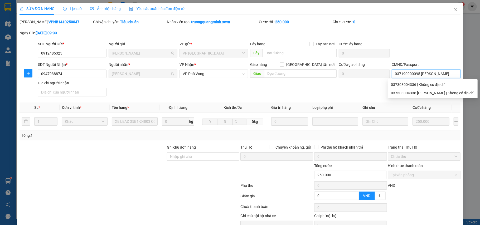
scroll to position [28, 0]
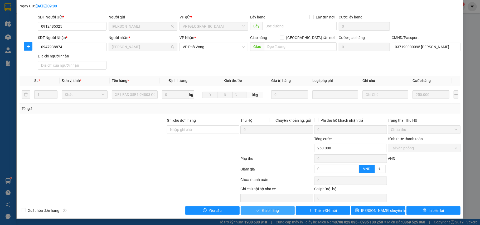
click at [281, 208] on button "Giao hàng" at bounding box center [268, 210] width 54 height 8
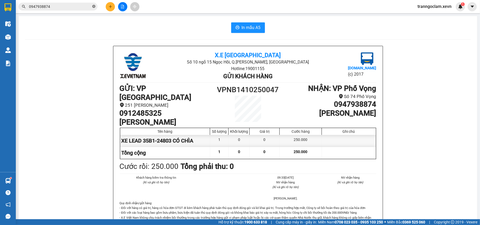
click at [93, 6] on icon "close-circle" at bounding box center [93, 6] width 3 height 3
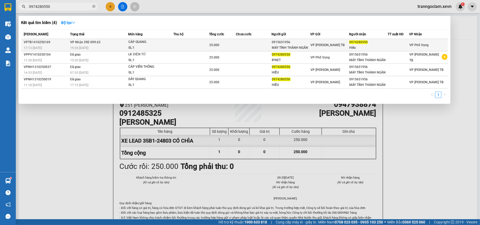
click at [304, 47] on div "MÁY TÍNH THÀNH NGÂN" at bounding box center [291, 48] width 38 height 6
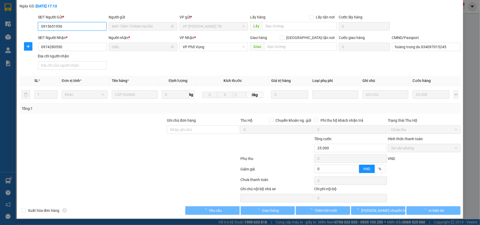
scroll to position [28, 0]
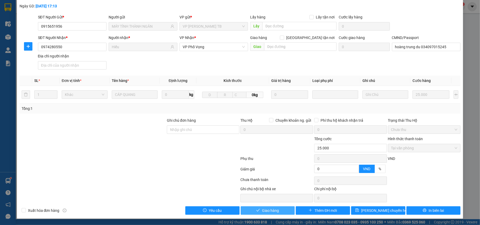
click at [277, 212] on button "Giao hàng" at bounding box center [268, 210] width 54 height 8
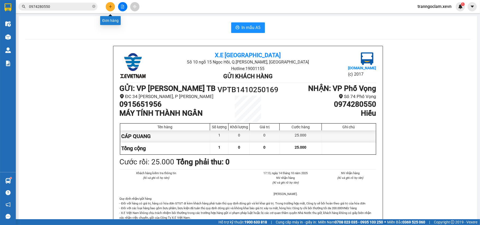
click at [110, 8] on button at bounding box center [110, 6] width 9 height 9
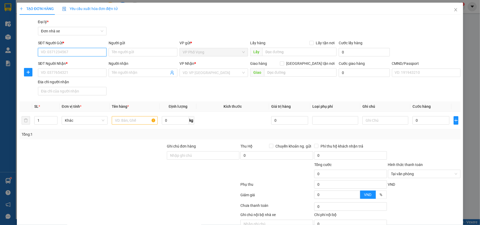
click at [72, 56] on input "SĐT Người Gửi *" at bounding box center [72, 52] width 69 height 8
click at [72, 65] on div "0914904519 - HẢI" at bounding box center [72, 63] width 62 height 6
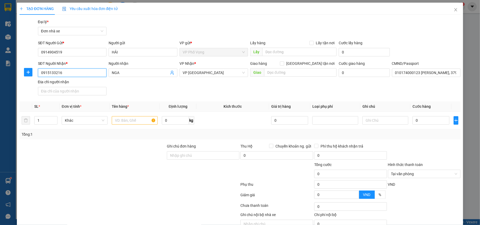
drag, startPoint x: 65, startPoint y: 73, endPoint x: 20, endPoint y: 74, distance: 44.8
click at [20, 74] on div "SĐT Người Nhận * 0915133216 Người nhận NGA VP Nhận * VP Nam Định Giao hàng Giao…" at bounding box center [240, 79] width 442 height 37
drag, startPoint x: 122, startPoint y: 69, endPoint x: 110, endPoint y: 73, distance: 13.3
click at [110, 73] on span "NGA" at bounding box center [143, 73] width 69 height 8
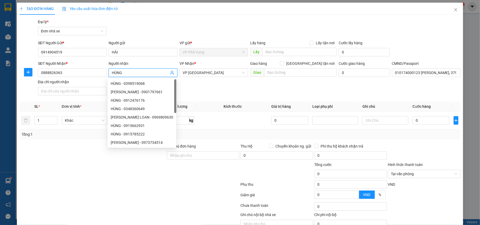
click at [205, 85] on div "SĐT Người Nhận * 0888826363 Người nhận HÙNG VP Nhận * VP Nam Định Giao hàng Gia…" at bounding box center [249, 79] width 425 height 37
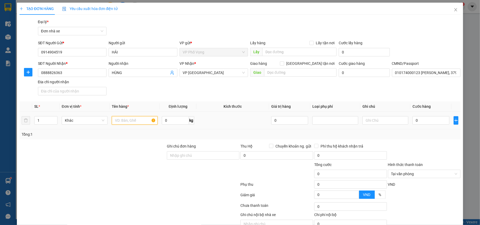
click at [135, 122] on input "text" at bounding box center [135, 120] width 46 height 8
click at [415, 119] on input "0" at bounding box center [431, 120] width 37 height 8
click at [435, 145] on div at bounding box center [425, 152] width 74 height 18
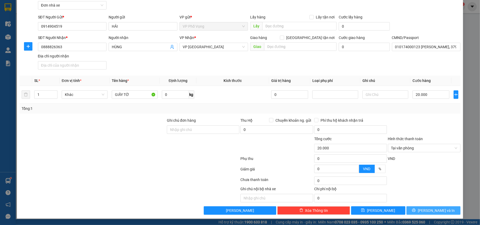
click at [428, 209] on span "Lưu và In" at bounding box center [436, 211] width 37 height 6
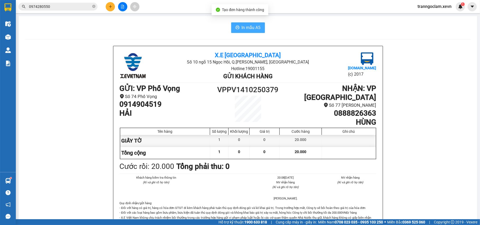
click at [254, 28] on span "In mẫu A5" at bounding box center [251, 27] width 19 height 7
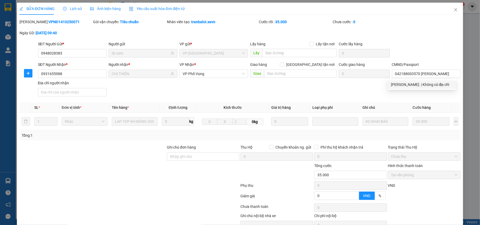
scroll to position [28, 0]
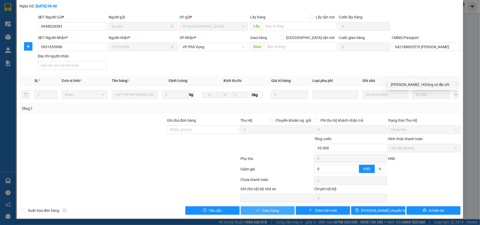
type input "042188003570 [PERSON_NAME]"
click at [277, 210] on button "Giao hàng" at bounding box center [268, 210] width 54 height 8
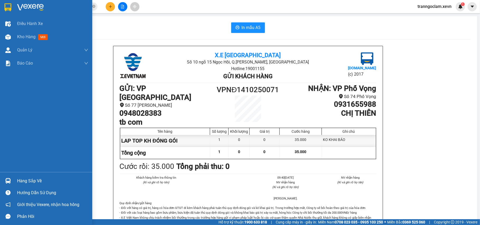
click at [29, 178] on div "Hàng sắp về" at bounding box center [52, 181] width 71 height 8
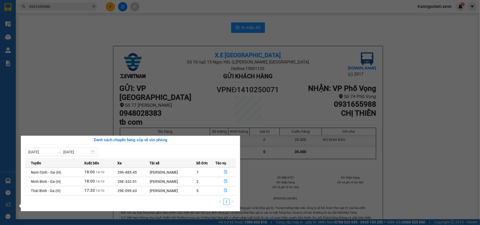
click at [78, 104] on section "Kết quả tìm kiếm ( 1 ) Bộ lọc Mã ĐH Trạng thái Món hàng Thu hộ Tổng cước Chưa c…" at bounding box center [240, 112] width 480 height 225
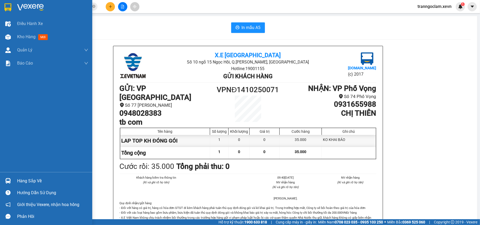
click at [37, 179] on div "Hàng sắp về" at bounding box center [52, 181] width 71 height 8
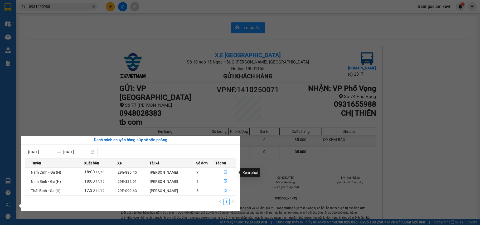
click at [224, 172] on icon "file-done" at bounding box center [225, 173] width 3 height 4
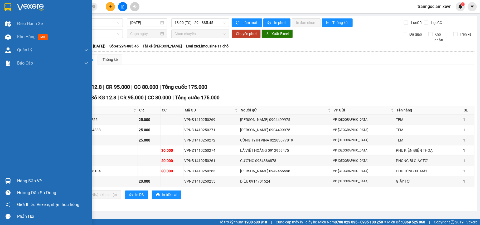
click at [32, 183] on div "Hàng sắp về" at bounding box center [52, 181] width 71 height 8
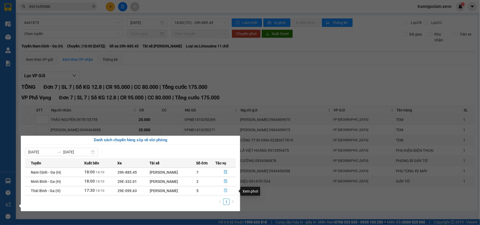
click at [228, 189] on button "button" at bounding box center [226, 191] width 20 height 8
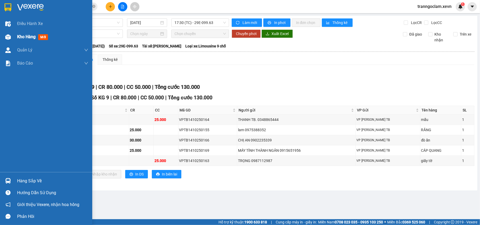
click at [40, 35] on span "mới" at bounding box center [43, 37] width 10 height 6
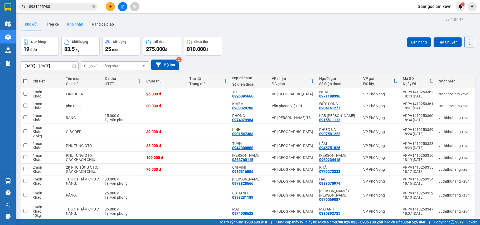
click at [72, 22] on button "Kho nhận" at bounding box center [75, 24] width 25 height 13
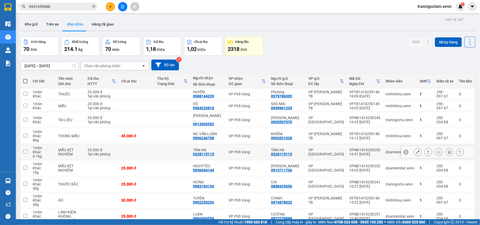
scroll to position [44, 0]
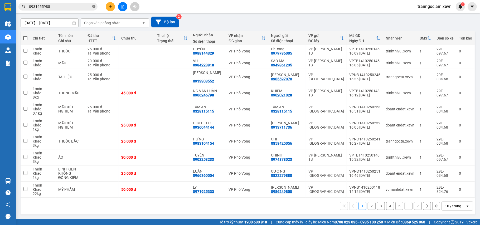
click at [95, 8] on icon "close-circle" at bounding box center [93, 6] width 3 height 3
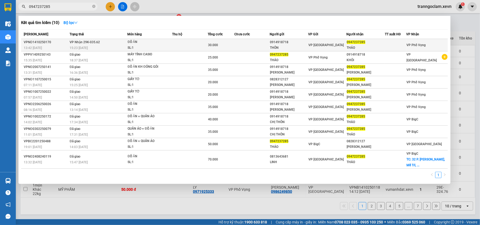
type input "0947237285"
click at [155, 45] on div "SL: 1" at bounding box center [148, 48] width 40 height 6
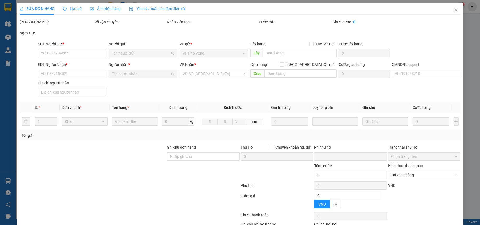
type input "0914918718"
type input "THÔN"
type input "0947237285"
type input "THẢO"
type input "036301007272 THẢO"
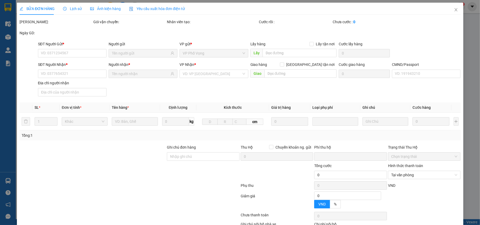
type input "0"
type input "30.000"
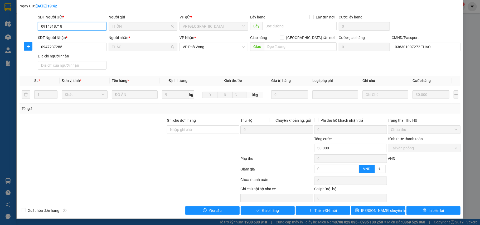
scroll to position [28, 0]
click at [277, 212] on button "Giao hàng" at bounding box center [268, 210] width 54 height 8
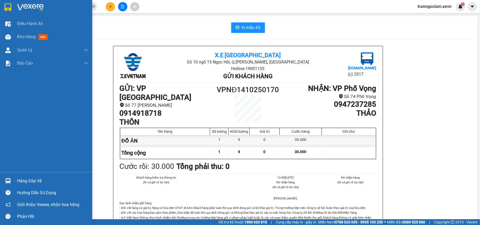
click at [29, 184] on div "Hàng sắp về" at bounding box center [52, 181] width 71 height 8
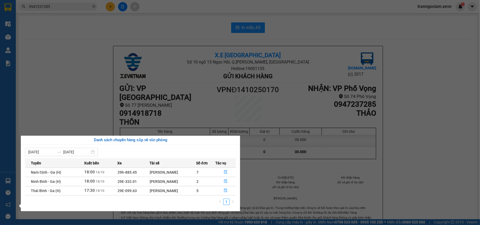
click at [90, 26] on section "Kết quả tìm kiếm ( 10 ) Bộ lọc Mã ĐH Trạng thái Món hàng Thu hộ Tổng cước Chưa …" at bounding box center [240, 112] width 480 height 225
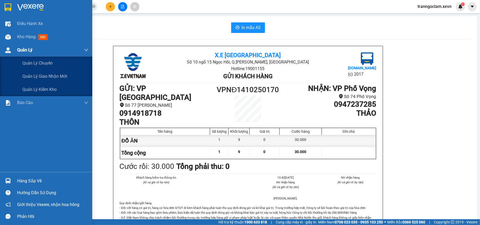
click at [31, 49] on span "Quản Lý" at bounding box center [24, 50] width 15 height 7
click at [48, 91] on span "Quản lý kiểm kho" at bounding box center [39, 89] width 35 height 7
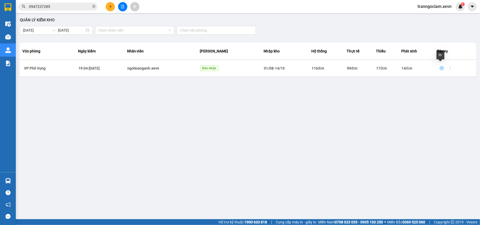
click at [440, 68] on icon "printer" at bounding box center [442, 68] width 4 height 4
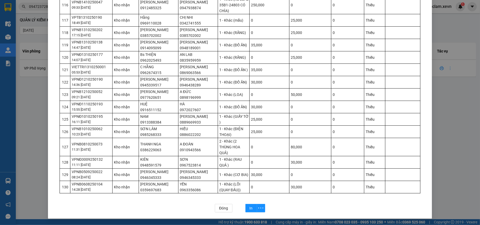
scroll to position [1506, 0]
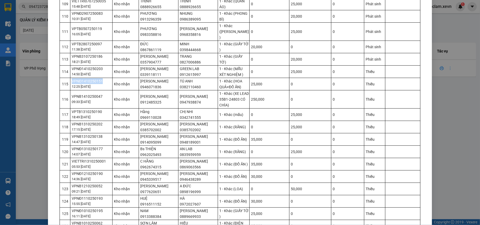
drag, startPoint x: 70, startPoint y: 90, endPoint x: 97, endPoint y: 89, distance: 27.7
click at [99, 84] on div "VPNĐ1410250151" at bounding box center [92, 81] width 40 height 6
copy div "VPNĐ1410250151"
drag, startPoint x: 68, startPoint y: 77, endPoint x: 102, endPoint y: 77, distance: 34.3
click at [102, 77] on td "VPNĐ1410250203 14:50 [DATE]" at bounding box center [91, 71] width 42 height 12
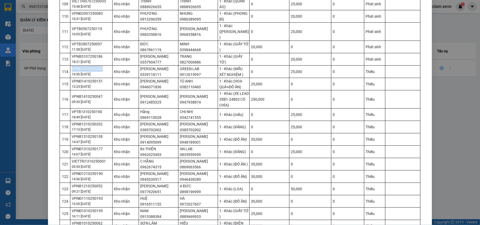
copy div "VPNĐ1410250203"
drag, startPoint x: 98, startPoint y: 64, endPoint x: 62, endPoint y: 65, distance: 35.6
click at [62, 65] on tr "113 VPNB3107250186 18:21 [DATE] Kho nhận [PERSON_NAME] KIÊN 0357904777 TRANG 08…" at bounding box center [240, 59] width 361 height 12
click at [104, 59] on div "VPNB3107250186" at bounding box center [92, 57] width 40 height 6
drag, startPoint x: 99, startPoint y: 77, endPoint x: 81, endPoint y: 75, distance: 18.1
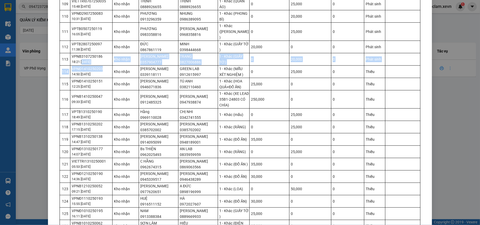
click at [99, 72] on div "VPNĐ1410250203" at bounding box center [92, 69] width 40 height 6
drag, startPoint x: 99, startPoint y: 77, endPoint x: 70, endPoint y: 76, distance: 29.0
click at [66, 76] on tr "114 VPNĐ1410250203 14:50 [DATE] Kho nhận [PERSON_NAME] 0339118111 GREEN LAB 091…" at bounding box center [240, 71] width 361 height 12
copy tr "VPNĐ1410250203"
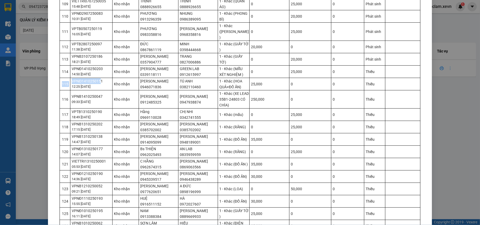
drag, startPoint x: 96, startPoint y: 89, endPoint x: 64, endPoint y: 87, distance: 32.5
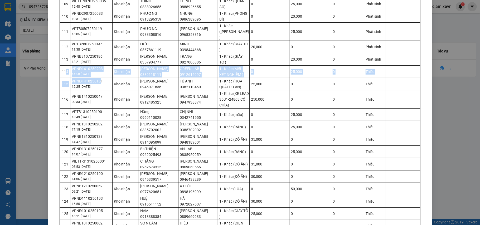
click at [98, 84] on div "VPNĐ1410250151" at bounding box center [92, 81] width 40 height 6
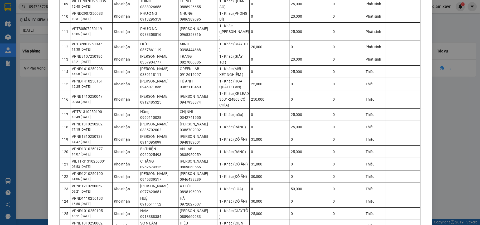
click at [101, 84] on div "VPNĐ1410250151" at bounding box center [92, 81] width 40 height 6
drag, startPoint x: 99, startPoint y: 91, endPoint x: 68, endPoint y: 92, distance: 31.1
click at [70, 90] on td "VPNĐ1410250151 12:25 [DATE]" at bounding box center [91, 84] width 42 height 12
copy div "VPNĐ1410250151"
drag, startPoint x: 97, startPoint y: 105, endPoint x: 86, endPoint y: 104, distance: 11.1
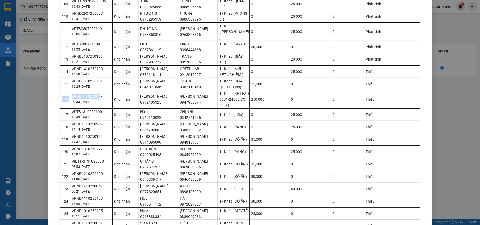
click at [60, 104] on tr "116 VPNB1410250047 09:33 [DATE] Kho nhận [PERSON_NAME] 0912485325 [GEOGRAPHIC_D…" at bounding box center [240, 99] width 361 height 18
click at [102, 99] on div "VPNB1410250047" at bounding box center [92, 97] width 40 height 6
drag, startPoint x: 99, startPoint y: 105, endPoint x: 68, endPoint y: 105, distance: 31.6
click at [70, 105] on td "VPNB1410250047 09:33 [DATE]" at bounding box center [91, 99] width 42 height 18
copy div "VPNB1410250047"
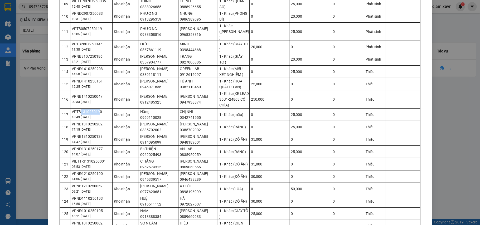
drag, startPoint x: 96, startPoint y: 121, endPoint x: 88, endPoint y: 123, distance: 8.6
click at [88, 115] on div "VPTB1310250190" at bounding box center [92, 112] width 40 height 6
click at [100, 115] on div "VPTB1310250190" at bounding box center [92, 112] width 40 height 6
drag, startPoint x: 98, startPoint y: 122, endPoint x: 70, endPoint y: 124, distance: 28.0
click at [72, 115] on div "VPTB1310250190" at bounding box center [92, 112] width 40 height 6
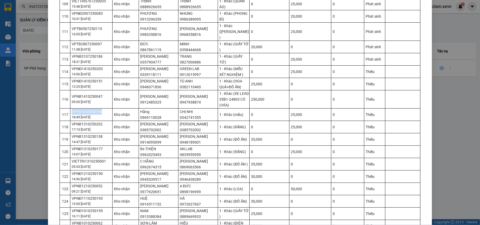
copy div "VPTB1310250190"
drag, startPoint x: 99, startPoint y: 133, endPoint x: 74, endPoint y: 135, distance: 25.4
click at [66, 133] on tr "118 VPNB1310250202 17:15 [DATE] Kho nhận QUANG ANH 0385702002 QUANG ANH 0385702…" at bounding box center [240, 127] width 361 height 12
copy tr "VPNB1310250202"
drag, startPoint x: 98, startPoint y: 146, endPoint x: 65, endPoint y: 148, distance: 32.8
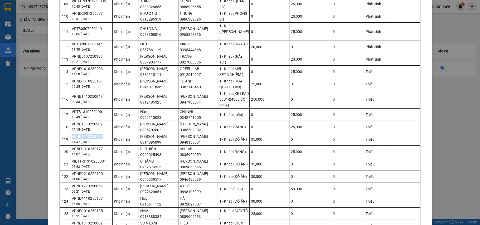
click at [65, 146] on tr "119 VPNB1310250138 14:47 [DATE] Kho nhận NINH THỊ LAN 0914095099 [PERSON_NAME] …" at bounding box center [240, 139] width 361 height 12
copy tr "VPNB1310250138"
drag, startPoint x: 98, startPoint y: 158, endPoint x: 70, endPoint y: 158, distance: 28.8
click at [72, 152] on div "VPNĐ1310250177" at bounding box center [92, 149] width 40 height 6
copy div "VPNĐ1310250177"
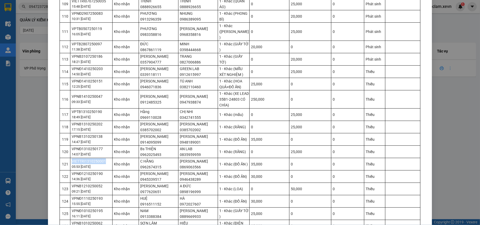
drag, startPoint x: 101, startPoint y: 171, endPoint x: 65, endPoint y: 172, distance: 36.4
click at [65, 170] on tr "121 VIETTRI1310250001 05:53 [DATE] Kho nhận C HẰNG 0962674315 [PERSON_NAME] 086…" at bounding box center [240, 164] width 361 height 12
copy tr "VIETTRI1310250001"
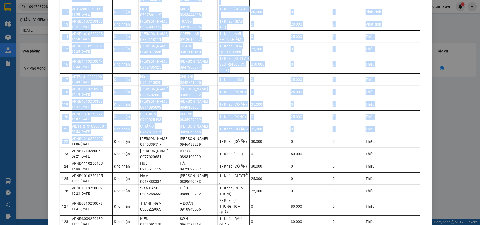
drag, startPoint x: 98, startPoint y: 148, endPoint x: 49, endPoint y: 148, distance: 49.0
click at [100, 142] on div "VPNĐ1210250190" at bounding box center [92, 139] width 40 height 6
click at [101, 142] on div "VPNĐ1210250190" at bounding box center [92, 139] width 40 height 6
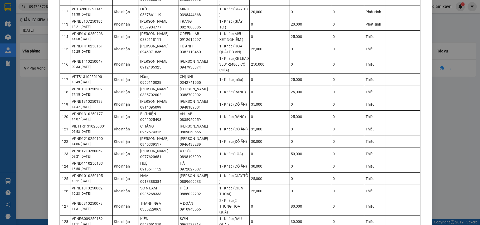
drag, startPoint x: 98, startPoint y: 149, endPoint x: 91, endPoint y: 153, distance: 8.7
click at [72, 142] on div "VPNĐ1210250190" at bounding box center [92, 139] width 40 height 6
drag, startPoint x: 98, startPoint y: 161, endPoint x: 79, endPoint y: 162, distance: 18.8
click at [64, 160] on tr "123 VPNB1210250052 09:21 [DATE] Kho nhận [PERSON_NAME] 0977620651 A ĐỨC 0898196…" at bounding box center [240, 154] width 361 height 12
click at [81, 154] on div "VPNB1210250052" at bounding box center [92, 151] width 40 height 6
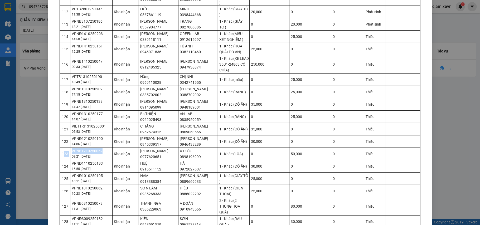
drag, startPoint x: 98, startPoint y: 161, endPoint x: 75, endPoint y: 163, distance: 22.8
click at [61, 160] on tr "123 VPNB1210250052 09:21 [DATE] Kho nhận [PERSON_NAME] 0977620651 A ĐỨC 0898196…" at bounding box center [240, 154] width 361 height 12
click at [72, 154] on div "VPNB1210250052" at bounding box center [92, 151] width 40 height 6
drag, startPoint x: 69, startPoint y: 162, endPoint x: 98, endPoint y: 162, distance: 29.3
click at [98, 154] on div "VPNB1210250052" at bounding box center [92, 151] width 40 height 6
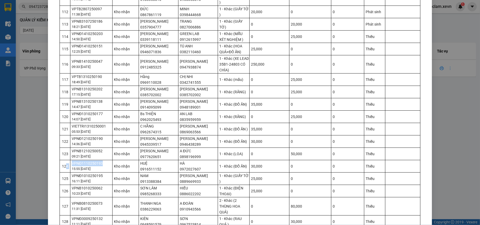
drag, startPoint x: 98, startPoint y: 173, endPoint x: 64, endPoint y: 173, distance: 34.8
click at [64, 172] on tr "124 VPNĐ1110250193 15:55 [DATE] Kho nhận HUỆ 0916511152 HÀ 0972027607 1 - Khác …" at bounding box center [240, 166] width 361 height 12
drag, startPoint x: 79, startPoint y: 174, endPoint x: 103, endPoint y: 180, distance: 24.9
click at [105, 172] on div "15:55 [DATE]" at bounding box center [92, 168] width 40 height 5
drag, startPoint x: 97, startPoint y: 174, endPoint x: 74, endPoint y: 174, distance: 23.0
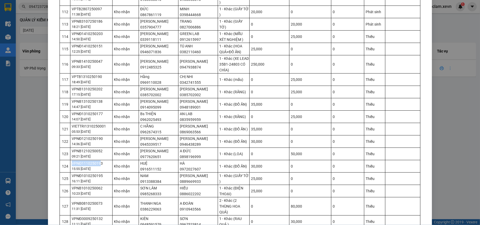
click at [67, 172] on tr "124 VPNĐ1110250193 15:55 [DATE] Kho nhận HUỆ 0916511152 HÀ 0972027607 1 - Khác …" at bounding box center [240, 166] width 361 height 12
drag, startPoint x: 103, startPoint y: 174, endPoint x: 97, endPoint y: 174, distance: 5.6
click at [102, 166] on div "VPNĐ1110250193" at bounding box center [92, 164] width 40 height 6
drag, startPoint x: 99, startPoint y: 174, endPoint x: 69, endPoint y: 174, distance: 30.6
click at [70, 172] on td "VPNĐ1110250193 15:55 [DATE]" at bounding box center [91, 166] width 42 height 12
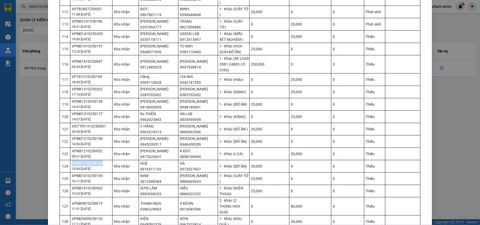
scroll to position [1576, 0]
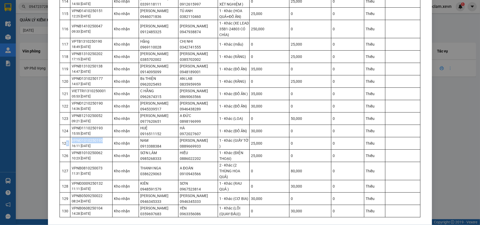
drag, startPoint x: 99, startPoint y: 150, endPoint x: 63, endPoint y: 150, distance: 35.9
click at [63, 150] on tr "125 VPNĐ1010250195 16:11 [DATE] Kho nhận NAM 0913388384 [PERSON_NAME] 088966993…" at bounding box center [240, 143] width 361 height 12
click at [70, 149] on td "VPNĐ1010250195 16:11 [DATE]" at bounding box center [91, 143] width 42 height 12
drag, startPoint x: 98, startPoint y: 151, endPoint x: 68, endPoint y: 150, distance: 30.9
click at [70, 150] on td "VPNĐ1010250195 16:11 [DATE]" at bounding box center [91, 143] width 42 height 12
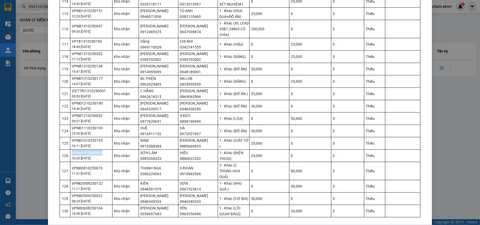
drag, startPoint x: 98, startPoint y: 163, endPoint x: 73, endPoint y: 163, distance: 24.8
click at [70, 162] on td "VPNB1010250062 10:23 [DATE]" at bounding box center [91, 156] width 42 height 12
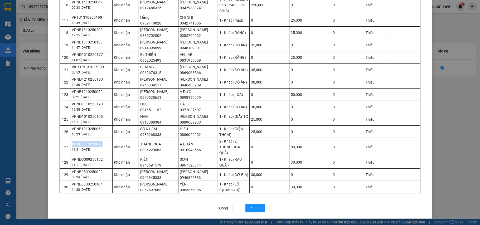
drag, startPoint x: 97, startPoint y: 143, endPoint x: 74, endPoint y: 146, distance: 23.4
click at [70, 147] on td "VPNB0810250073 11:31 [DATE]" at bounding box center [91, 147] width 42 height 18
drag, startPoint x: 95, startPoint y: 144, endPoint x: 71, endPoint y: 146, distance: 24.6
click at [72, 146] on div "VPNB0810250073" at bounding box center [92, 144] width 40 height 6
click at [72, 145] on div "VPNB0810250073" at bounding box center [92, 144] width 40 height 6
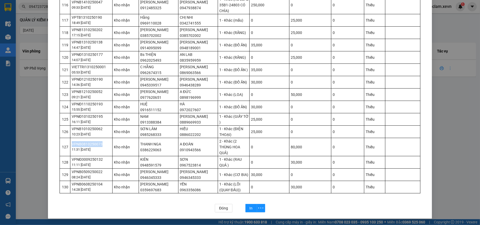
drag, startPoint x: 69, startPoint y: 143, endPoint x: 98, endPoint y: 143, distance: 29.3
click at [99, 143] on div "VPNB0810250073" at bounding box center [92, 144] width 40 height 6
drag, startPoint x: 97, startPoint y: 159, endPoint x: 94, endPoint y: 162, distance: 4.0
click at [86, 161] on div "VPNĐ3009250132" at bounding box center [92, 160] width 40 height 6
drag, startPoint x: 101, startPoint y: 161, endPoint x: 99, endPoint y: 159, distance: 3.4
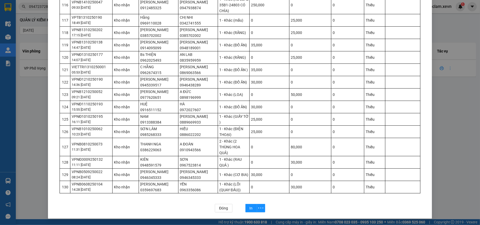
click at [101, 161] on div "VPNĐ3009250132" at bounding box center [92, 160] width 40 height 6
drag, startPoint x: 98, startPoint y: 158, endPoint x: 70, endPoint y: 160, distance: 28.0
click at [72, 160] on div "VPNĐ3009250132" at bounding box center [92, 160] width 40 height 6
drag, startPoint x: 97, startPoint y: 172, endPoint x: 75, endPoint y: 173, distance: 21.6
click at [72, 172] on div "VPNB0509250022" at bounding box center [92, 172] width 40 height 6
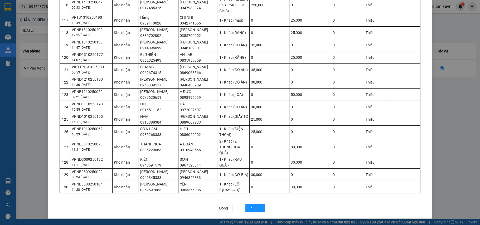
click at [101, 174] on div "VPNB0509250022" at bounding box center [92, 172] width 40 height 6
drag, startPoint x: 97, startPoint y: 172, endPoint x: 68, endPoint y: 173, distance: 29.6
click at [70, 173] on td "VPNB0509250022 08:24 [DATE]" at bounding box center [91, 175] width 42 height 12
drag, startPoint x: 97, startPoint y: 184, endPoint x: 64, endPoint y: 183, distance: 33.0
click at [64, 183] on tr "130 VPNB0608250104 14:28 [DATE] Kho nhận HOÀNG TÂN 0359697683 YẾN 0963356086 1 …" at bounding box center [240, 187] width 361 height 12
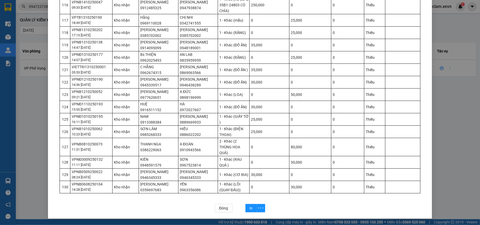
click at [99, 184] on div "VPNB0608250104" at bounding box center [92, 184] width 40 height 6
drag, startPoint x: 97, startPoint y: 184, endPoint x: 69, endPoint y: 184, distance: 28.7
click at [70, 184] on td "VPNB0608250104 14:28 [DATE]" at bounding box center [91, 187] width 42 height 12
